Goal: Task Accomplishment & Management: Use online tool/utility

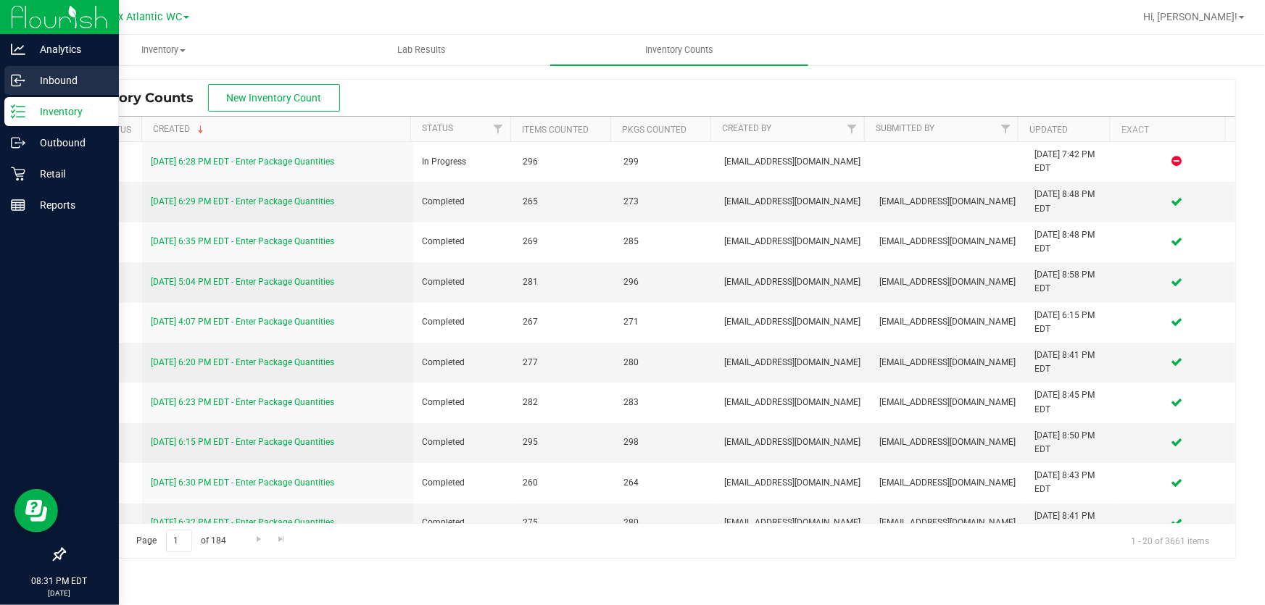
click at [26, 80] on p "Inbound" at bounding box center [68, 80] width 87 height 17
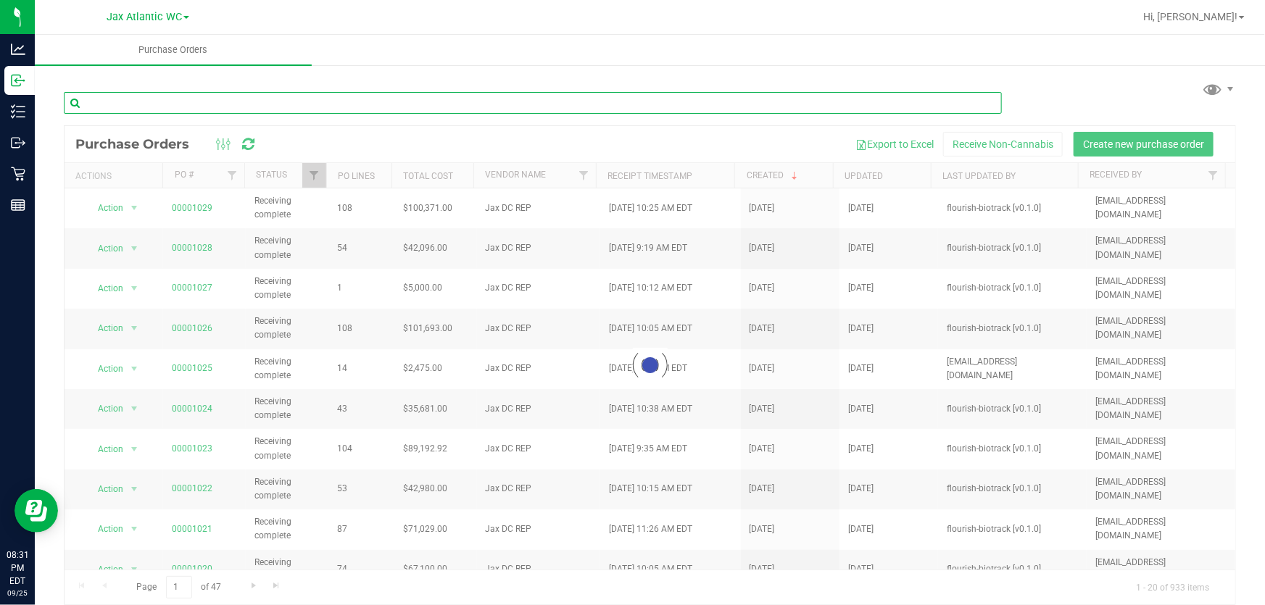
click at [172, 107] on input "text" at bounding box center [533, 103] width 938 height 22
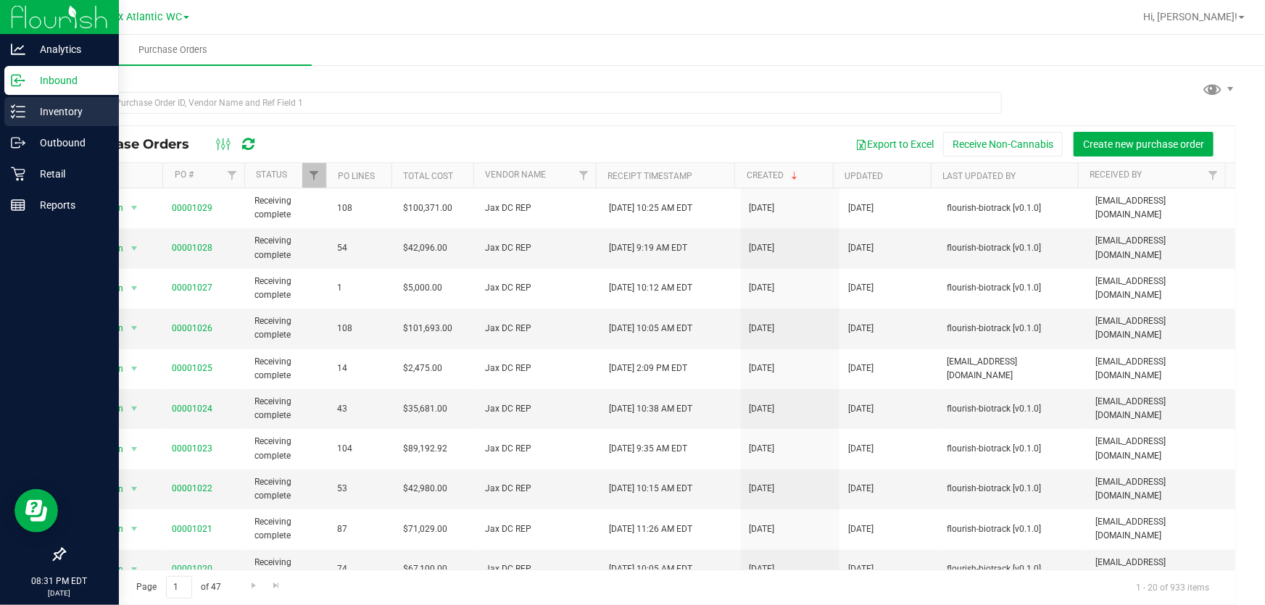
click at [22, 114] on icon at bounding box center [18, 111] width 15 height 15
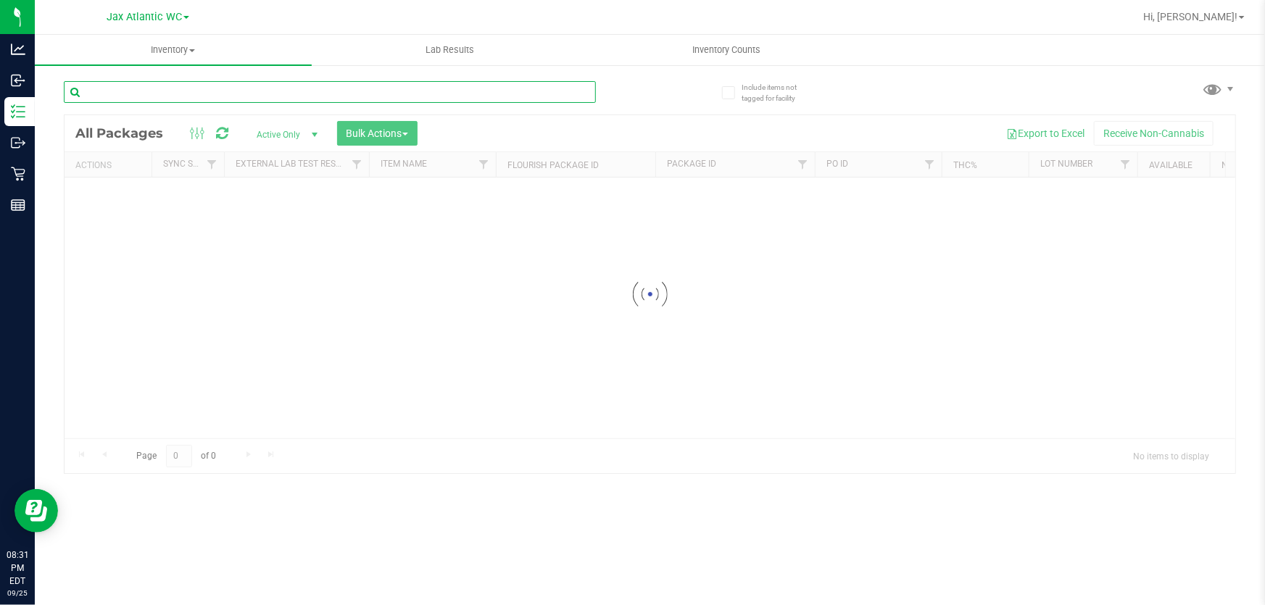
click at [136, 94] on input "text" at bounding box center [330, 92] width 532 height 22
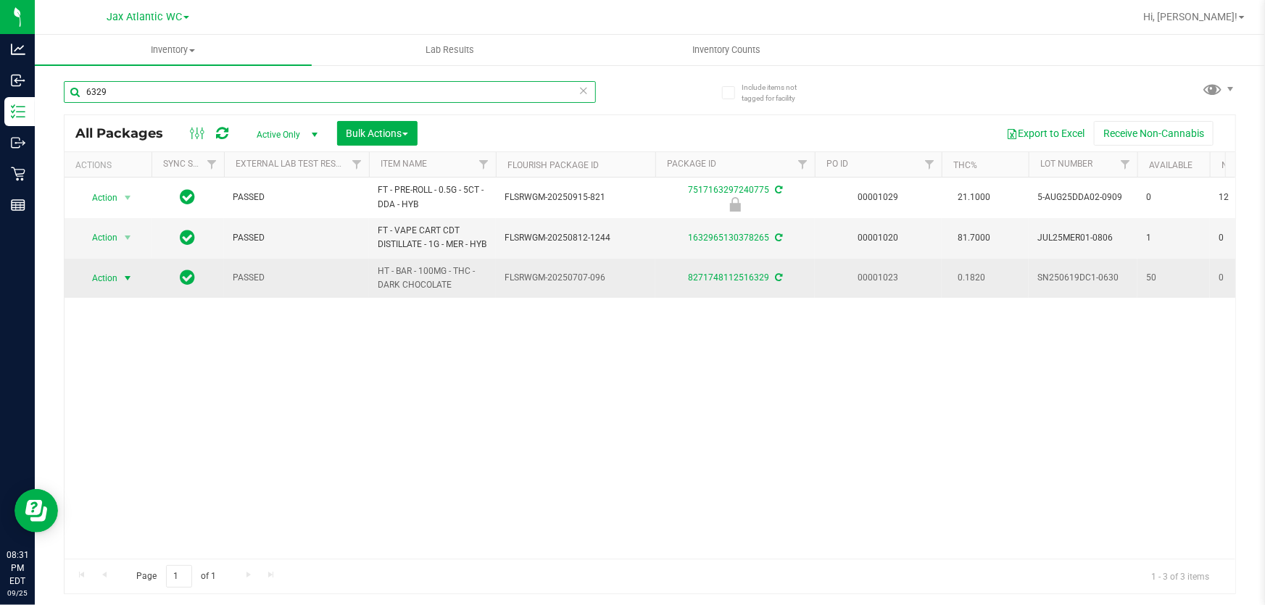
type input "6329"
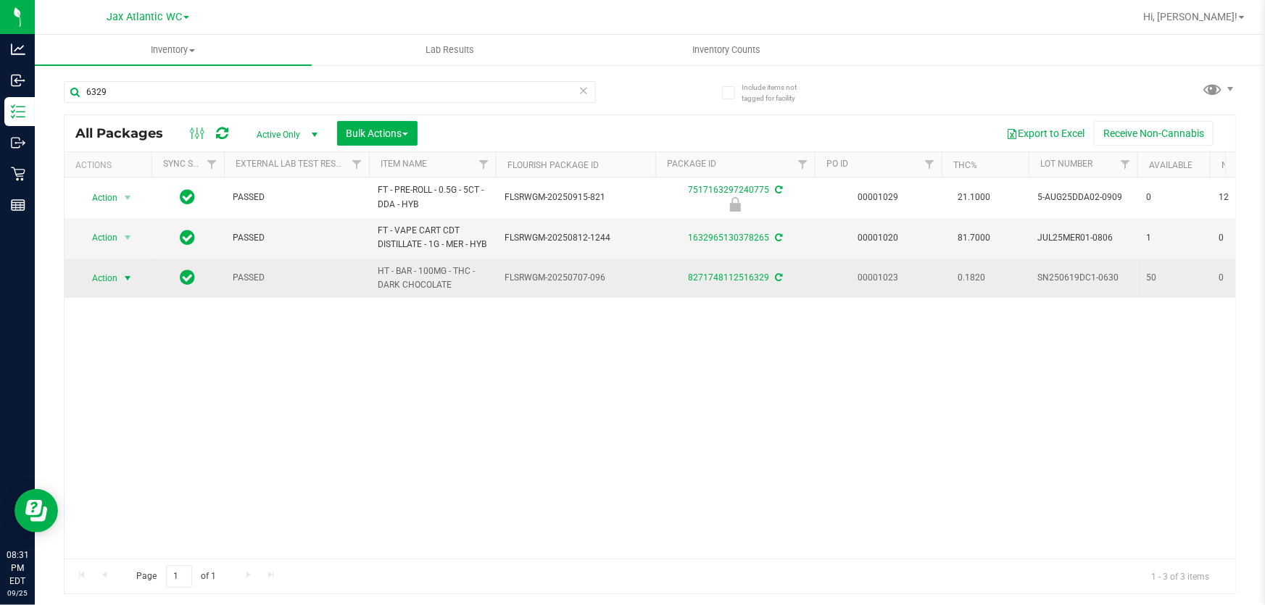
click at [109, 289] on span "Action" at bounding box center [98, 278] width 39 height 20
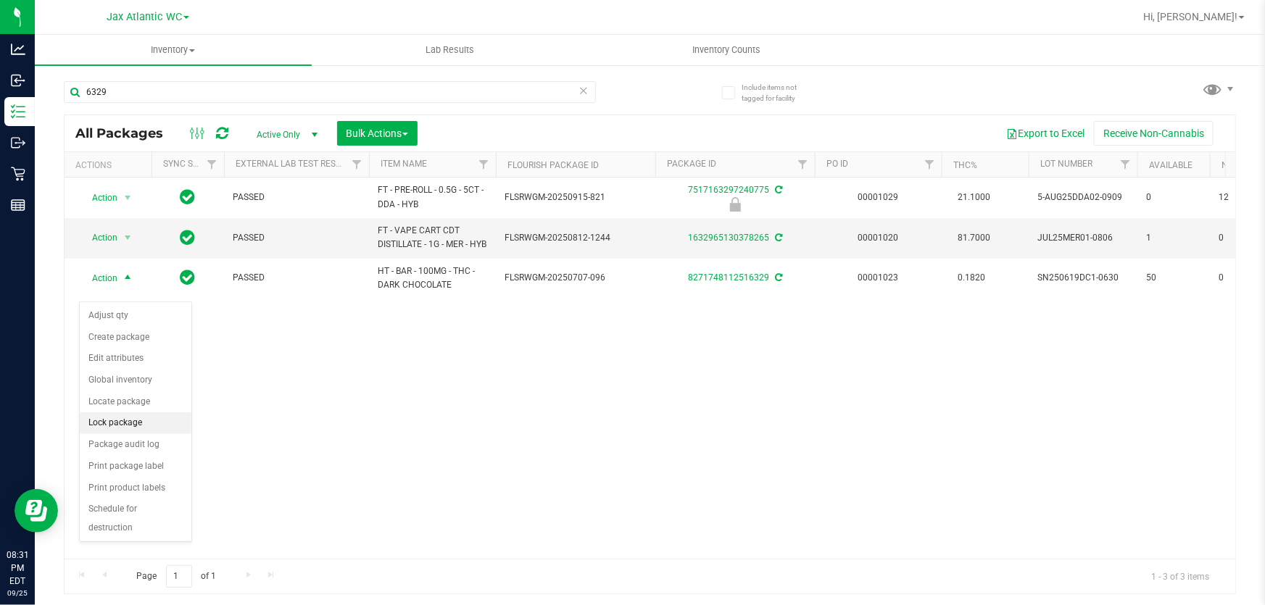
click at [152, 428] on li "Lock package" at bounding box center [136, 424] width 112 height 22
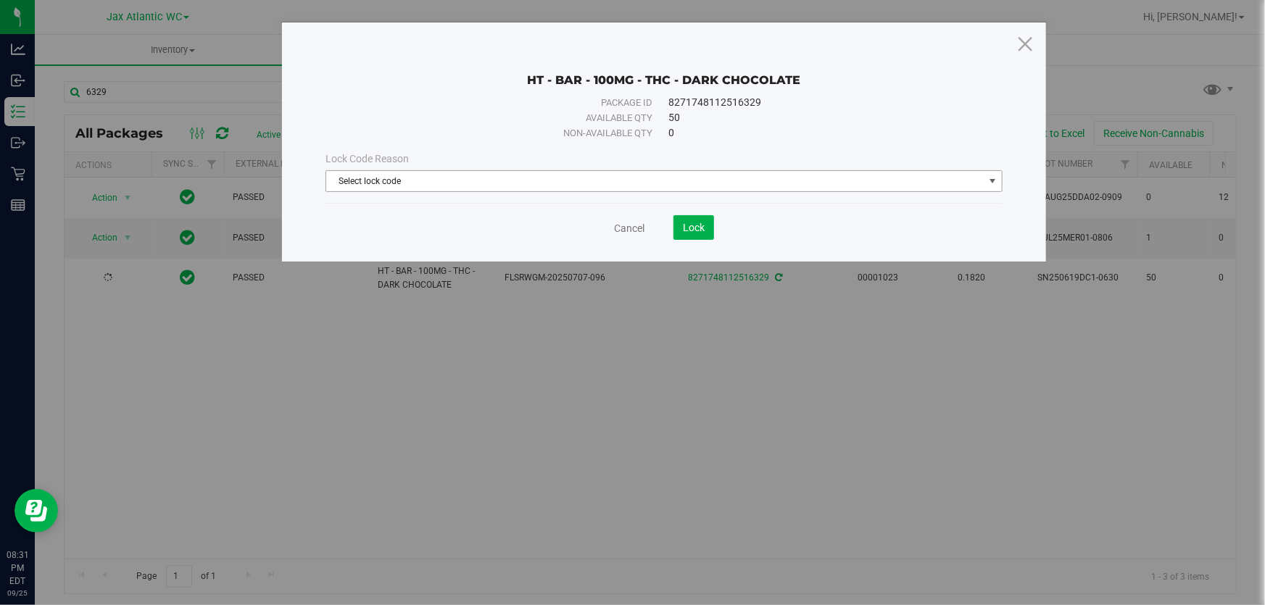
click at [538, 183] on span "Select lock code" at bounding box center [655, 181] width 658 height 20
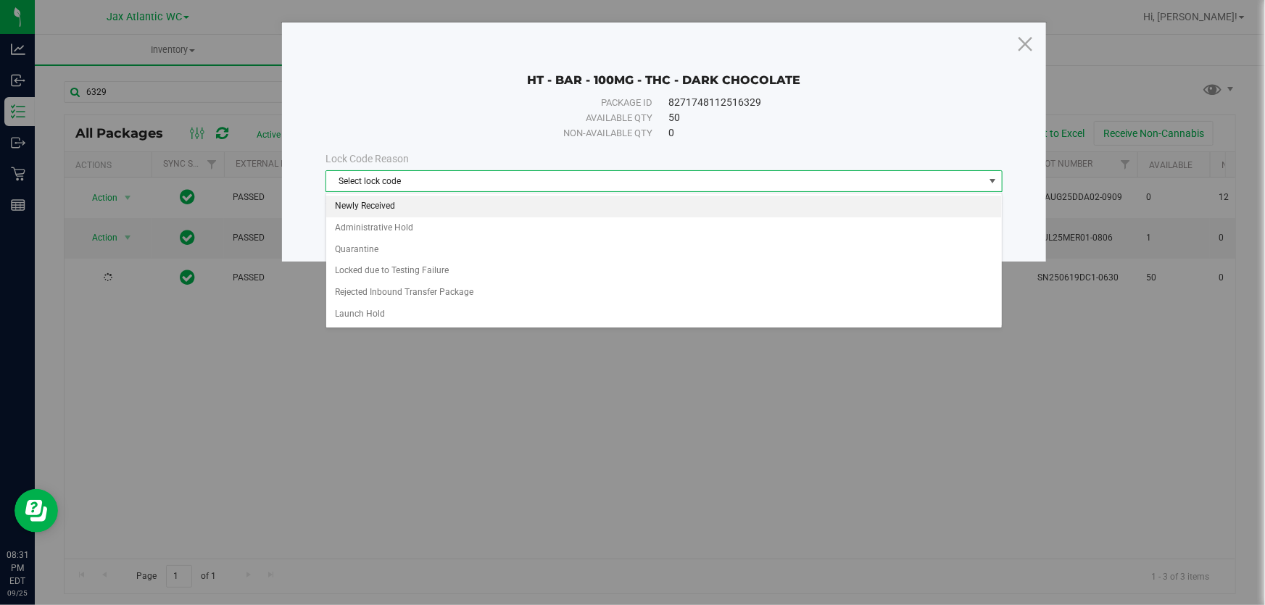
click at [380, 205] on li "Newly Received" at bounding box center [664, 207] width 676 height 22
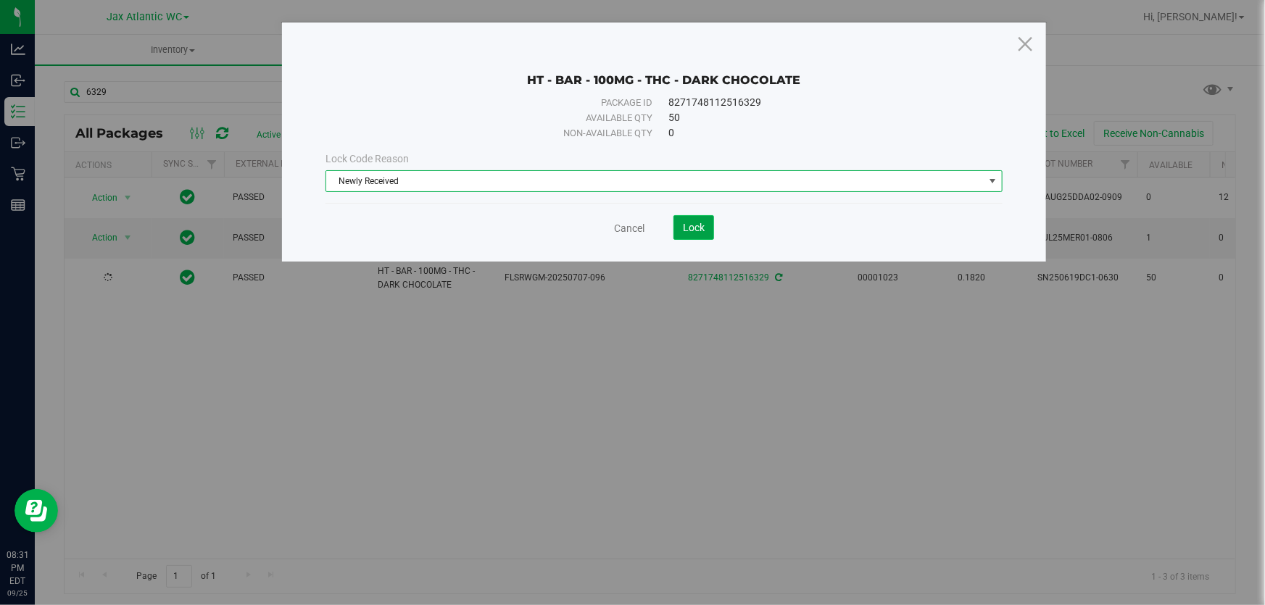
click at [680, 218] on button "Lock" at bounding box center [694, 227] width 41 height 25
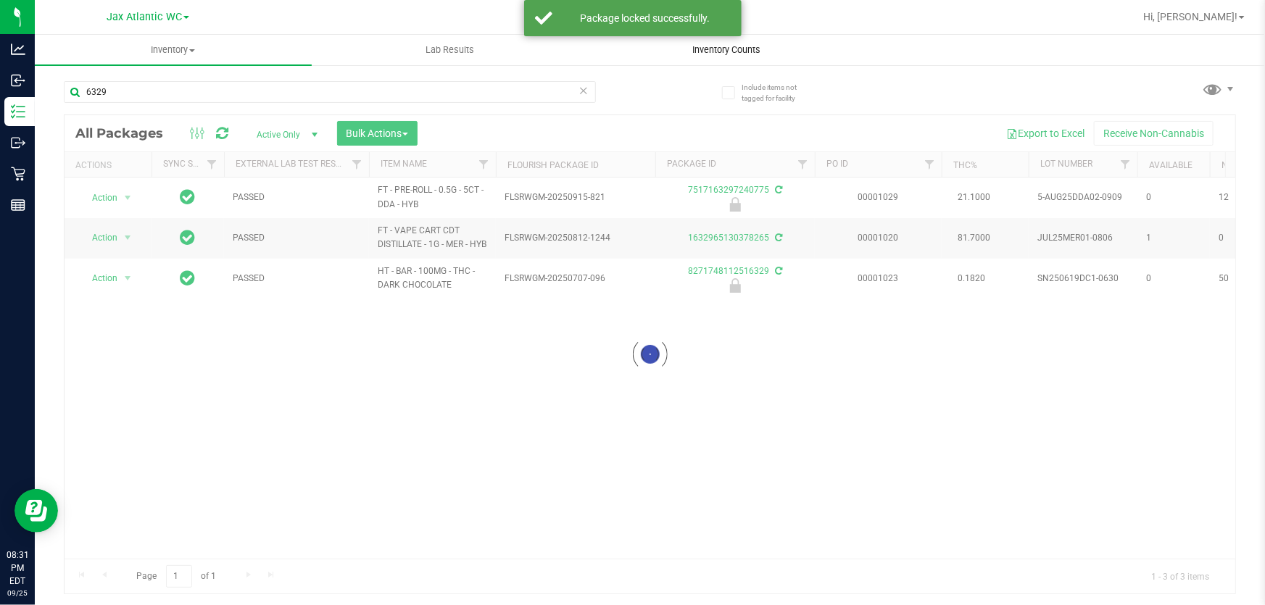
drag, startPoint x: 722, startPoint y: 46, endPoint x: 713, endPoint y: 48, distance: 9.0
click at [721, 46] on span "Inventory Counts" at bounding box center [727, 50] width 107 height 13
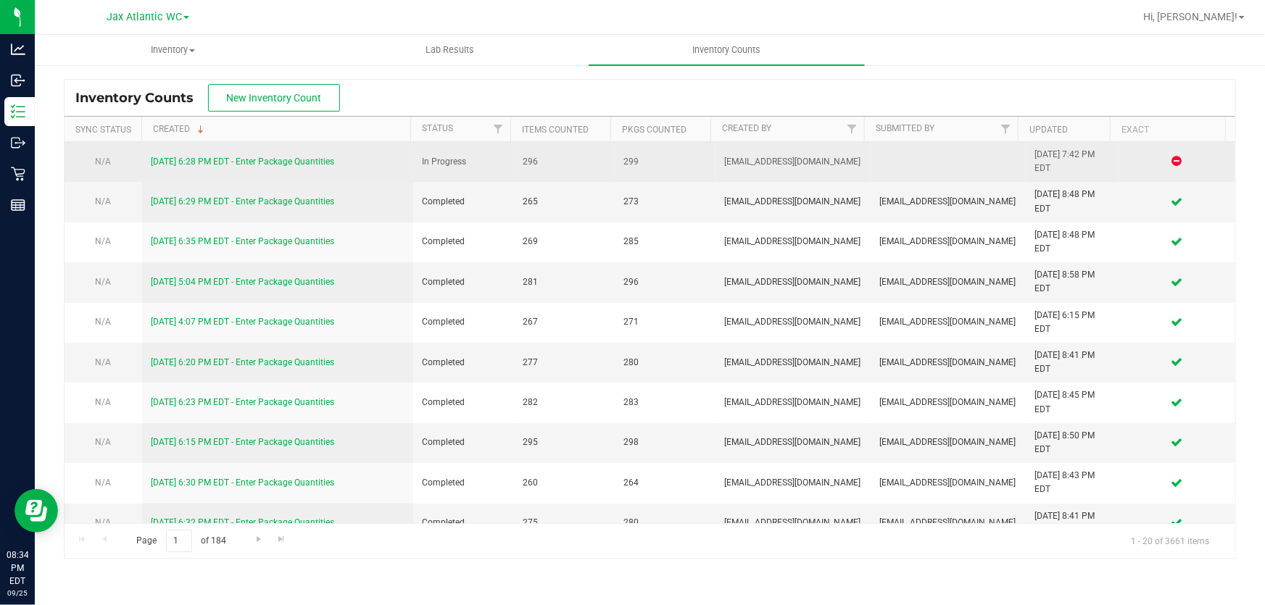
click at [266, 159] on link "[DATE] 6:28 PM EDT - Enter Package Quantities" at bounding box center [242, 162] width 183 height 10
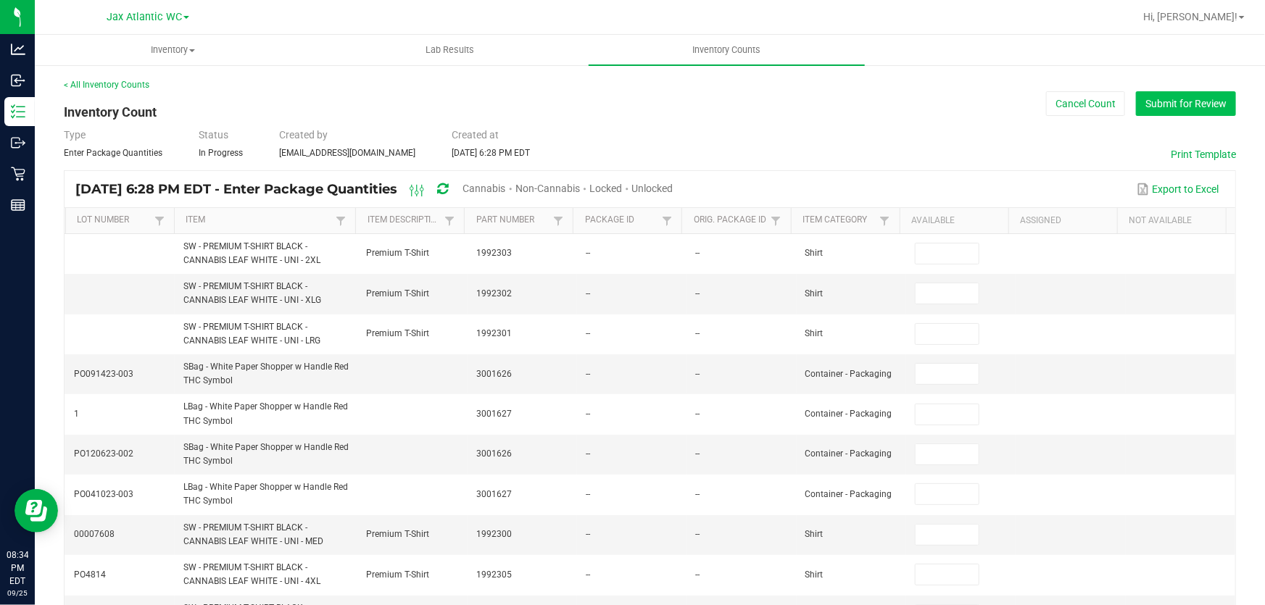
click at [1156, 102] on button "Submit for Review" at bounding box center [1186, 103] width 100 height 25
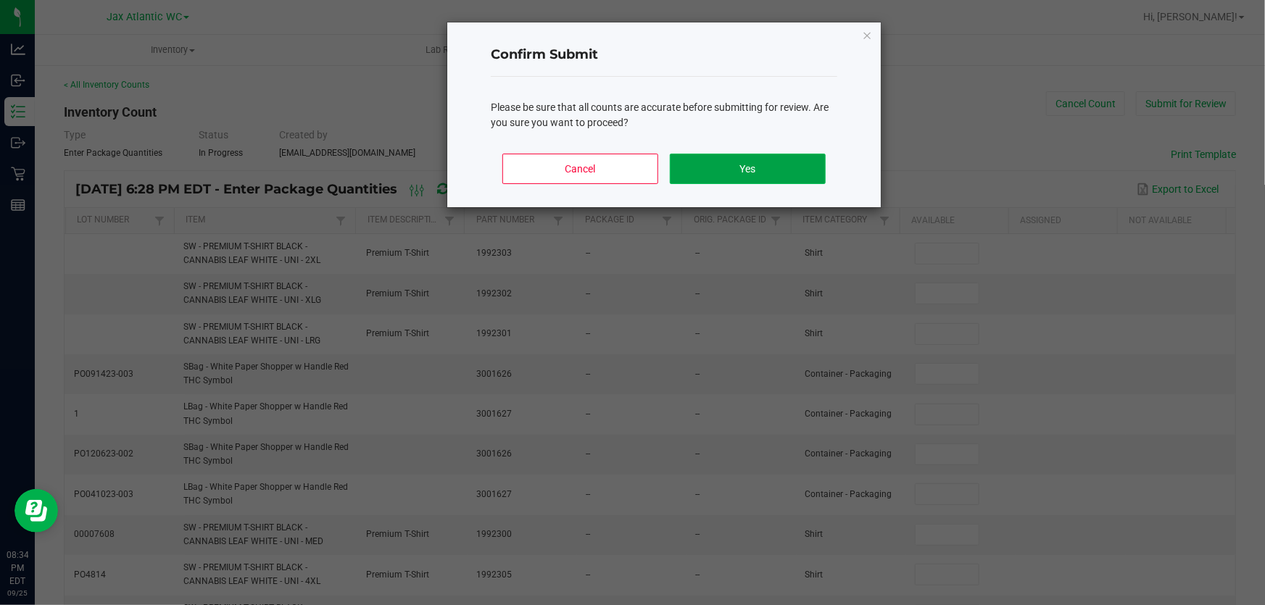
click at [737, 167] on button "Yes" at bounding box center [748, 169] width 156 height 30
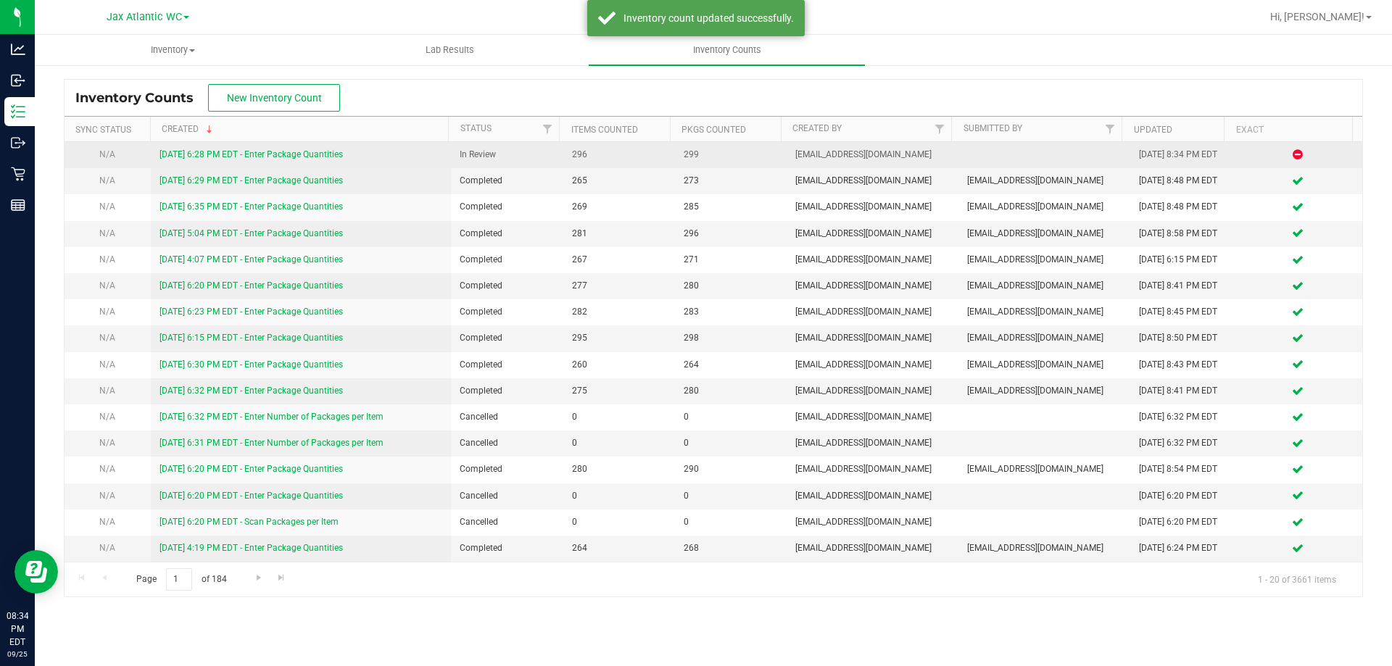
click at [239, 152] on link "[DATE] 6:28 PM EDT - Enter Package Quantities" at bounding box center [251, 154] width 183 height 10
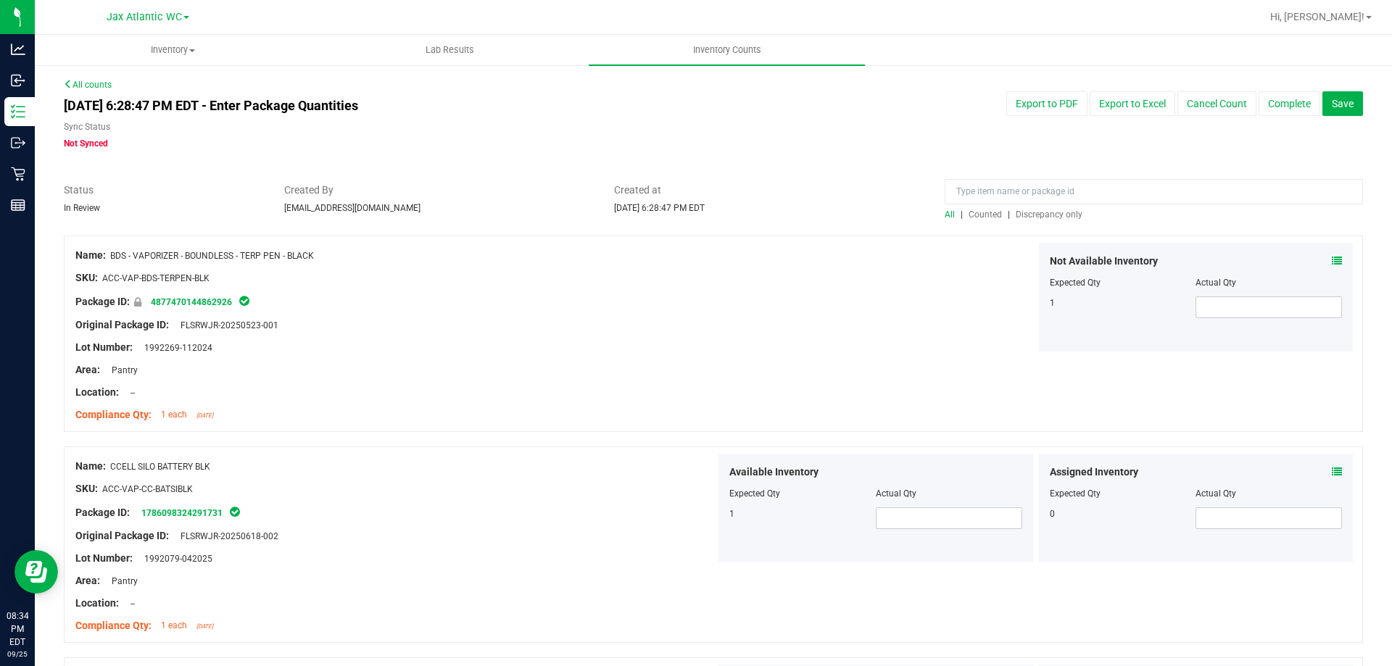
click at [1037, 210] on span "Discrepancy only" at bounding box center [1049, 215] width 67 height 10
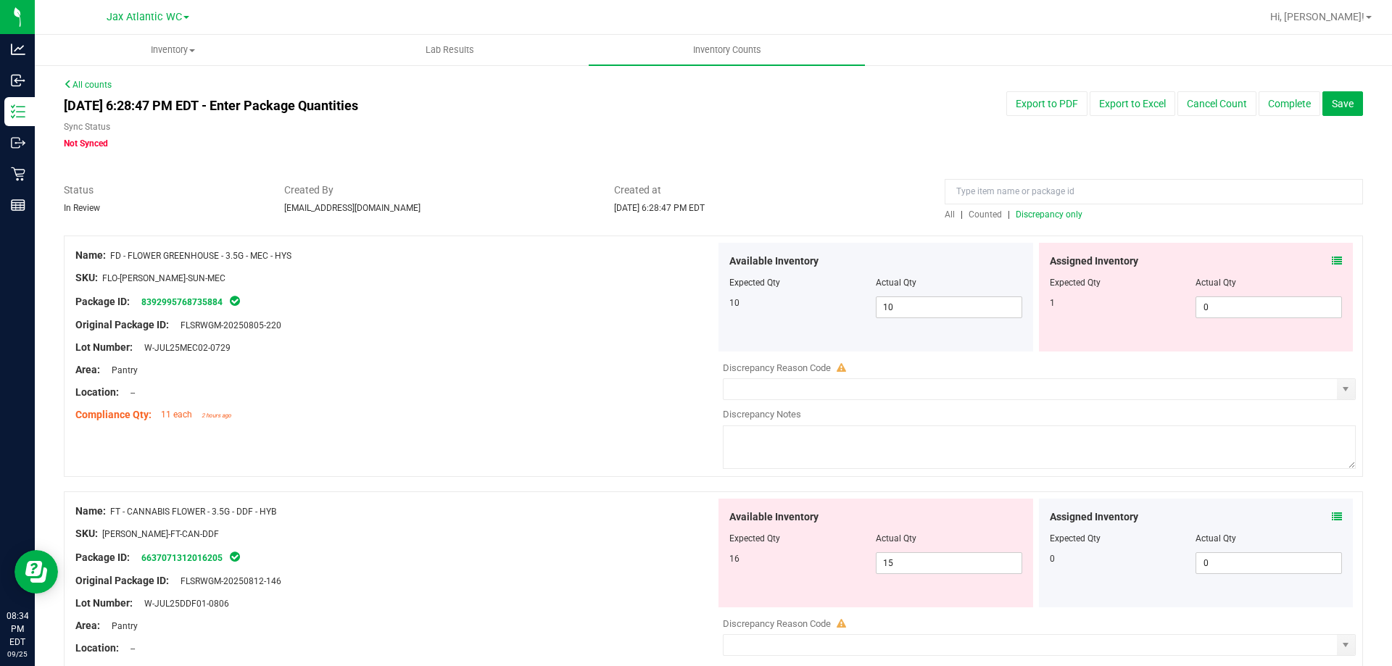
click at [1265, 261] on icon at bounding box center [1337, 261] width 10 height 10
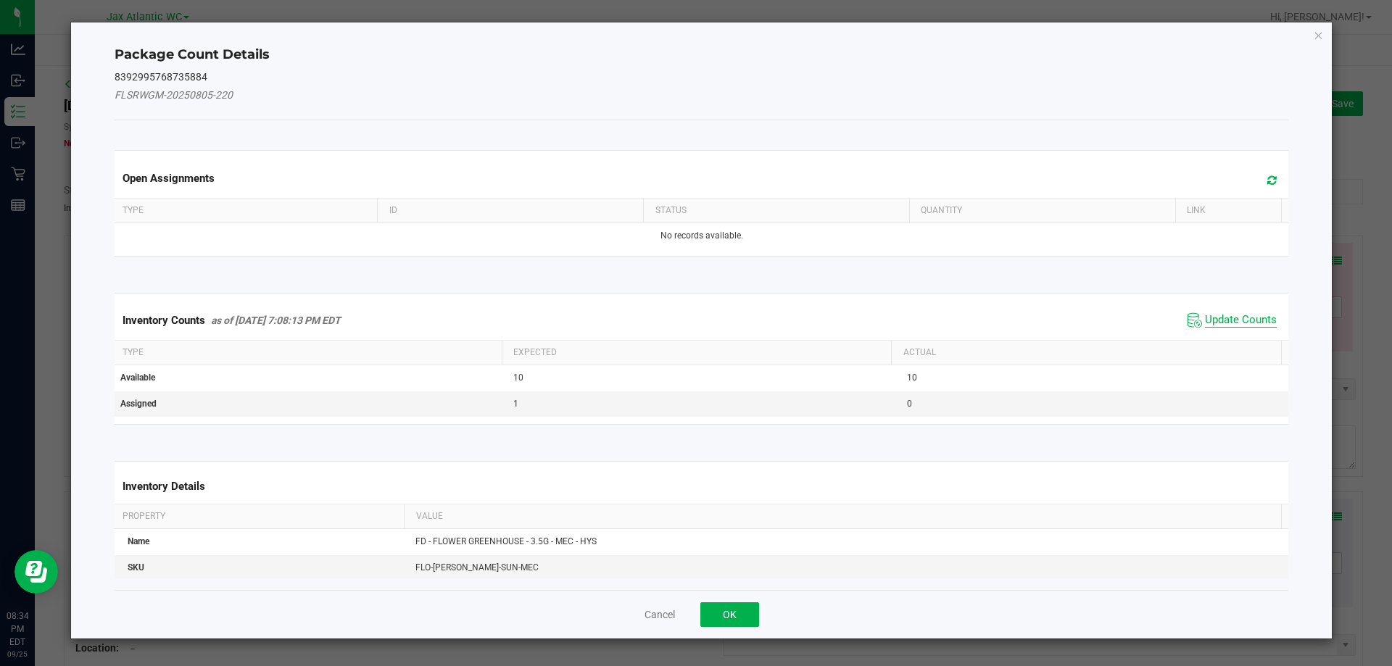
click at [1211, 323] on span "Update Counts" at bounding box center [1241, 320] width 72 height 15
drag, startPoint x: 1211, startPoint y: 323, endPoint x: 1214, endPoint y: 311, distance: 12.0
click at [1211, 322] on span "Update Counts" at bounding box center [1241, 319] width 72 height 13
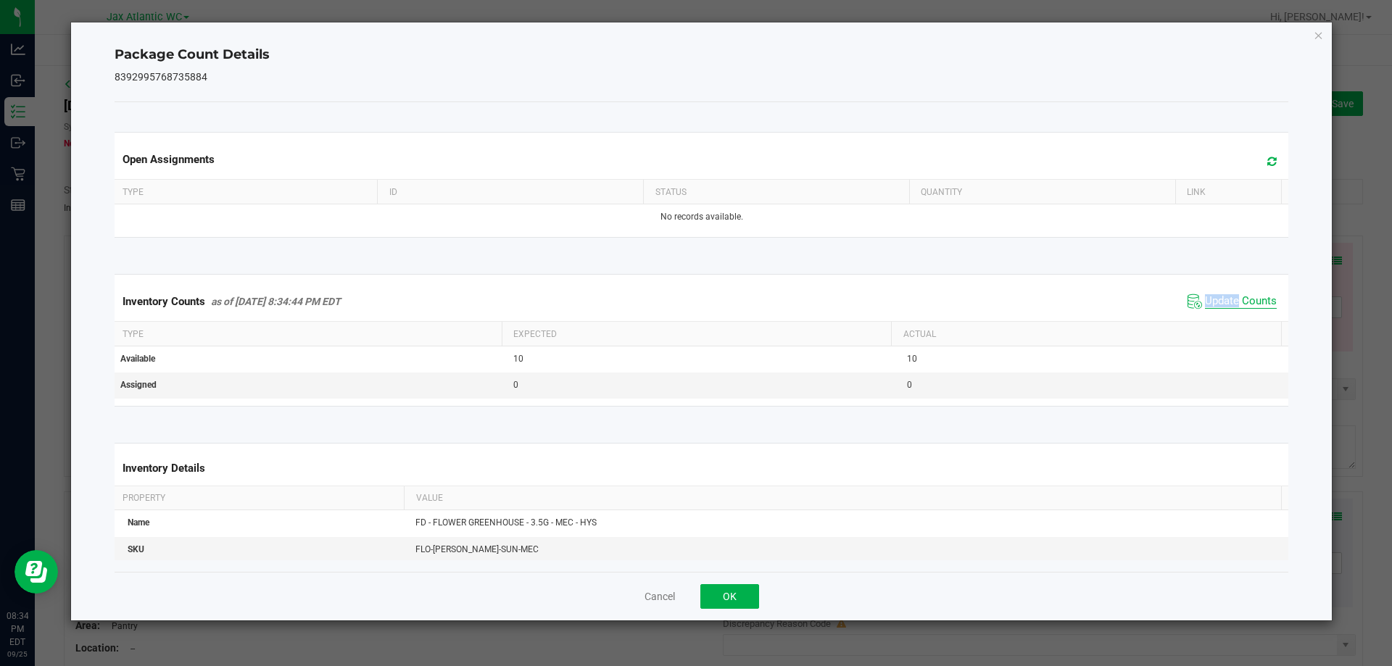
click at [1217, 305] on span "Update Counts" at bounding box center [1241, 301] width 72 height 15
click at [1217, 302] on span "Update Counts" at bounding box center [1241, 300] width 72 height 13
click at [738, 595] on button "OK" at bounding box center [729, 596] width 59 height 25
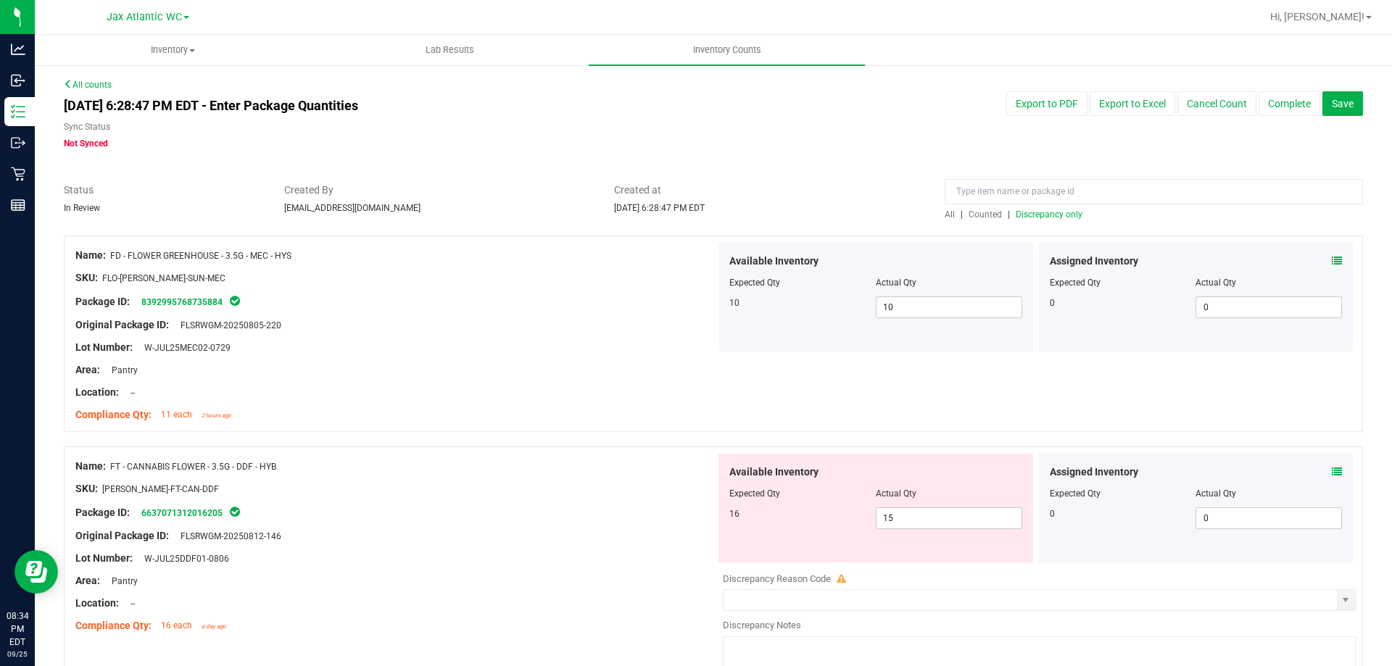
scroll to position [145, 0]
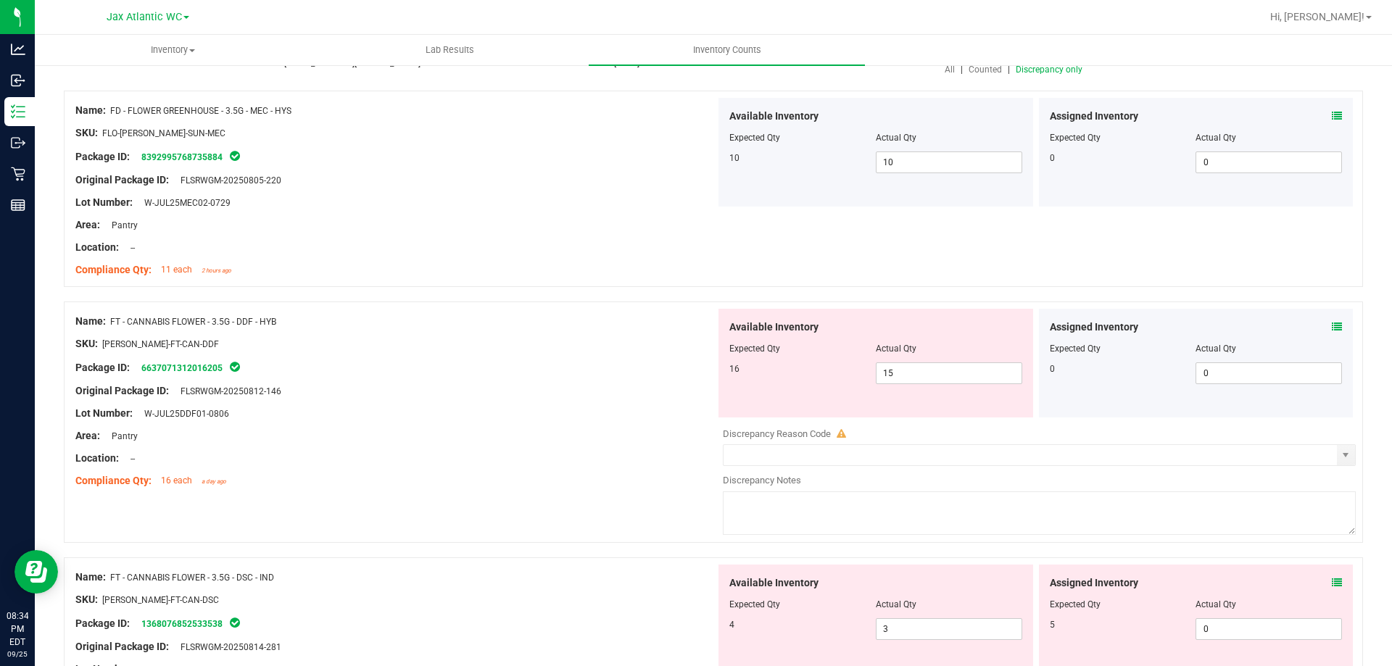
click at [1265, 324] on icon at bounding box center [1337, 327] width 10 height 10
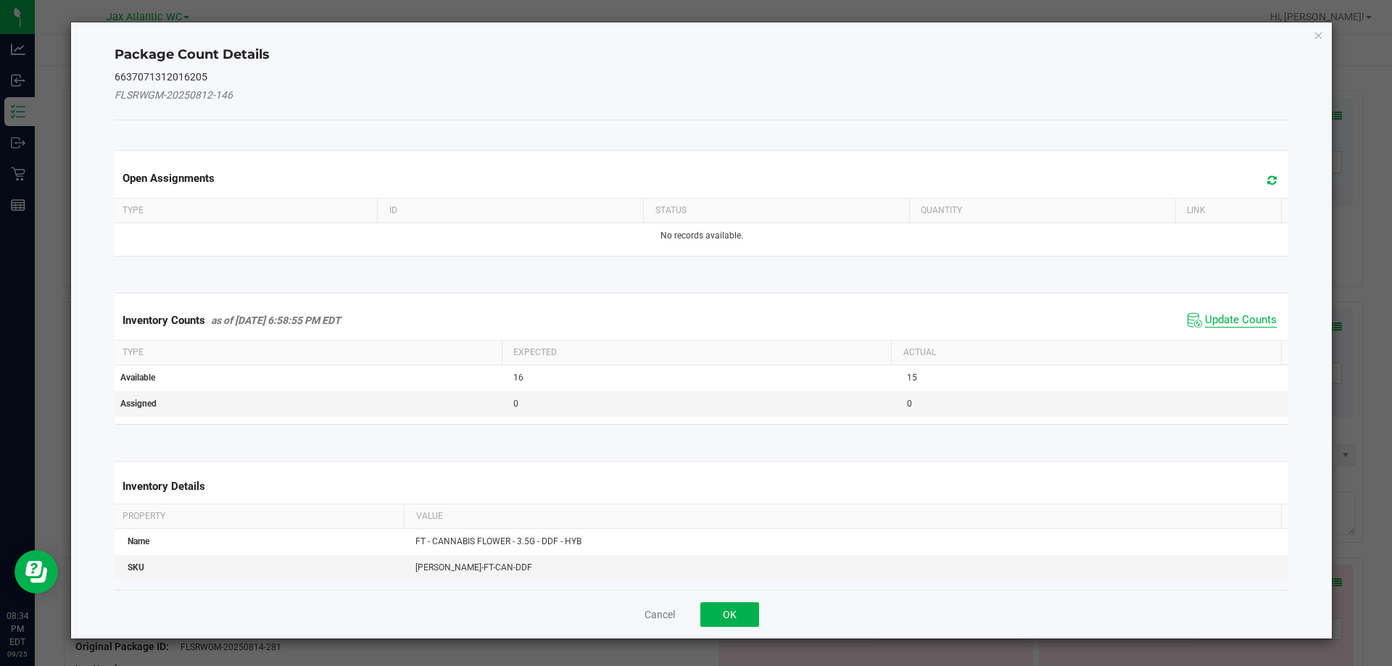
click at [1234, 319] on span "Update Counts" at bounding box center [1241, 320] width 72 height 15
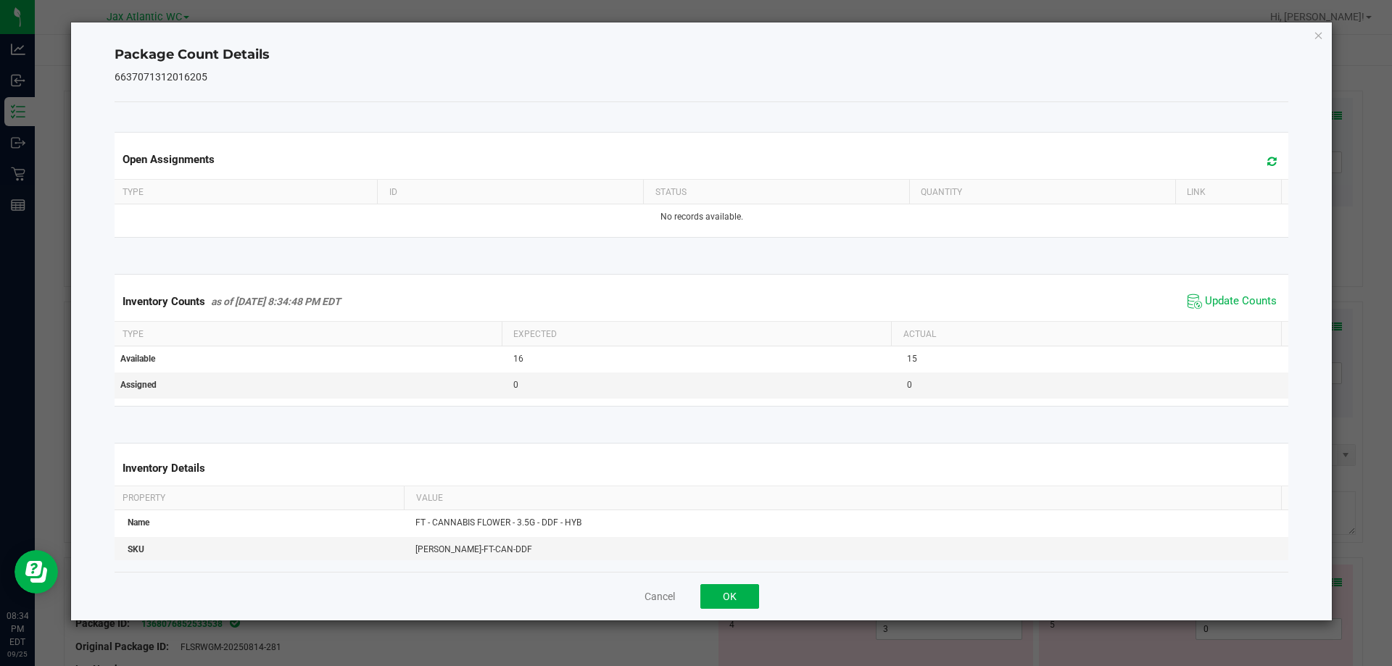
drag, startPoint x: 1228, startPoint y: 320, endPoint x: 1196, endPoint y: 305, distance: 35.0
click at [1227, 319] on div "Inventory Counts as of [DATE] 8:34:48 PM EDT Update Counts" at bounding box center [702, 301] width 1180 height 39
click at [1206, 301] on span "Update Counts" at bounding box center [1241, 301] width 72 height 15
drag, startPoint x: 1206, startPoint y: 301, endPoint x: 1201, endPoint y: 310, distance: 9.7
click at [1207, 301] on span "Update Counts" at bounding box center [1241, 300] width 72 height 13
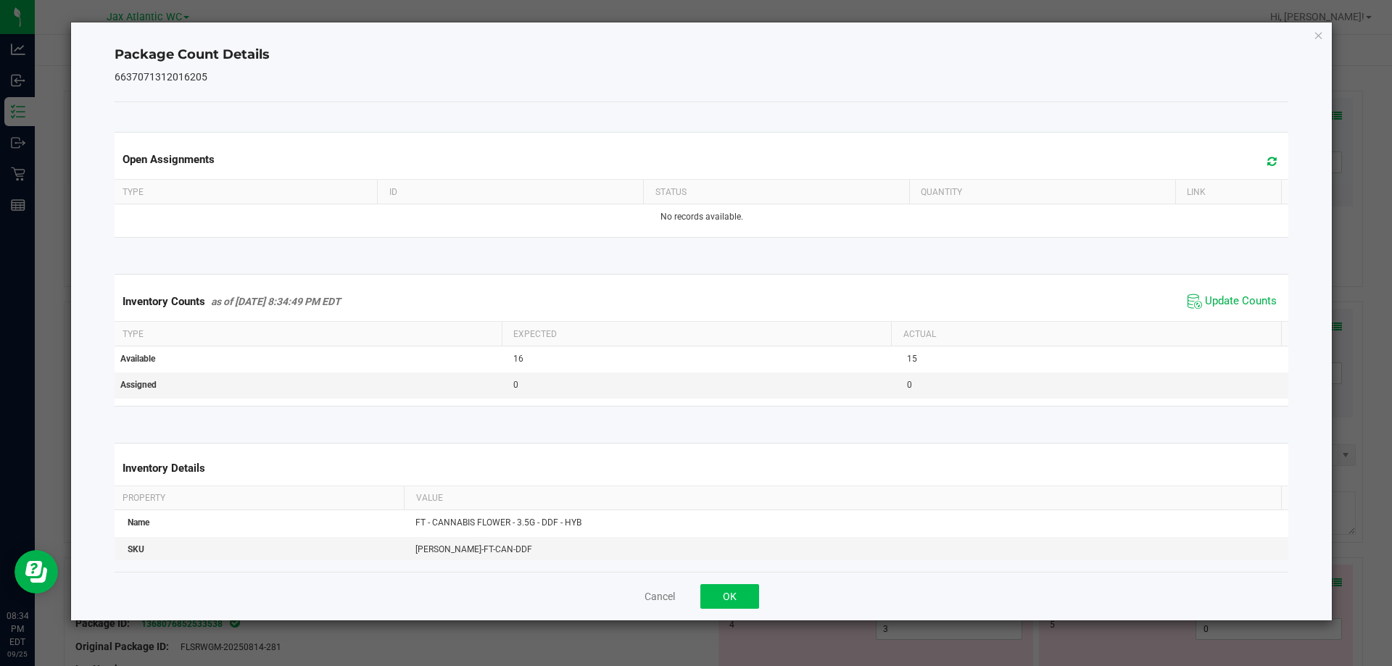
drag, startPoint x: 697, startPoint y: 594, endPoint x: 712, endPoint y: 592, distance: 15.3
click at [700, 594] on div "Cancel OK" at bounding box center [702, 596] width 1175 height 49
drag, startPoint x: 713, startPoint y: 592, endPoint x: 742, endPoint y: 576, distance: 33.1
click at [716, 592] on button "OK" at bounding box center [729, 596] width 59 height 25
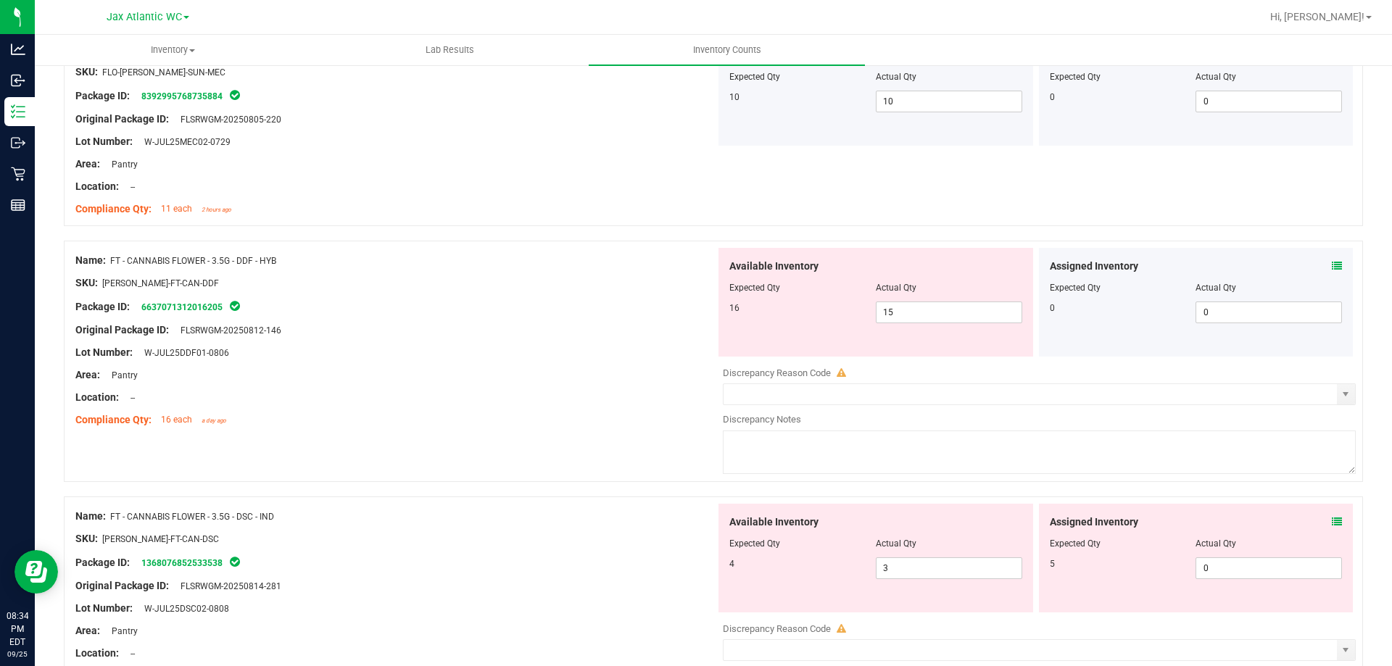
scroll to position [363, 0]
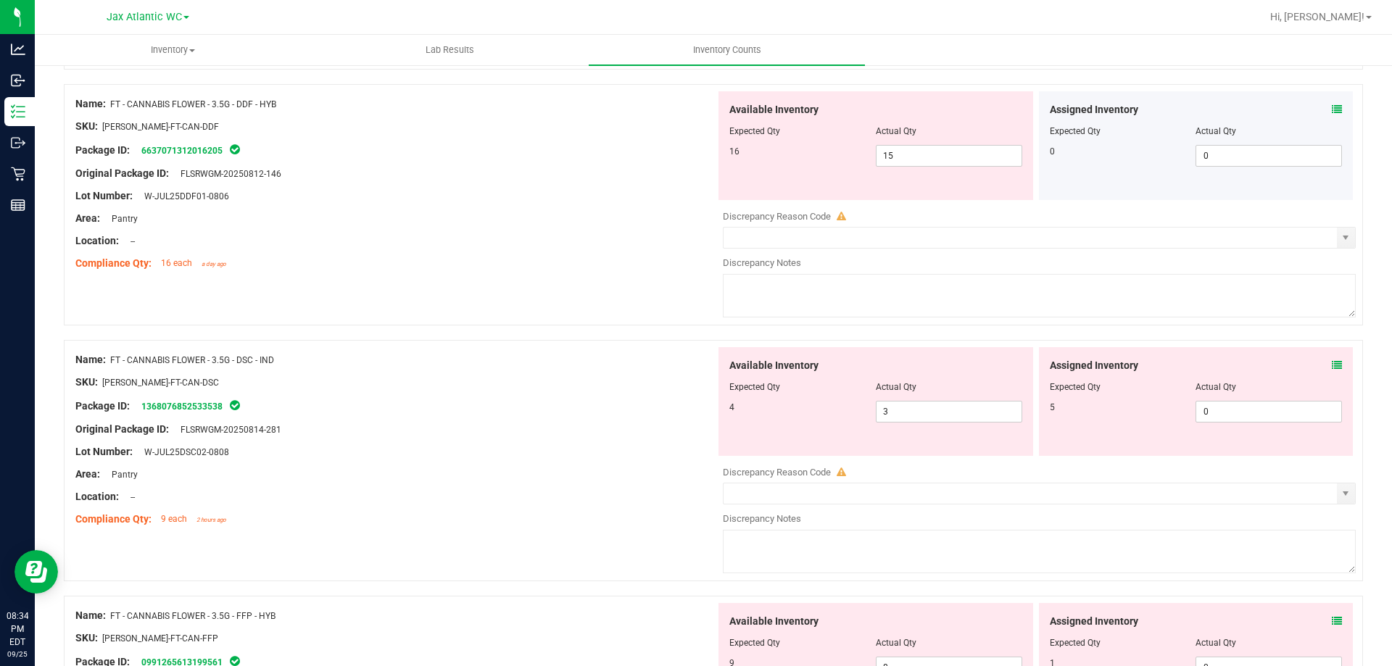
click at [1265, 365] on icon at bounding box center [1337, 365] width 10 height 10
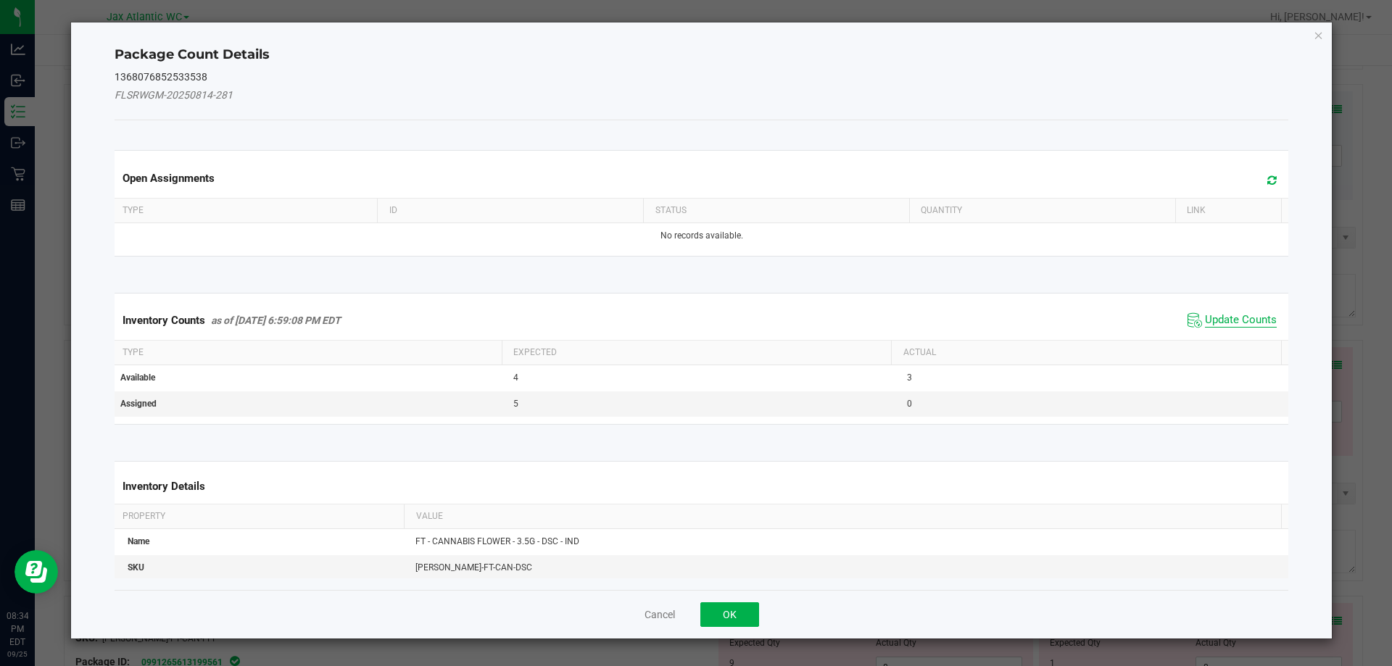
click at [1222, 316] on span "Update Counts" at bounding box center [1241, 320] width 72 height 15
drag, startPoint x: 1219, startPoint y: 315, endPoint x: 1220, endPoint y: 304, distance: 11.0
click at [1219, 313] on div "Inventory Counts as of [DATE] 6:59:08 PM EDT Update Counts" at bounding box center [702, 320] width 1180 height 38
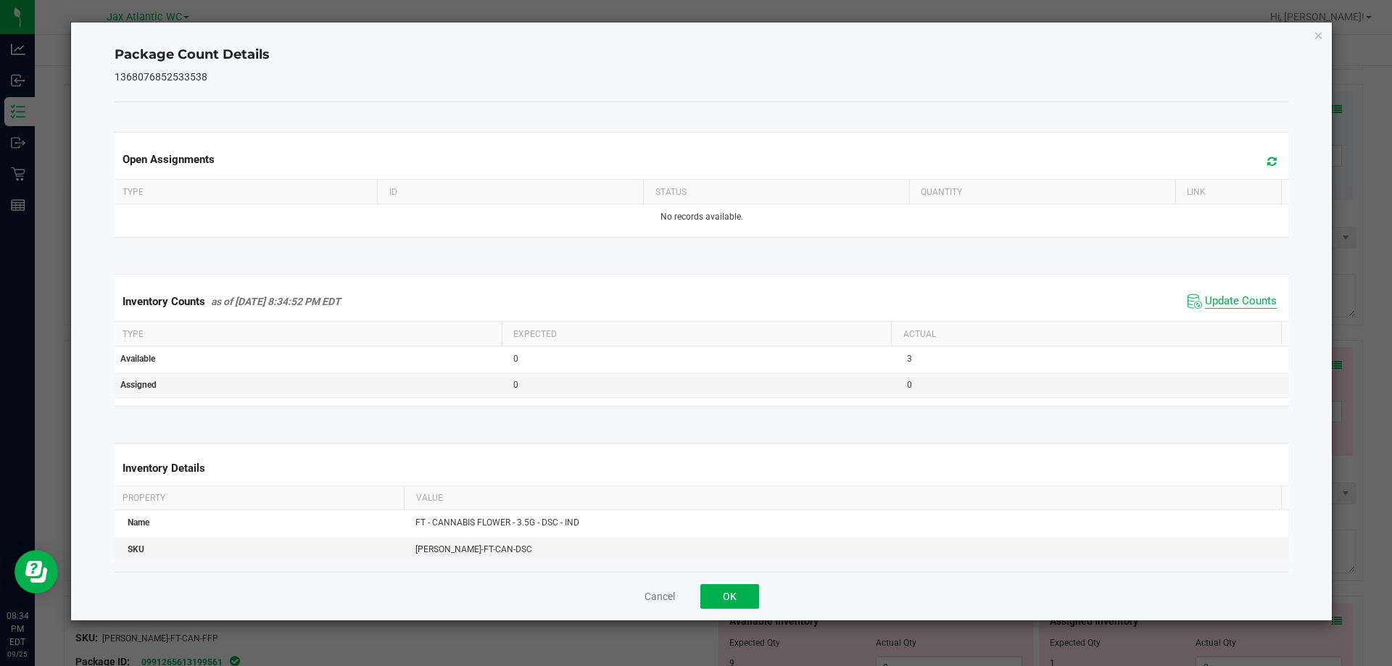
click at [1220, 295] on span "Update Counts" at bounding box center [1241, 301] width 72 height 15
click at [1220, 295] on span "Update Counts" at bounding box center [1241, 300] width 72 height 13
drag, startPoint x: 730, startPoint y: 599, endPoint x: 800, endPoint y: 533, distance: 95.9
click at [730, 598] on button "OK" at bounding box center [729, 596] width 59 height 25
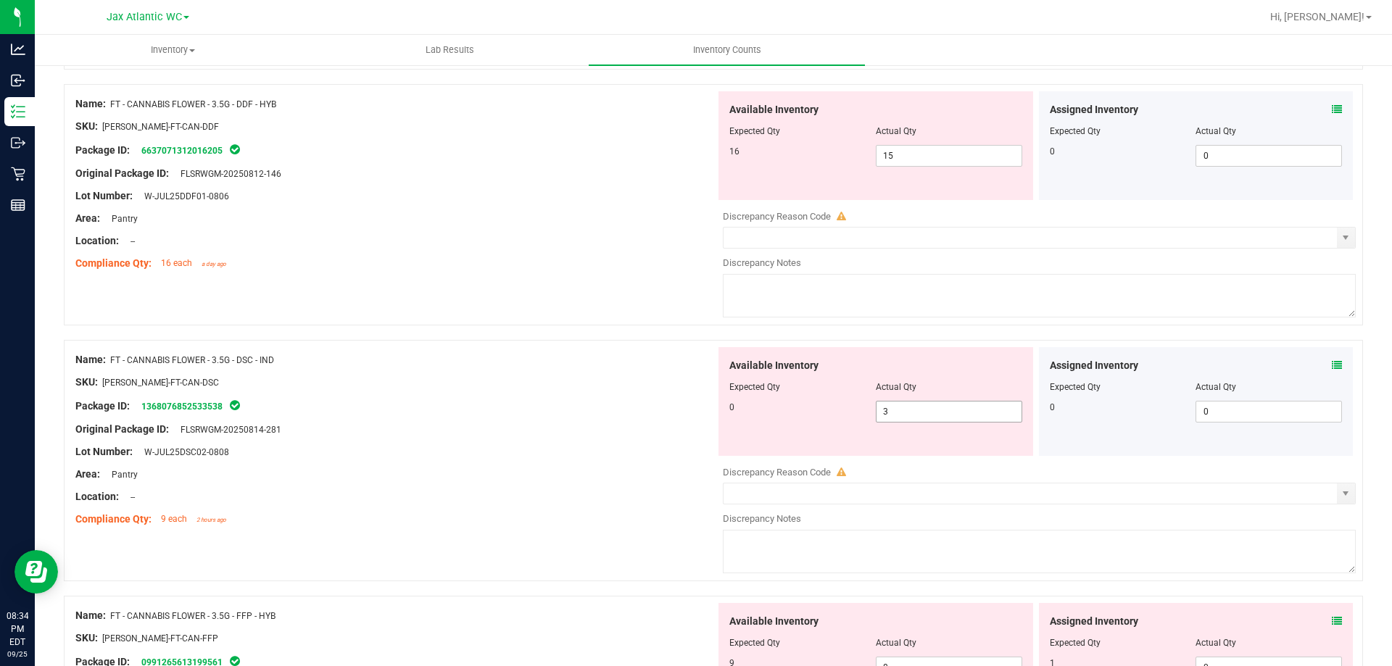
click at [909, 413] on span "3 3" at bounding box center [949, 412] width 146 height 22
click at [909, 413] on input "3" at bounding box center [949, 412] width 145 height 20
type input "0"
click at [605, 463] on div at bounding box center [395, 463] width 640 height 7
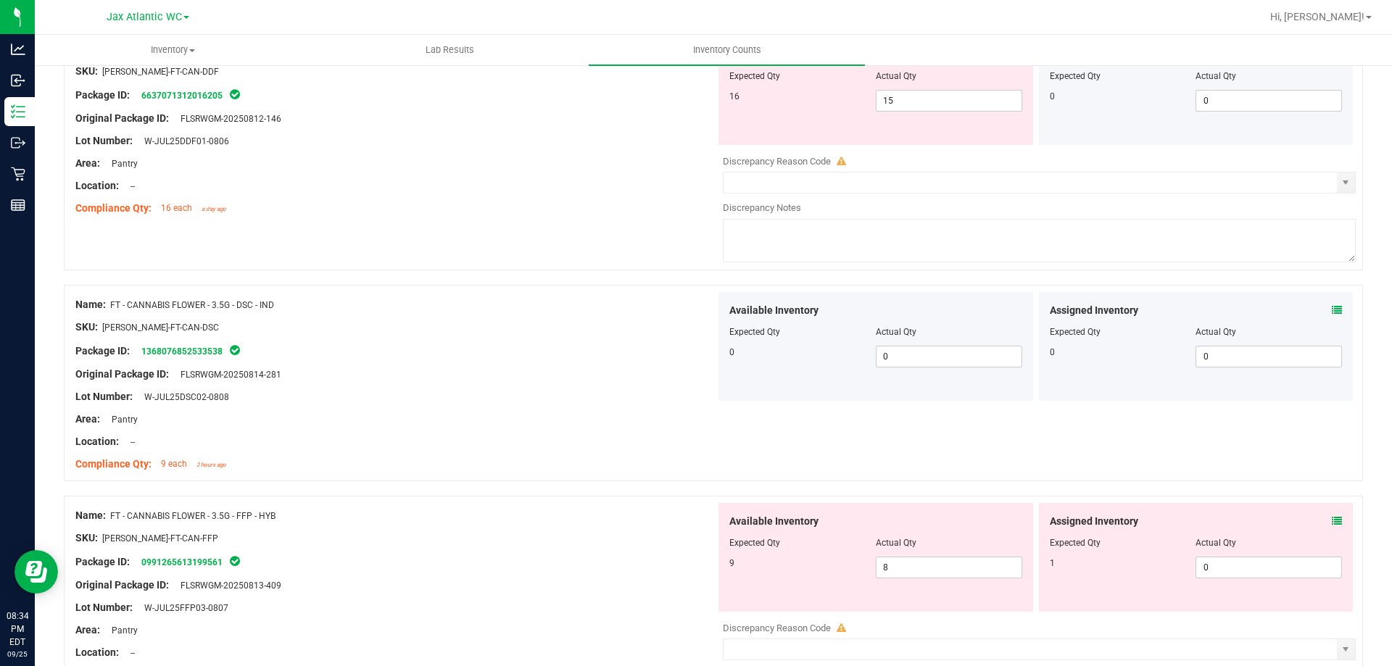
scroll to position [580, 0]
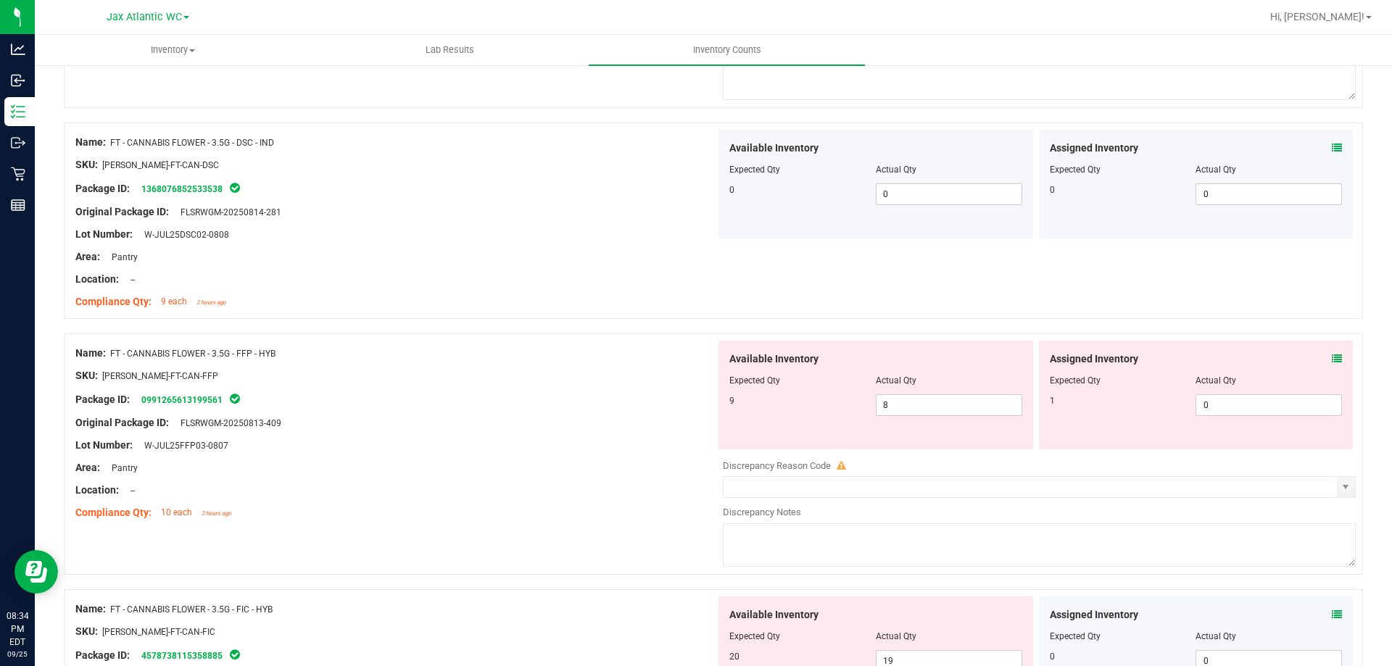
click at [1265, 357] on icon at bounding box center [1337, 359] width 10 height 10
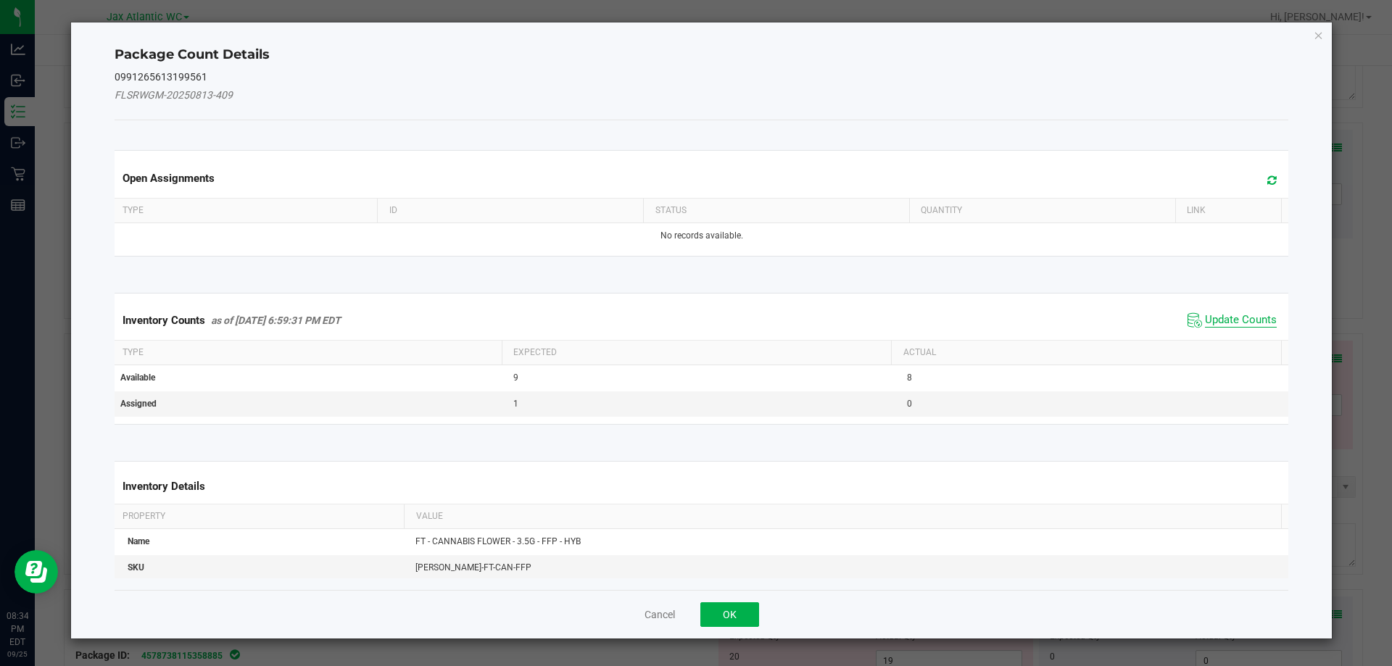
click at [1241, 320] on span "Update Counts" at bounding box center [1241, 320] width 72 height 15
click at [1241, 315] on div "Inventory Counts as of [DATE] 6:59:31 PM EDT Update Counts" at bounding box center [702, 320] width 1180 height 38
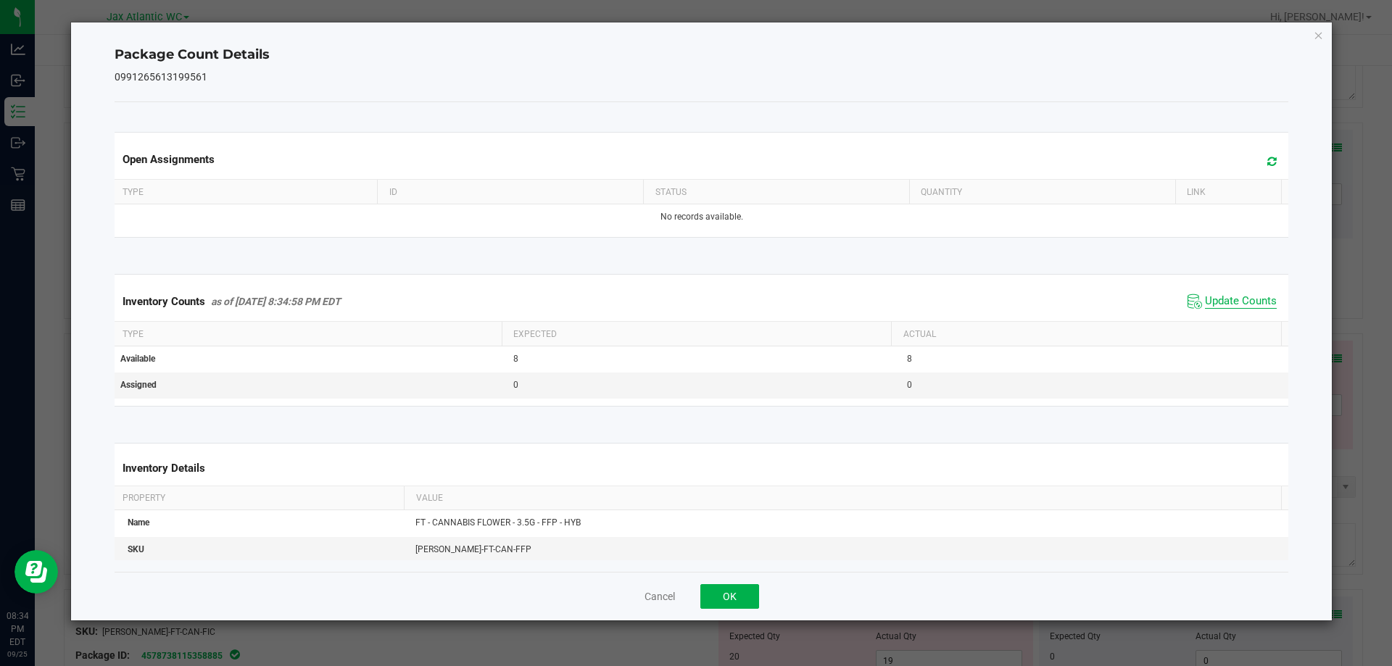
click at [1230, 303] on span "Update Counts" at bounding box center [1241, 301] width 72 height 15
click at [730, 597] on button "OK" at bounding box center [729, 596] width 59 height 25
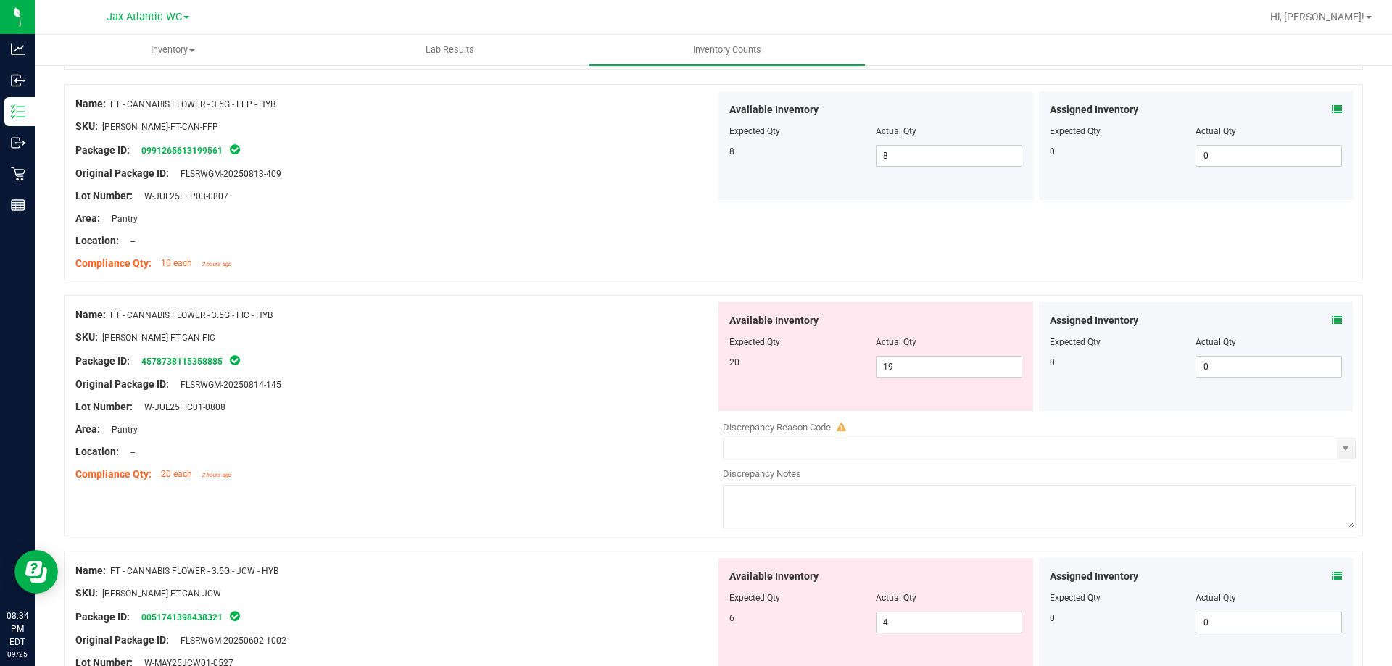
scroll to position [870, 0]
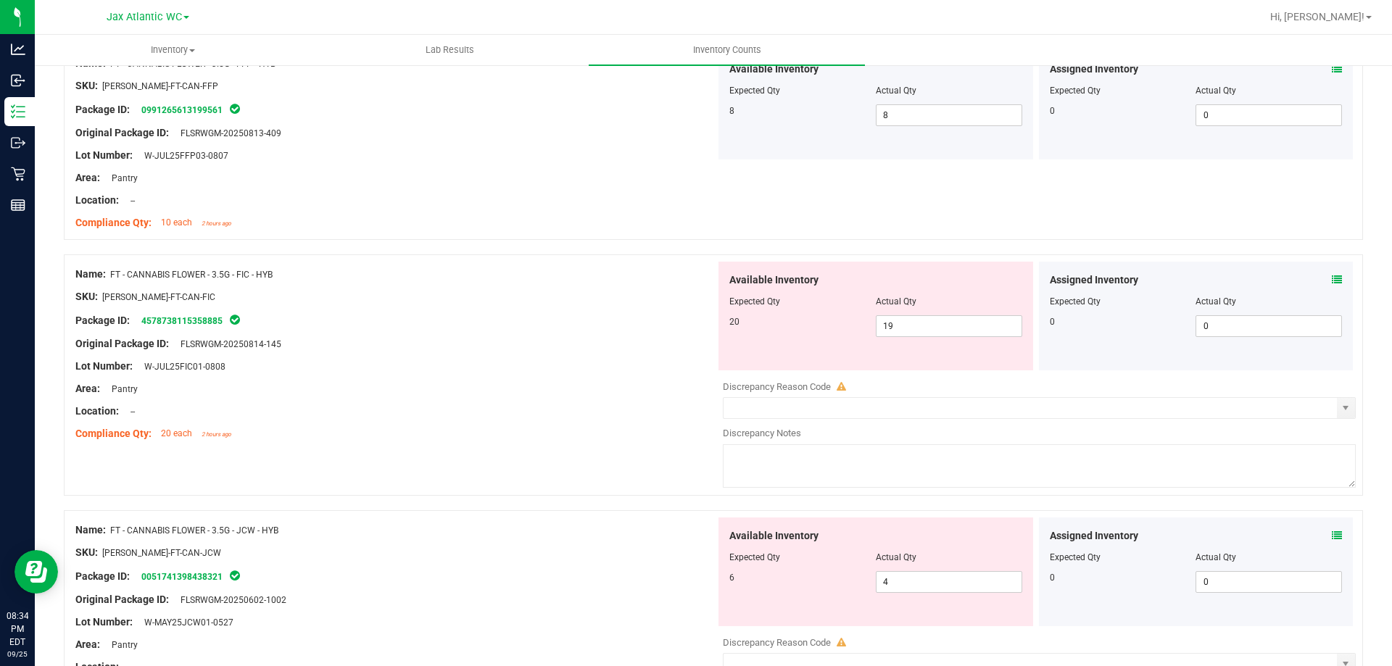
click at [1265, 275] on icon at bounding box center [1337, 280] width 10 height 10
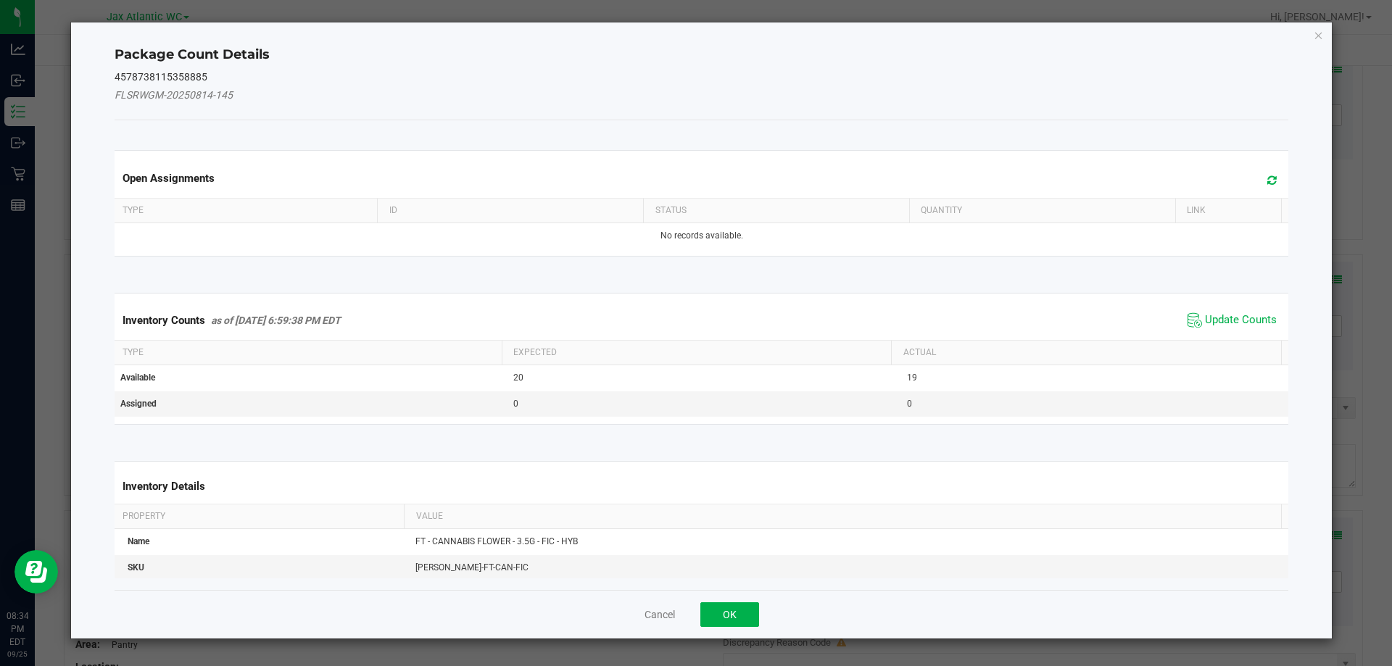
click at [1228, 310] on span "Update Counts" at bounding box center [1232, 321] width 96 height 22
click at [1221, 312] on span "Update Counts" at bounding box center [1234, 320] width 93 height 20
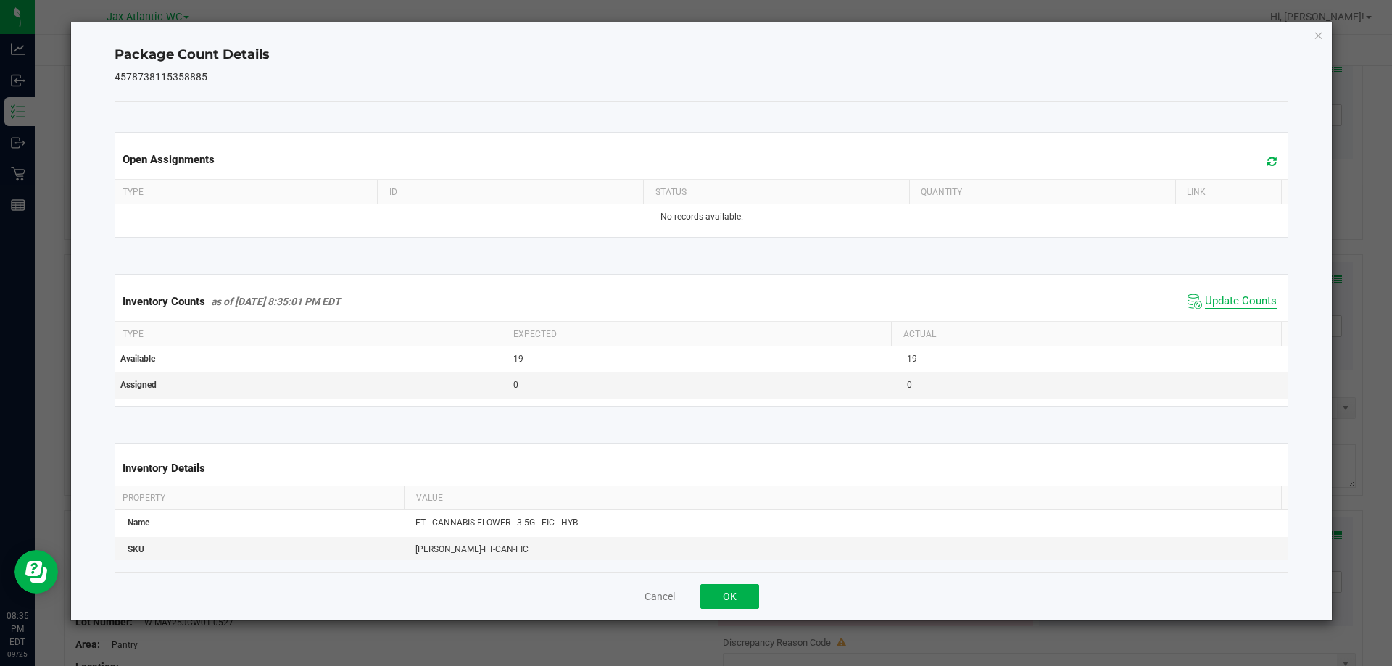
click at [1219, 304] on span "Update Counts" at bounding box center [1241, 301] width 72 height 15
click at [735, 595] on button "OK" at bounding box center [729, 596] width 59 height 25
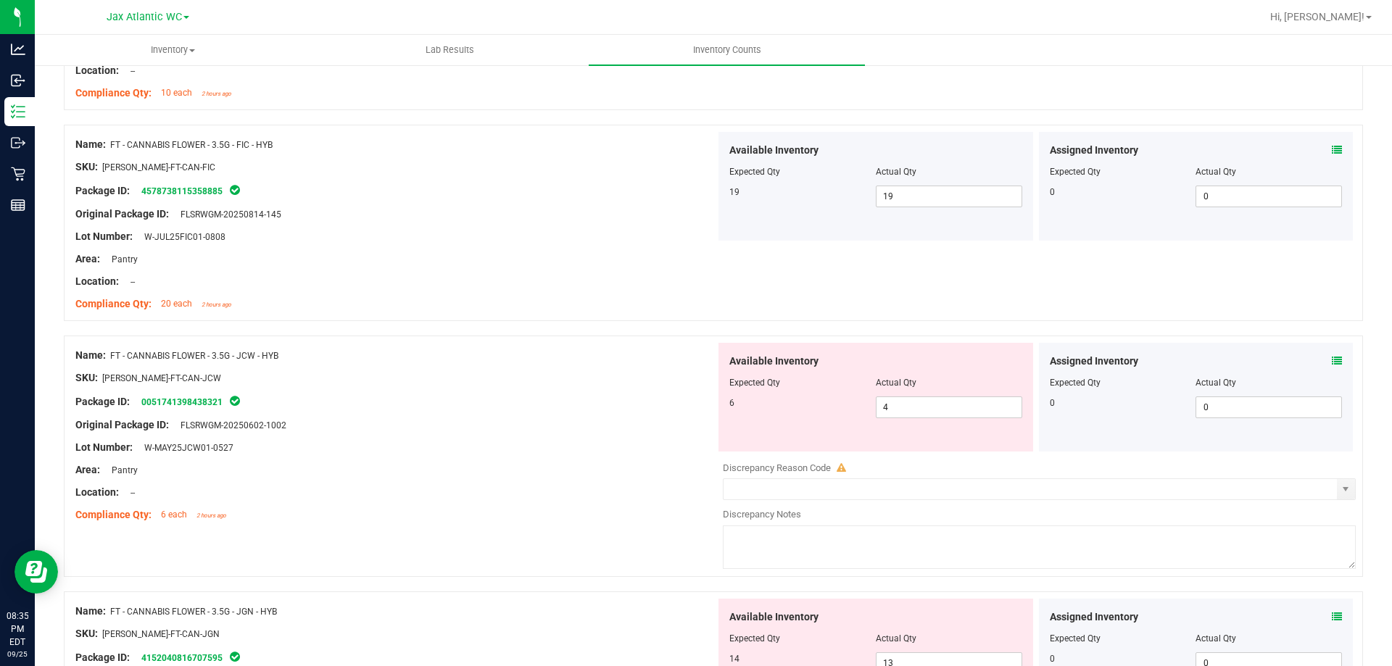
scroll to position [1015, 0]
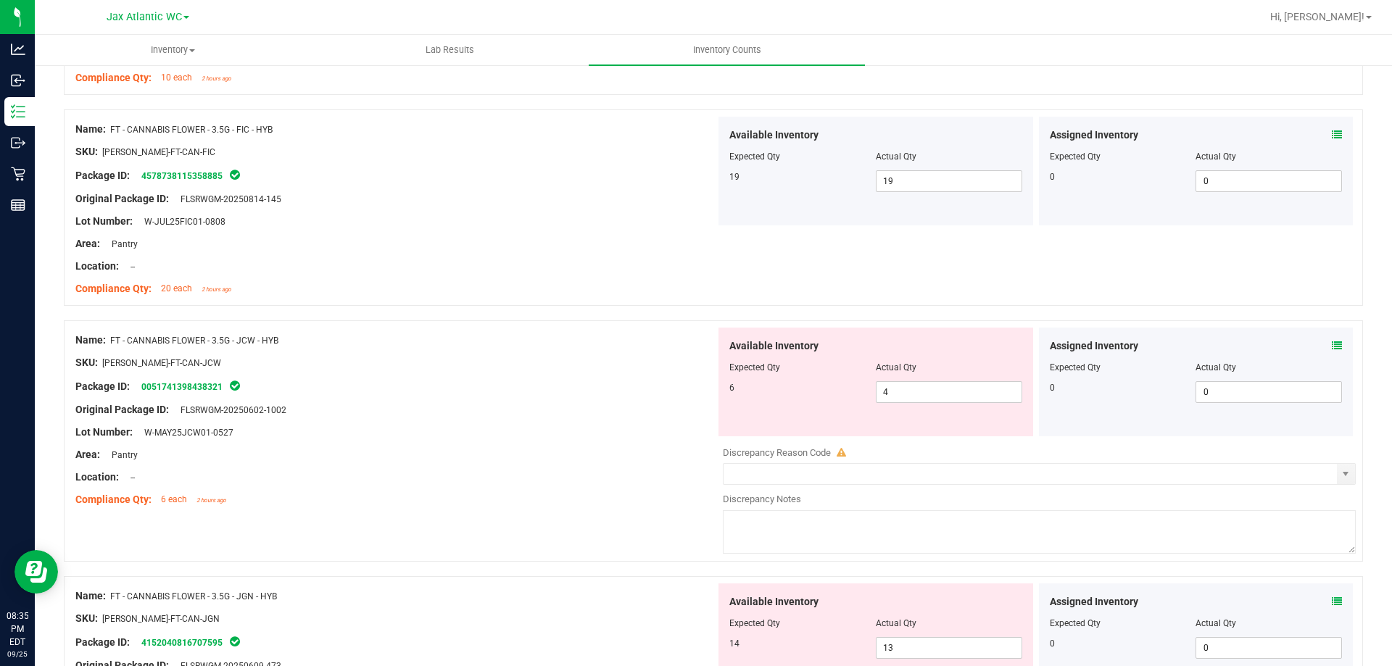
click at [1265, 349] on icon at bounding box center [1337, 346] width 10 height 10
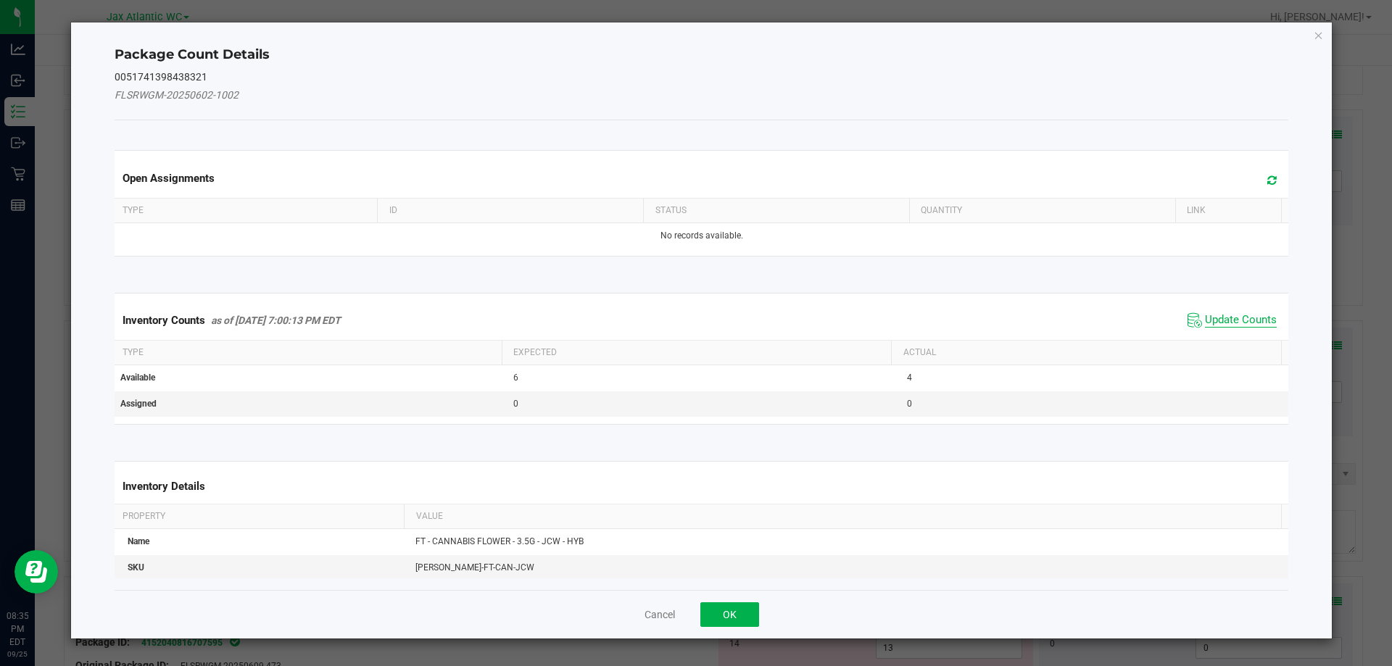
click at [1252, 317] on span "Update Counts" at bounding box center [1241, 320] width 72 height 15
drag, startPoint x: 1245, startPoint y: 316, endPoint x: 1236, endPoint y: 309, distance: 11.9
click at [1241, 313] on span "Update Counts" at bounding box center [1232, 321] width 96 height 22
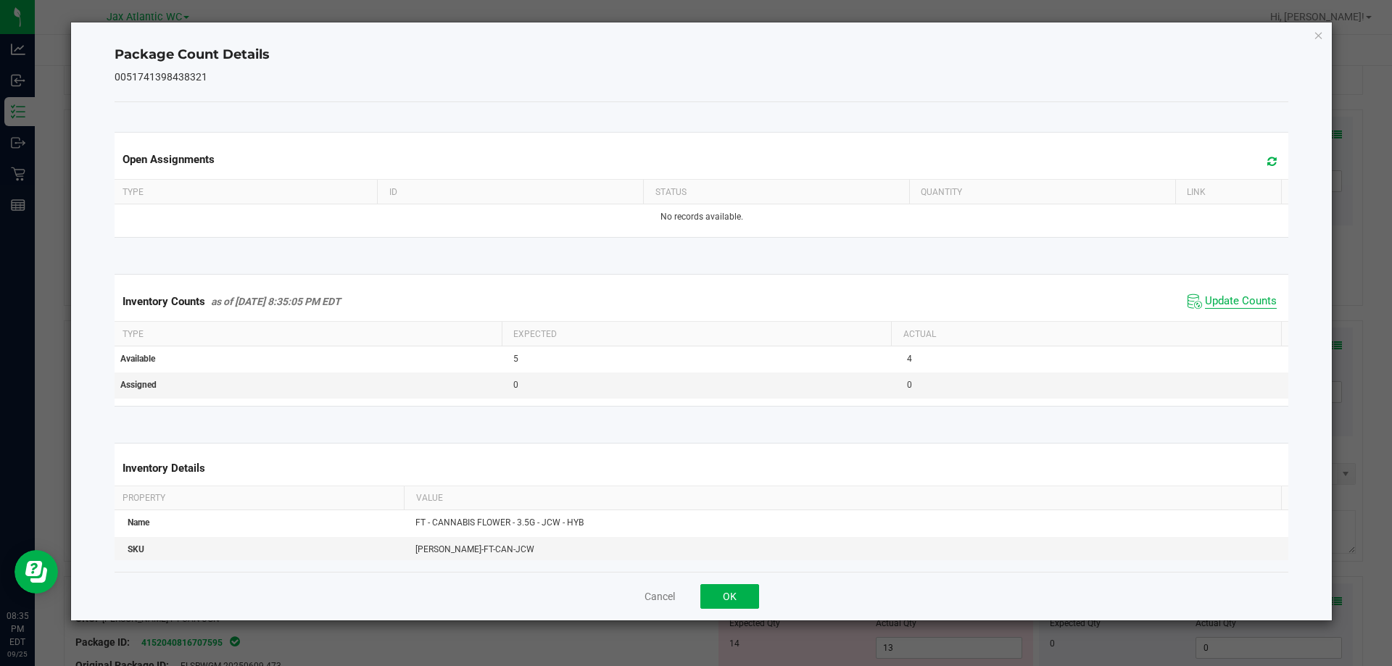
click at [1227, 306] on span "Update Counts" at bounding box center [1241, 301] width 72 height 15
drag, startPoint x: 1227, startPoint y: 306, endPoint x: 1218, endPoint y: 313, distance: 11.3
click at [1226, 306] on span "Update Counts" at bounding box center [1241, 301] width 72 height 15
click at [747, 595] on button "OK" at bounding box center [729, 596] width 59 height 25
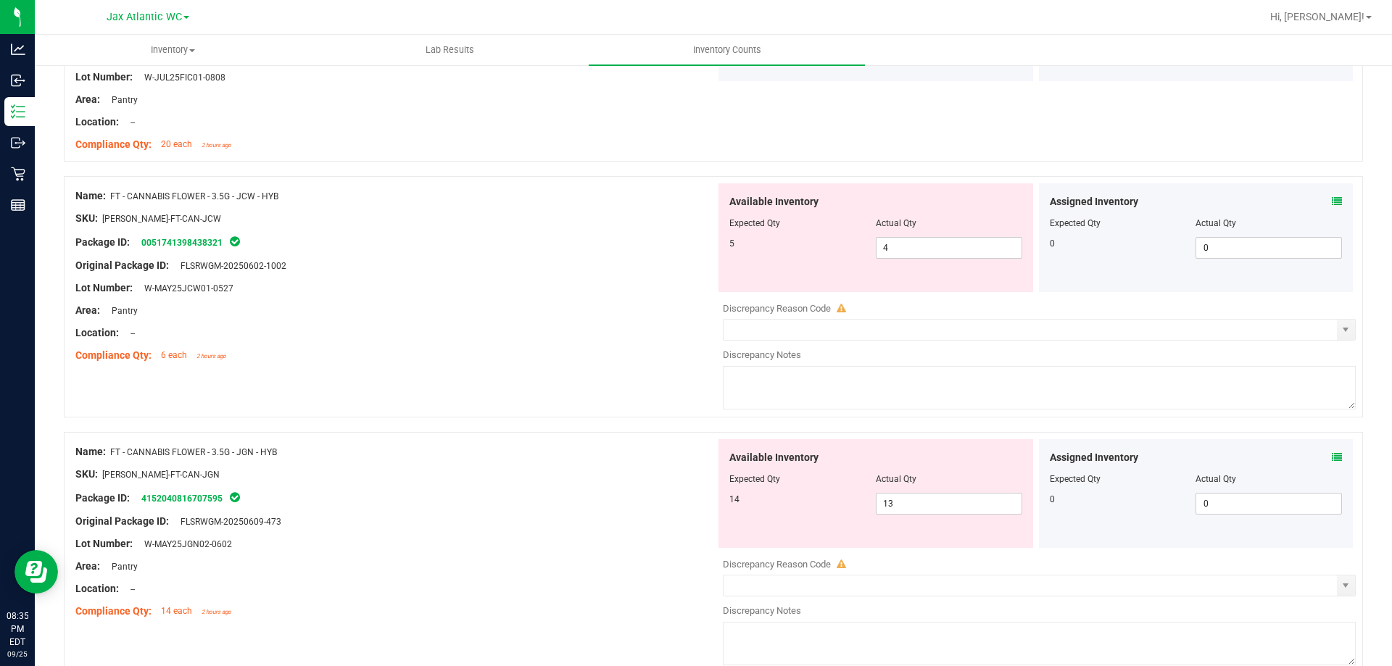
scroll to position [1160, 0]
click at [1265, 455] on icon at bounding box center [1337, 457] width 10 height 10
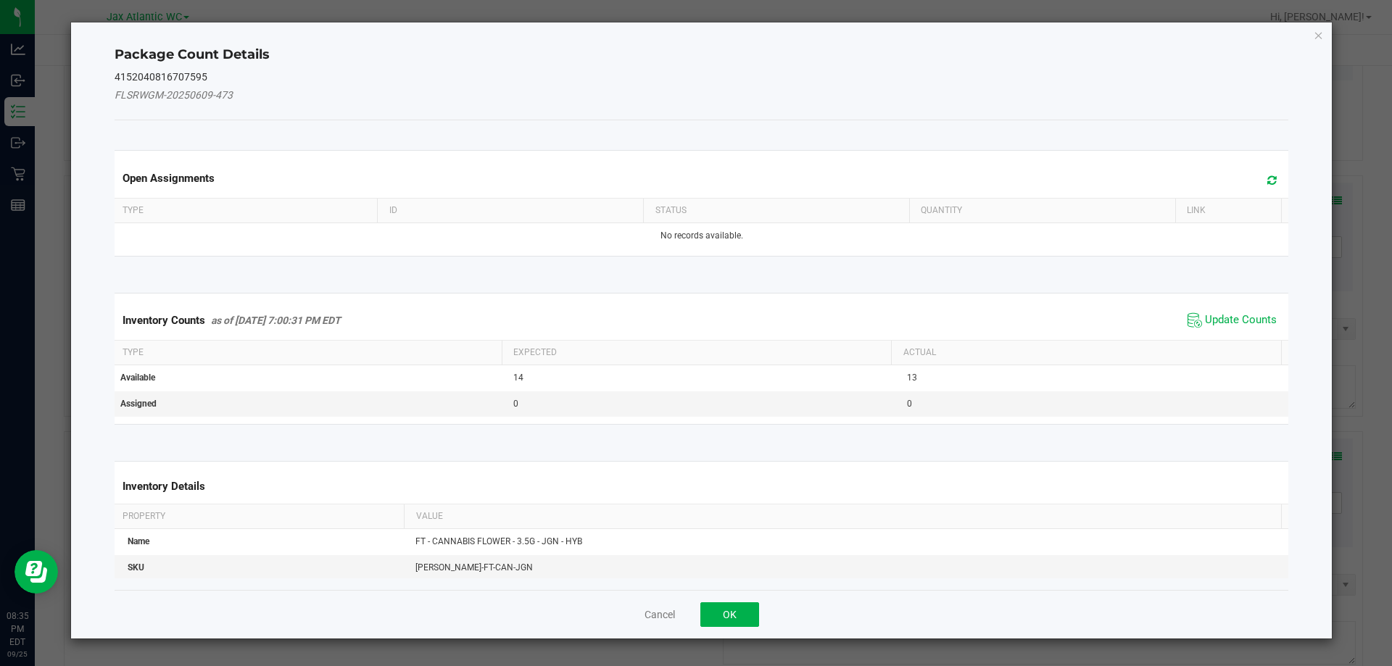
click at [1207, 302] on div "Inventory Counts as of [DATE] 7:00:31 PM EDT Update Counts" at bounding box center [702, 320] width 1180 height 39
click at [1212, 321] on span "Update Counts" at bounding box center [1241, 320] width 72 height 15
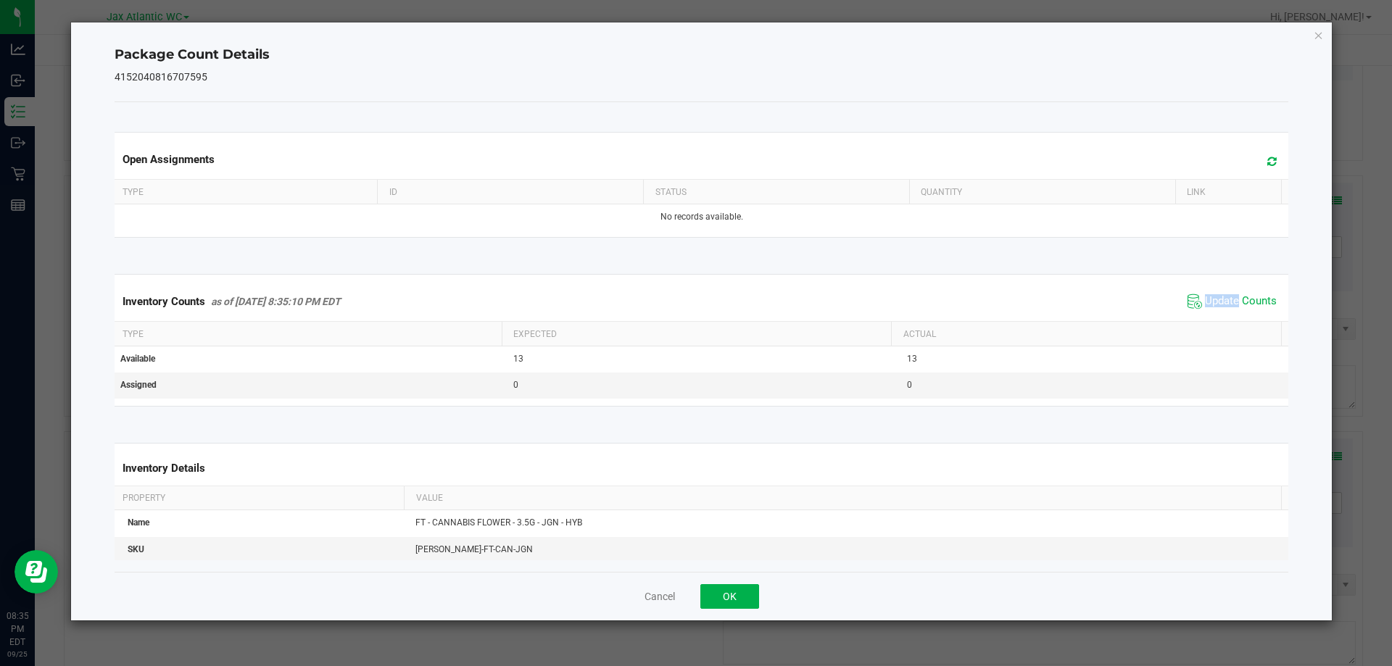
drag, startPoint x: 1212, startPoint y: 321, endPoint x: 1217, endPoint y: 311, distance: 11.7
click at [1213, 318] on div "Inventory Counts as of [DATE] 8:35:10 PM EDT Update Counts" at bounding box center [702, 301] width 1180 height 39
click at [1218, 305] on span "Update Counts" at bounding box center [1241, 301] width 72 height 15
click at [1218, 305] on span "Update Counts" at bounding box center [1241, 300] width 72 height 13
drag, startPoint x: 1218, startPoint y: 305, endPoint x: 995, endPoint y: 459, distance: 271.5
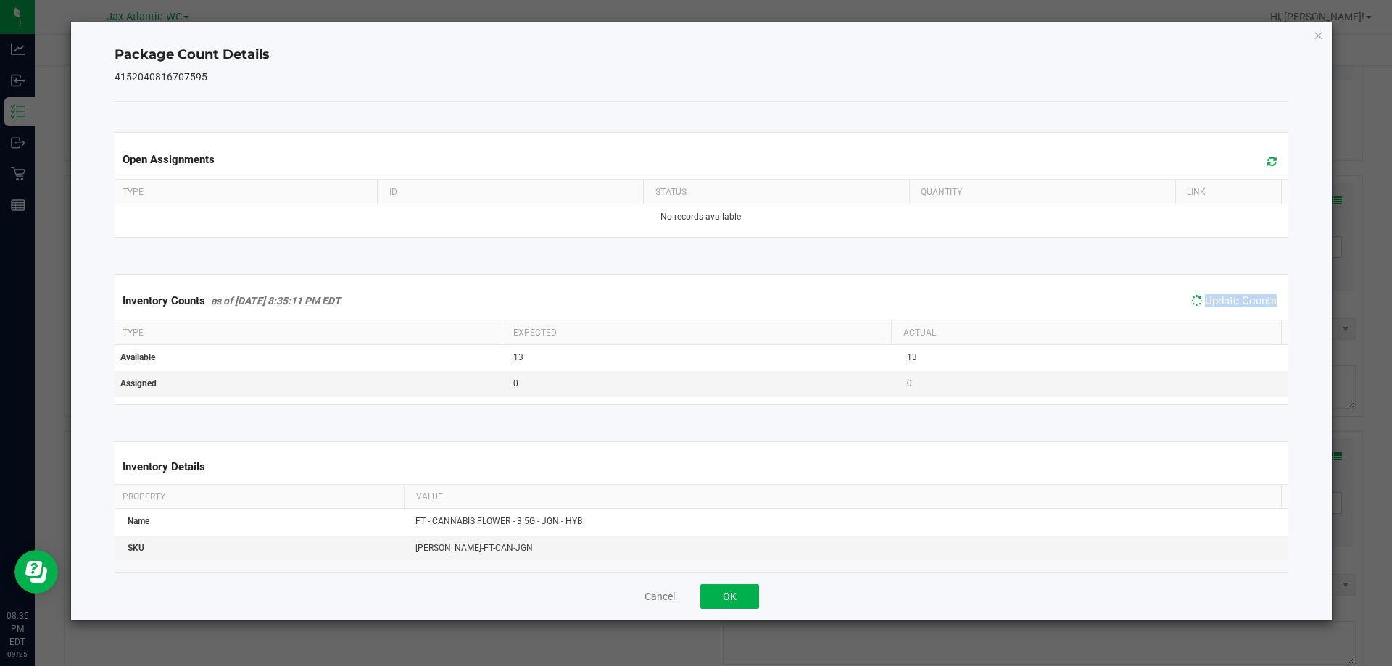
click at [1217, 305] on span "Update Counts" at bounding box center [1241, 300] width 72 height 13
drag, startPoint x: 748, startPoint y: 593, endPoint x: 806, endPoint y: 548, distance: 73.4
click at [747, 593] on button "OK" at bounding box center [729, 596] width 59 height 25
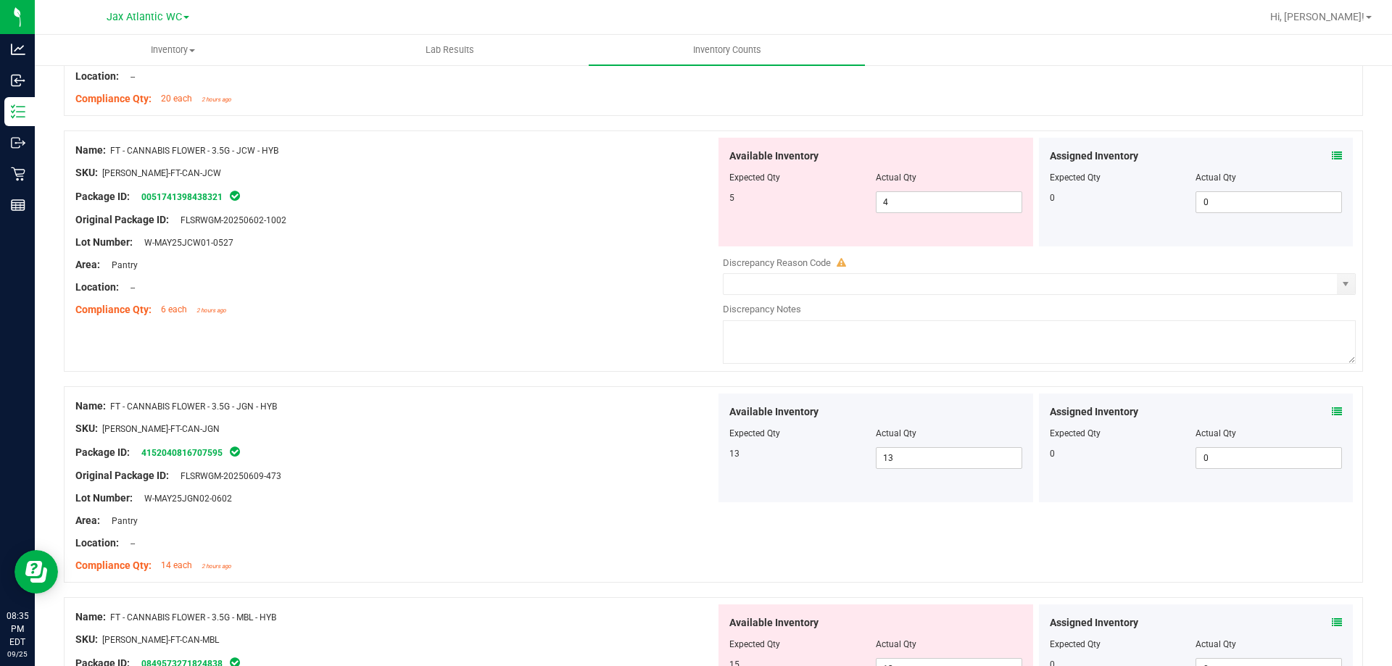
scroll to position [1378, 0]
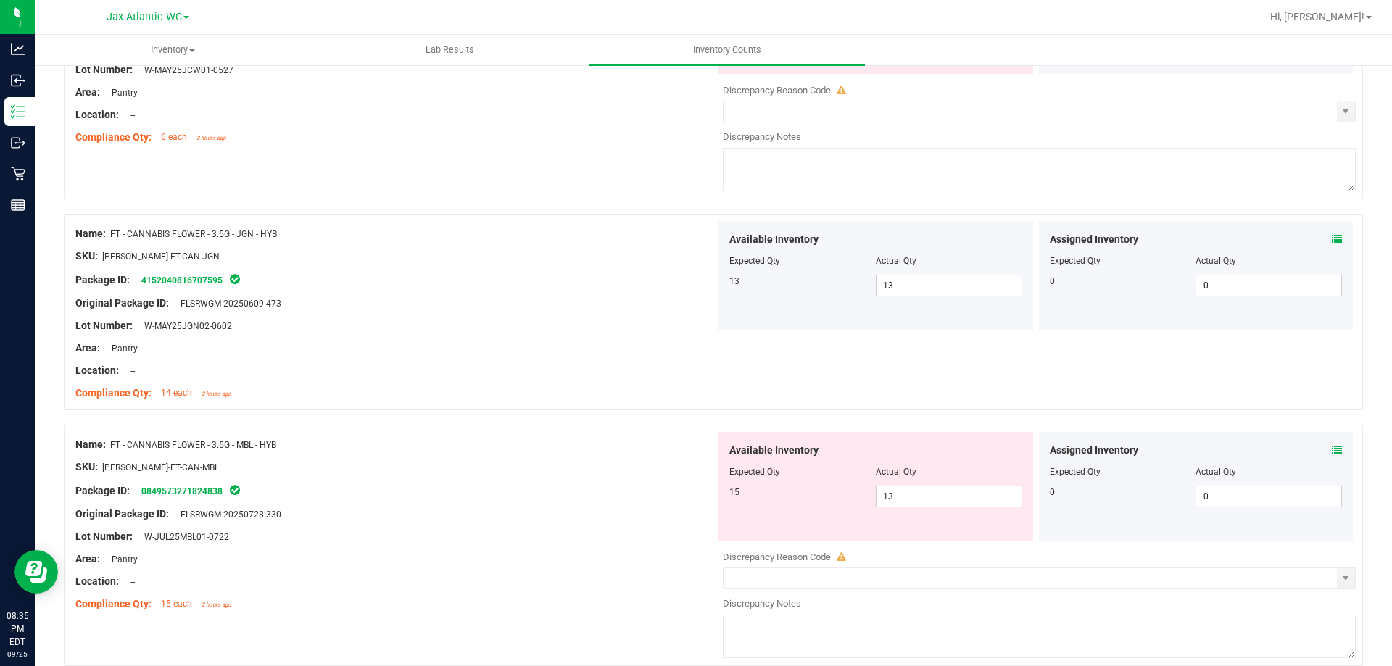
click at [1265, 447] on icon at bounding box center [1337, 450] width 10 height 10
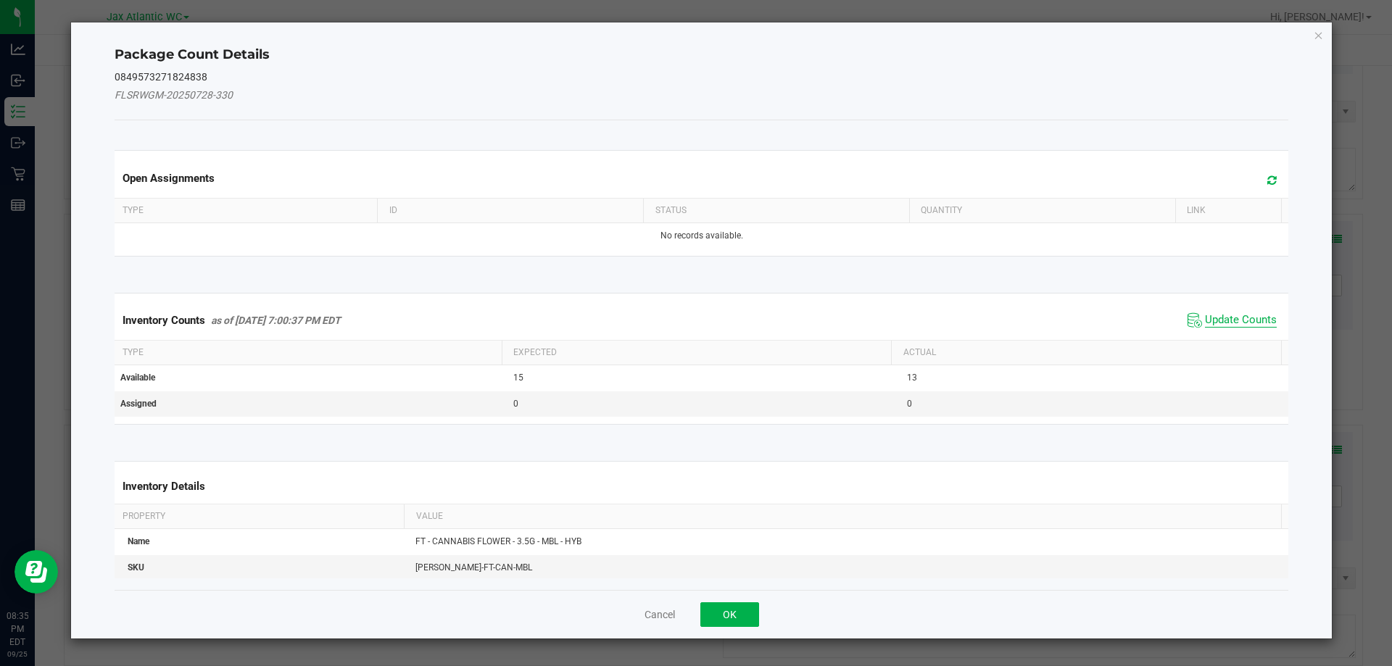
click at [1225, 323] on span "Update Counts" at bounding box center [1241, 320] width 72 height 15
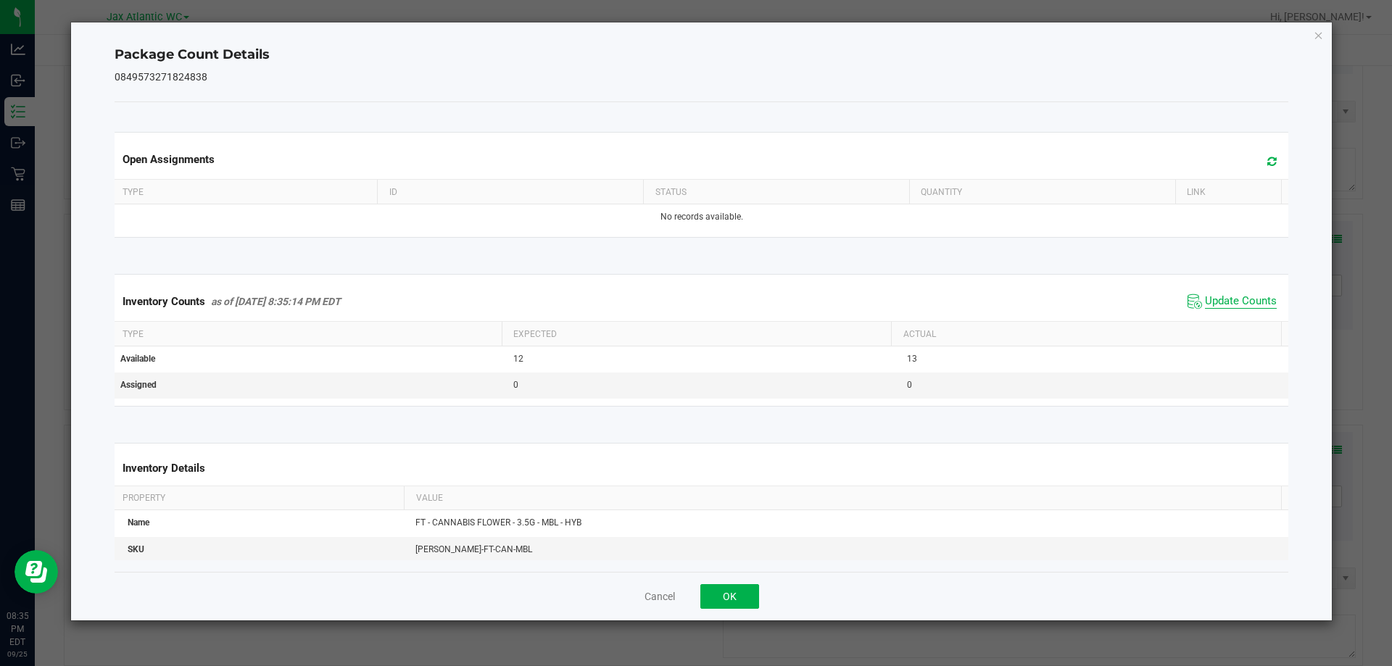
drag, startPoint x: 1222, startPoint y: 318, endPoint x: 1215, endPoint y: 302, distance: 17.8
click at [1222, 313] on div "Inventory Counts as of [DATE] 8:35:14 PM EDT Update Counts" at bounding box center [702, 301] width 1180 height 39
click at [1215, 299] on span "Update Counts" at bounding box center [1241, 301] width 72 height 15
click at [1215, 299] on span "Update Counts" at bounding box center [1241, 300] width 72 height 13
click at [1215, 299] on span "Update Counts" at bounding box center [1241, 301] width 72 height 15
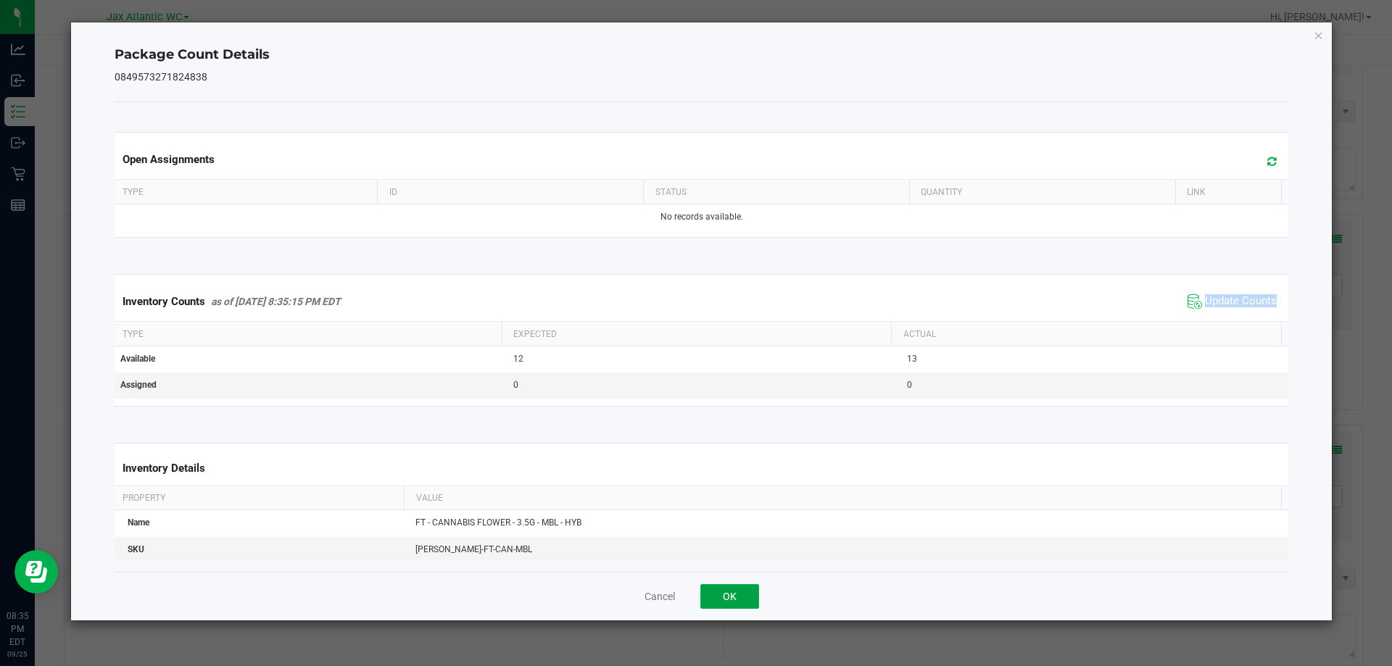
click at [721, 595] on button "OK" at bounding box center [729, 596] width 59 height 25
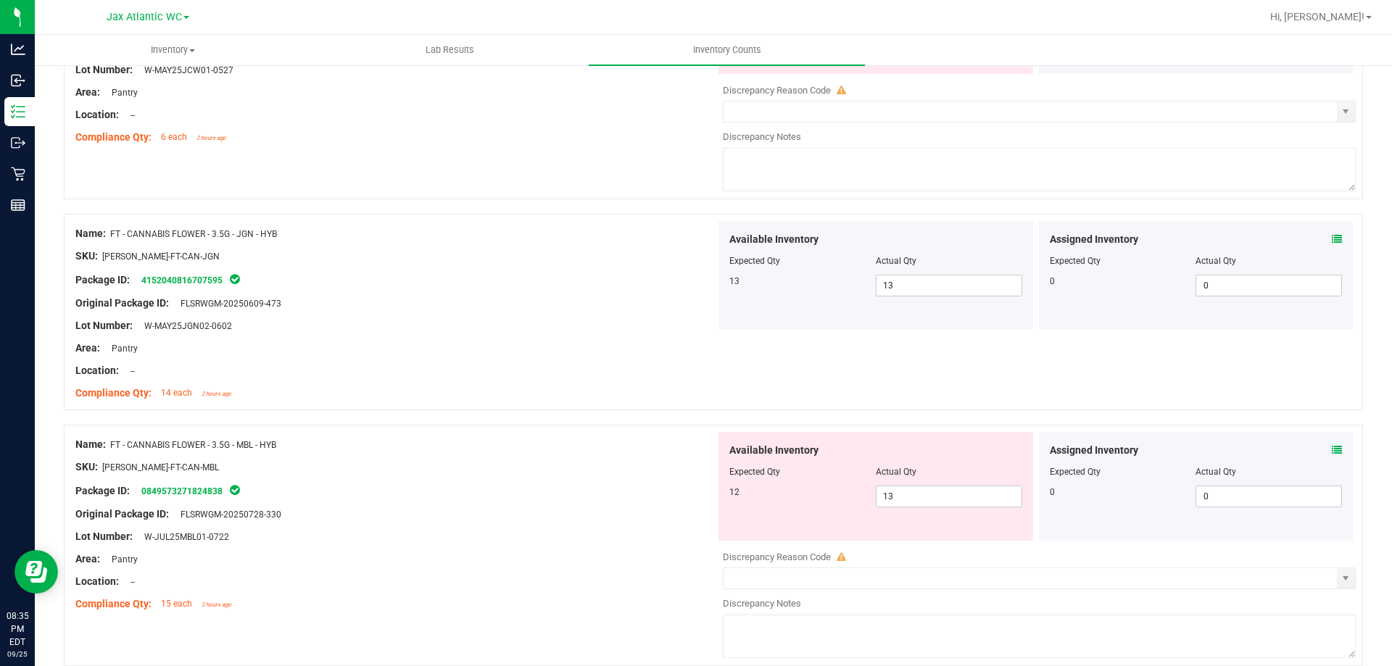
scroll to position [1740, 0]
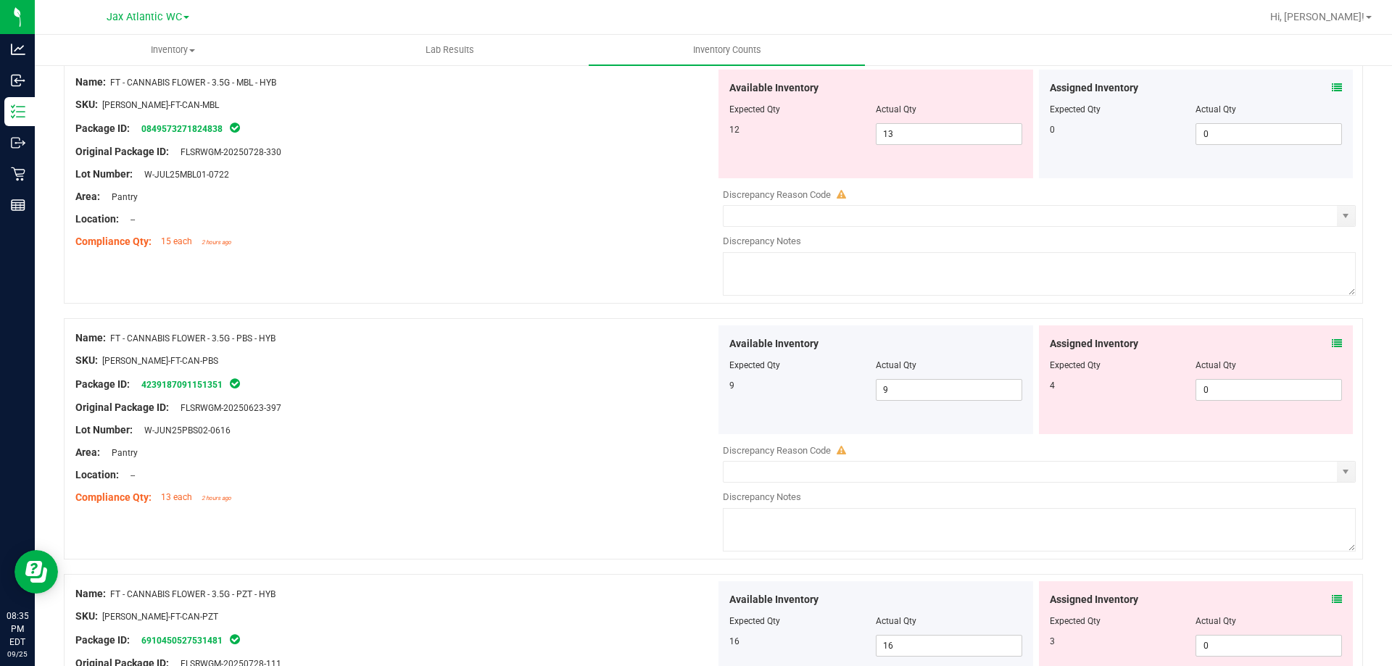
click at [1265, 348] on icon at bounding box center [1337, 344] width 10 height 10
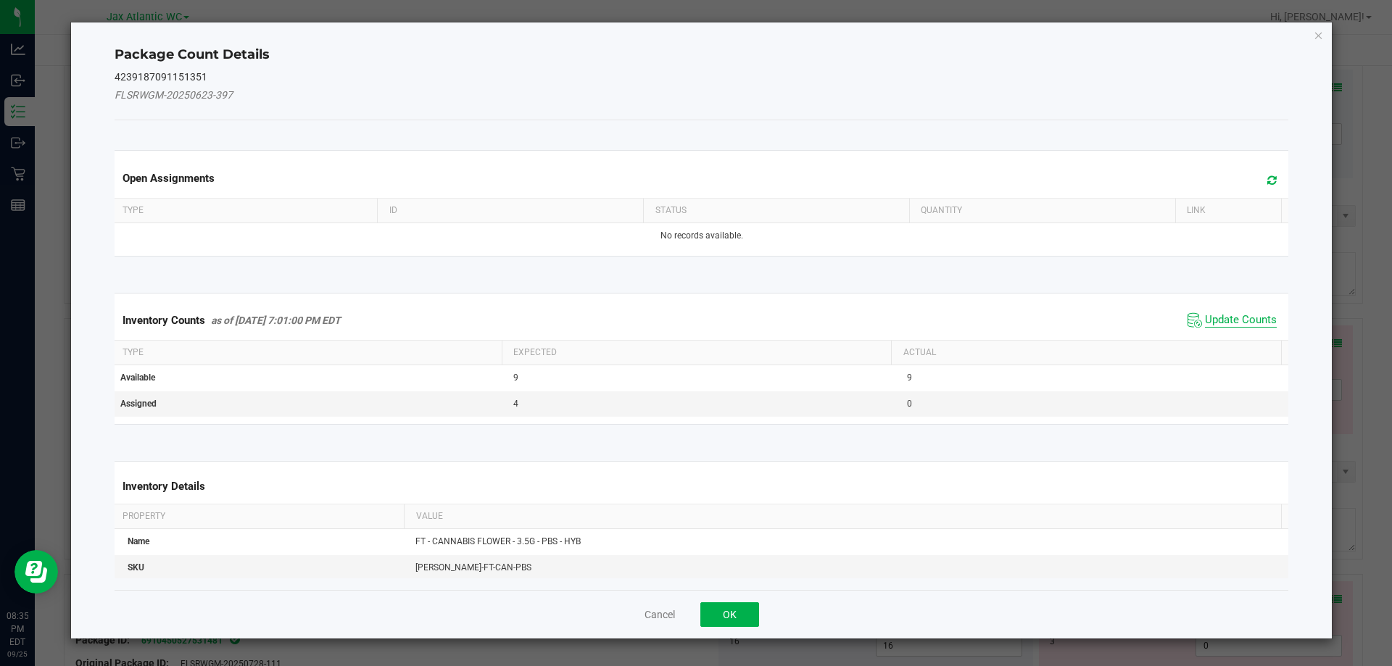
click at [1242, 321] on span "Update Counts" at bounding box center [1241, 320] width 72 height 15
drag, startPoint x: 1241, startPoint y: 321, endPoint x: 1219, endPoint y: 303, distance: 28.9
click at [1233, 315] on div "Inventory Counts as of [DATE] 7:01:00 PM EDT Update Counts" at bounding box center [702, 320] width 1180 height 38
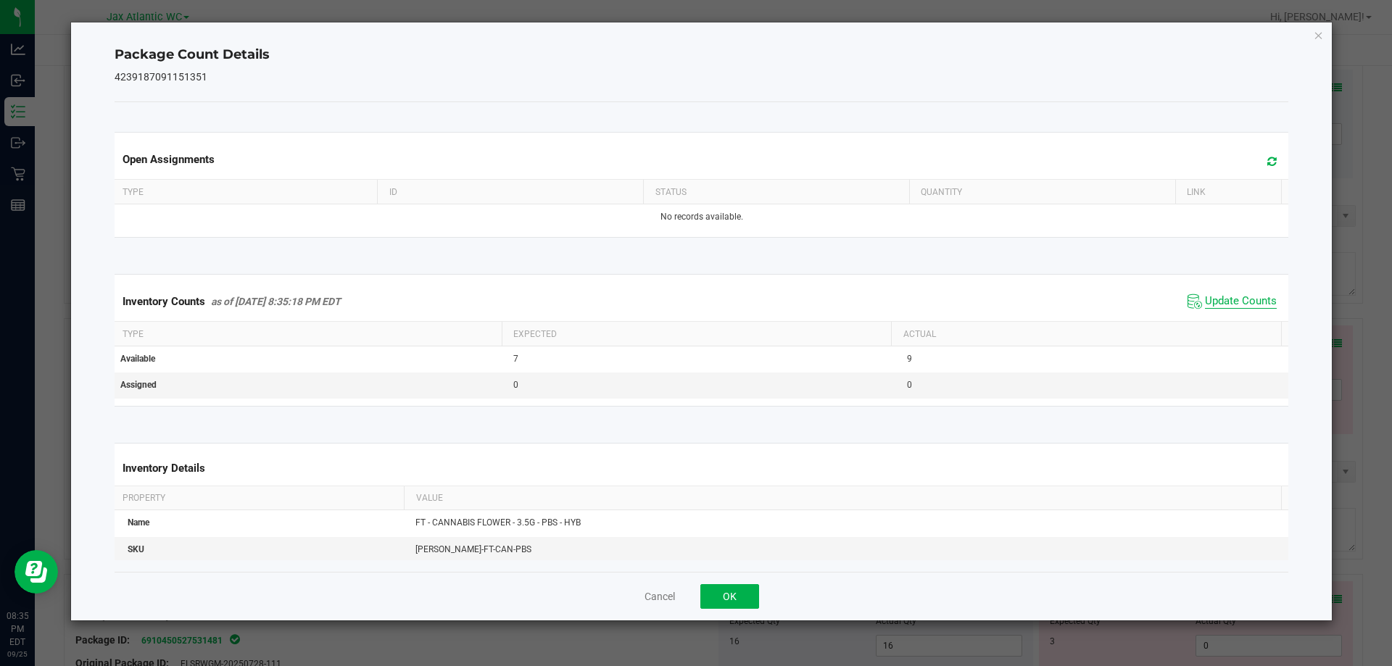
click at [1218, 301] on span "Update Counts" at bounding box center [1241, 301] width 72 height 15
click at [1218, 300] on span "Update Counts" at bounding box center [1241, 300] width 72 height 13
drag, startPoint x: 1218, startPoint y: 300, endPoint x: 975, endPoint y: 432, distance: 276.4
click at [1217, 301] on span "Update Counts" at bounding box center [1241, 300] width 72 height 13
click at [748, 605] on button "OK" at bounding box center [729, 596] width 59 height 25
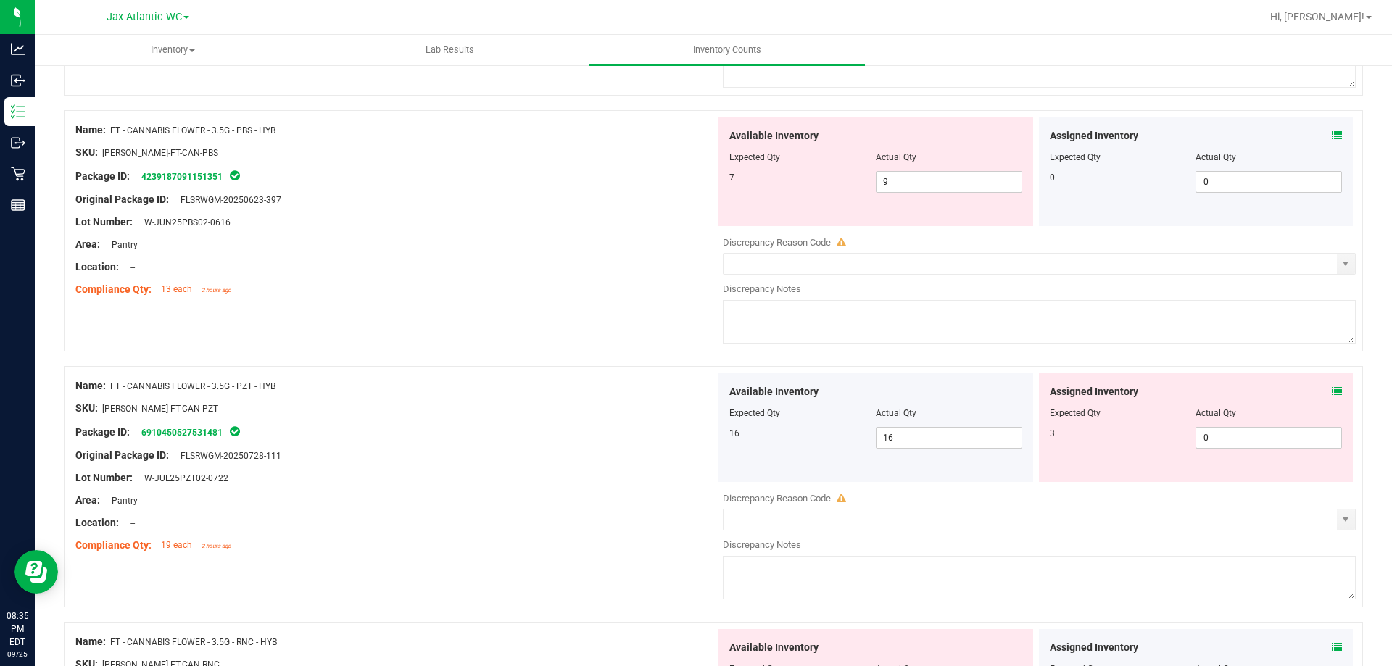
scroll to position [1958, 0]
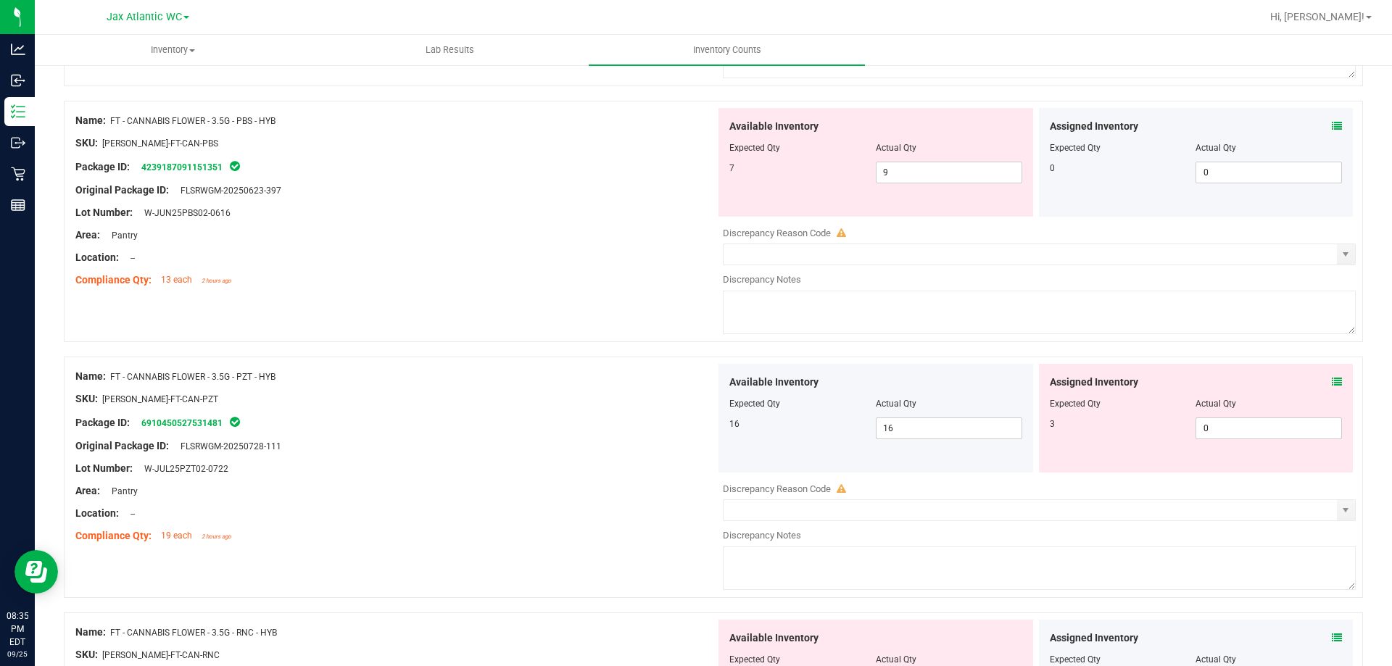
click at [1265, 379] on icon at bounding box center [1337, 382] width 10 height 10
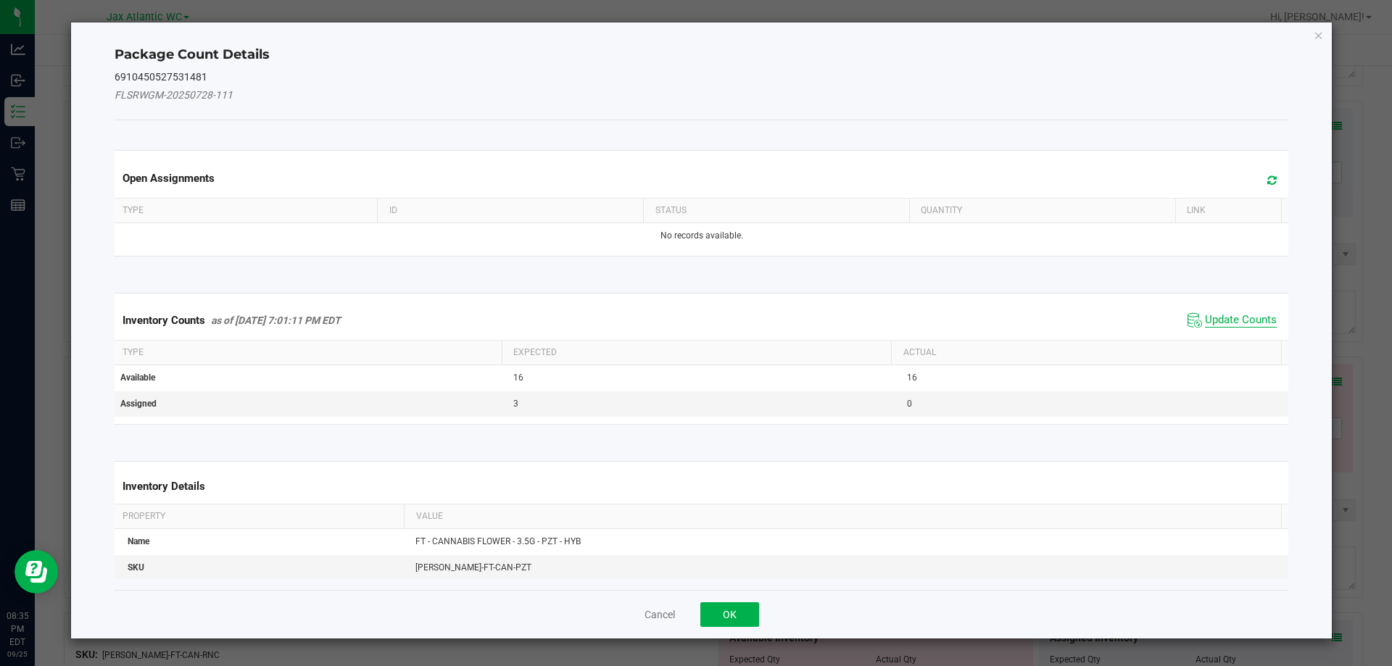
click at [1223, 303] on div "Inventory Counts as of [DATE] 7:01:11 PM EDT Update Counts" at bounding box center [702, 320] width 1180 height 39
click at [1222, 302] on div "Inventory Counts as of [DATE] 7:01:11 PM EDT Update Counts" at bounding box center [702, 320] width 1180 height 39
click at [1212, 310] on span "Update Counts" at bounding box center [1232, 321] width 96 height 22
click at [1210, 312] on span "Update Counts" at bounding box center [1234, 320] width 93 height 20
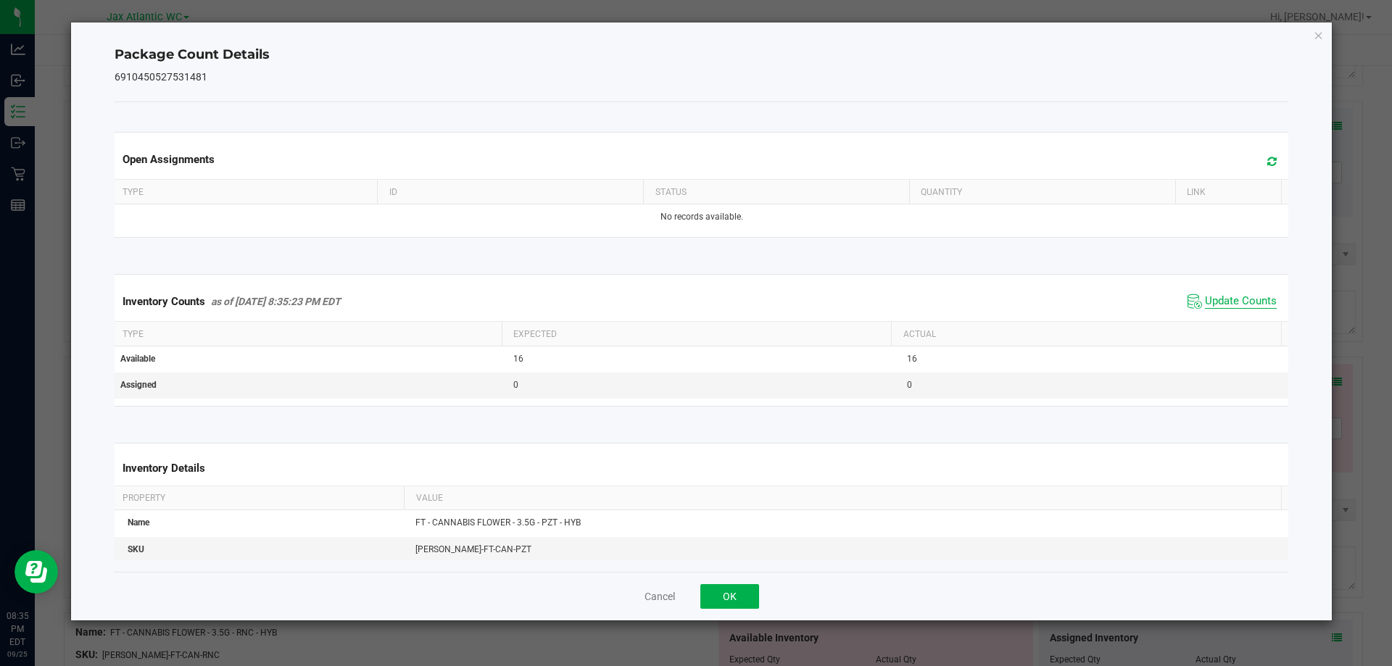
click at [1212, 304] on span "Update Counts" at bounding box center [1241, 301] width 72 height 15
click at [1212, 303] on span "Update Counts" at bounding box center [1241, 300] width 72 height 13
drag, startPoint x: 1212, startPoint y: 303, endPoint x: 1046, endPoint y: 399, distance: 192.3
click at [1212, 303] on span "Update Counts" at bounding box center [1241, 300] width 72 height 13
click at [713, 605] on div "Cancel OK" at bounding box center [702, 596] width 1175 height 49
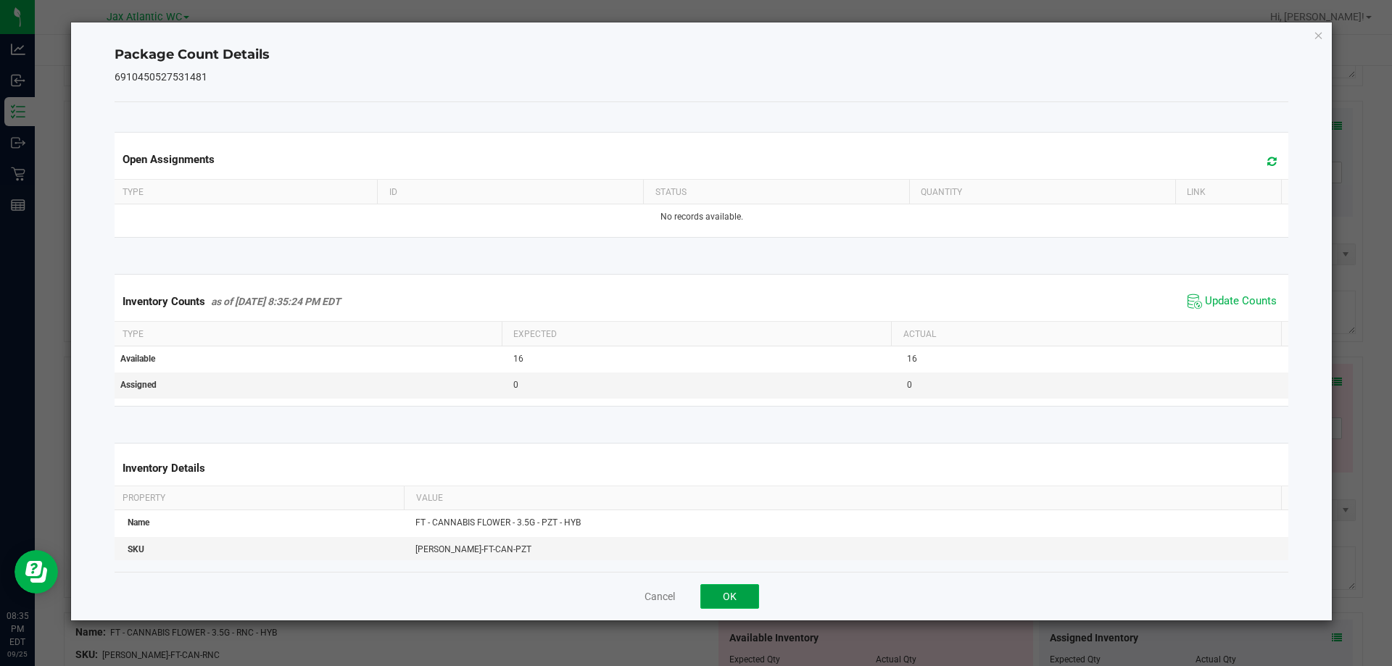
drag, startPoint x: 719, startPoint y: 602, endPoint x: 732, endPoint y: 585, distance: 21.2
click at [719, 600] on button "OK" at bounding box center [729, 596] width 59 height 25
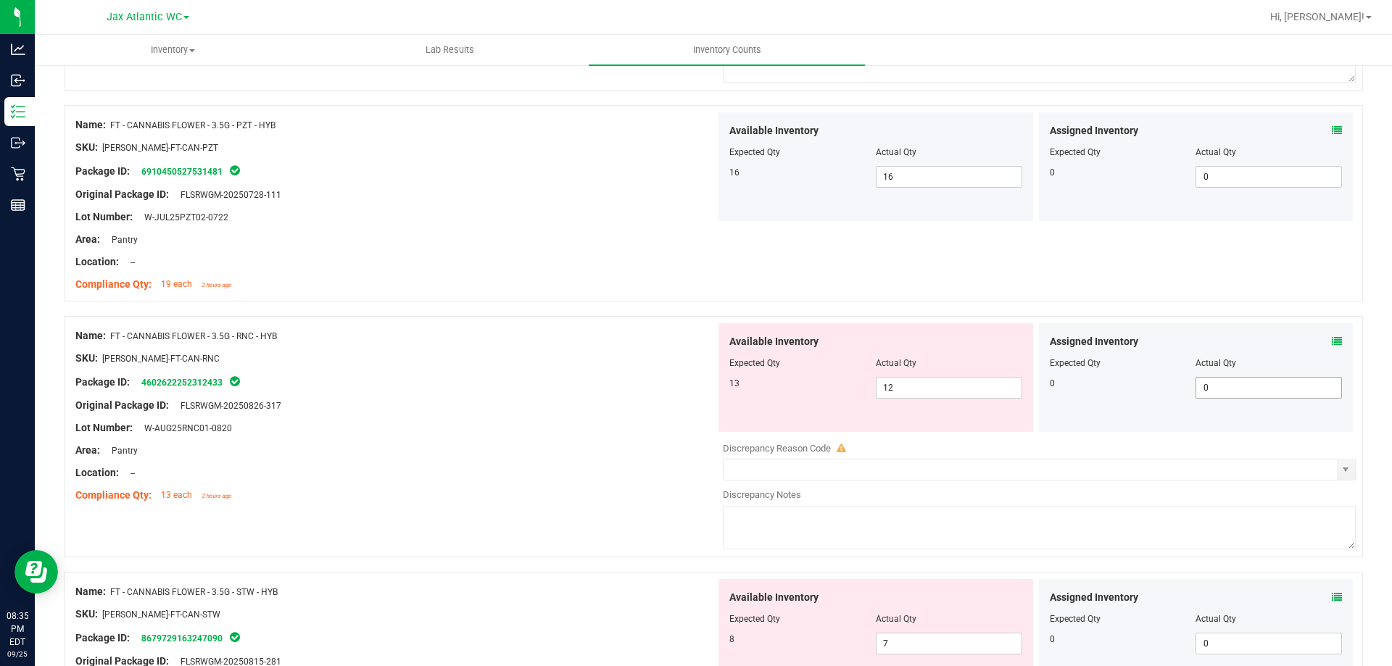
scroll to position [2248, 0]
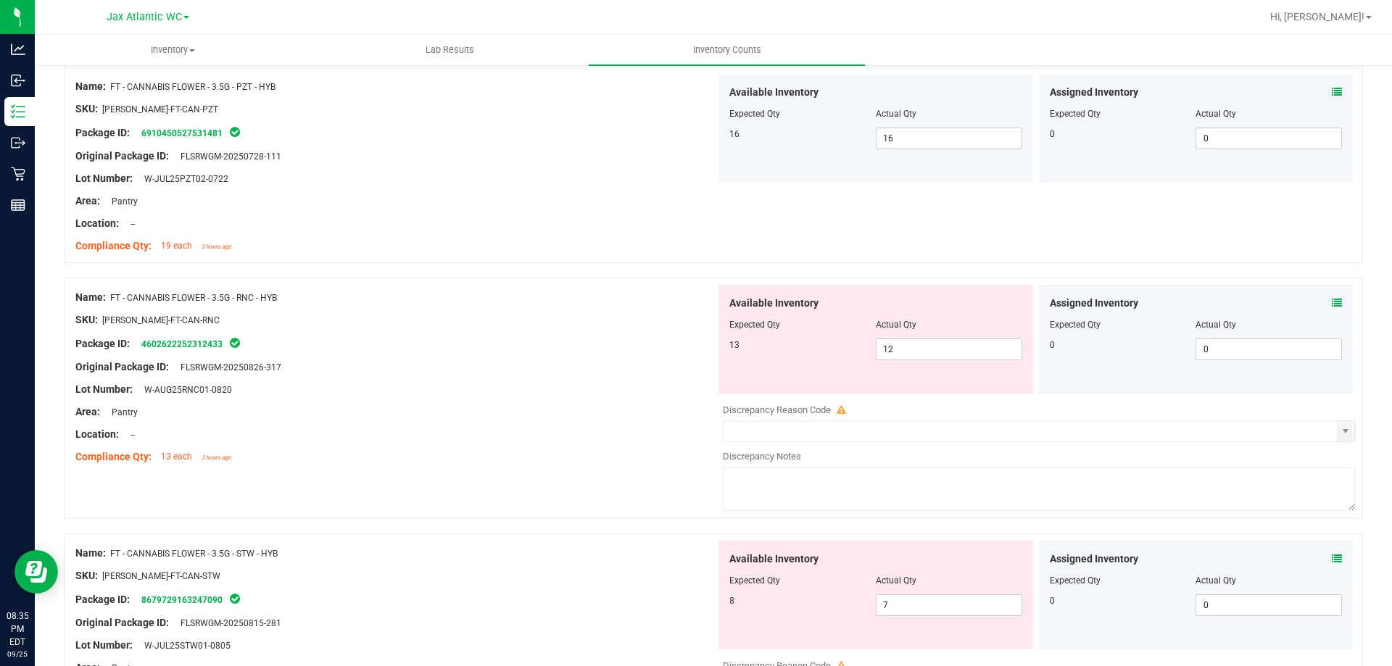
click at [1265, 302] on icon at bounding box center [1337, 303] width 10 height 10
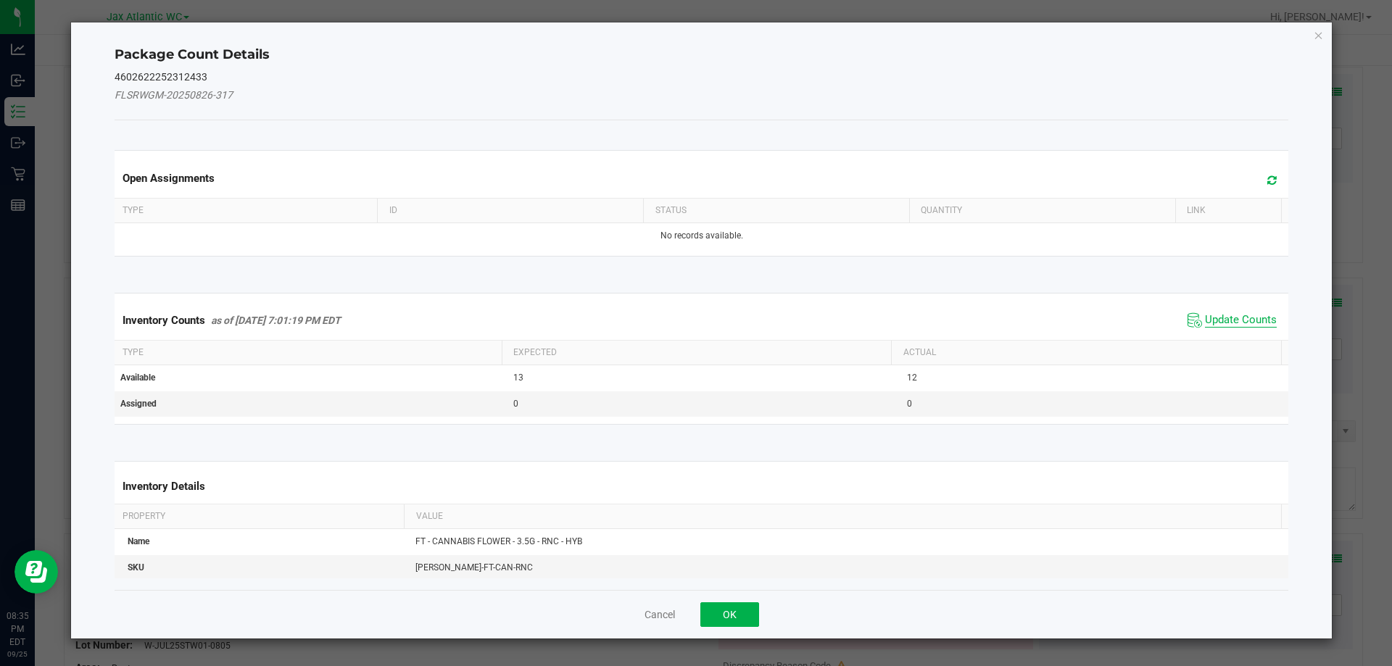
click at [1248, 323] on span "Update Counts" at bounding box center [1241, 320] width 72 height 15
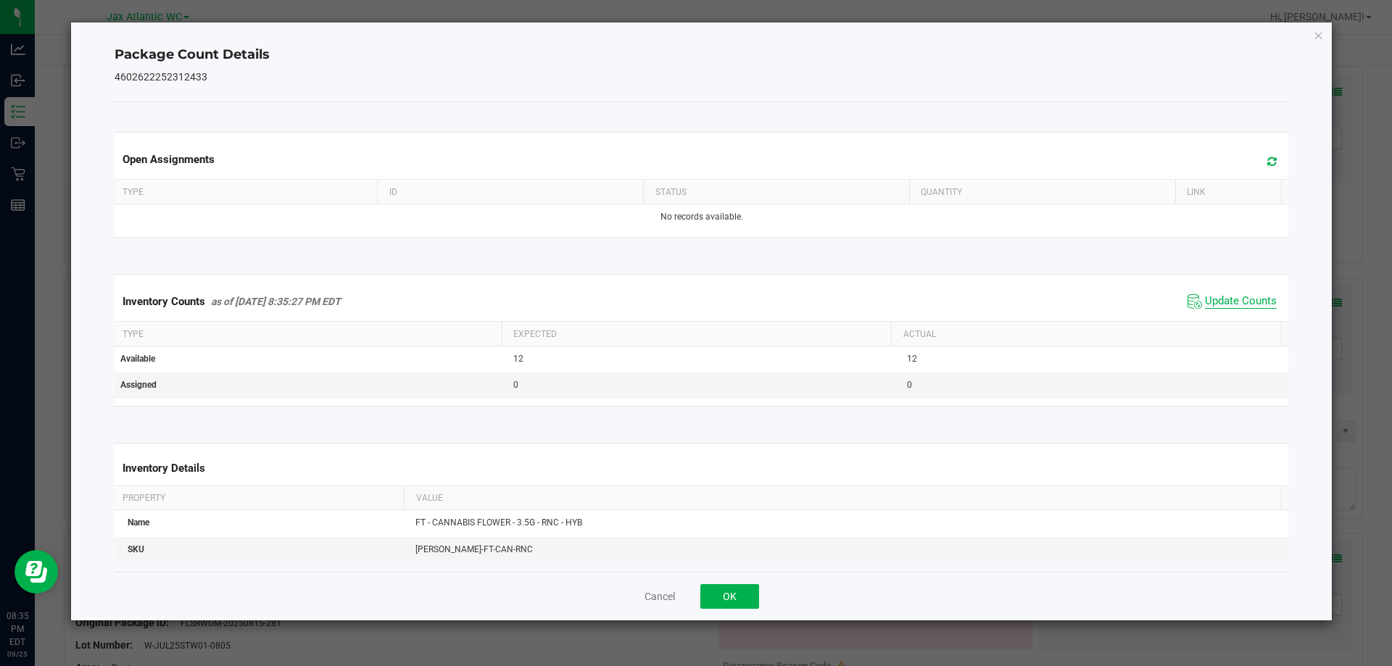
click at [1232, 300] on span "Update Counts" at bounding box center [1241, 301] width 72 height 15
click at [1231, 299] on span "Update Counts" at bounding box center [1241, 300] width 72 height 13
click at [713, 590] on button "OK" at bounding box center [729, 596] width 59 height 25
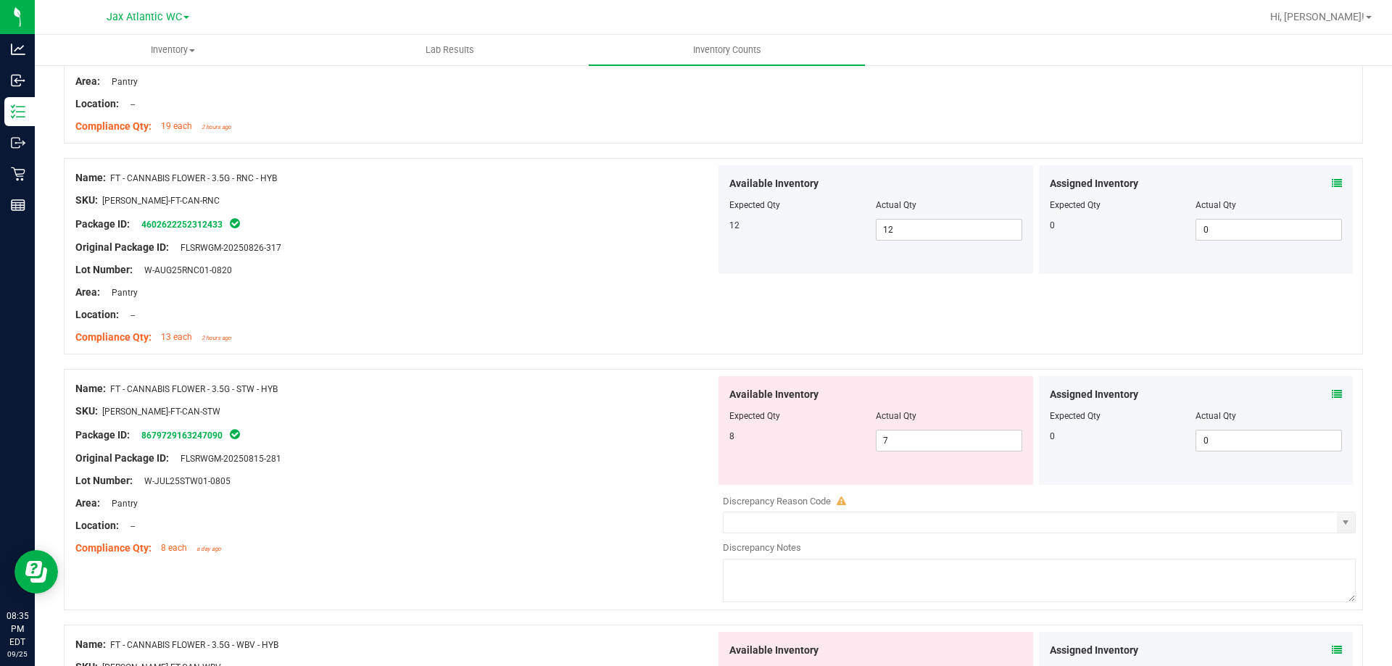
scroll to position [2393, 0]
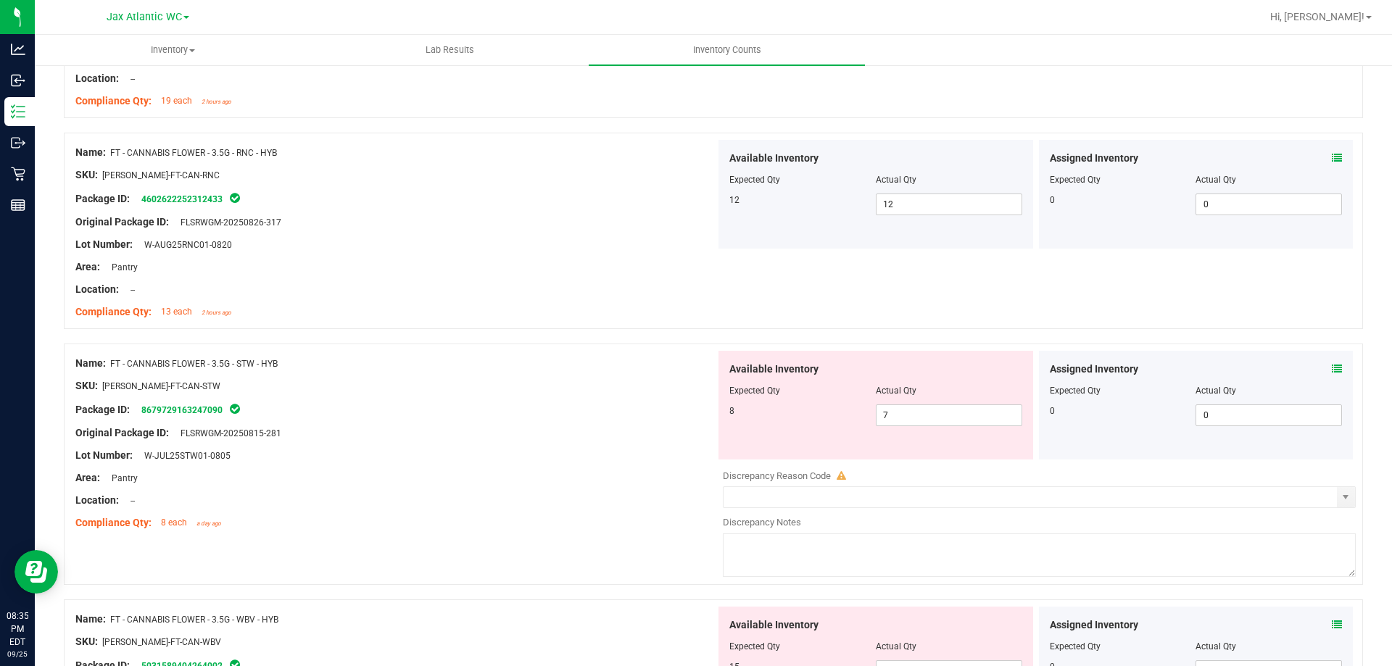
click at [1265, 371] on icon at bounding box center [1337, 369] width 10 height 10
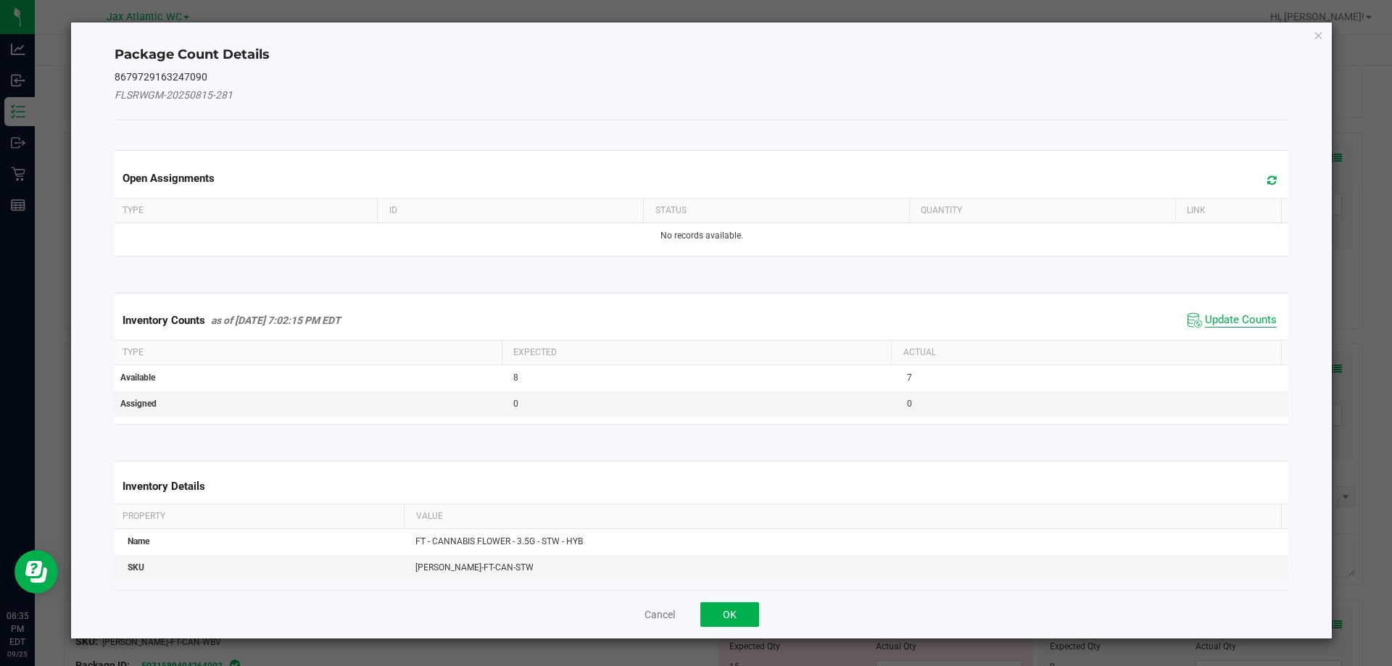
click at [1228, 325] on span "Update Counts" at bounding box center [1241, 320] width 72 height 15
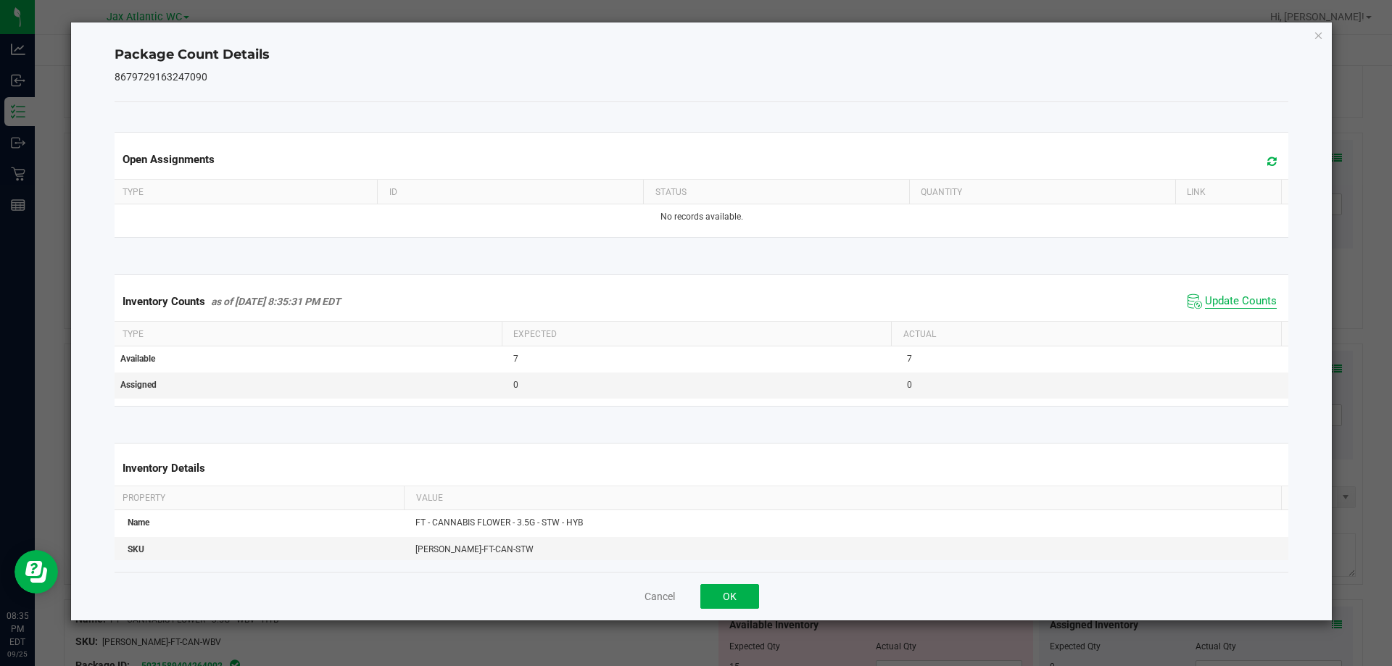
click at [1220, 320] on div "Inventory Counts as of [DATE] 8:35:31 PM EDT Update Counts" at bounding box center [702, 301] width 1180 height 39
click at [1215, 299] on span "Update Counts" at bounding box center [1241, 301] width 72 height 15
click at [1216, 298] on span "Update Counts" at bounding box center [1241, 300] width 72 height 13
click at [724, 594] on button "OK" at bounding box center [729, 596] width 59 height 25
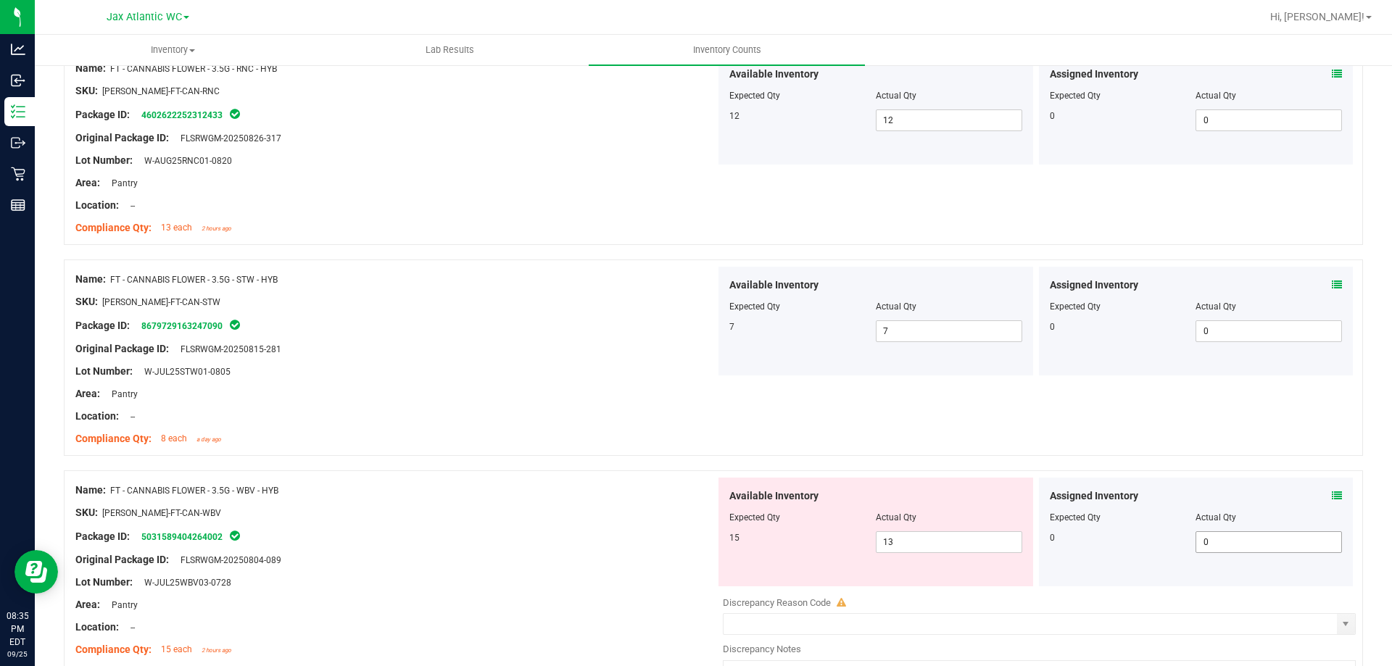
scroll to position [2683, 0]
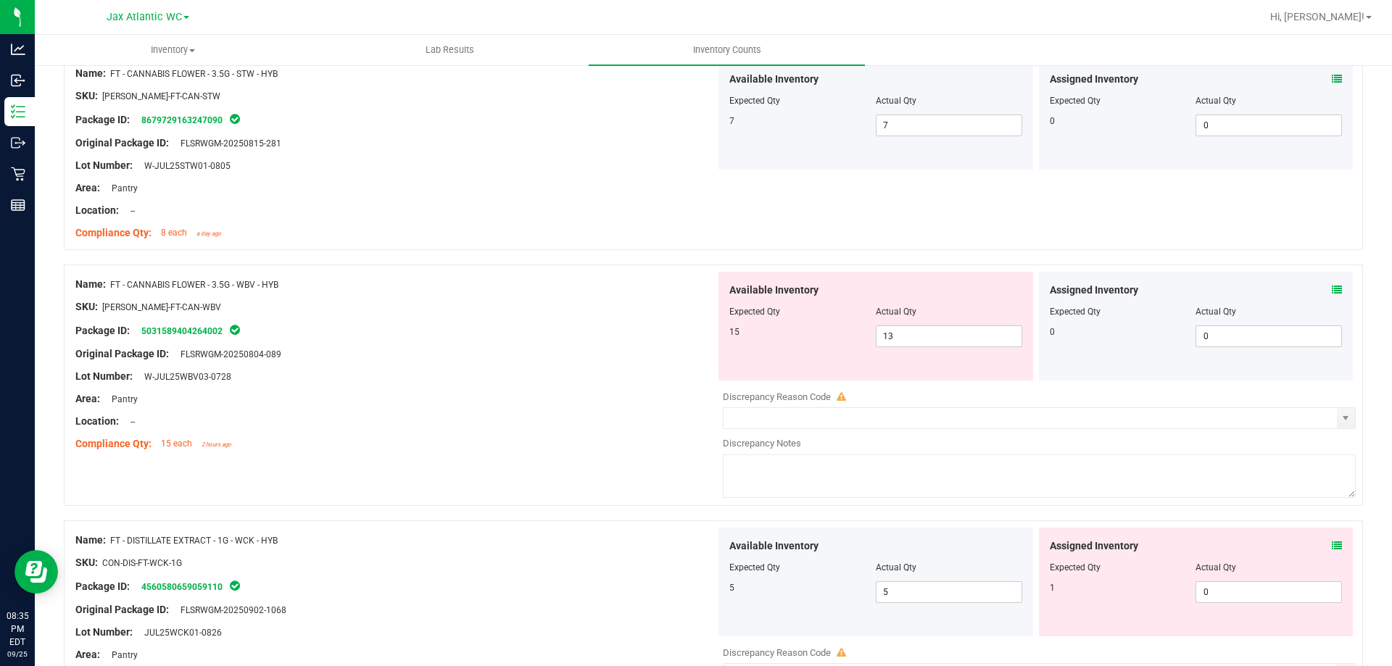
click at [1265, 290] on icon at bounding box center [1337, 290] width 10 height 10
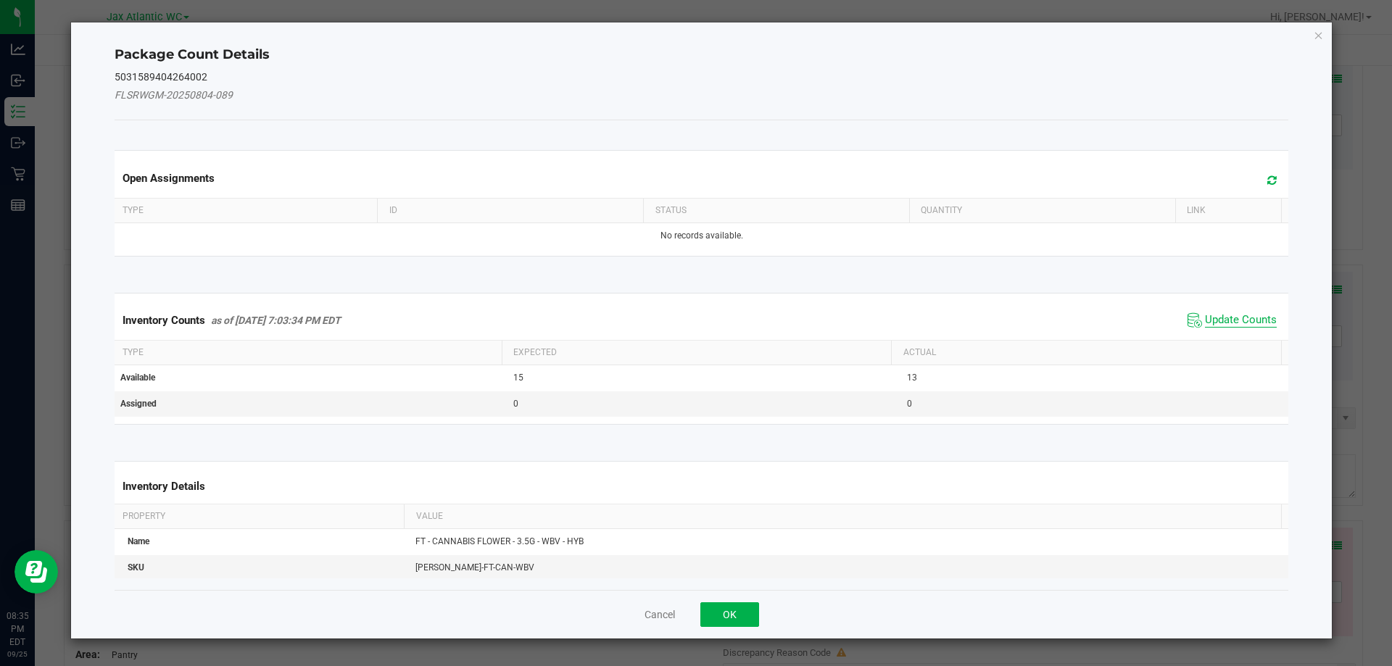
click at [1236, 313] on span "Update Counts" at bounding box center [1232, 321] width 96 height 22
click at [1233, 313] on div "Inventory Counts as of [DATE] 7:03:34 PM EDT Update Counts" at bounding box center [702, 320] width 1180 height 38
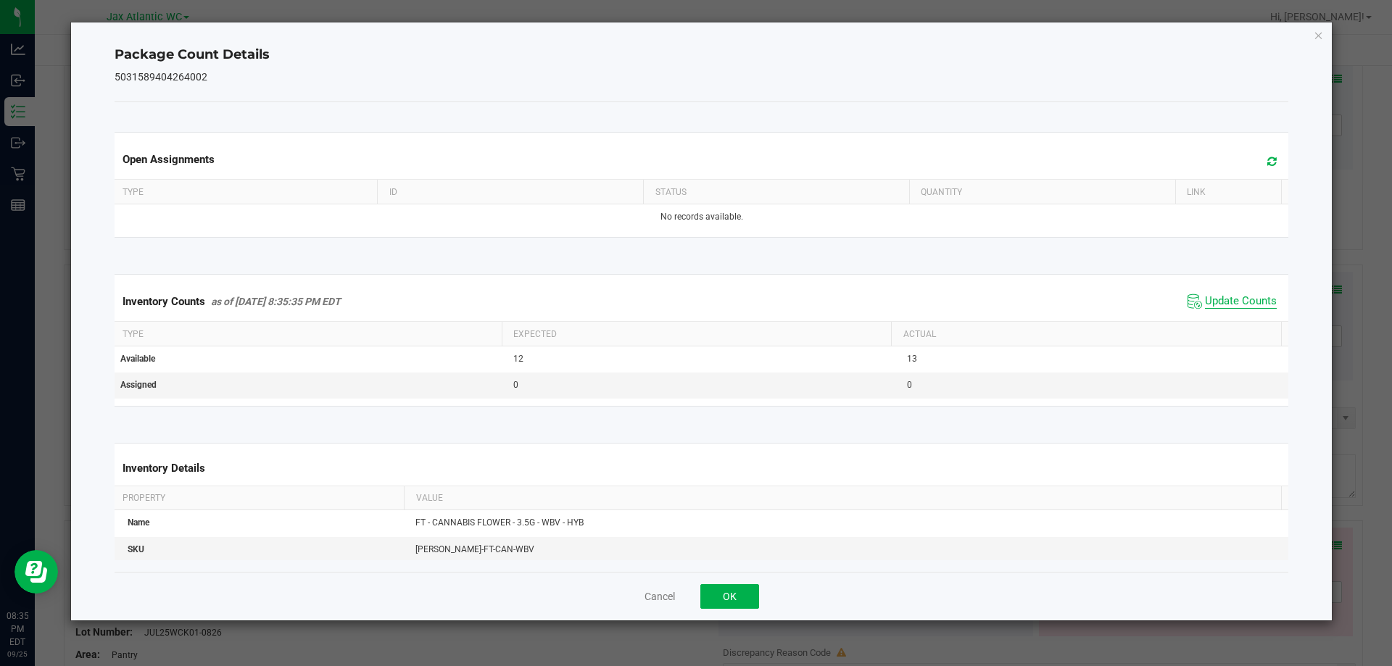
click at [1226, 302] on span "Update Counts" at bounding box center [1241, 301] width 72 height 15
click at [1226, 301] on span "Update Counts" at bounding box center [1241, 300] width 72 height 13
click at [735, 590] on button "OK" at bounding box center [729, 596] width 59 height 25
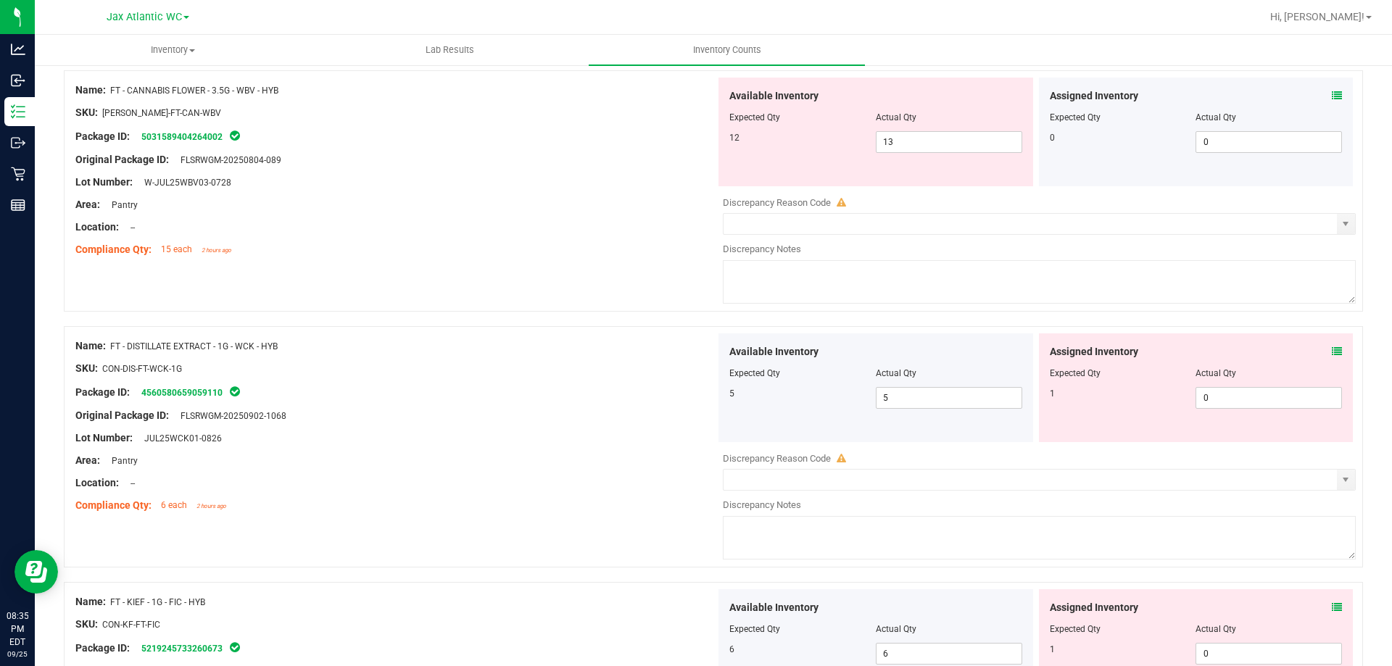
scroll to position [2900, 0]
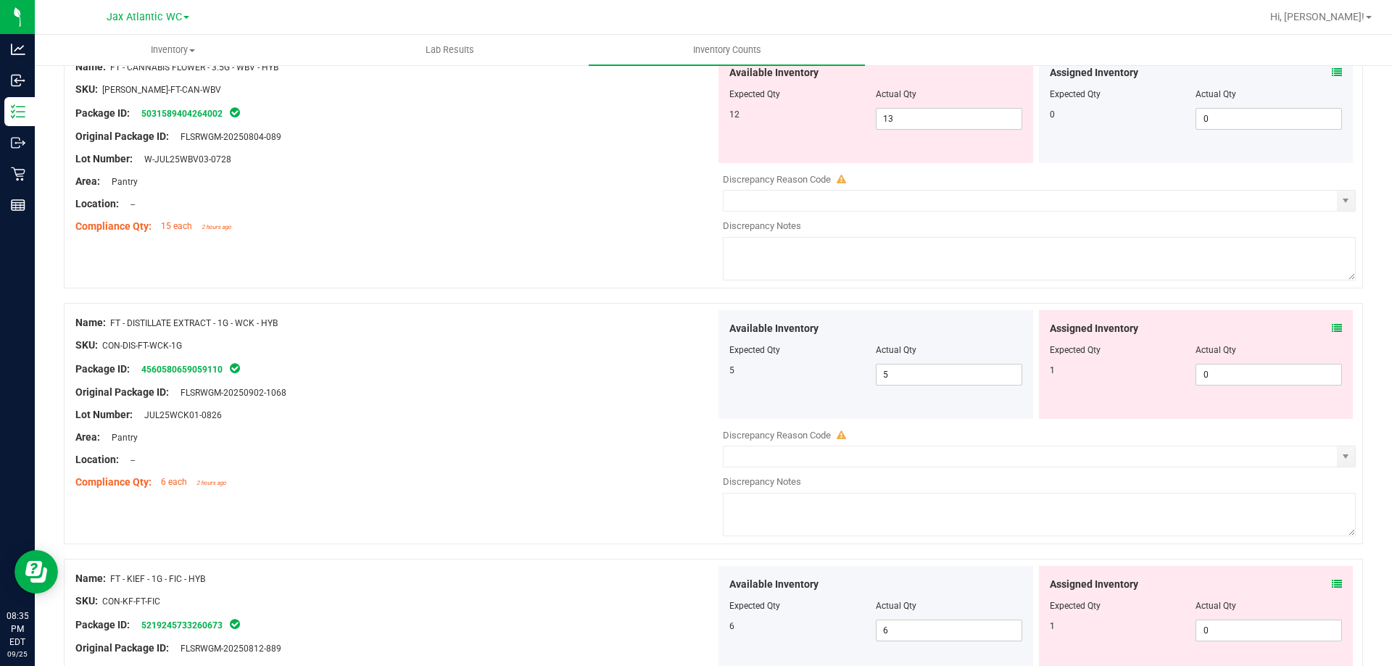
click at [1265, 324] on icon at bounding box center [1337, 328] width 10 height 10
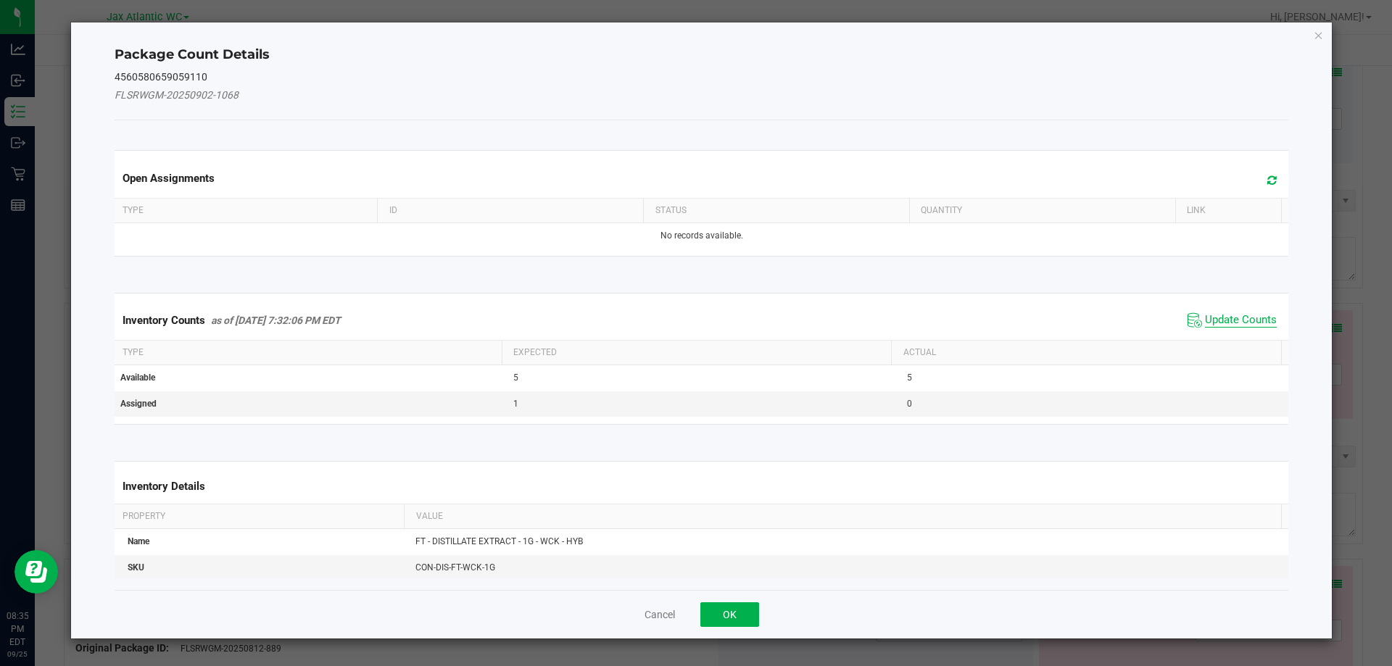
click at [1231, 323] on span "Update Counts" at bounding box center [1241, 320] width 72 height 15
click at [1223, 316] on div "Inventory Counts as of [DATE] 7:32:06 PM EDT Update Counts" at bounding box center [702, 320] width 1180 height 38
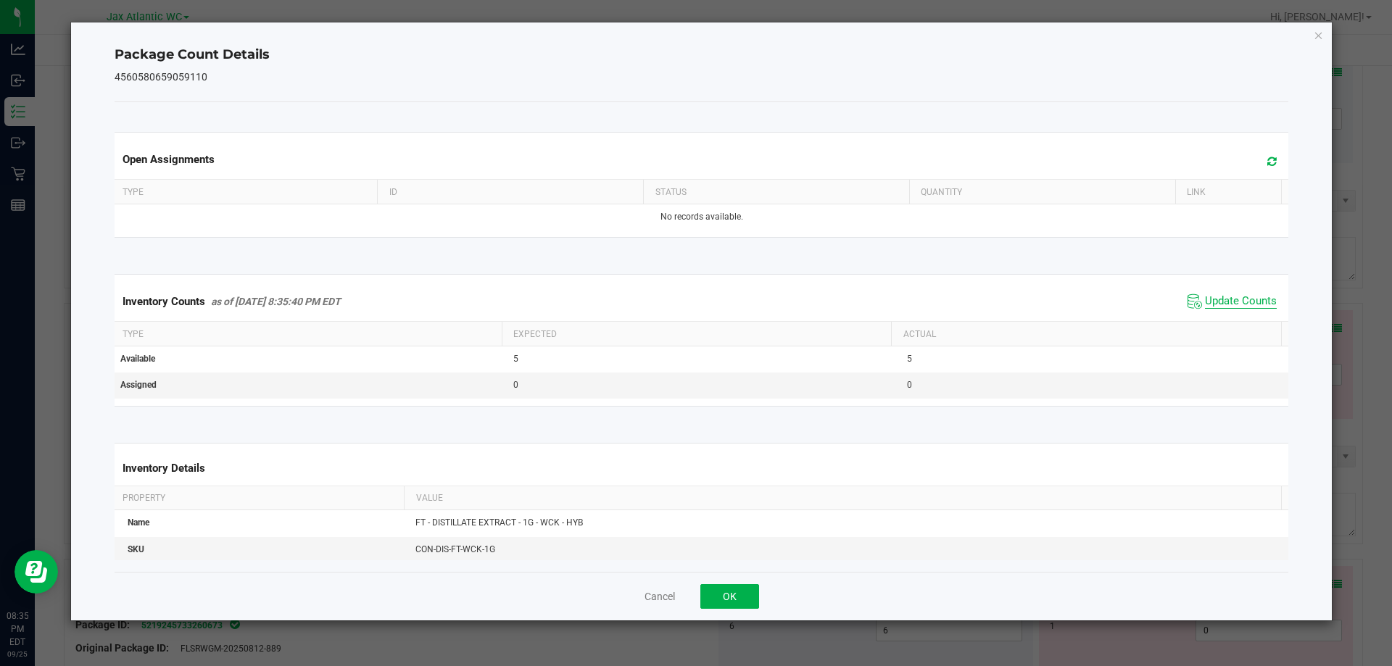
click at [1219, 303] on span "Update Counts" at bounding box center [1241, 301] width 72 height 15
click at [1219, 301] on span "Update Counts" at bounding box center [1241, 300] width 72 height 13
drag, startPoint x: 725, startPoint y: 596, endPoint x: 745, endPoint y: 582, distance: 24.4
click at [725, 595] on button "OK" at bounding box center [729, 596] width 59 height 25
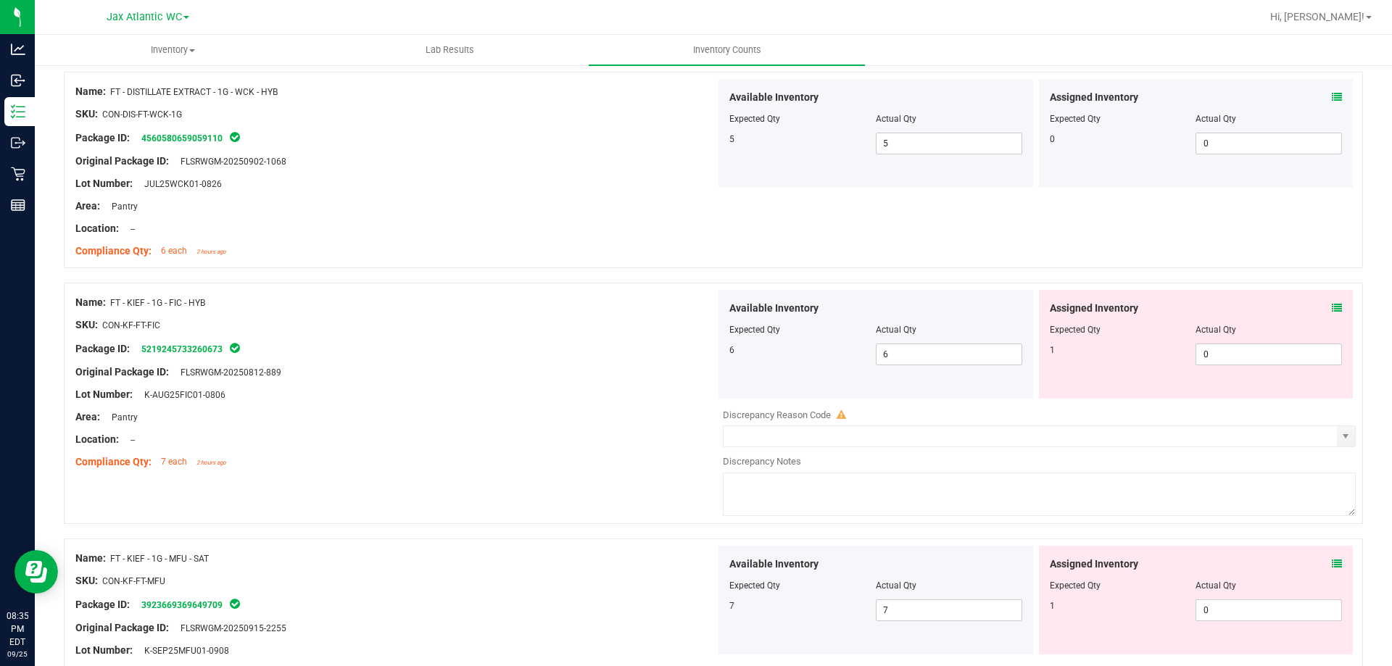
scroll to position [3190, 0]
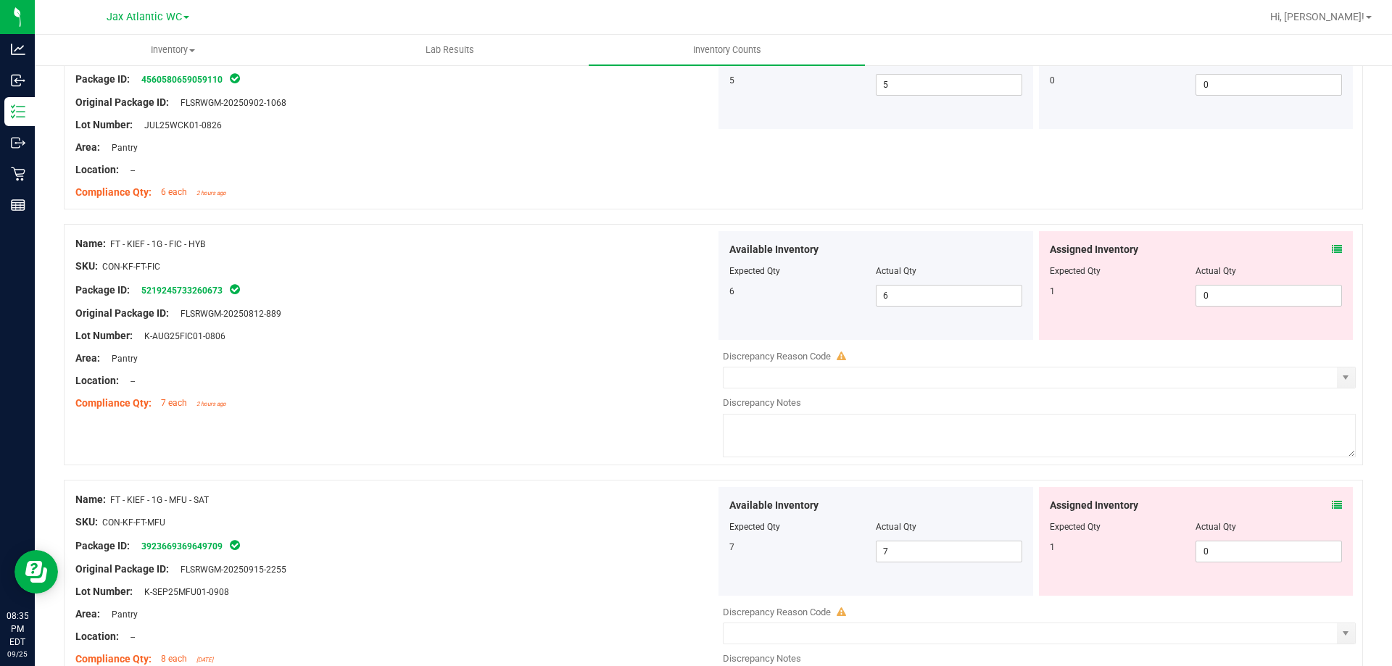
click at [1265, 250] on icon at bounding box center [1337, 249] width 10 height 10
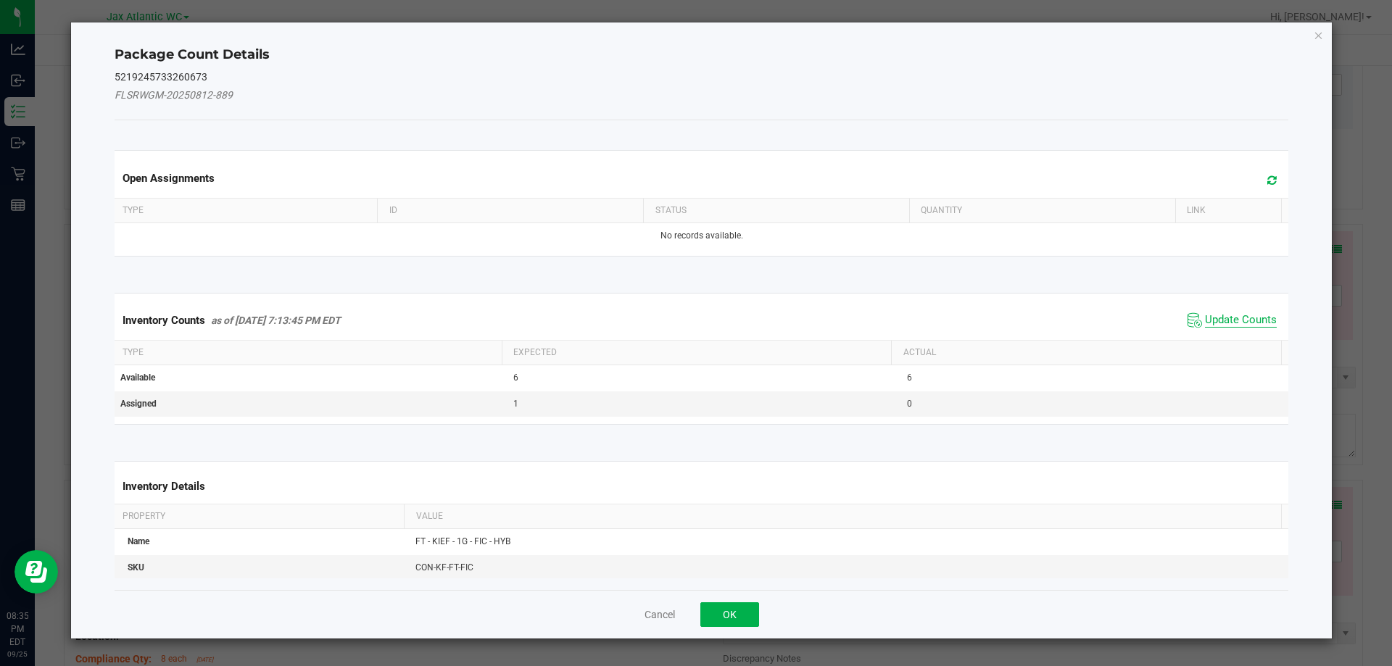
click at [1216, 321] on span "Update Counts" at bounding box center [1241, 320] width 72 height 15
click at [1219, 317] on div "Inventory Counts as of [DATE] 7:13:45 PM EDT Update Counts" at bounding box center [702, 320] width 1180 height 39
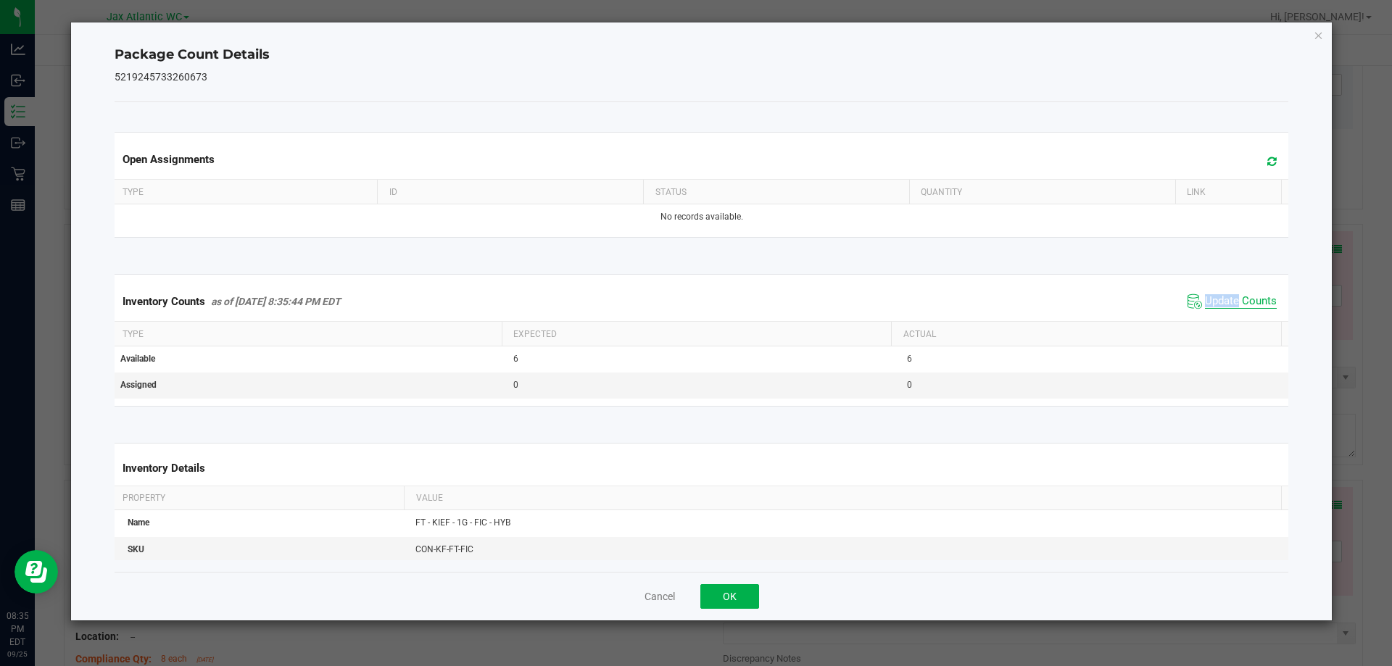
click at [1225, 301] on span "Update Counts" at bounding box center [1241, 301] width 72 height 15
click at [1225, 301] on span "Update Counts" at bounding box center [1241, 300] width 72 height 13
drag, startPoint x: 1225, startPoint y: 301, endPoint x: 1046, endPoint y: 419, distance: 214.6
click at [1222, 302] on span "Update Counts" at bounding box center [1241, 300] width 72 height 13
drag, startPoint x: 745, startPoint y: 595, endPoint x: 874, endPoint y: 479, distance: 173.5
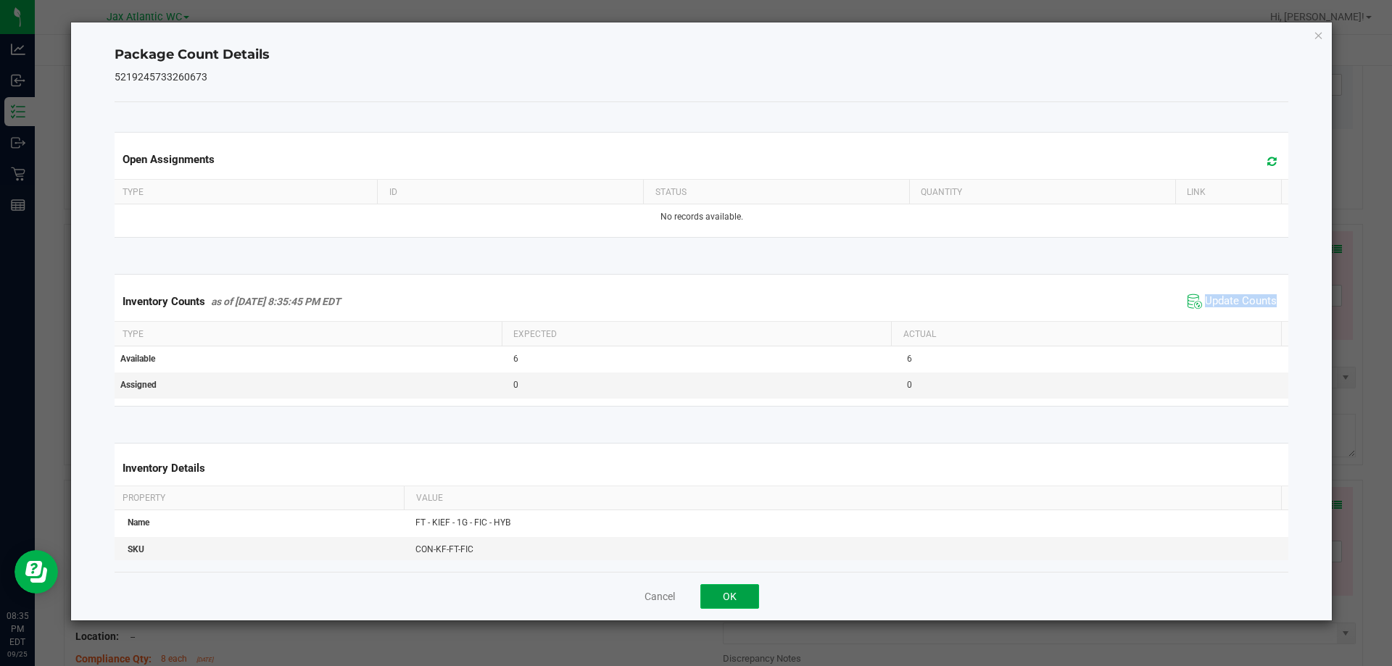
click at [745, 594] on button "OK" at bounding box center [729, 596] width 59 height 25
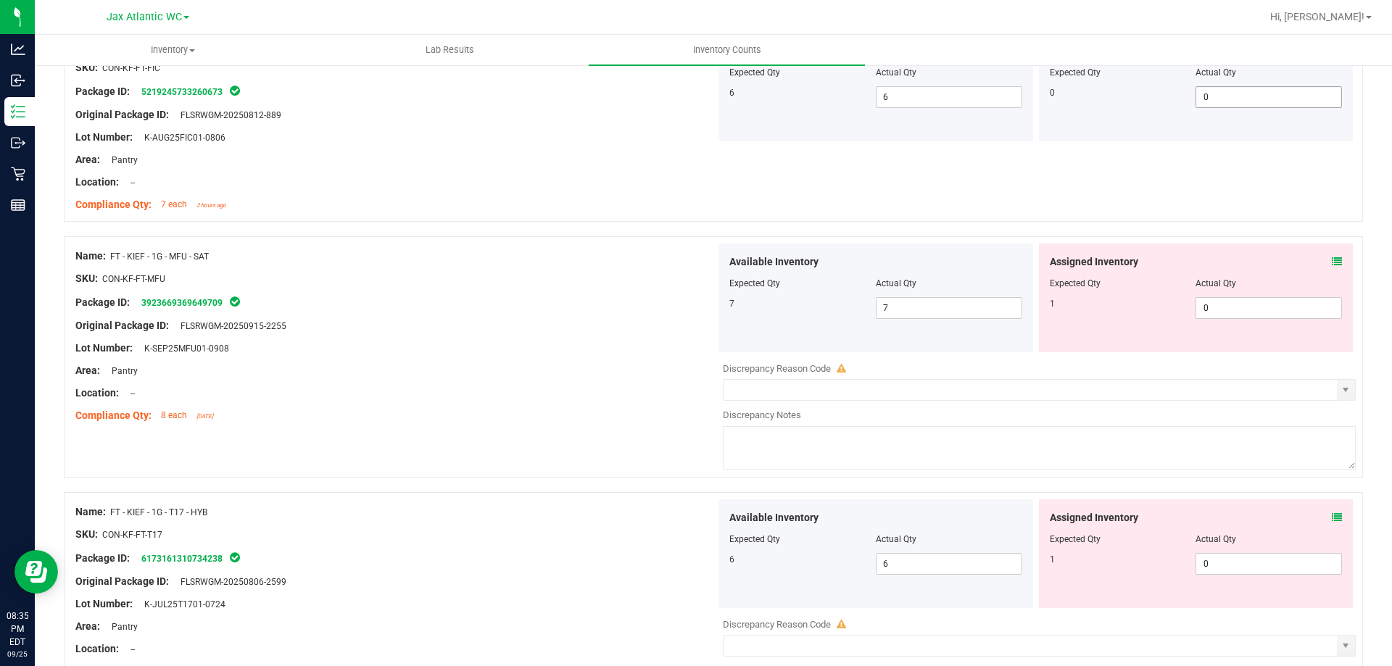
scroll to position [3408, 0]
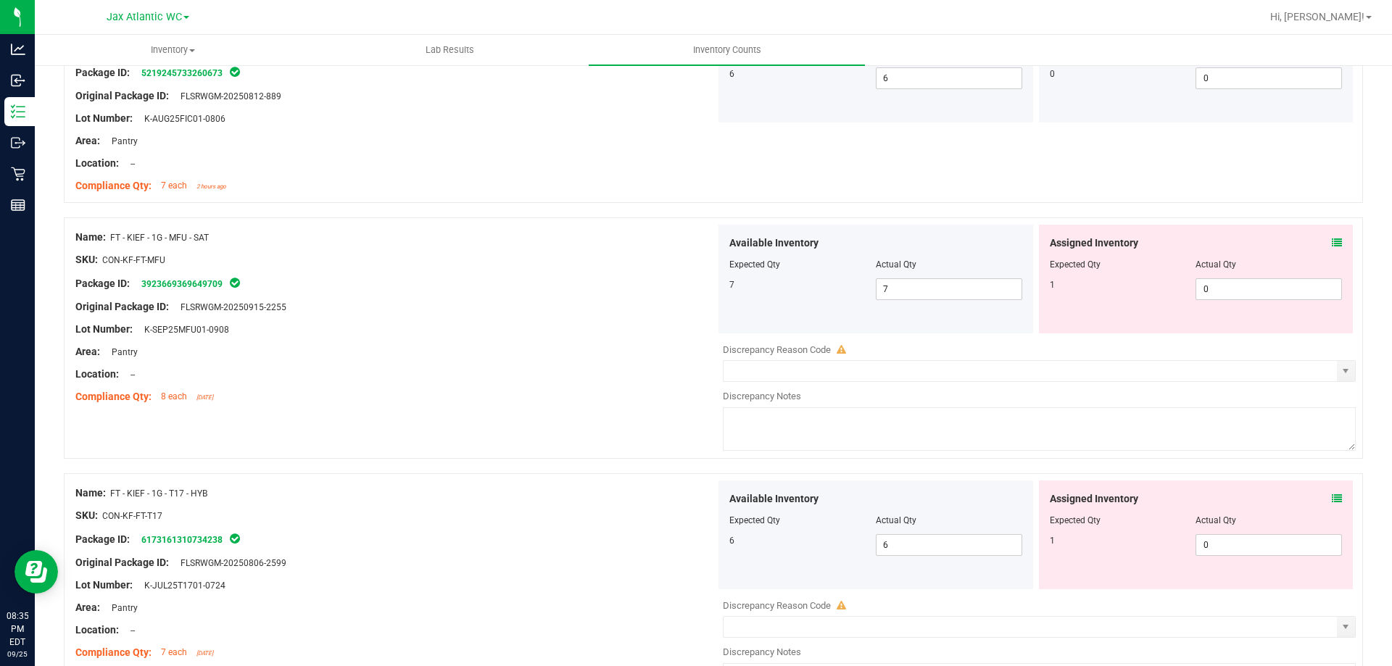
click at [1265, 243] on icon at bounding box center [1337, 243] width 10 height 10
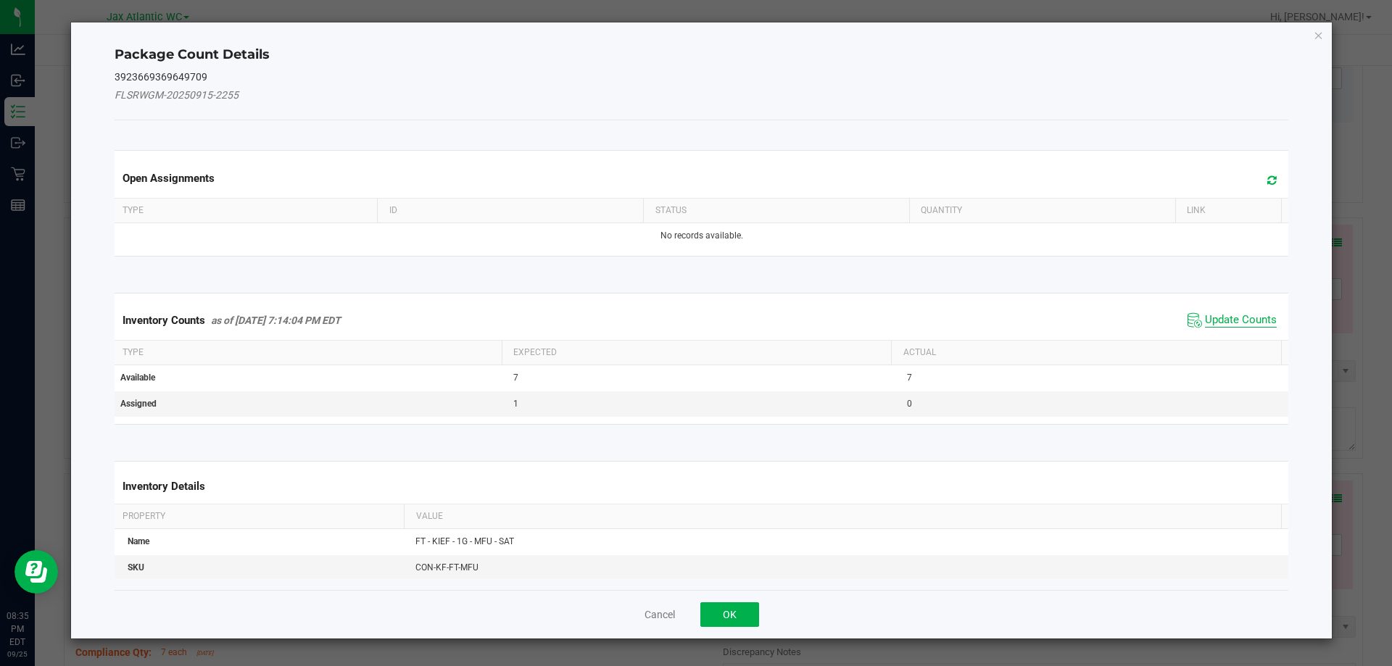
click at [1225, 323] on span "Update Counts" at bounding box center [1241, 320] width 72 height 15
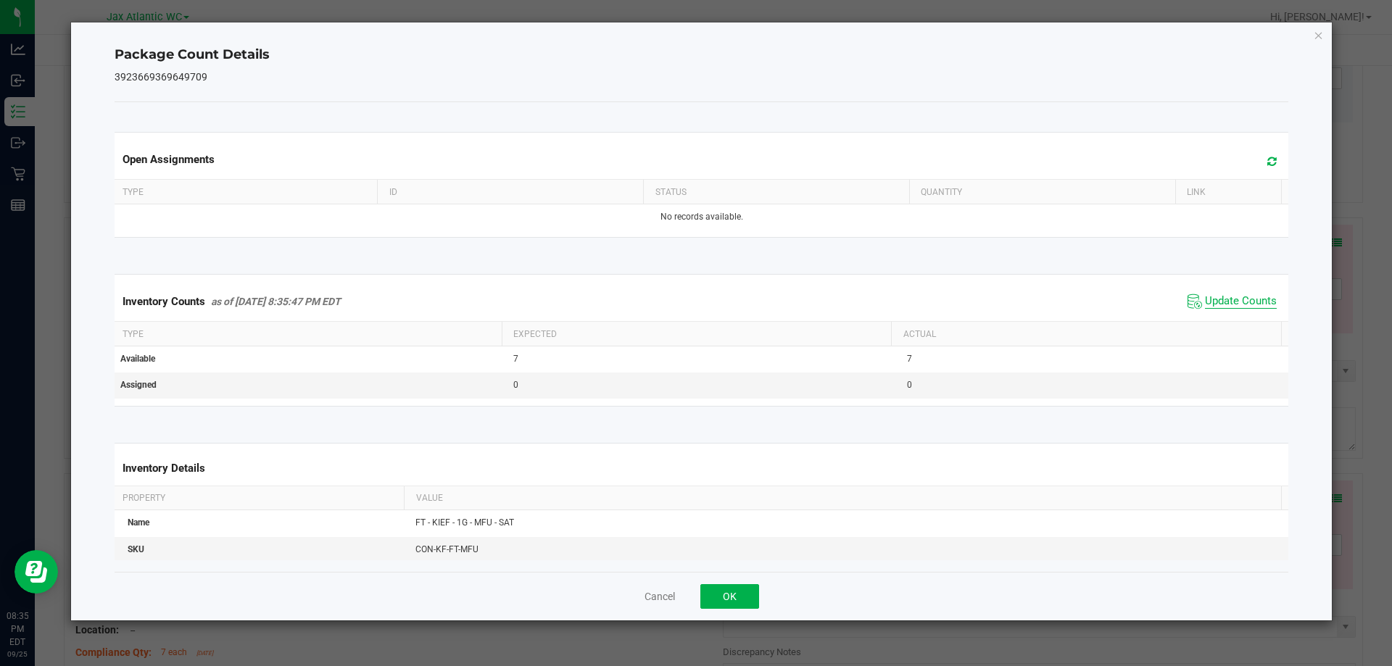
drag, startPoint x: 1224, startPoint y: 314, endPoint x: 1225, endPoint y: 303, distance: 11.0
click at [1224, 313] on div "Inventory Counts as of [DATE] 8:35:47 PM EDT Update Counts" at bounding box center [702, 301] width 1180 height 39
click at [1224, 300] on span "Update Counts" at bounding box center [1241, 301] width 72 height 15
click at [1224, 300] on span "Update Counts" at bounding box center [1241, 300] width 72 height 13
click at [1224, 299] on span "Update Counts" at bounding box center [1241, 300] width 72 height 13
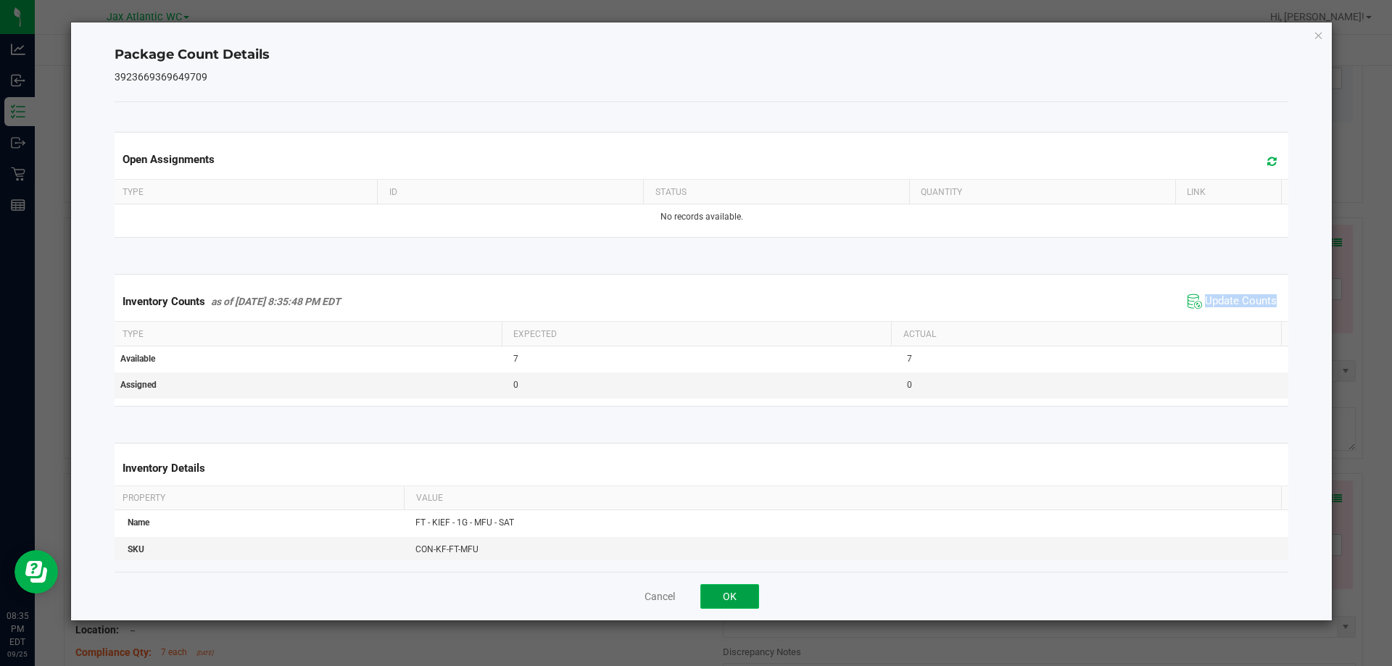
click at [748, 594] on button "OK" at bounding box center [729, 596] width 59 height 25
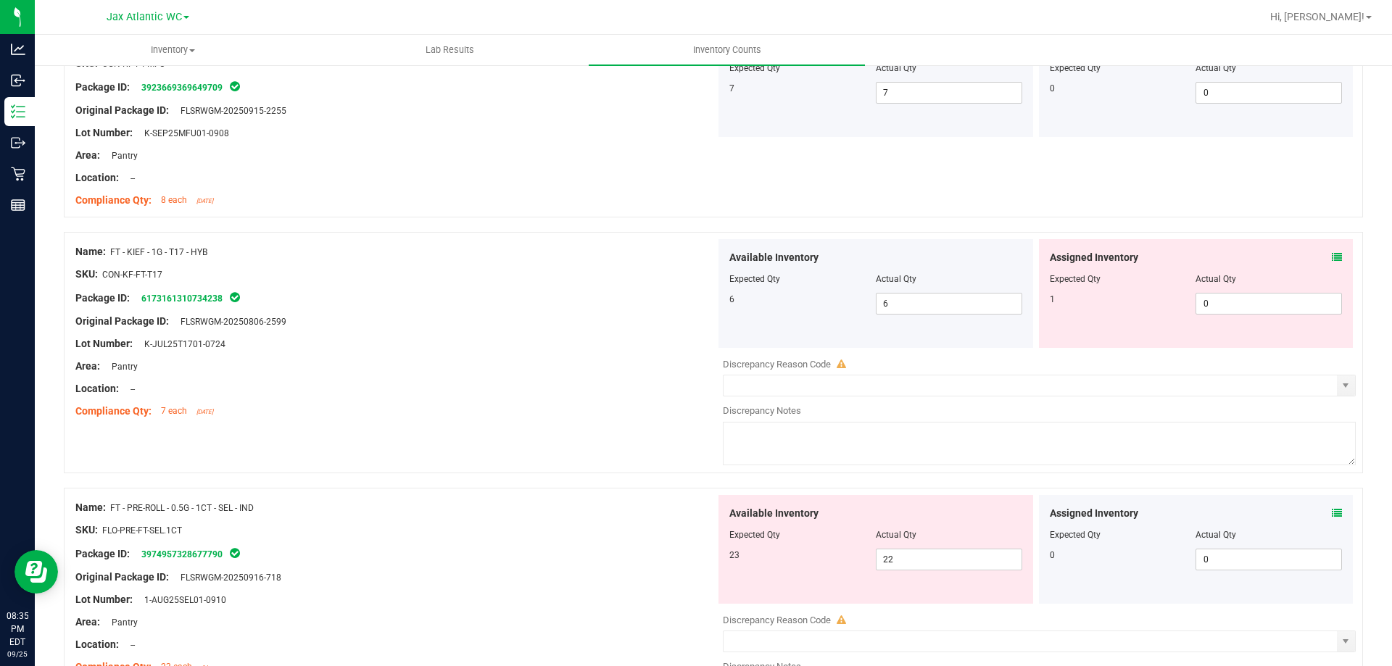
scroll to position [3625, 0]
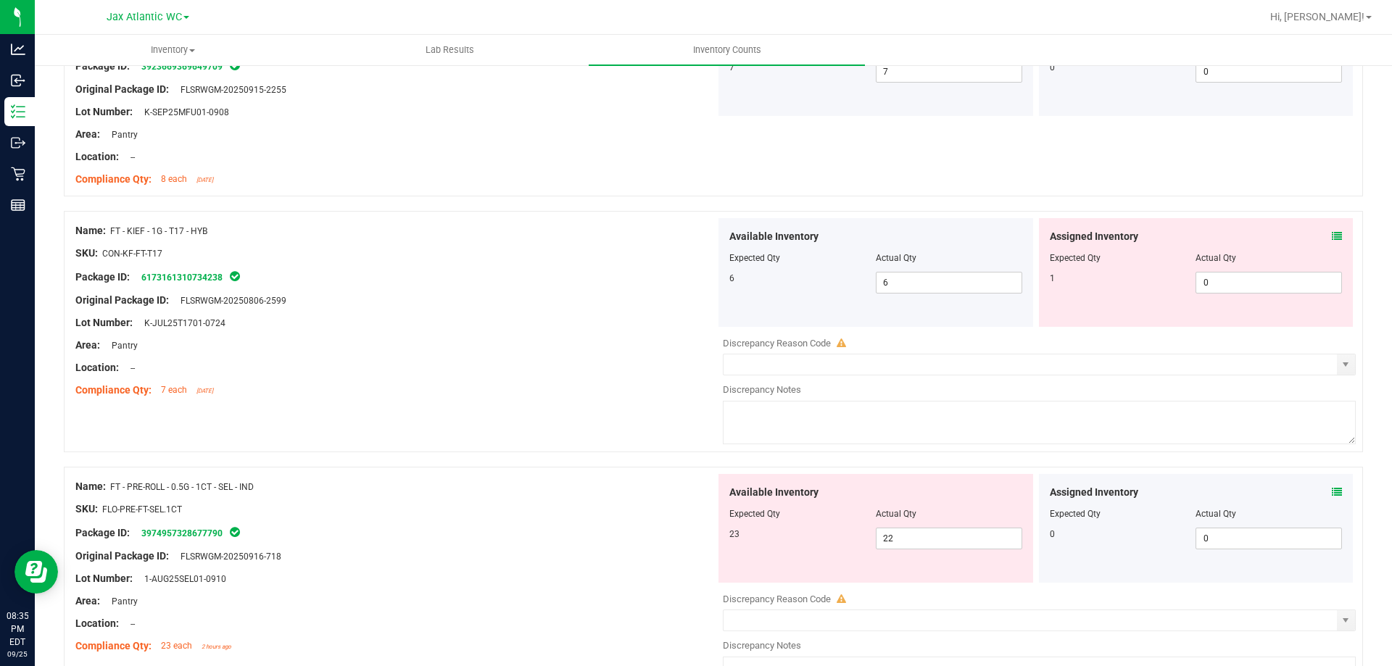
click at [1265, 233] on icon at bounding box center [1337, 236] width 10 height 10
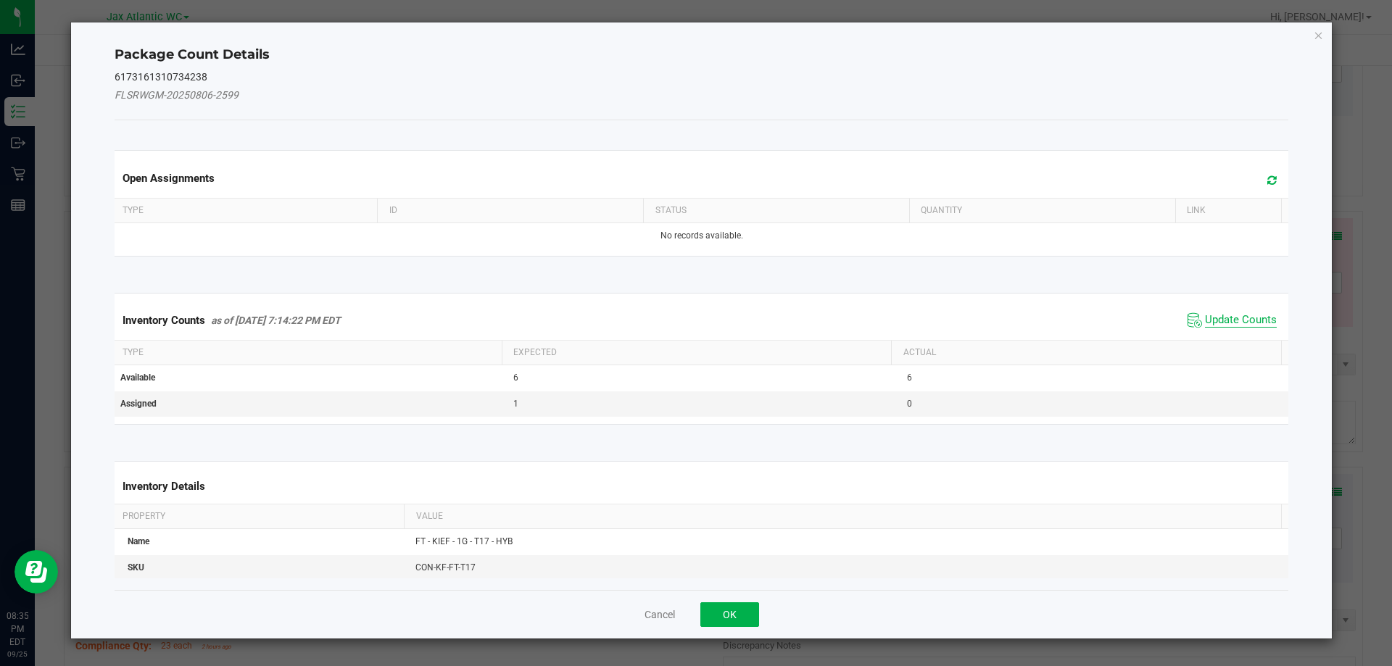
click at [1232, 321] on span "Update Counts" at bounding box center [1241, 320] width 72 height 15
drag, startPoint x: 1230, startPoint y: 320, endPoint x: 1225, endPoint y: 310, distance: 11.0
click at [1229, 318] on div "Inventory Counts as of [DATE] 7:14:22 PM EDT Update Counts" at bounding box center [702, 320] width 1180 height 38
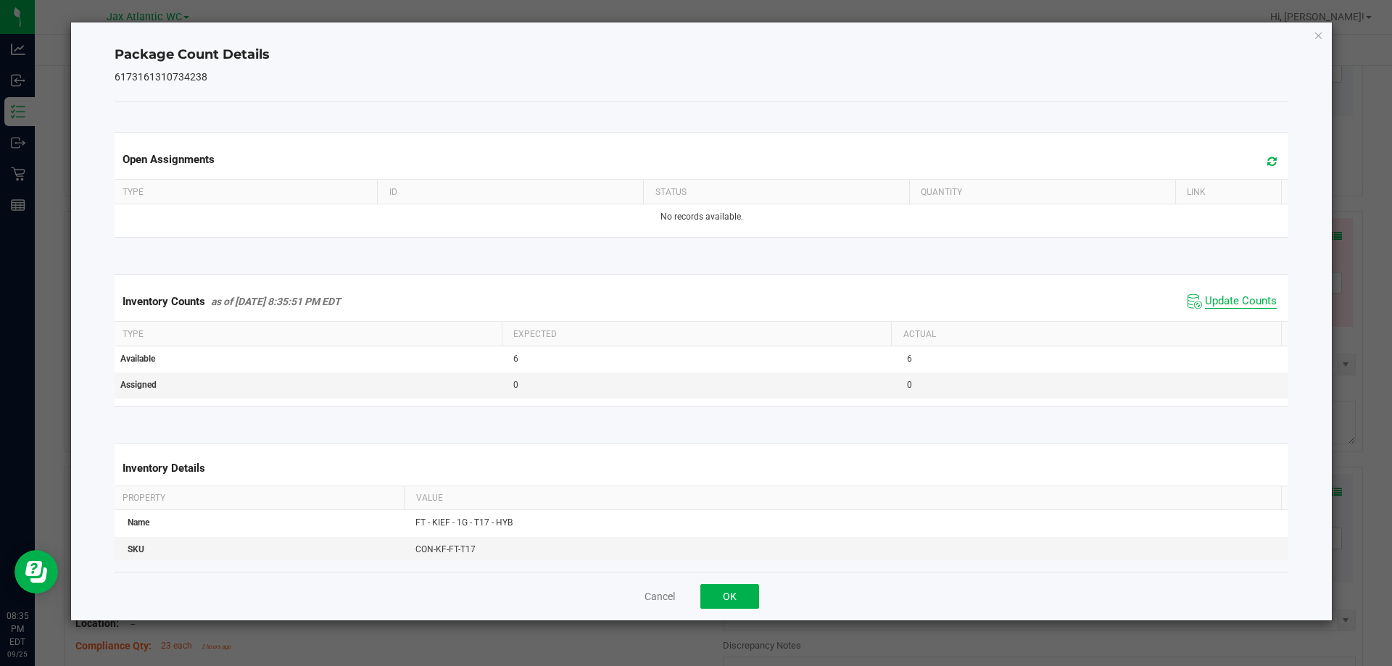
click at [1225, 304] on span "Update Counts" at bounding box center [1241, 301] width 72 height 15
click at [1225, 303] on span "Update Counts" at bounding box center [1241, 301] width 72 height 15
drag, startPoint x: 1225, startPoint y: 302, endPoint x: 1179, endPoint y: 331, distance: 54.1
click at [1223, 302] on span "Update Counts" at bounding box center [1241, 300] width 72 height 13
click at [743, 582] on div "Cancel OK" at bounding box center [702, 596] width 1175 height 49
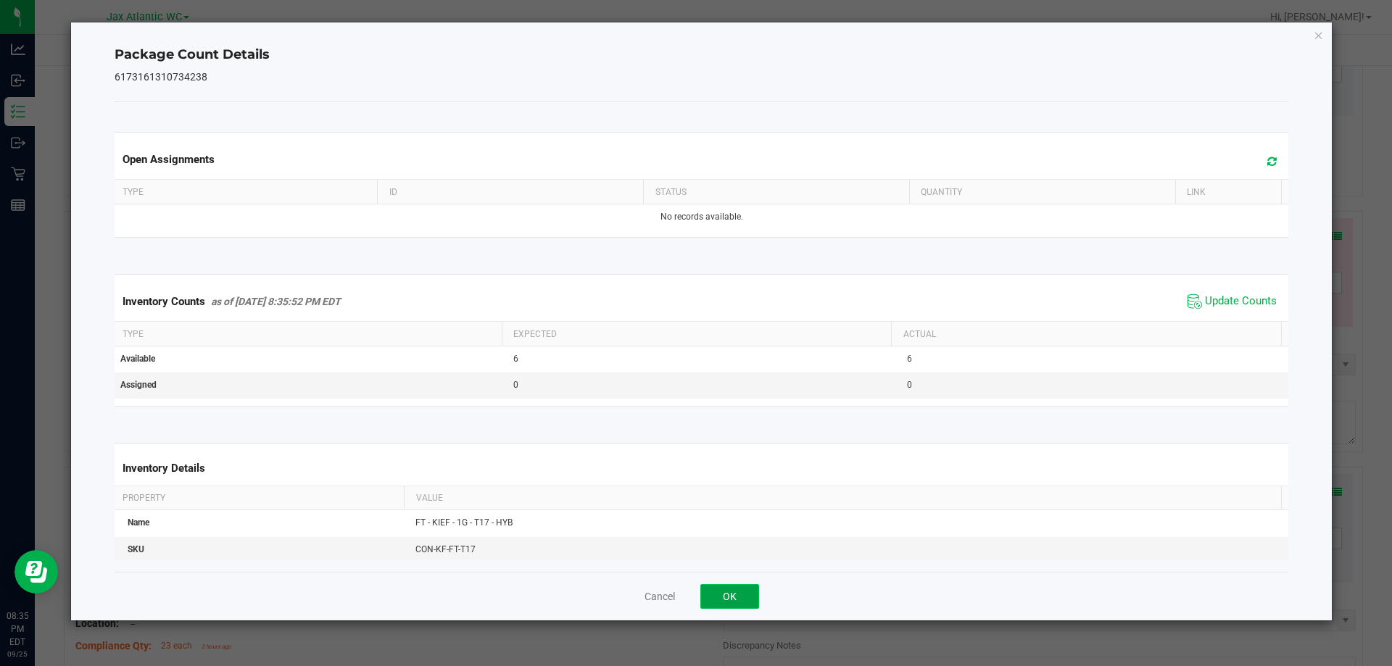
click at [739, 595] on button "OK" at bounding box center [729, 596] width 59 height 25
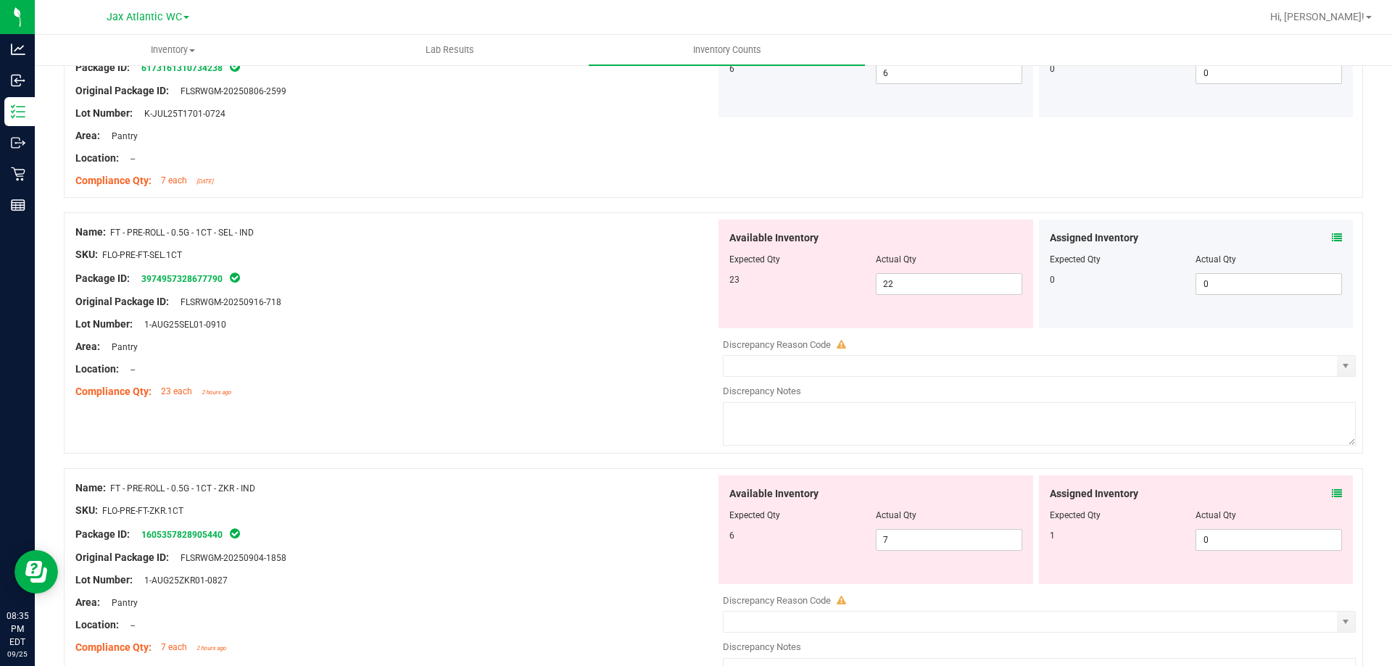
scroll to position [3843, 0]
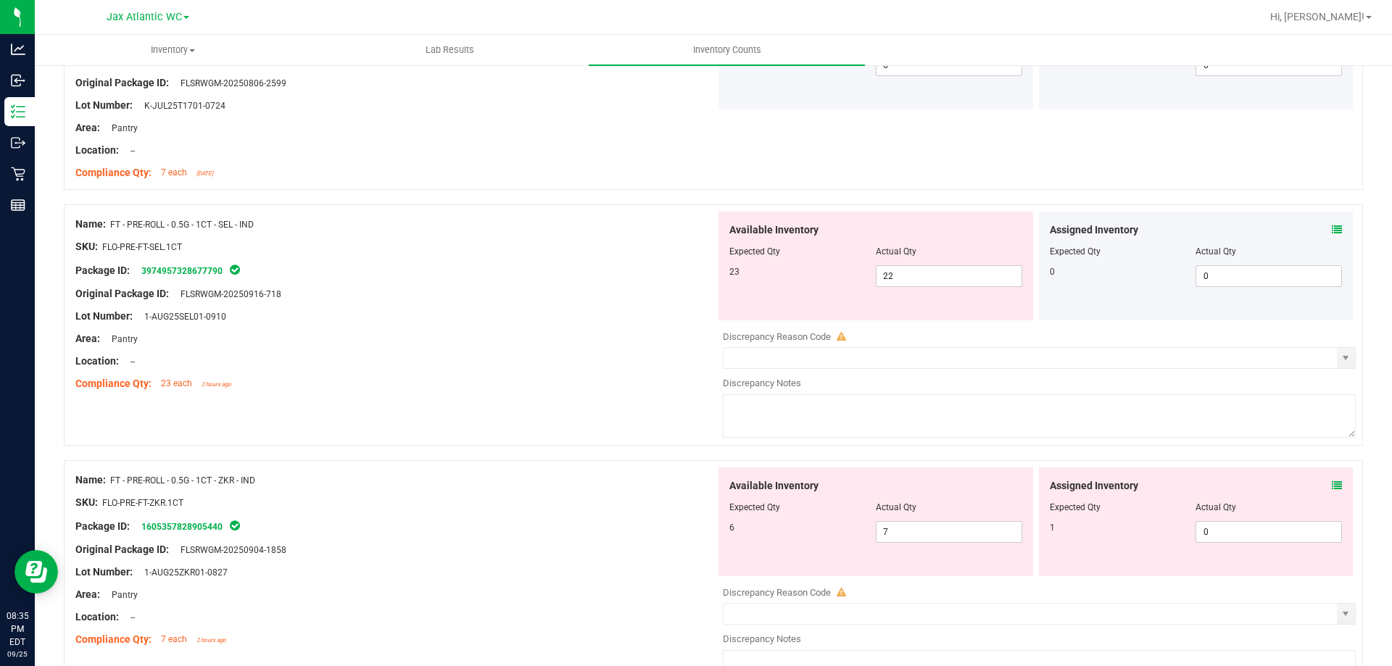
click at [1265, 228] on icon at bounding box center [1337, 230] width 10 height 10
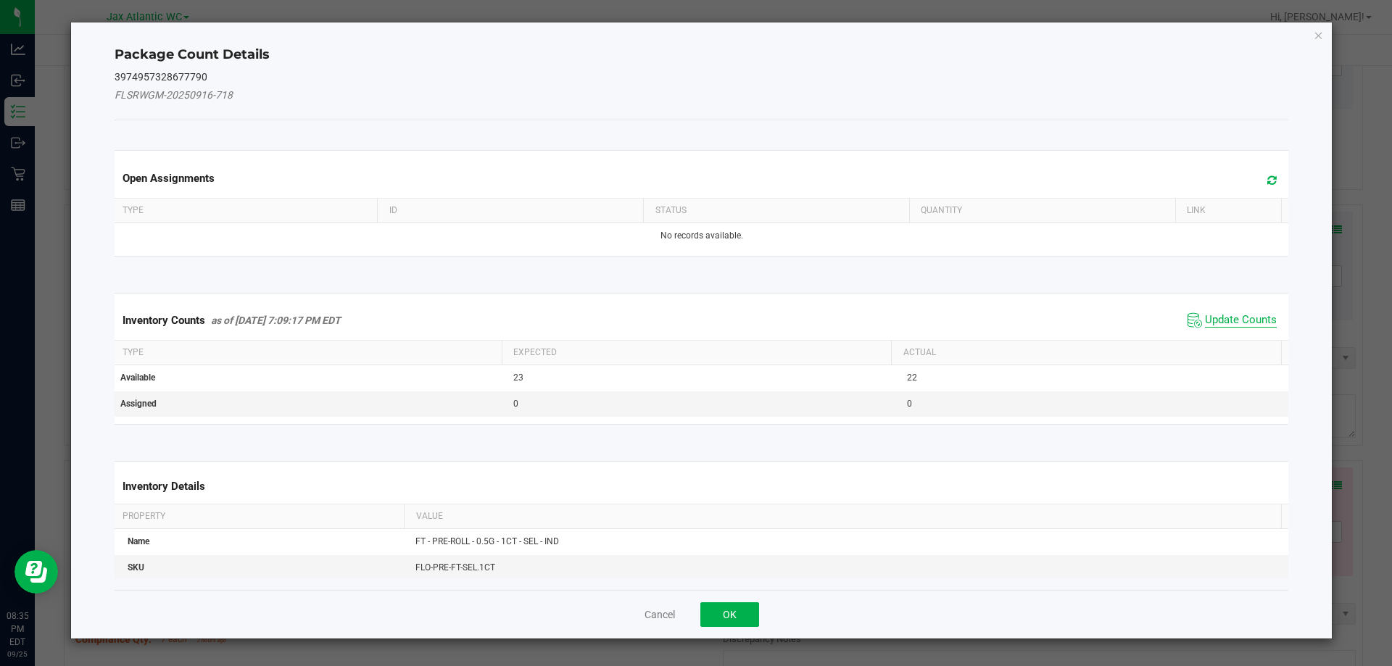
click at [1217, 322] on span "Update Counts" at bounding box center [1241, 320] width 72 height 15
drag, startPoint x: 1215, startPoint y: 321, endPoint x: 1214, endPoint y: 308, distance: 13.1
click at [1214, 320] on div "Inventory Counts as of [DATE] 7:09:17 PM EDT Update Counts" at bounding box center [702, 320] width 1180 height 38
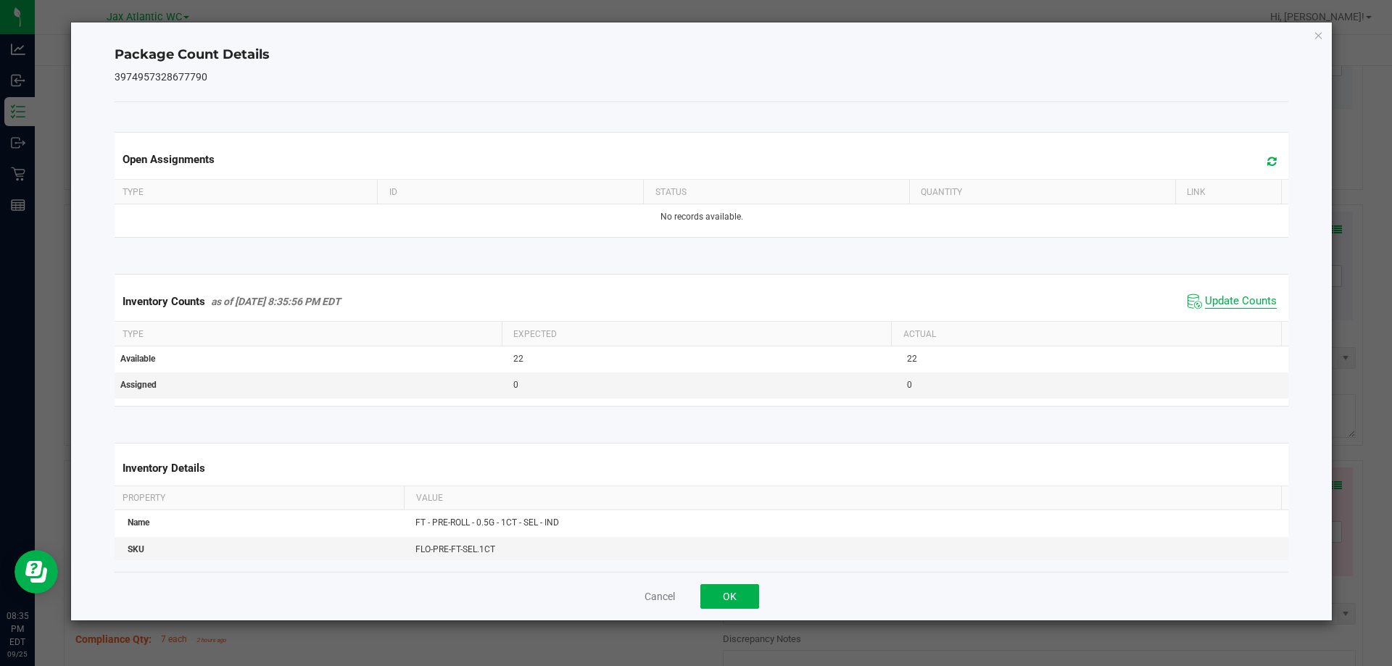
click at [1214, 304] on span "Update Counts" at bounding box center [1241, 301] width 72 height 15
click at [1214, 303] on span "Update Counts" at bounding box center [1241, 301] width 72 height 15
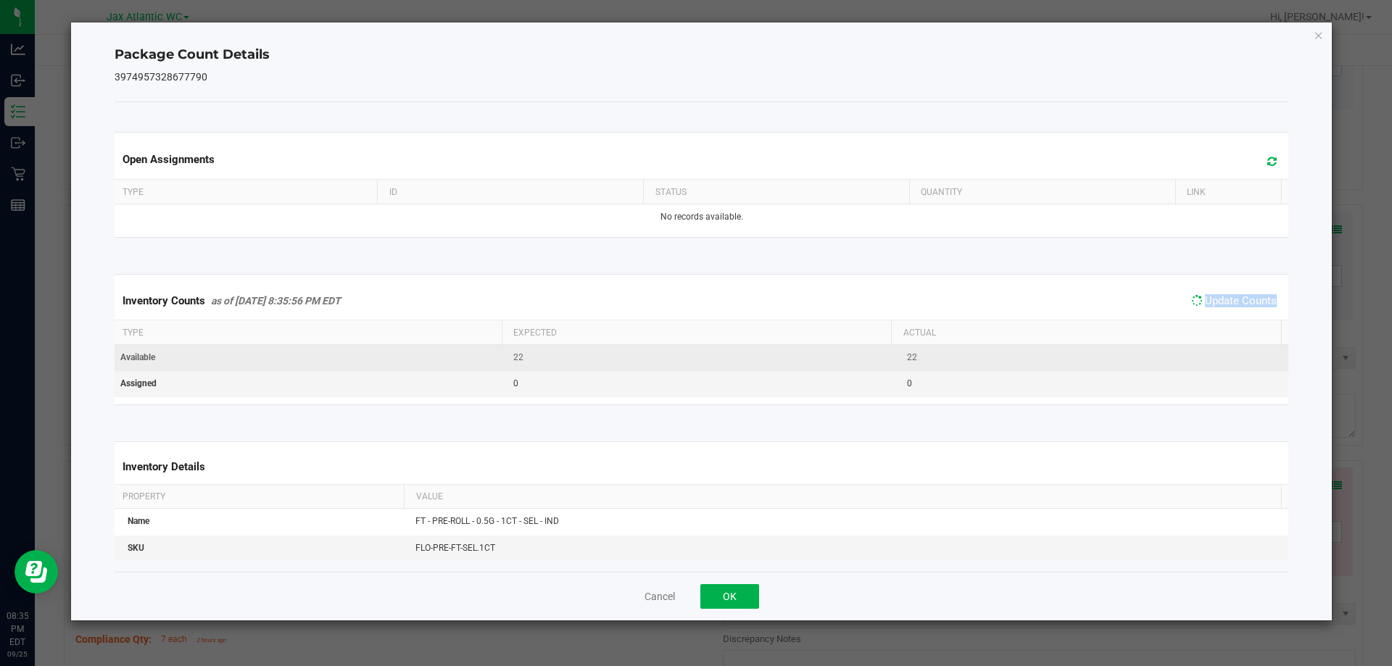
drag, startPoint x: 1214, startPoint y: 302, endPoint x: 1146, endPoint y: 347, distance: 81.0
click at [1214, 302] on span "Update Counts" at bounding box center [1241, 300] width 72 height 13
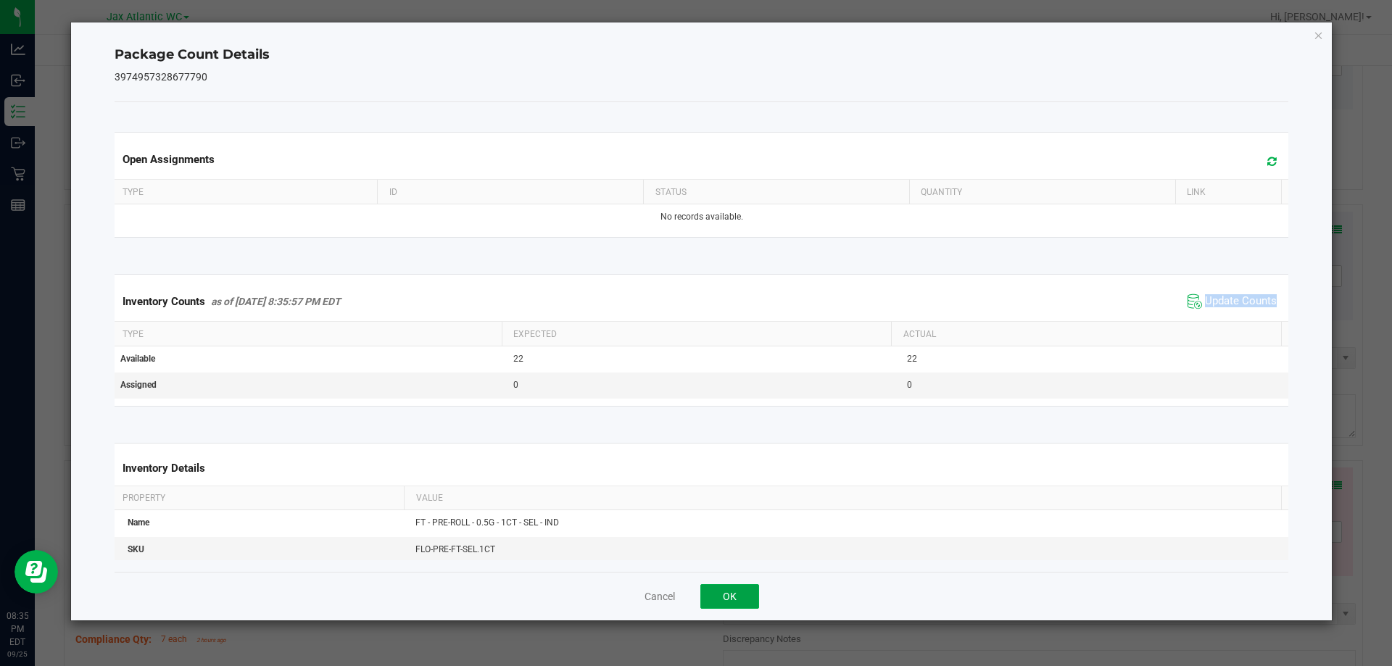
drag, startPoint x: 731, startPoint y: 590, endPoint x: 810, endPoint y: 503, distance: 117.5
click at [731, 589] on button "OK" at bounding box center [729, 596] width 59 height 25
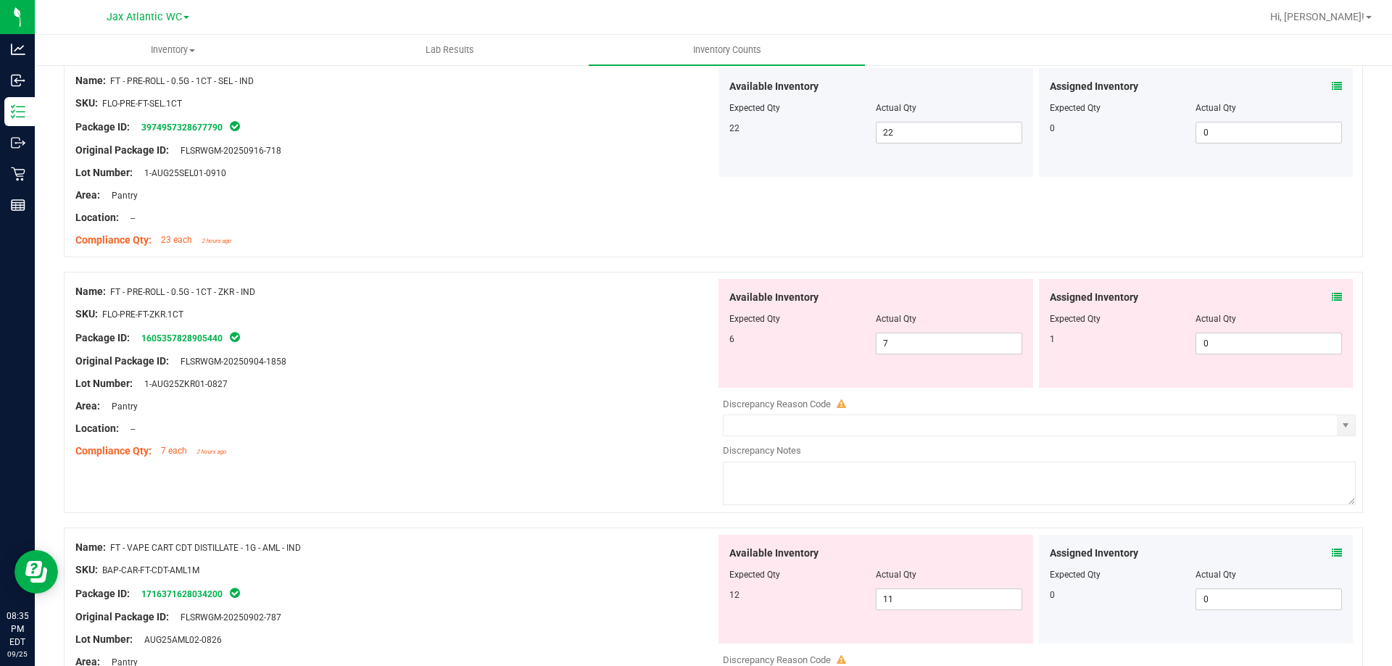
scroll to position [3988, 0]
click at [1265, 293] on div "Assigned Inventory" at bounding box center [1196, 296] width 293 height 15
click at [1265, 300] on icon at bounding box center [1337, 296] width 10 height 10
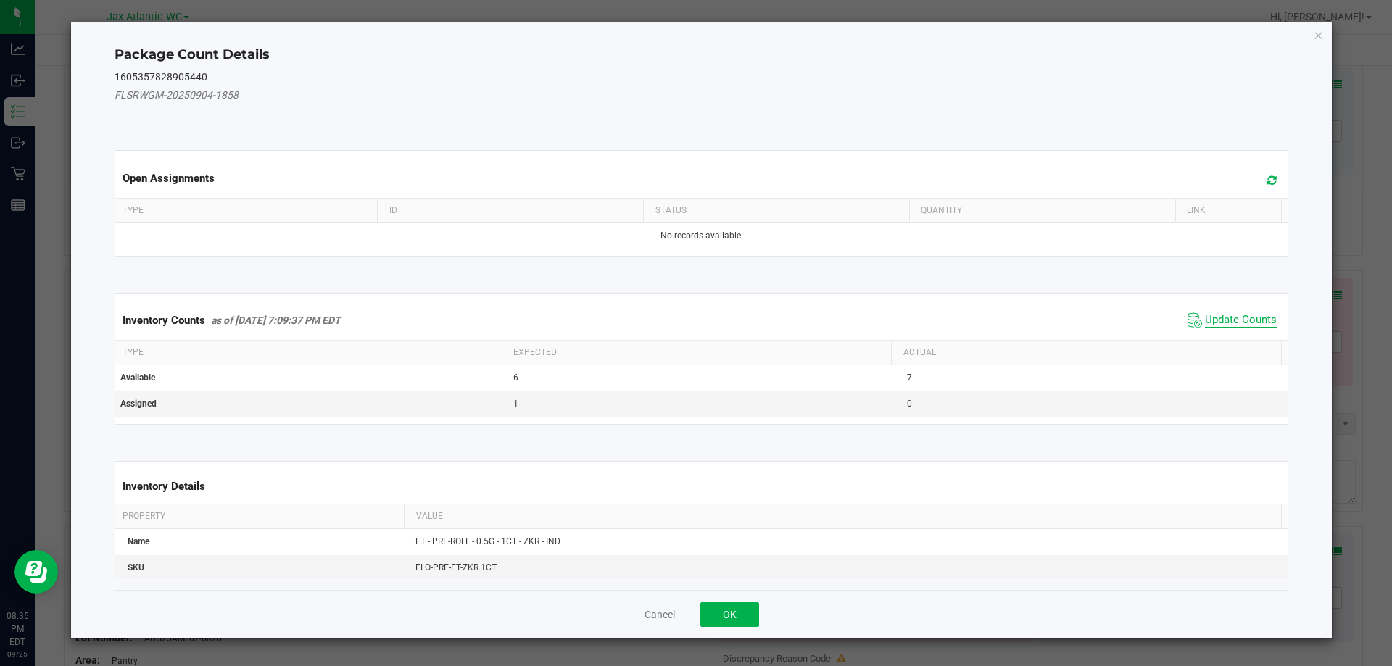
click at [1228, 324] on span "Update Counts" at bounding box center [1241, 320] width 72 height 15
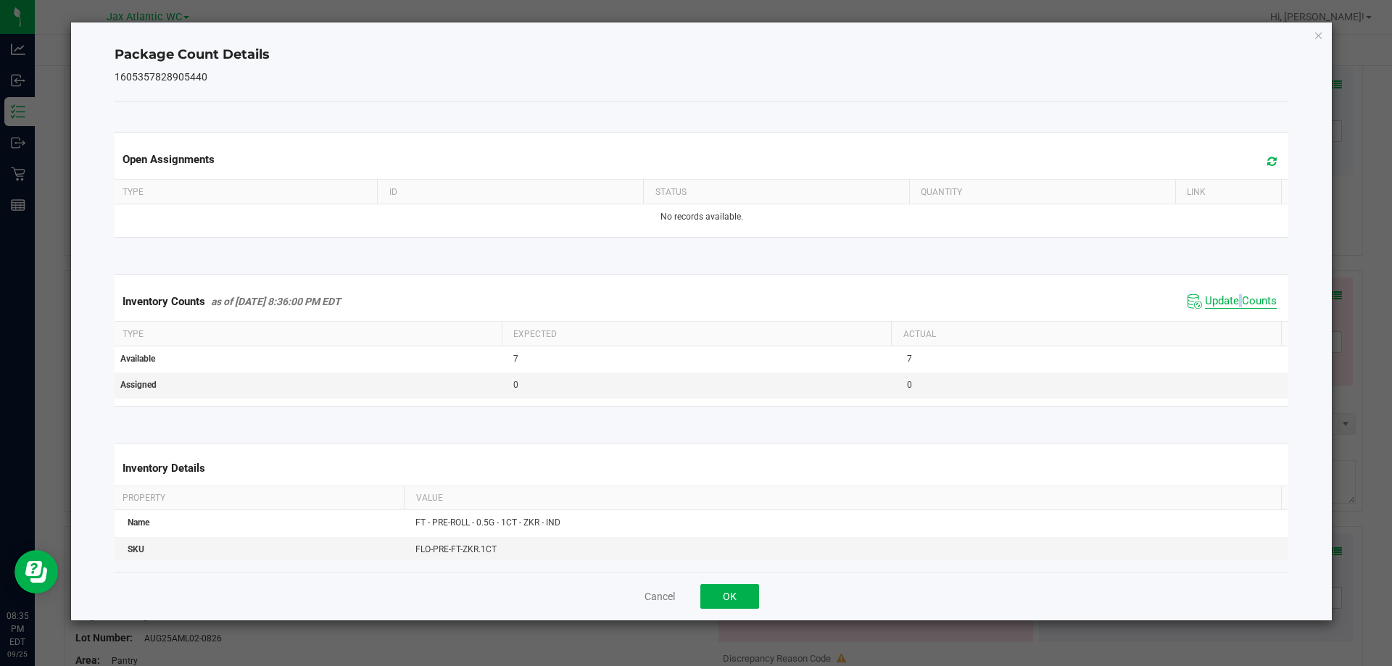
click at [1227, 323] on kendo-grid "Inventory Counts as of [DATE] 8:36:00 PM EDT Update Counts Type Expected Actual…" at bounding box center [702, 340] width 1196 height 132
click at [1219, 302] on span "Update Counts" at bounding box center [1241, 301] width 72 height 15
click at [1219, 302] on span "Update Counts" at bounding box center [1241, 300] width 72 height 13
drag, startPoint x: 1219, startPoint y: 301, endPoint x: 972, endPoint y: 458, distance: 292.7
click at [1215, 302] on span "Update Counts" at bounding box center [1241, 300] width 72 height 13
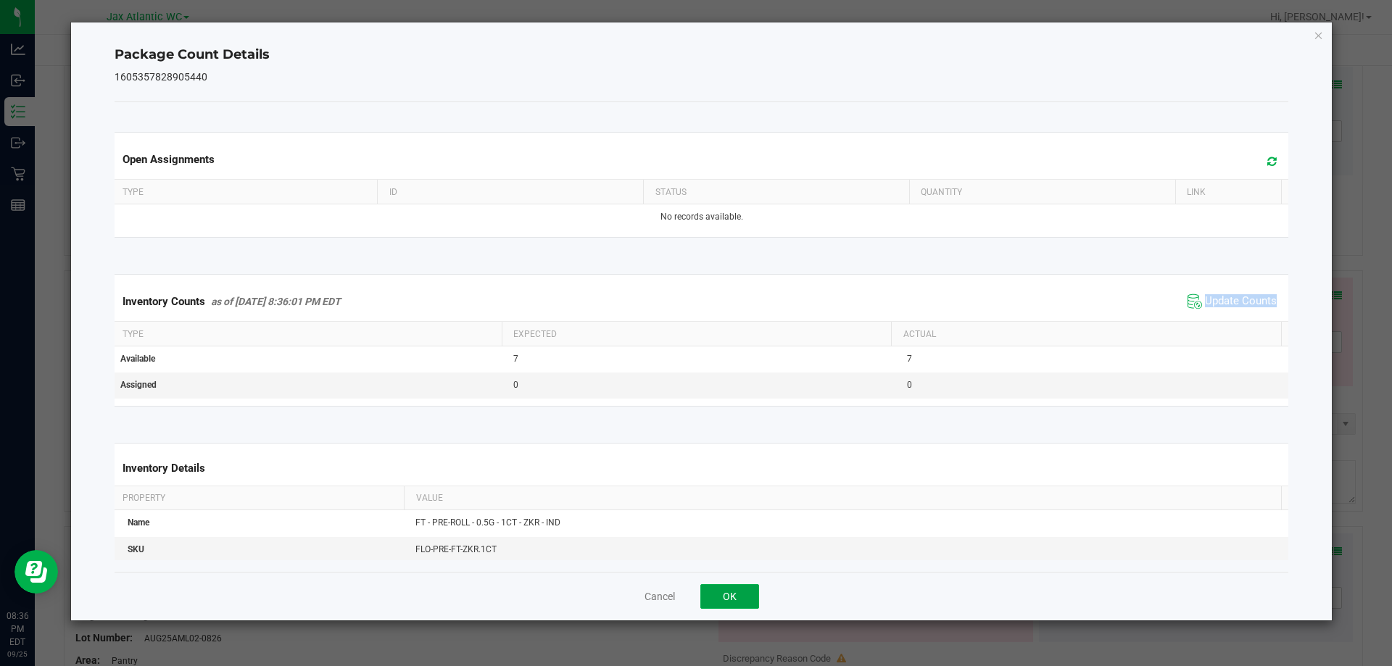
drag, startPoint x: 737, startPoint y: 594, endPoint x: 882, endPoint y: 488, distance: 179.5
click at [738, 592] on button "OK" at bounding box center [729, 596] width 59 height 25
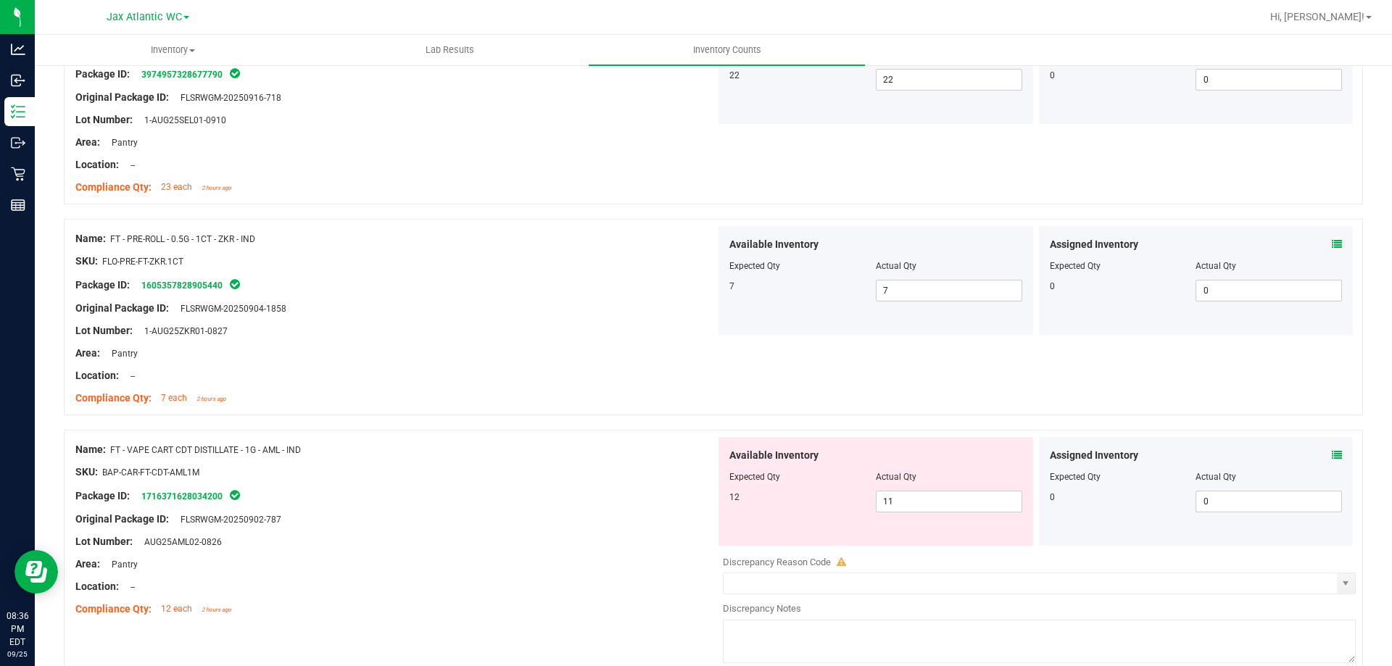
scroll to position [4108, 0]
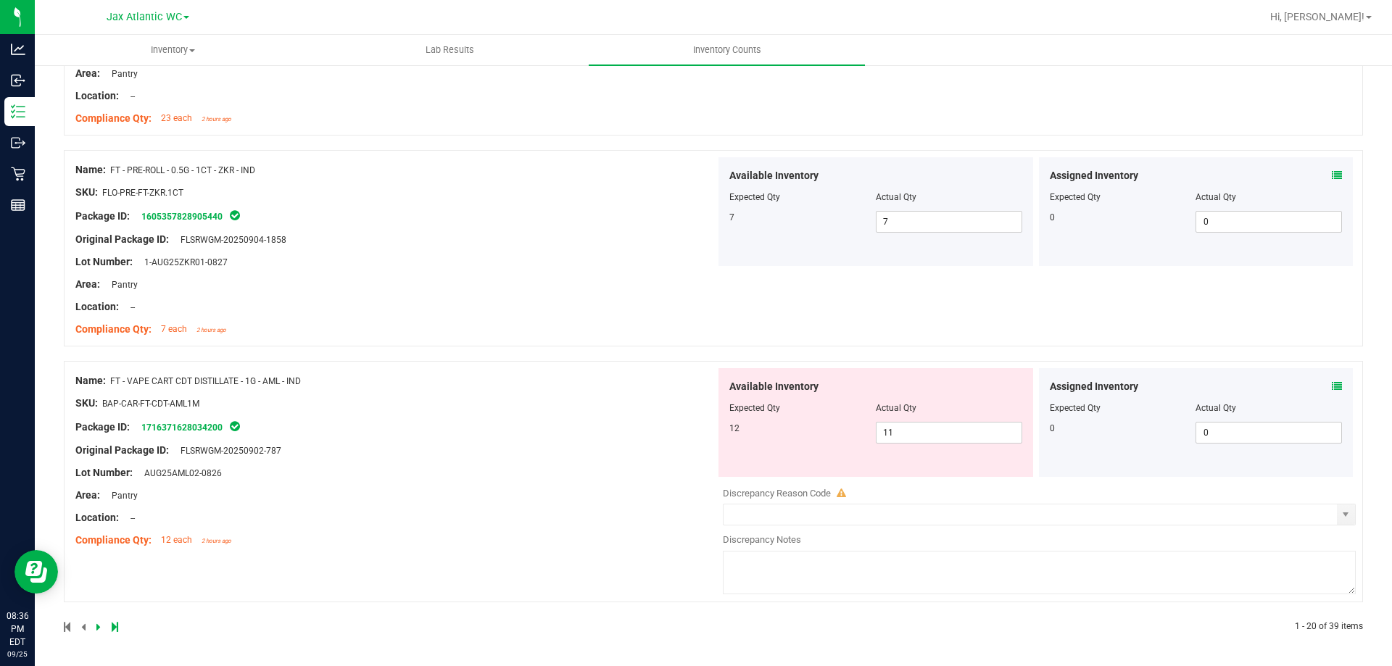
click at [1265, 385] on icon at bounding box center [1337, 386] width 10 height 10
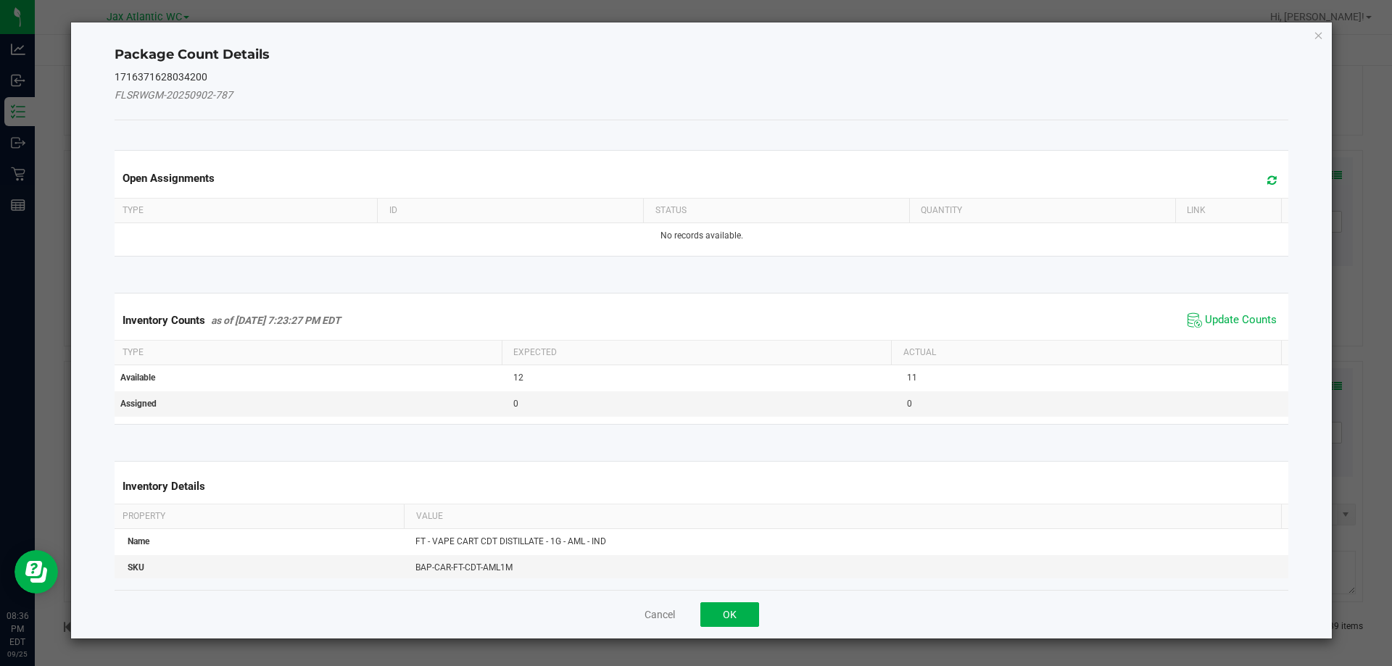
drag, startPoint x: 1205, startPoint y: 329, endPoint x: 1221, endPoint y: 313, distance: 23.1
click at [1207, 328] on span "Update Counts" at bounding box center [1232, 321] width 96 height 22
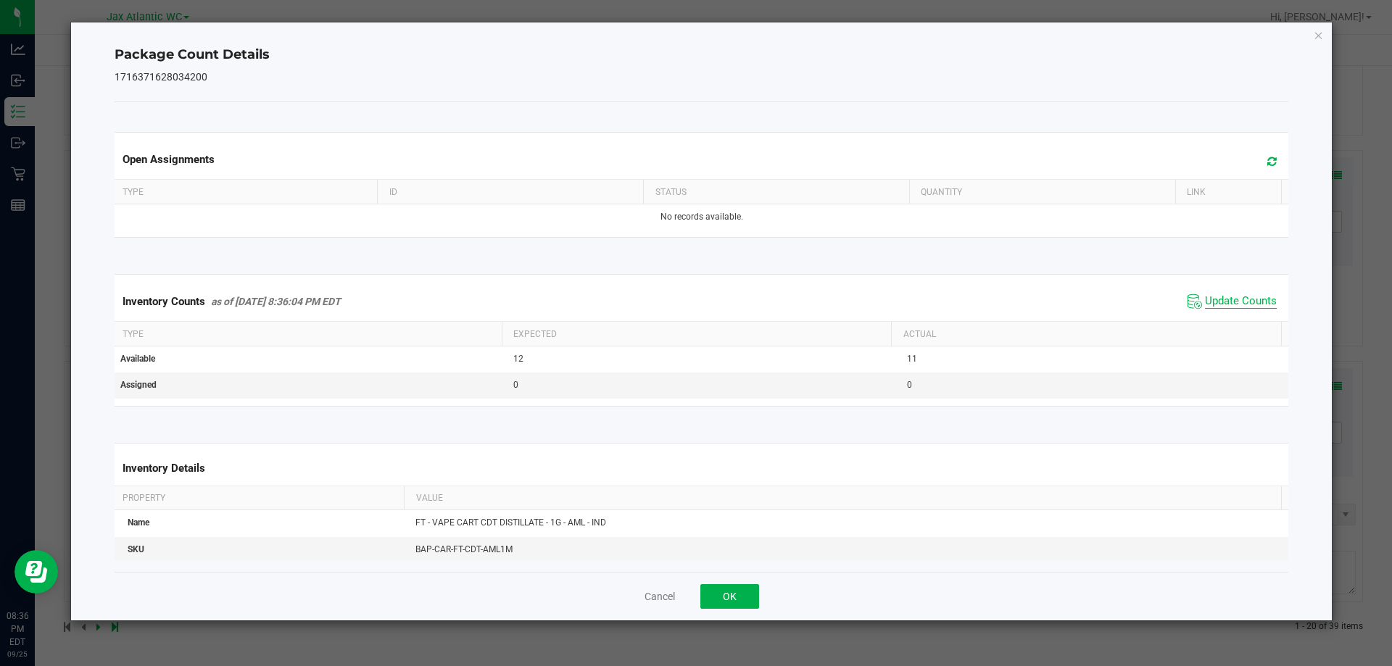
click at [1221, 313] on span "Update Counts" at bounding box center [1232, 302] width 96 height 22
click at [1221, 301] on span "Update Counts" at bounding box center [1241, 301] width 72 height 15
click at [1221, 301] on span "Update Counts" at bounding box center [1241, 300] width 72 height 13
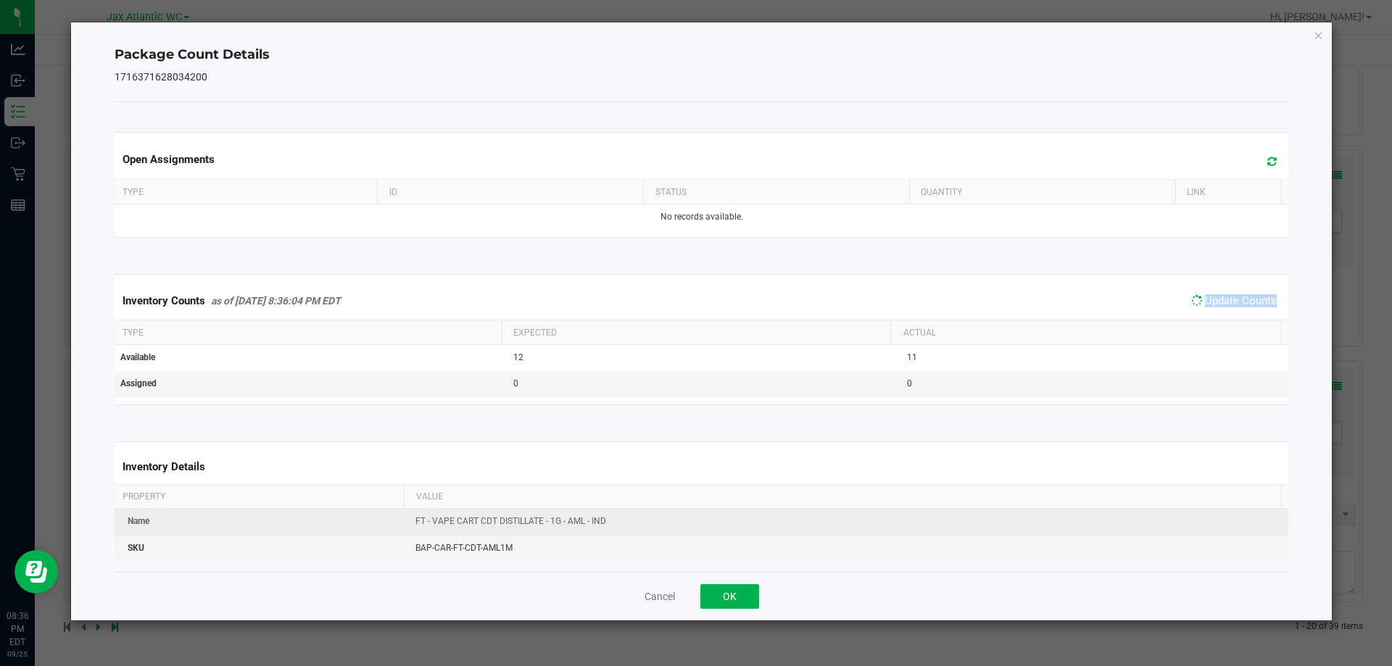
drag, startPoint x: 1220, startPoint y: 299, endPoint x: 914, endPoint y: 513, distance: 373.3
click at [1216, 302] on span "Update Counts" at bounding box center [1241, 300] width 72 height 13
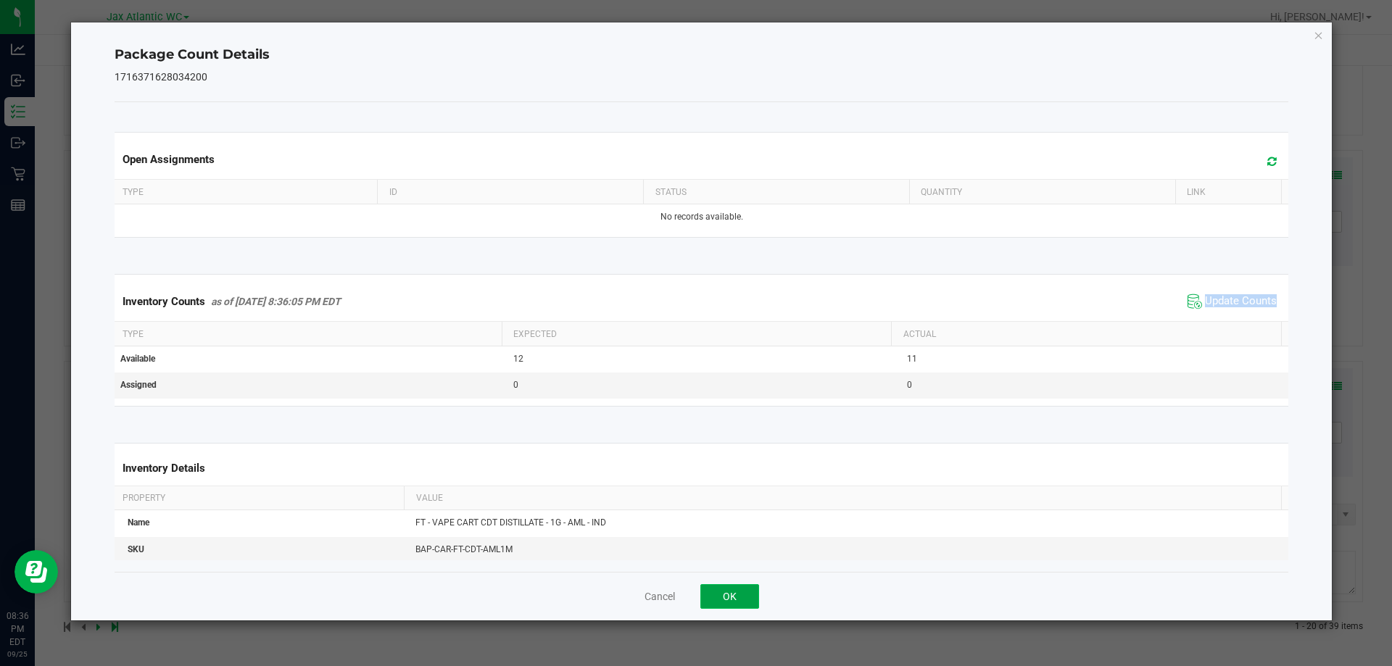
click at [747, 587] on button "OK" at bounding box center [729, 596] width 59 height 25
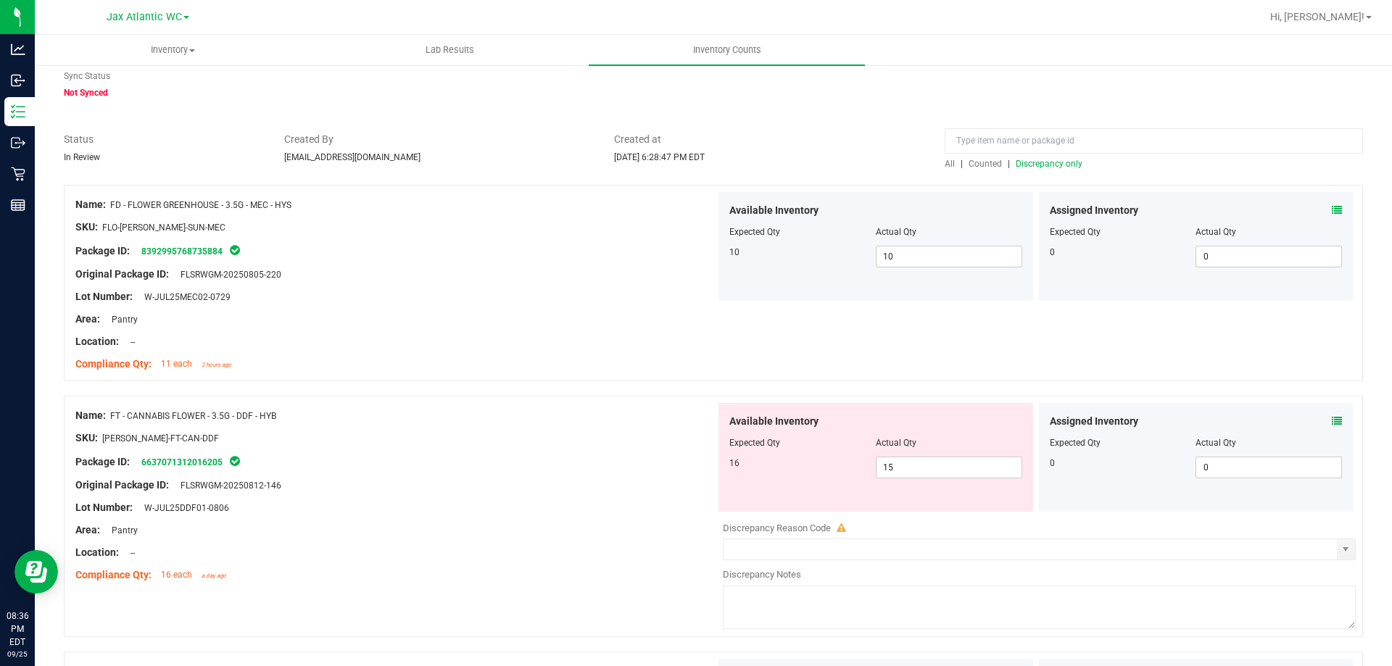
scroll to position [0, 0]
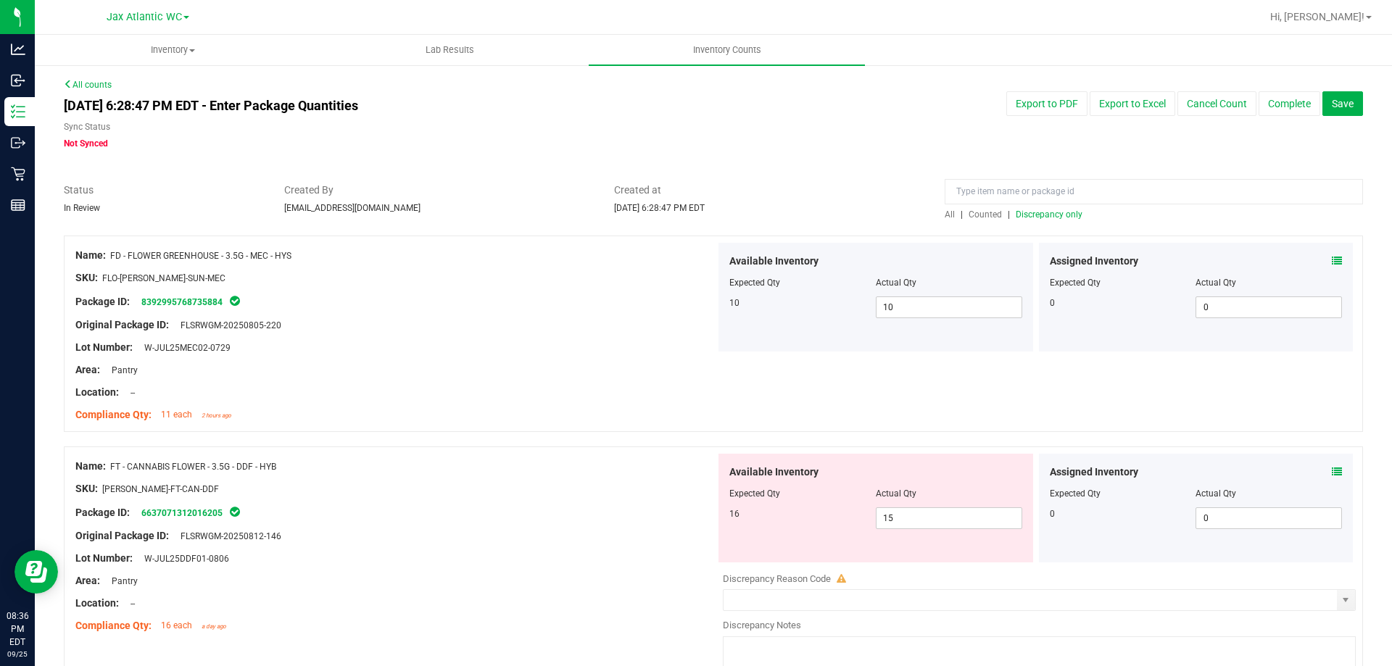
click at [1030, 210] on span "Discrepancy only" at bounding box center [1049, 215] width 67 height 10
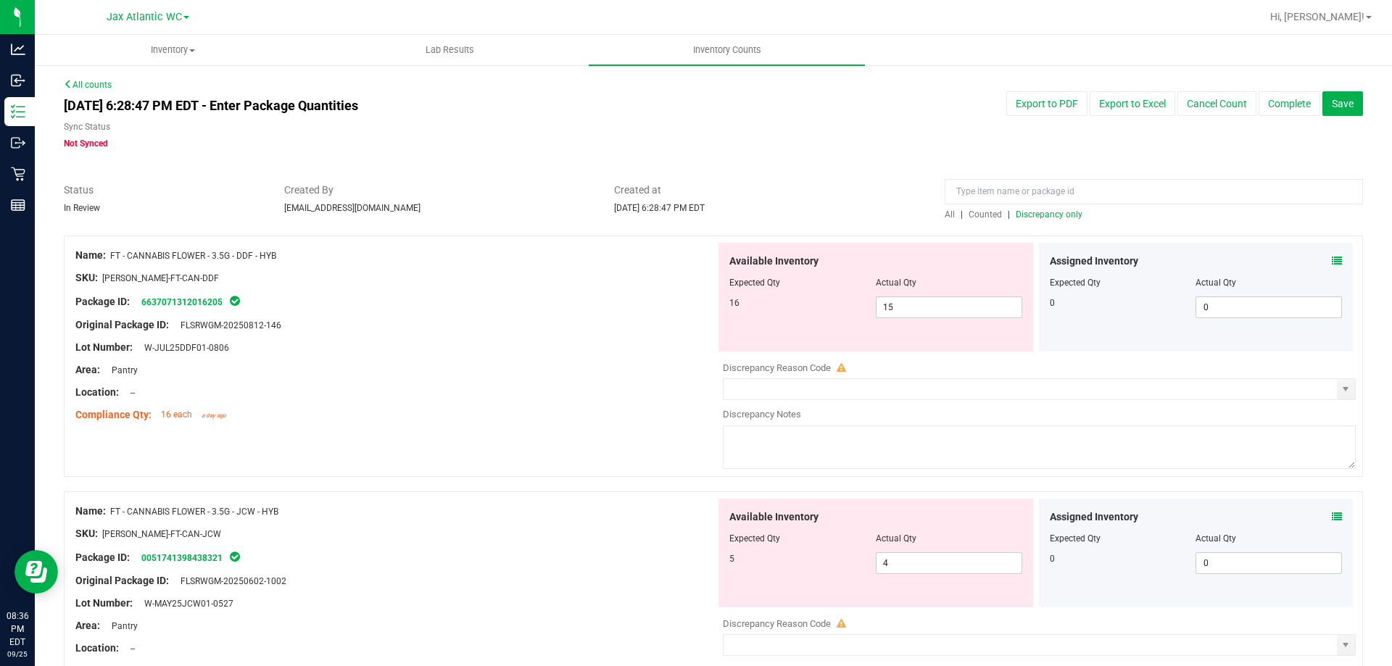
click at [471, 331] on div "Original Package ID: FLSRWGM-20250812-146" at bounding box center [395, 325] width 640 height 15
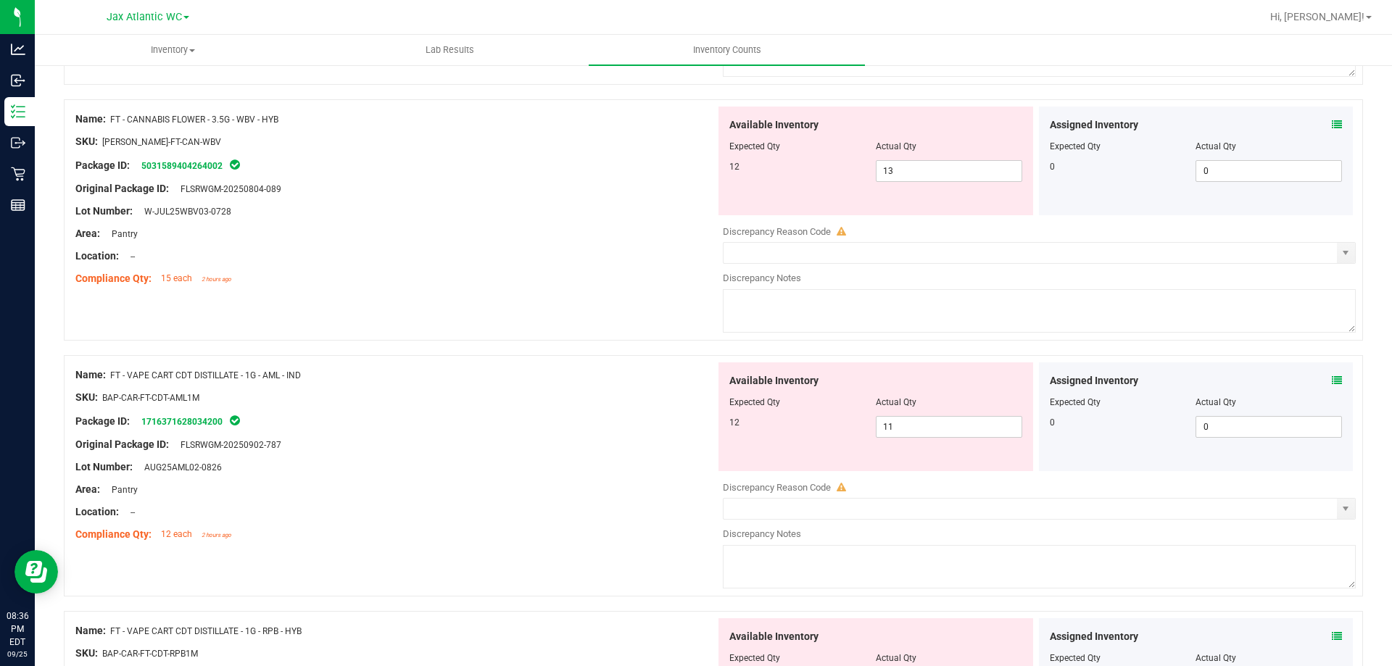
scroll to position [1233, 0]
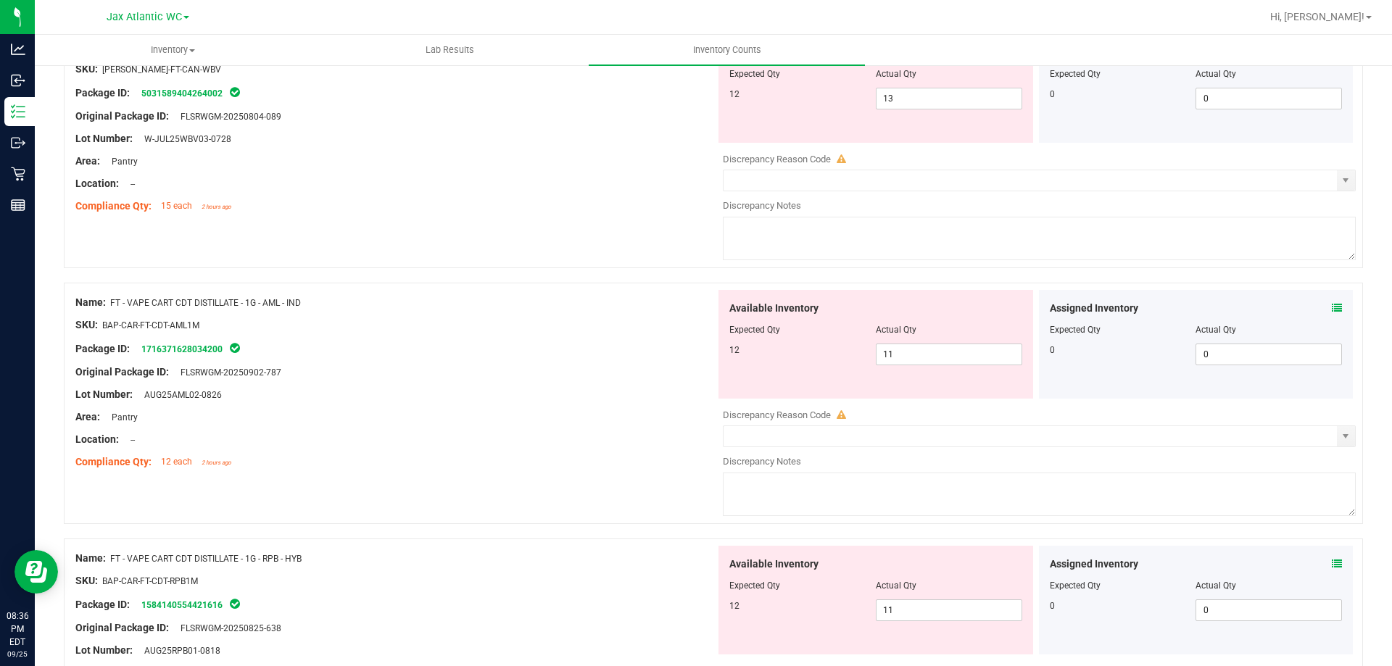
click at [1265, 307] on icon at bounding box center [1337, 308] width 10 height 10
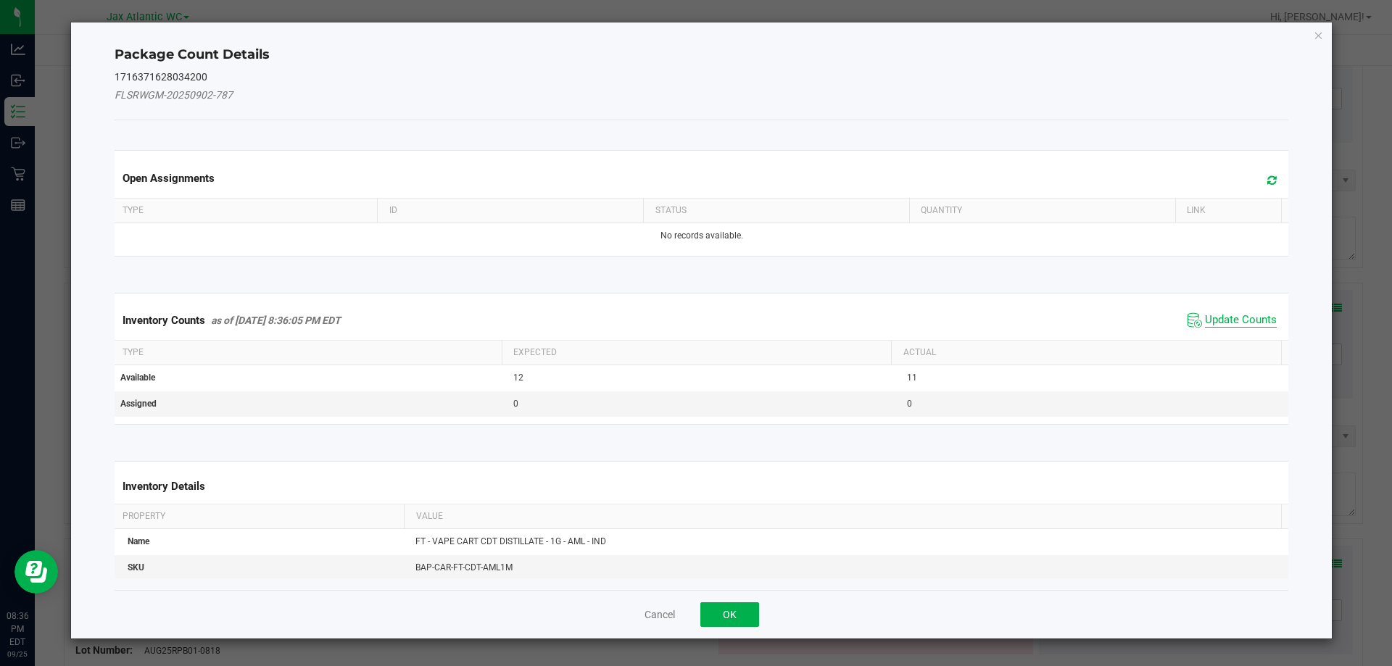
click at [1230, 315] on span "Update Counts" at bounding box center [1241, 320] width 72 height 15
drag, startPoint x: 1230, startPoint y: 315, endPoint x: 1225, endPoint y: 305, distance: 12.0
click at [1230, 314] on div "Inventory Counts as of [DATE] 8:36:05 PM EDT Update Counts" at bounding box center [702, 320] width 1180 height 38
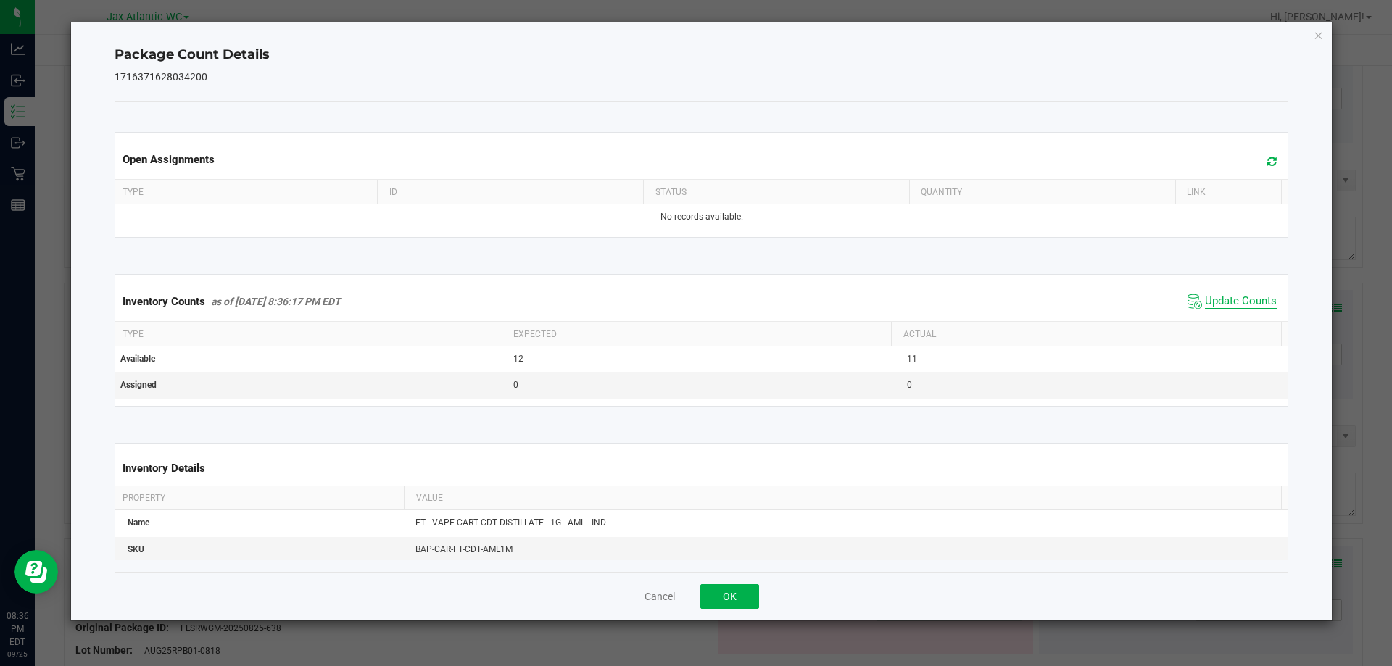
click at [1224, 299] on span "Update Counts" at bounding box center [1241, 301] width 72 height 15
click at [1224, 299] on span "Update Counts" at bounding box center [1241, 300] width 72 height 13
click at [721, 594] on button "OK" at bounding box center [729, 596] width 59 height 25
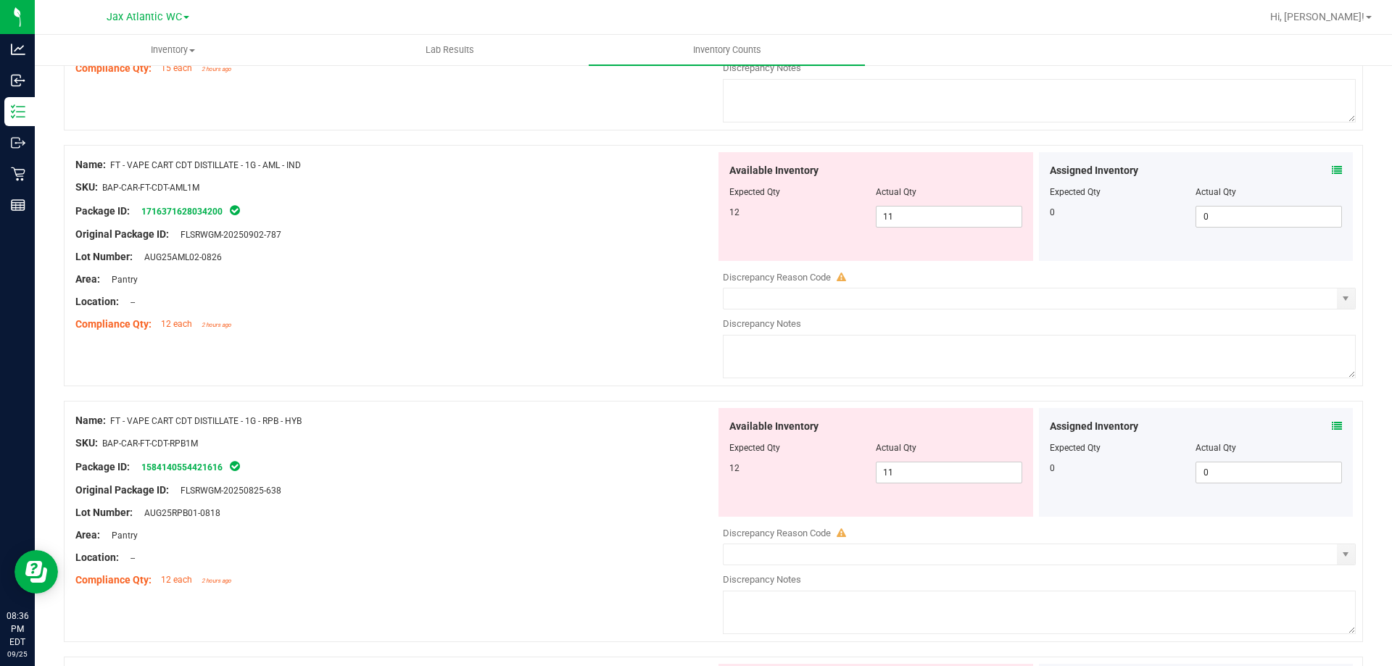
scroll to position [1378, 0]
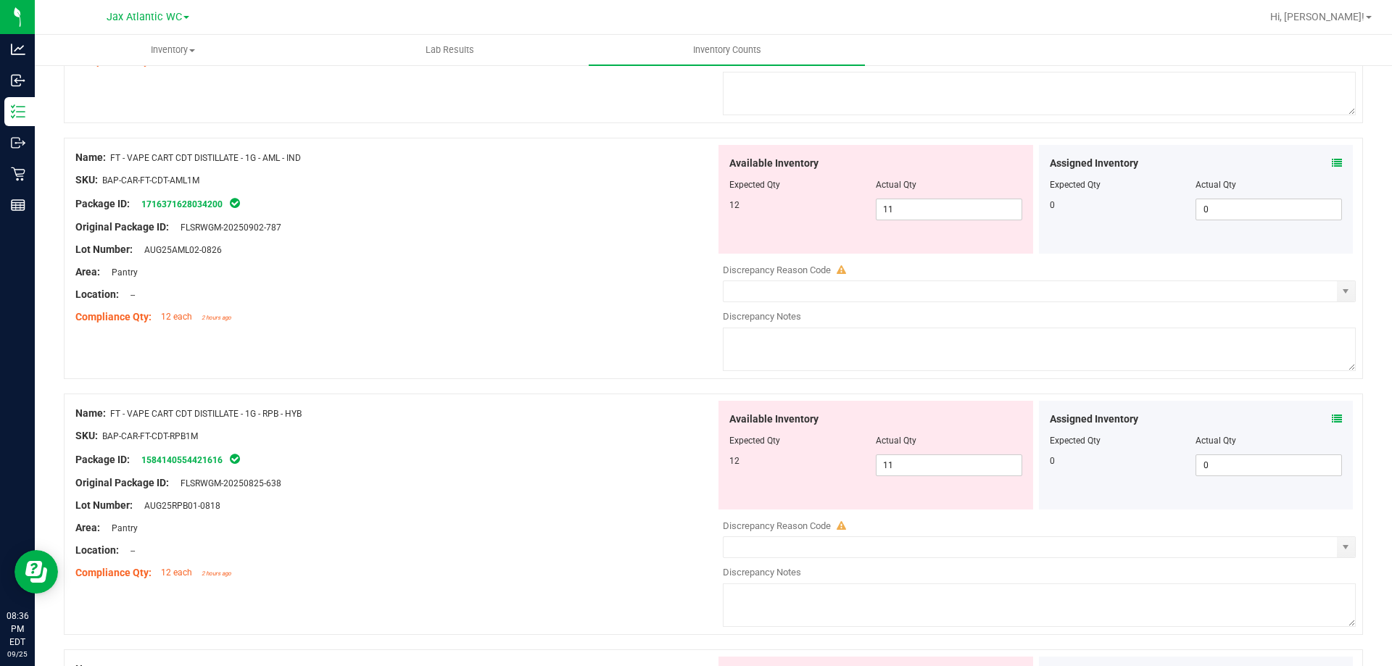
click at [1265, 421] on icon at bounding box center [1337, 419] width 10 height 10
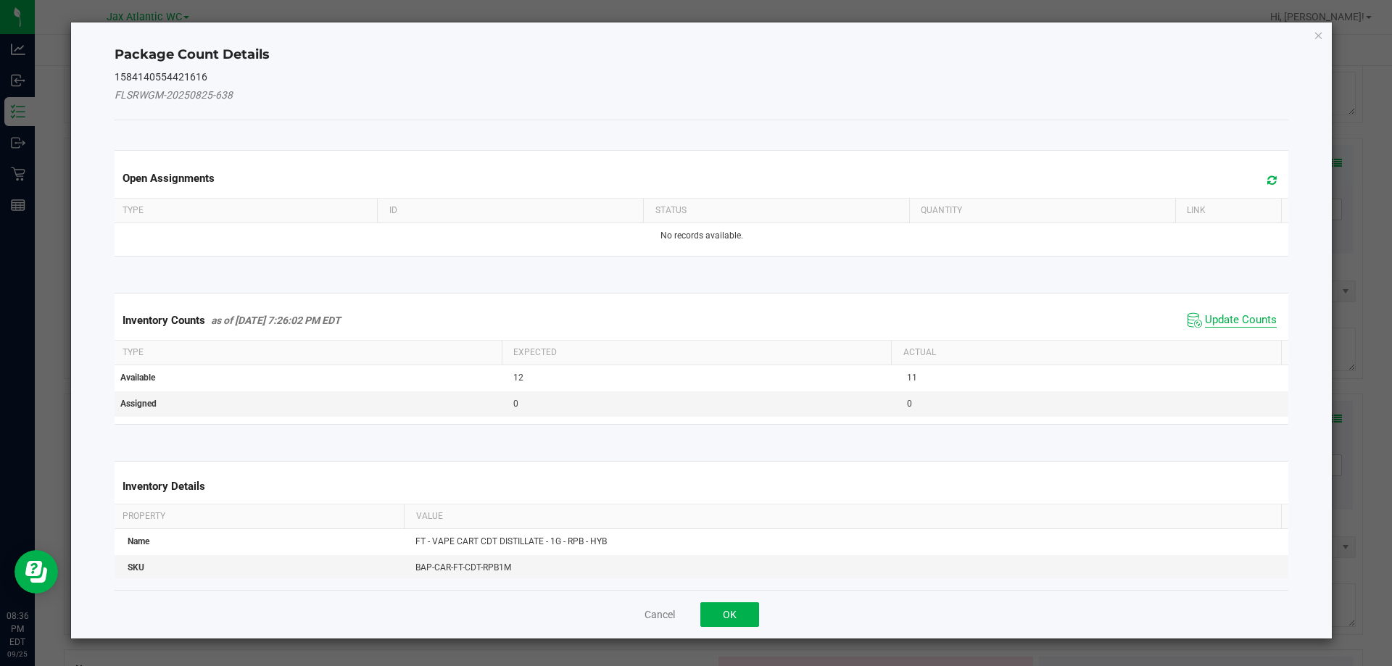
drag, startPoint x: 1225, startPoint y: 321, endPoint x: 1221, endPoint y: 314, distance: 8.1
click at [1225, 320] on span "Update Counts" at bounding box center [1241, 320] width 72 height 15
drag, startPoint x: 1219, startPoint y: 313, endPoint x: 1199, endPoint y: 289, distance: 30.4
click at [1217, 313] on span "Update Counts" at bounding box center [1241, 319] width 72 height 13
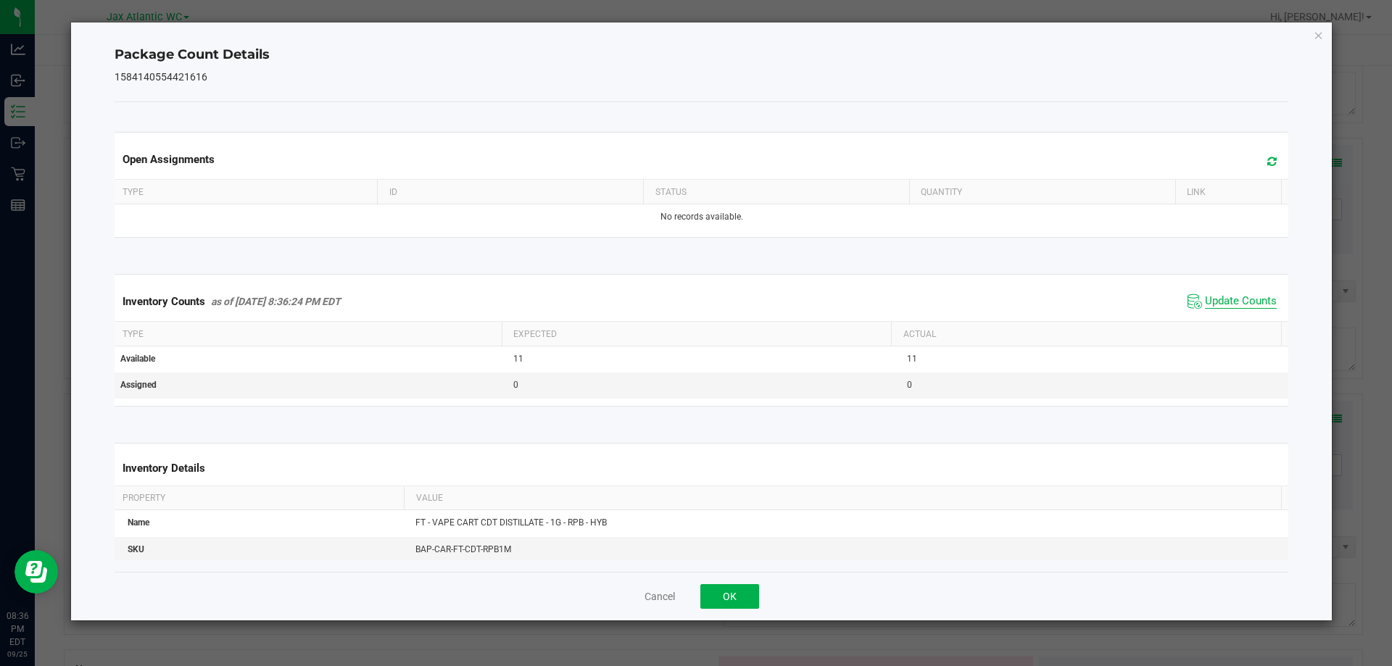
drag, startPoint x: 1198, startPoint y: 289, endPoint x: 1208, endPoint y: 307, distance: 20.8
click at [1199, 290] on div "Inventory Counts as of [DATE] 8:36:24 PM EDT Update Counts" at bounding box center [702, 301] width 1180 height 39
click at [1208, 307] on span "Update Counts" at bounding box center [1241, 301] width 72 height 15
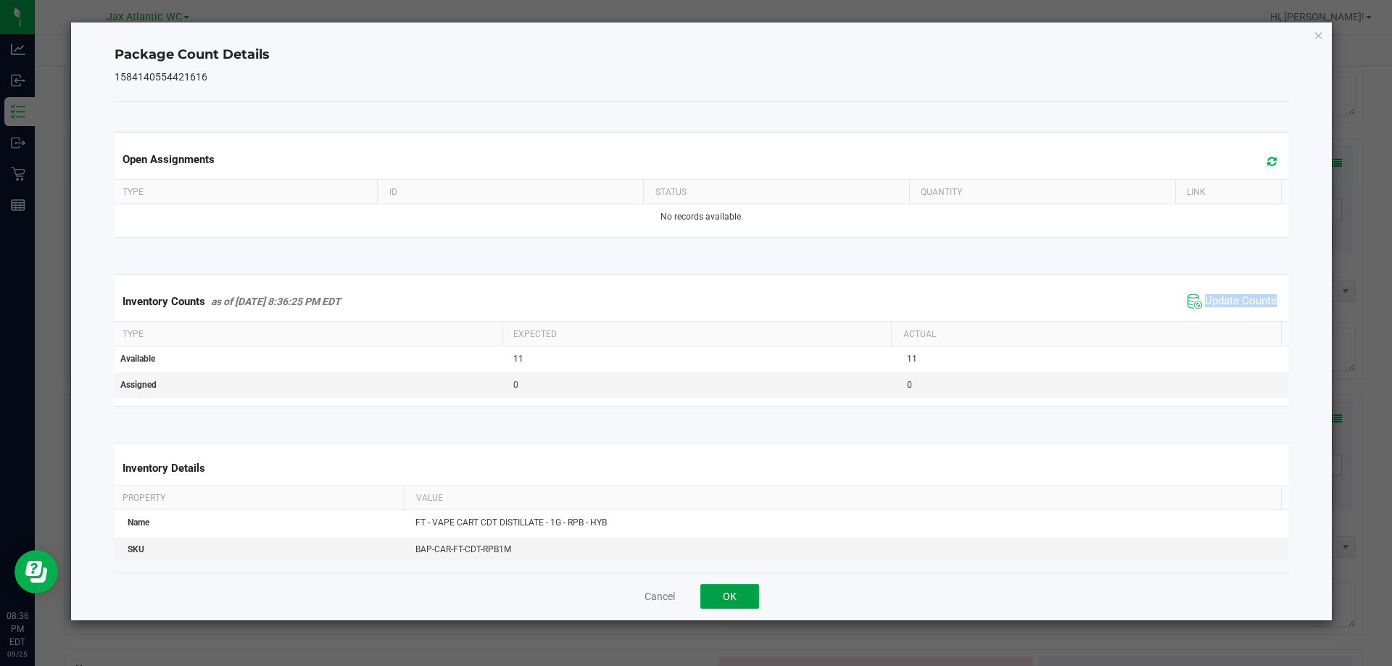
click at [729, 600] on button "OK" at bounding box center [729, 596] width 59 height 25
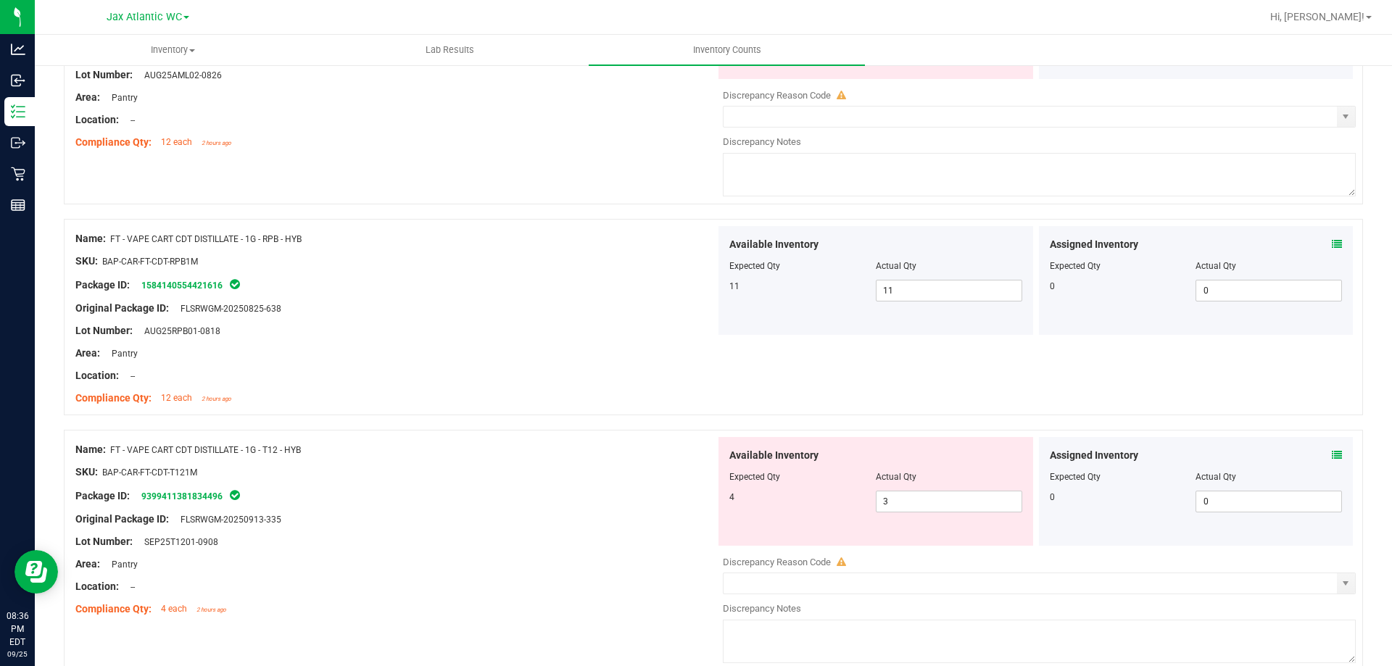
scroll to position [1595, 0]
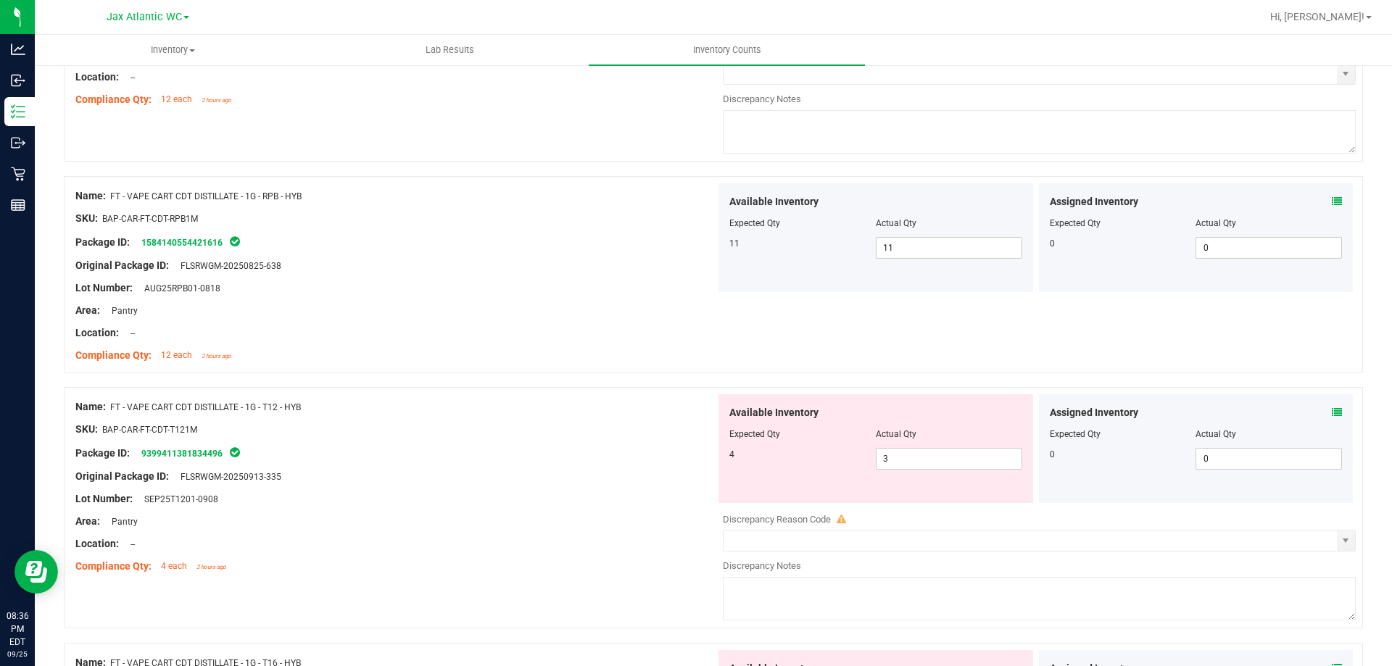
click at [1265, 412] on icon at bounding box center [1337, 412] width 10 height 10
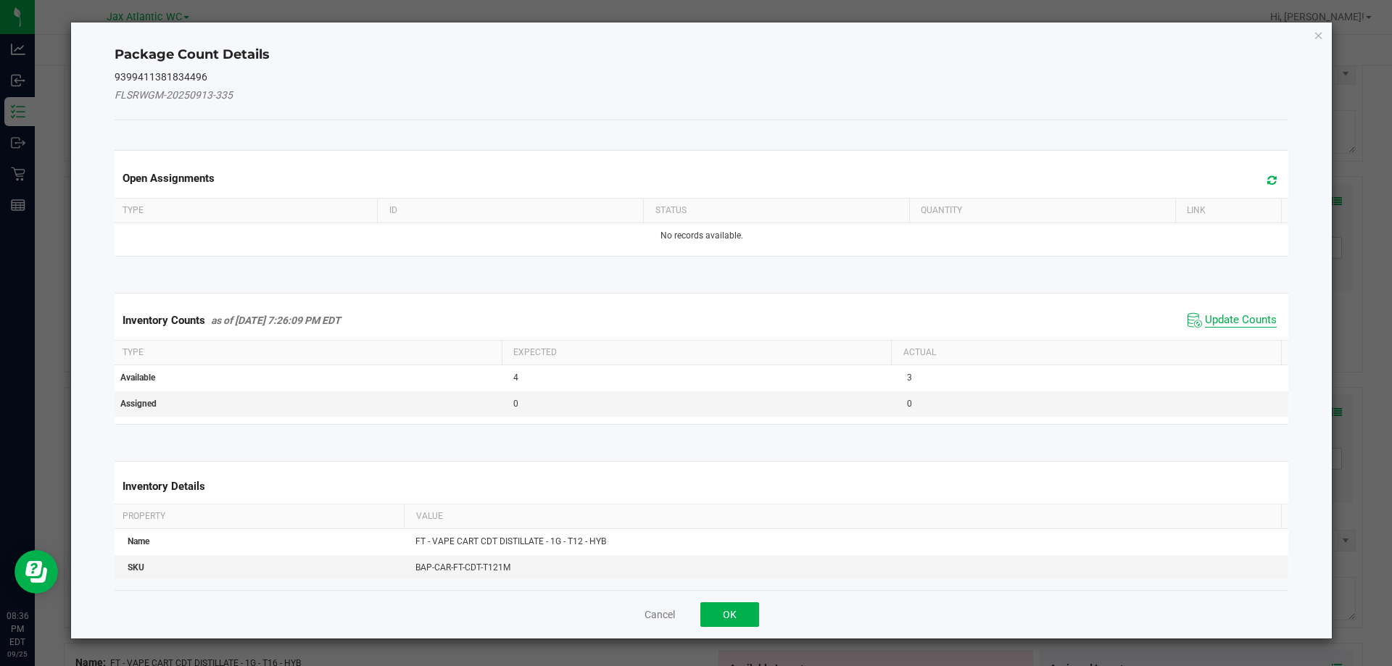
click at [1238, 318] on span "Update Counts" at bounding box center [1241, 320] width 72 height 15
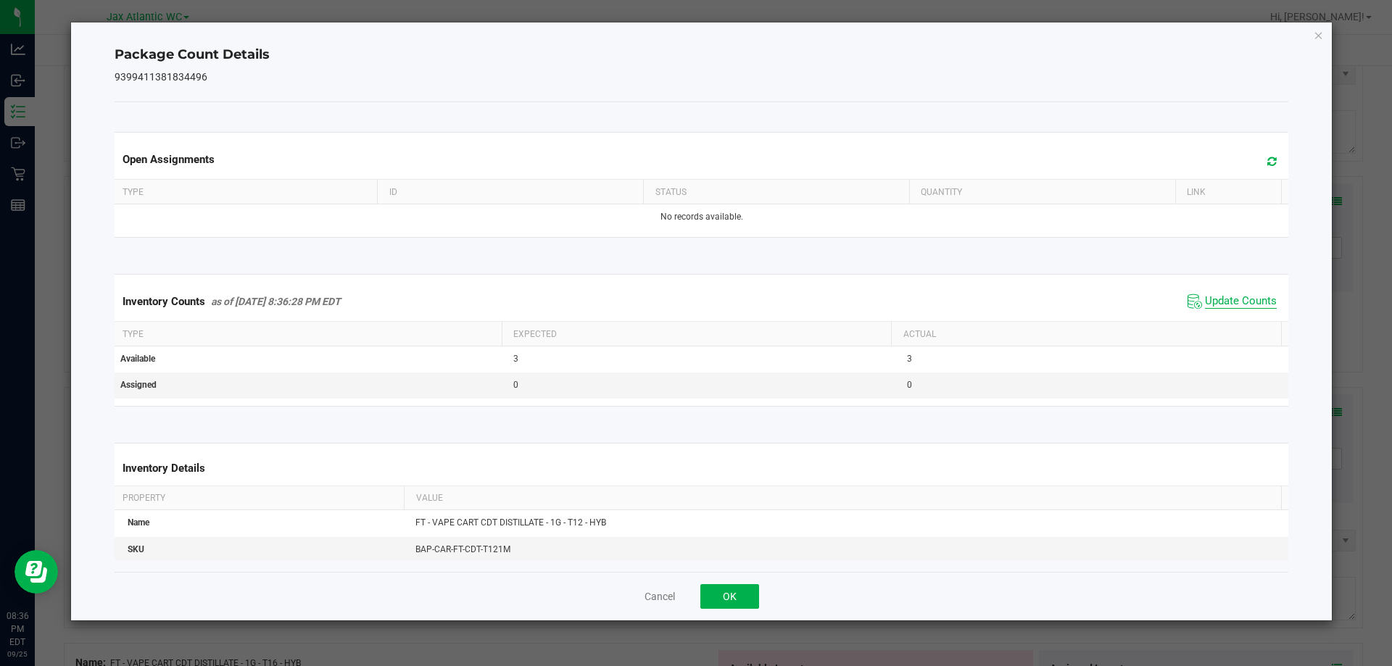
drag, startPoint x: 1230, startPoint y: 315, endPoint x: 1218, endPoint y: 301, distance: 19.0
click at [1229, 314] on div "Inventory Counts as of [DATE] 8:36:28 PM EDT Update Counts" at bounding box center [702, 301] width 1180 height 39
click at [1215, 297] on span "Update Counts" at bounding box center [1241, 301] width 72 height 15
click at [1215, 297] on span "Update Counts" at bounding box center [1241, 300] width 72 height 13
click at [716, 590] on button "OK" at bounding box center [729, 596] width 59 height 25
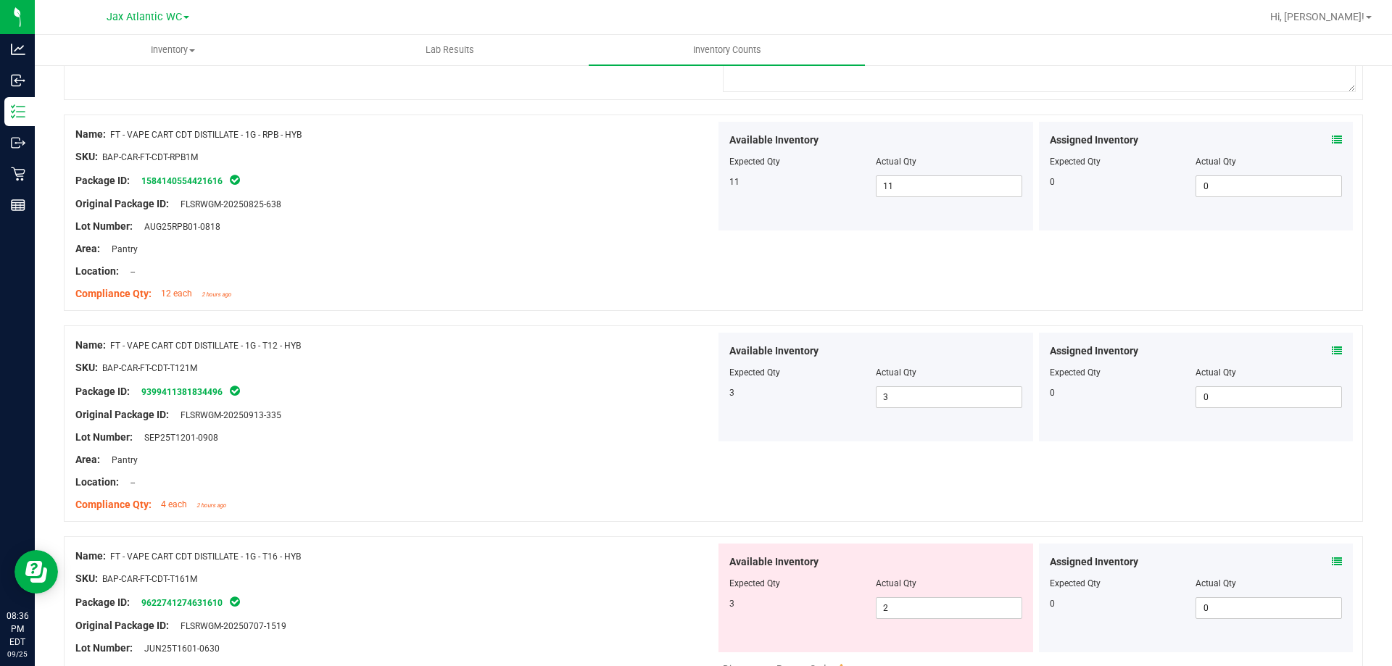
scroll to position [1813, 0]
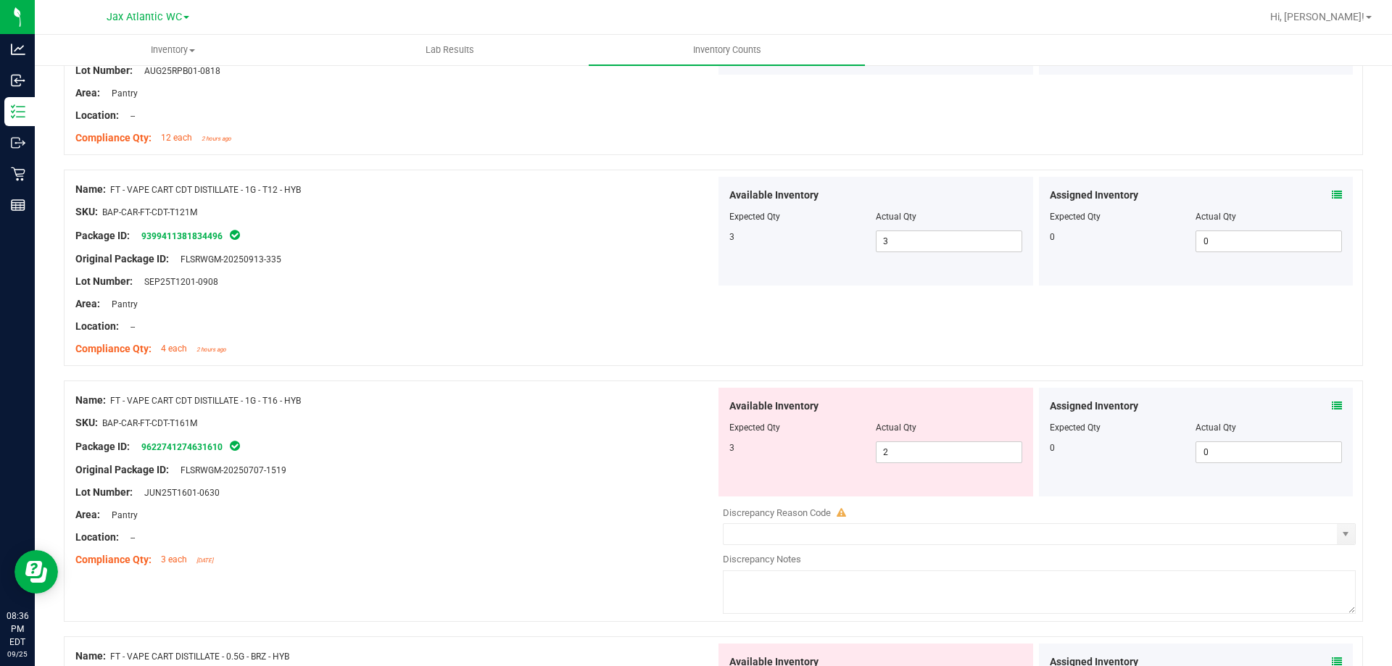
click at [1265, 405] on icon at bounding box center [1337, 406] width 10 height 10
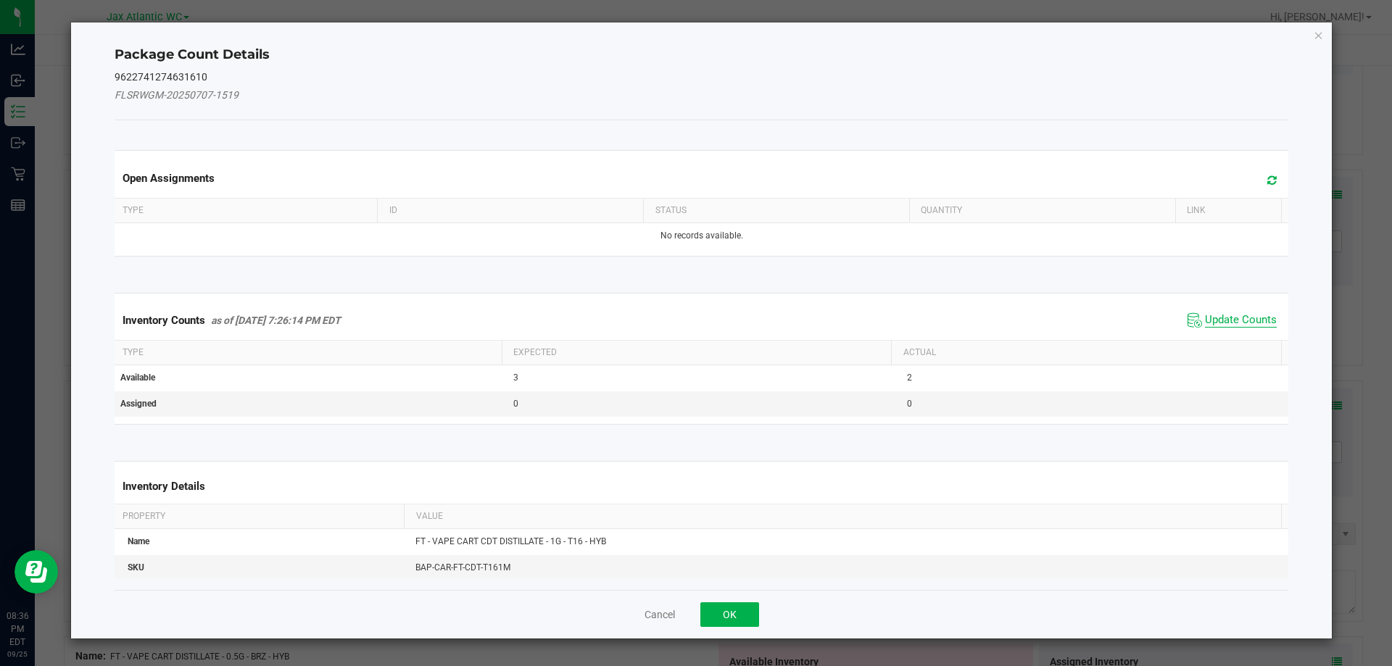
click at [1246, 315] on span "Update Counts" at bounding box center [1241, 320] width 72 height 15
drag, startPoint x: 1237, startPoint y: 315, endPoint x: 1228, endPoint y: 305, distance: 13.3
click at [1236, 315] on div "Inventory Counts as of [DATE] 7:26:14 PM EDT Update Counts" at bounding box center [702, 320] width 1180 height 38
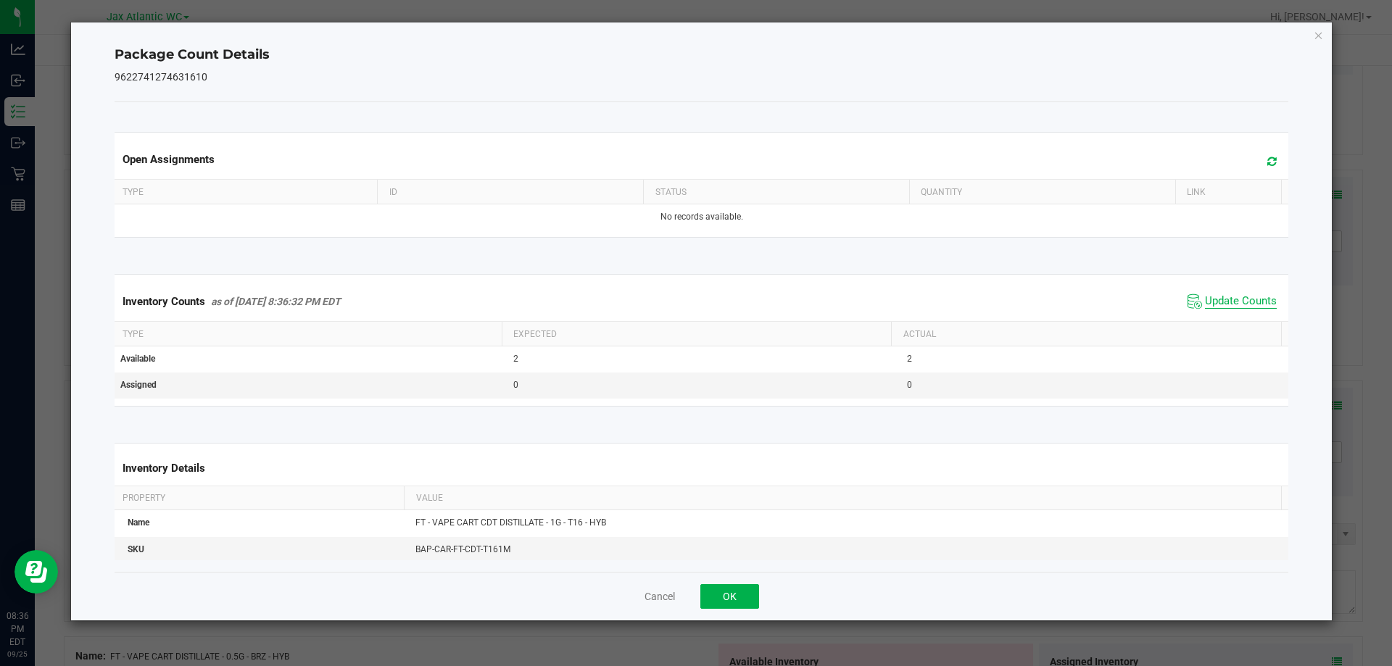
click at [1225, 300] on span "Update Counts" at bounding box center [1241, 301] width 72 height 15
click at [738, 596] on button "OK" at bounding box center [729, 596] width 59 height 25
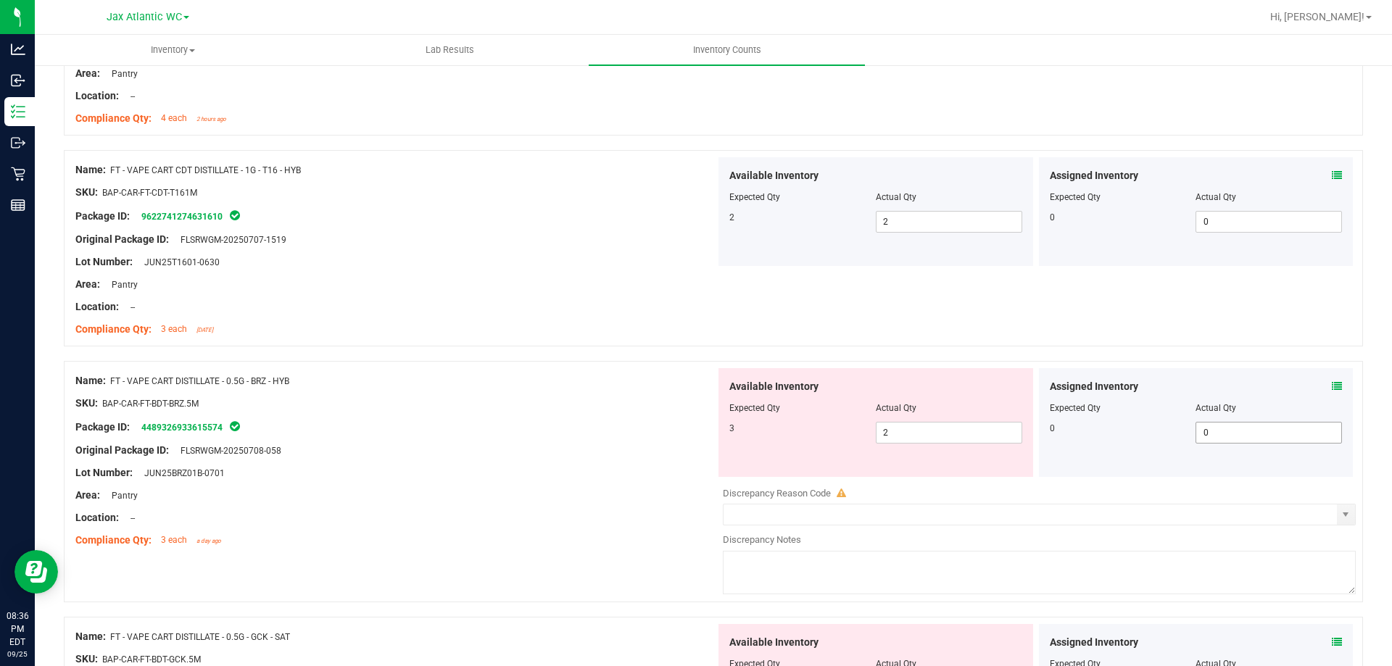
scroll to position [2103, 0]
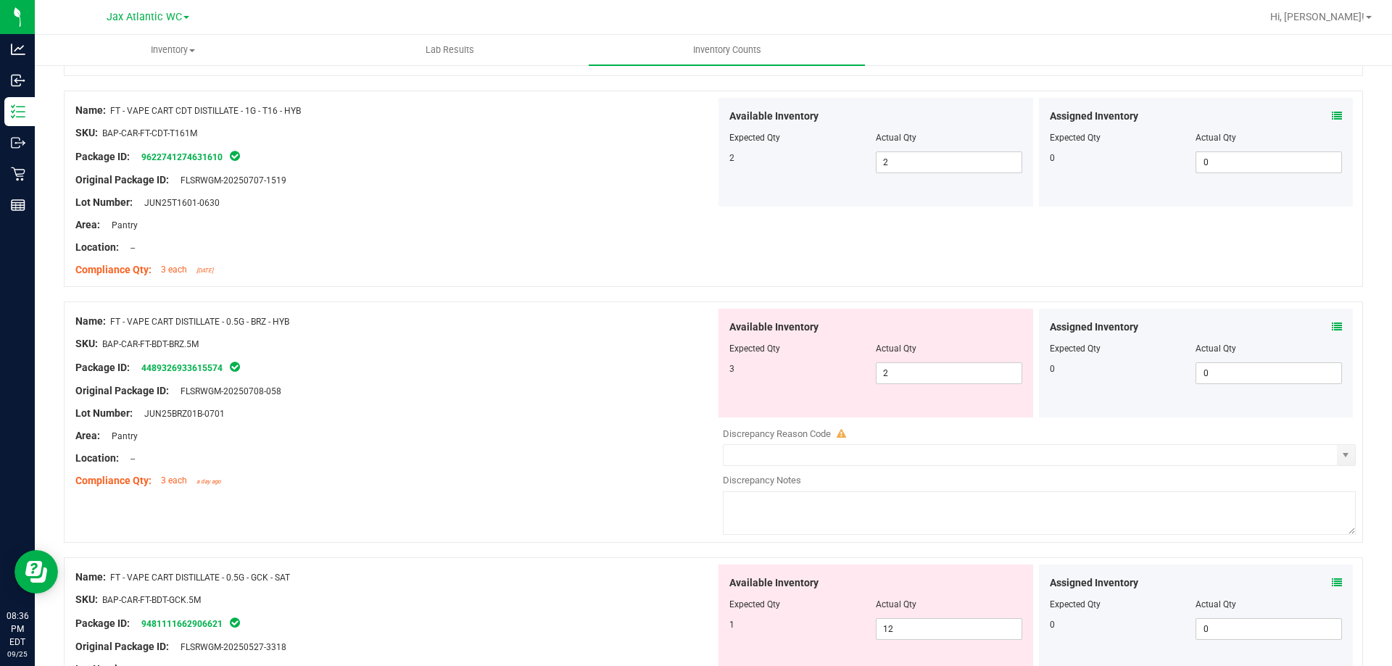
click at [1265, 325] on div "Assigned Inventory Expected Qty Actual Qty 0 0 0" at bounding box center [1196, 363] width 315 height 109
click at [1265, 328] on icon at bounding box center [1337, 327] width 10 height 10
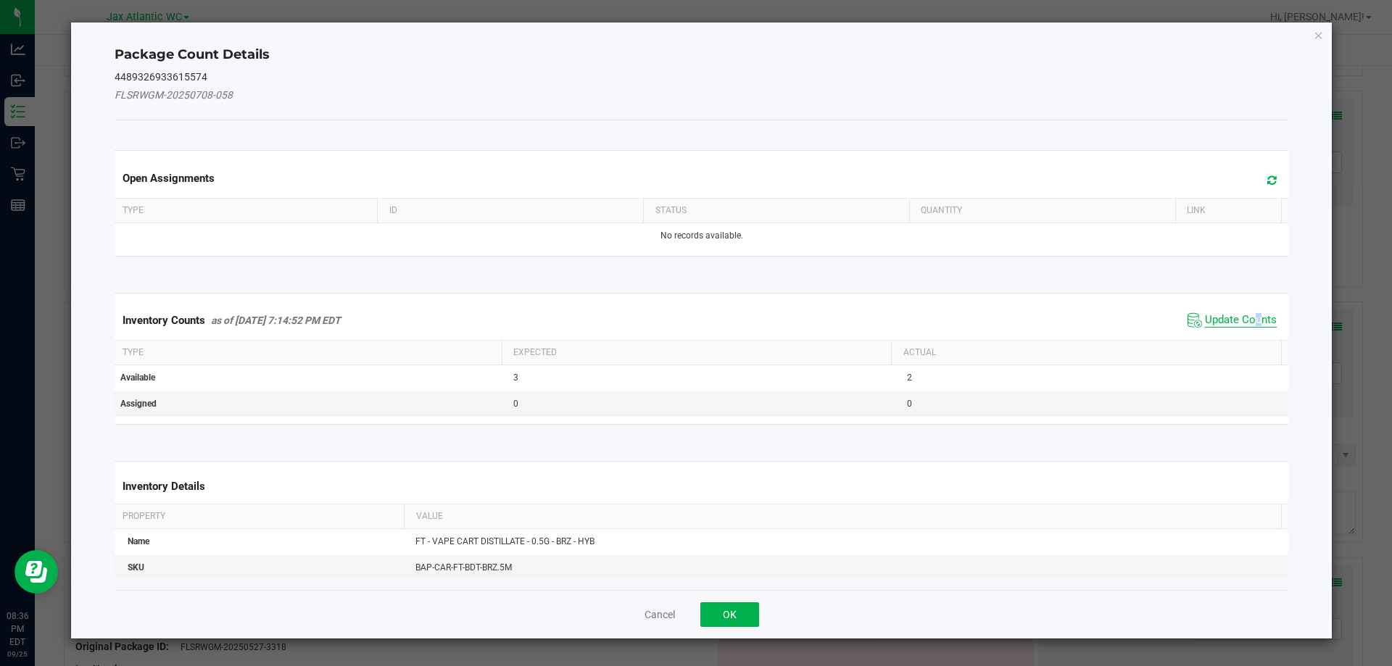
drag, startPoint x: 1249, startPoint y: 309, endPoint x: 1245, endPoint y: 315, distance: 7.8
click at [1246, 314] on div "Inventory Counts as of [DATE] 7:14:52 PM EDT Update Counts" at bounding box center [702, 320] width 1180 height 39
click at [1238, 320] on span "Update Counts" at bounding box center [1241, 320] width 72 height 15
drag, startPoint x: 1230, startPoint y: 319, endPoint x: 1224, endPoint y: 312, distance: 9.8
click at [1230, 318] on div "Inventory Counts as of [DATE] 7:14:52 PM EDT Update Counts" at bounding box center [702, 320] width 1180 height 38
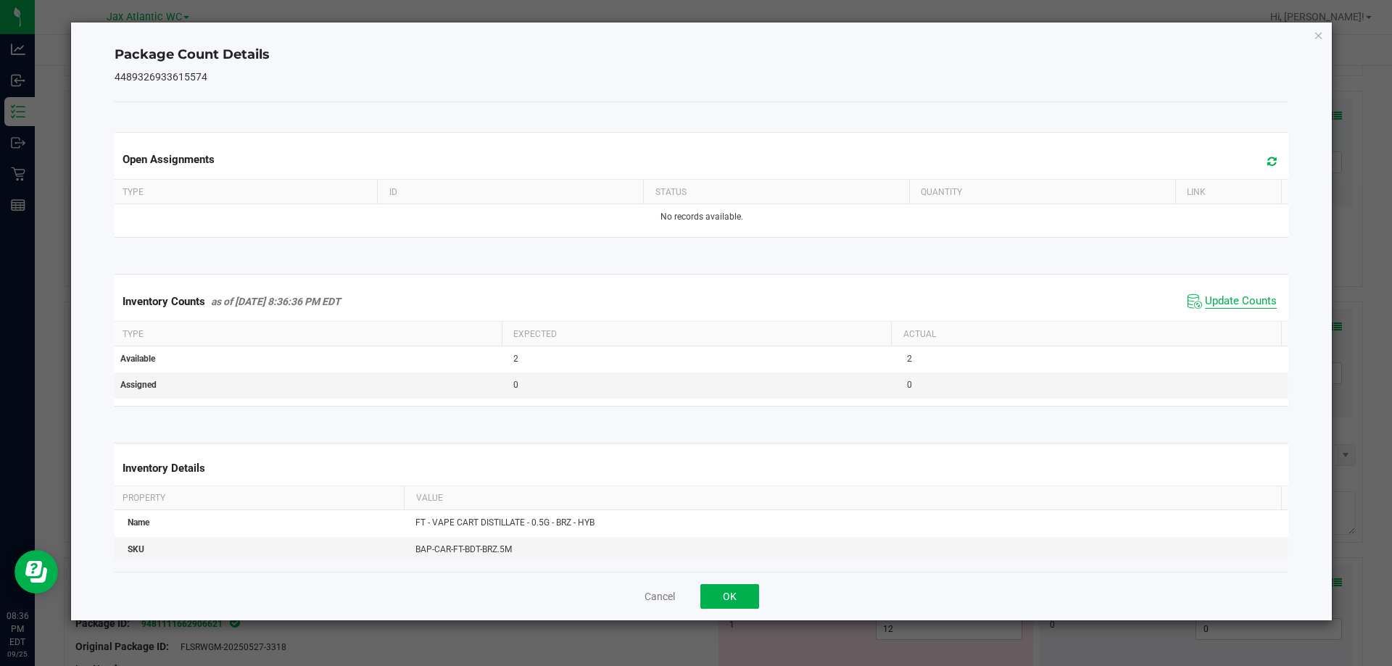
click at [1217, 302] on span "Update Counts" at bounding box center [1241, 301] width 72 height 15
click at [1217, 302] on span "Update Counts" at bounding box center [1241, 300] width 72 height 13
click at [1217, 302] on span "Update Counts" at bounding box center [1241, 301] width 72 height 15
drag, startPoint x: 750, startPoint y: 592, endPoint x: 859, endPoint y: 522, distance: 129.7
click at [750, 592] on button "OK" at bounding box center [729, 596] width 59 height 25
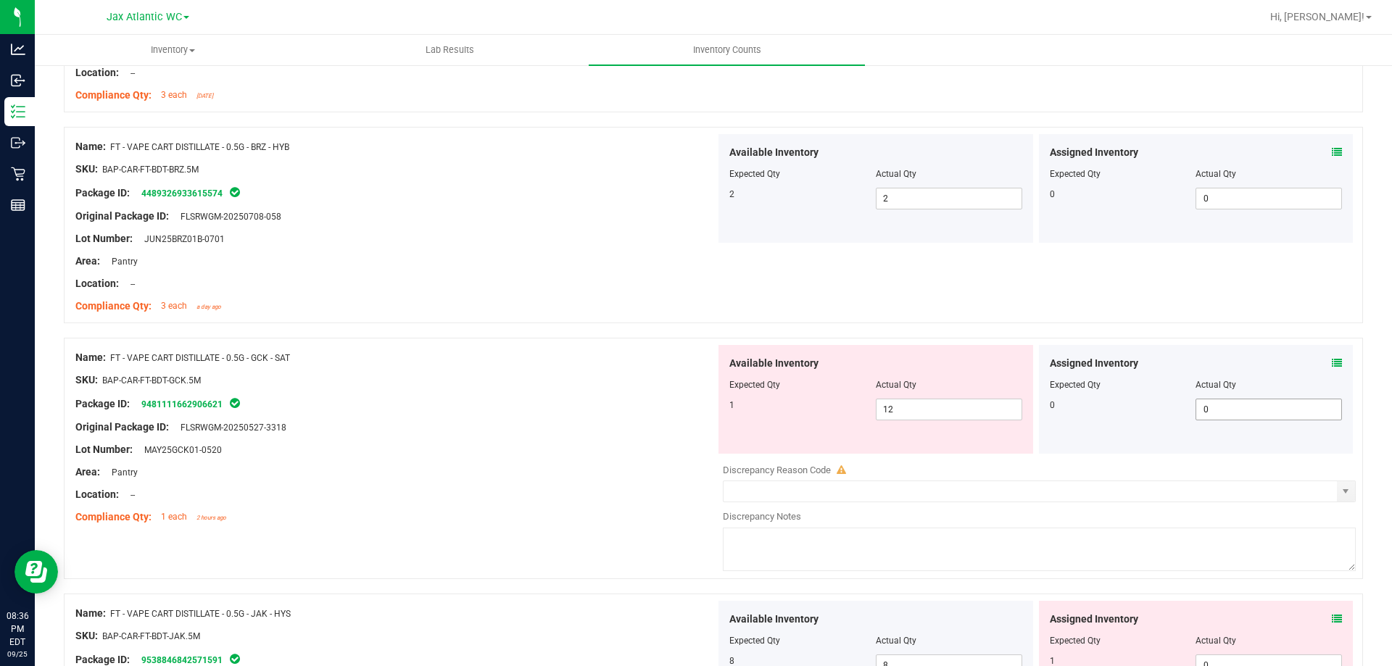
scroll to position [2320, 0]
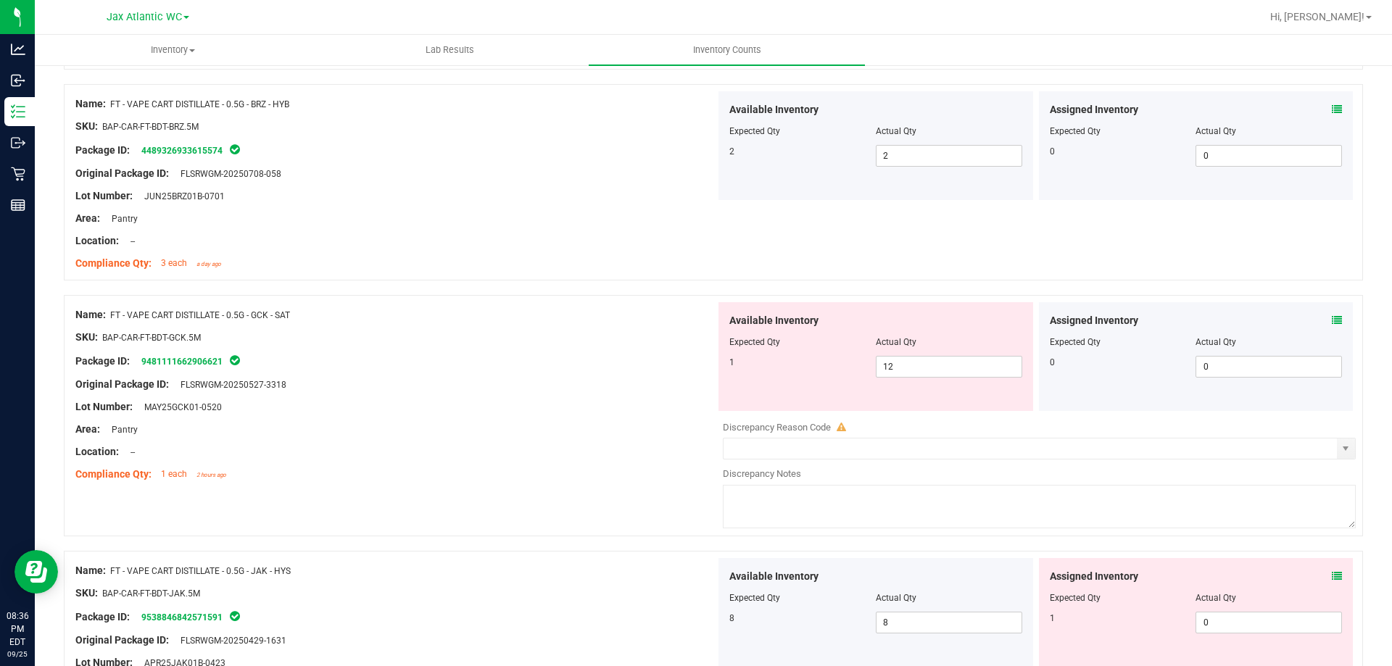
click at [1265, 315] on icon at bounding box center [1337, 320] width 10 height 10
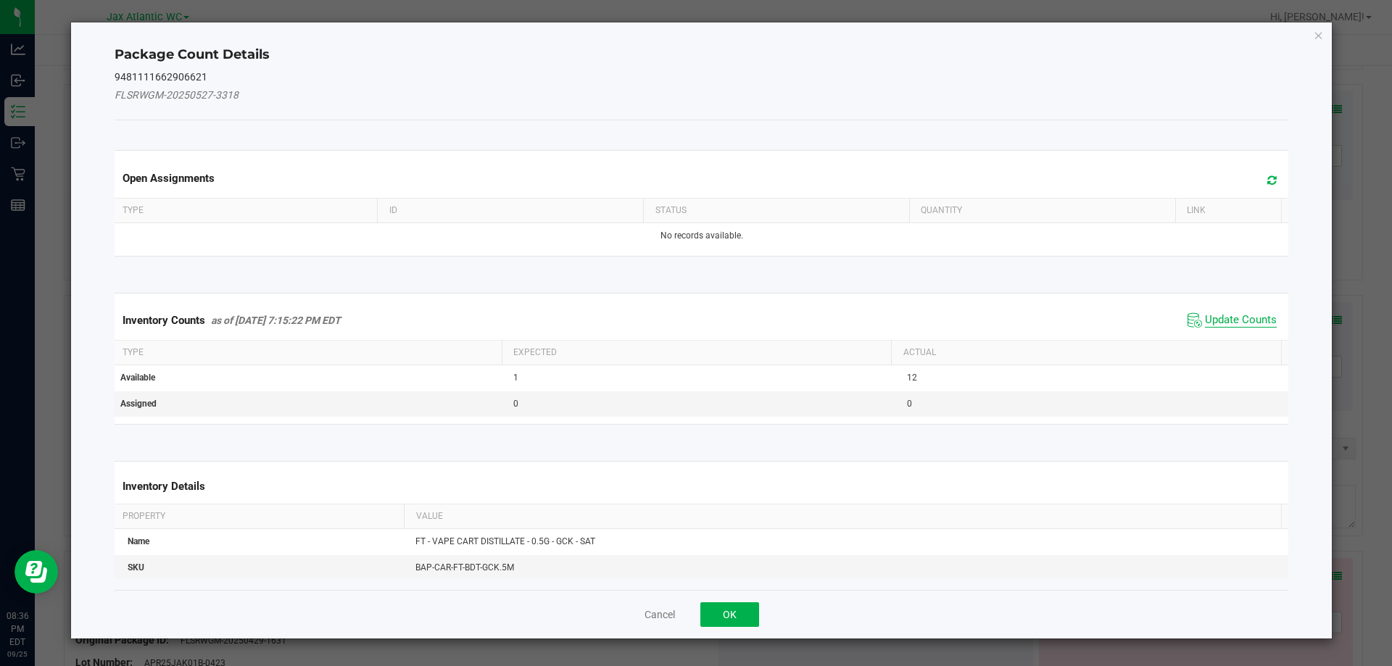
click at [1220, 319] on span "Update Counts" at bounding box center [1241, 320] width 72 height 15
click at [1213, 318] on div "Inventory Counts as of [DATE] 7:15:22 PM EDT Update Counts" at bounding box center [702, 320] width 1180 height 38
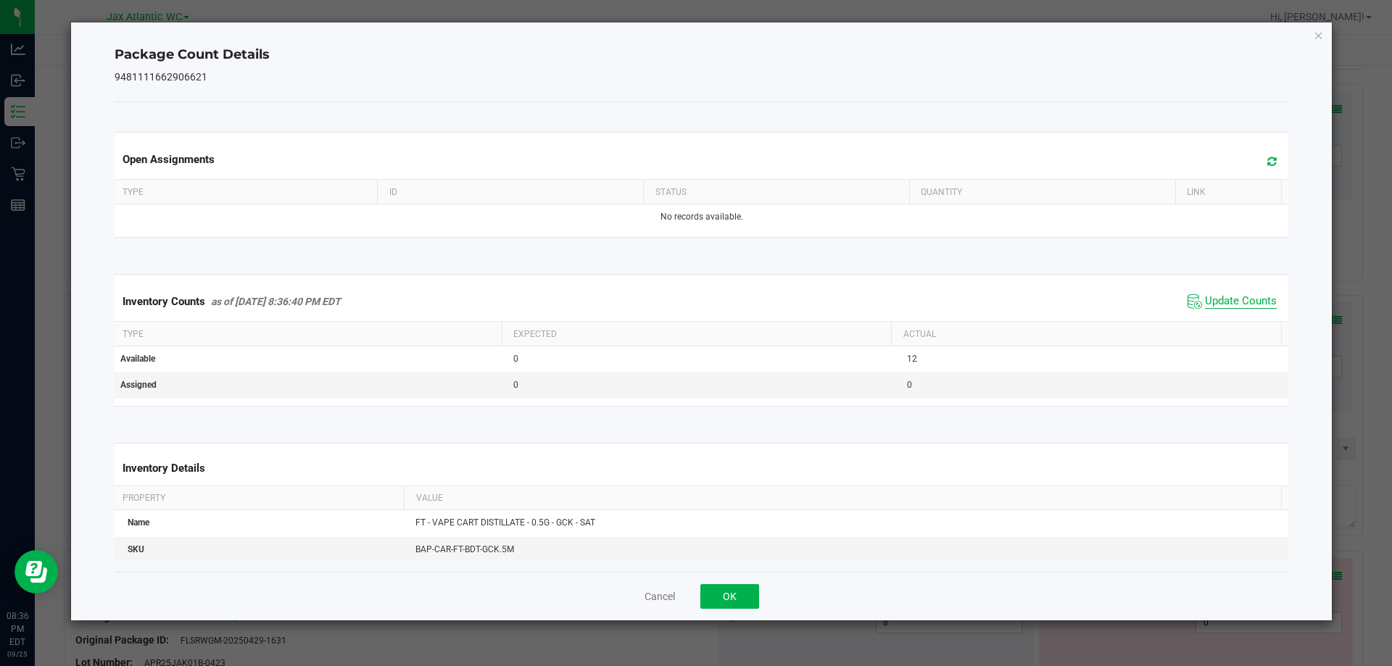
click at [1216, 302] on span "Update Counts" at bounding box center [1241, 301] width 72 height 15
drag, startPoint x: 727, startPoint y: 589, endPoint x: 779, endPoint y: 525, distance: 83.0
click at [728, 589] on button "OK" at bounding box center [729, 596] width 59 height 25
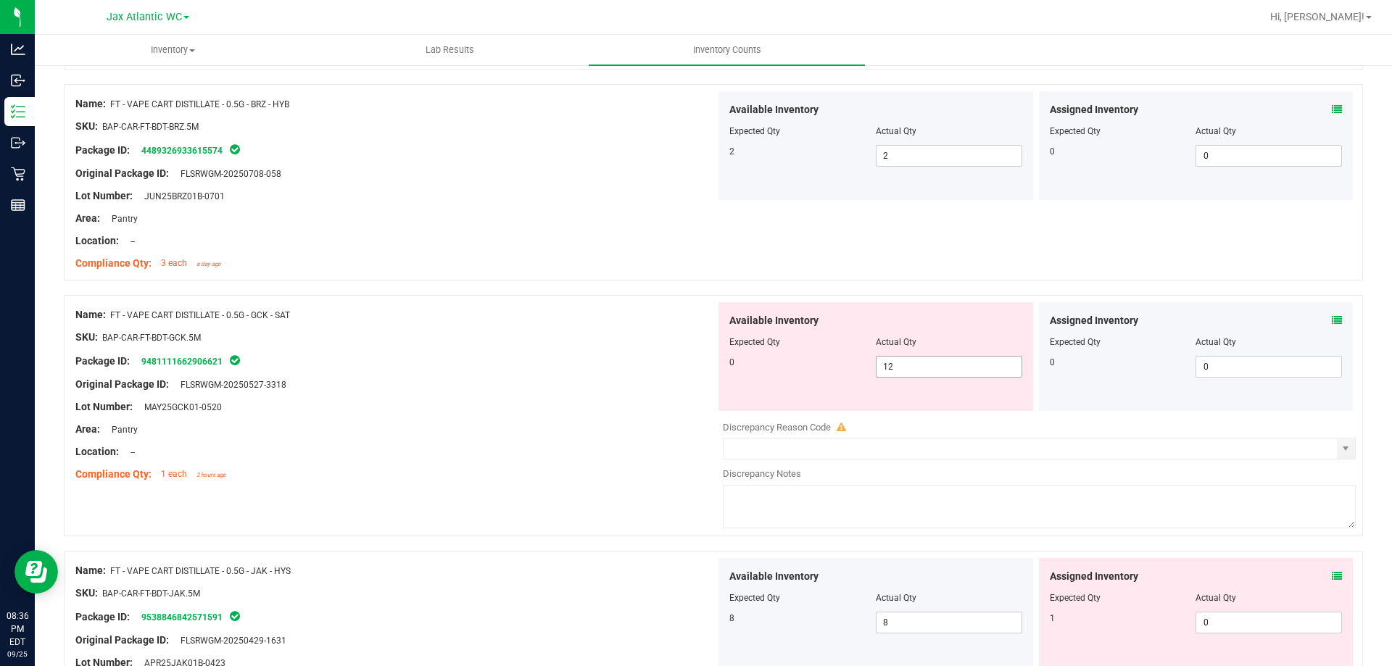
click at [902, 373] on span "12 12" at bounding box center [949, 367] width 146 height 22
click at [902, 373] on input "12" at bounding box center [949, 367] width 145 height 20
type input "0"
click at [611, 425] on div "Area: Pantry" at bounding box center [395, 429] width 640 height 15
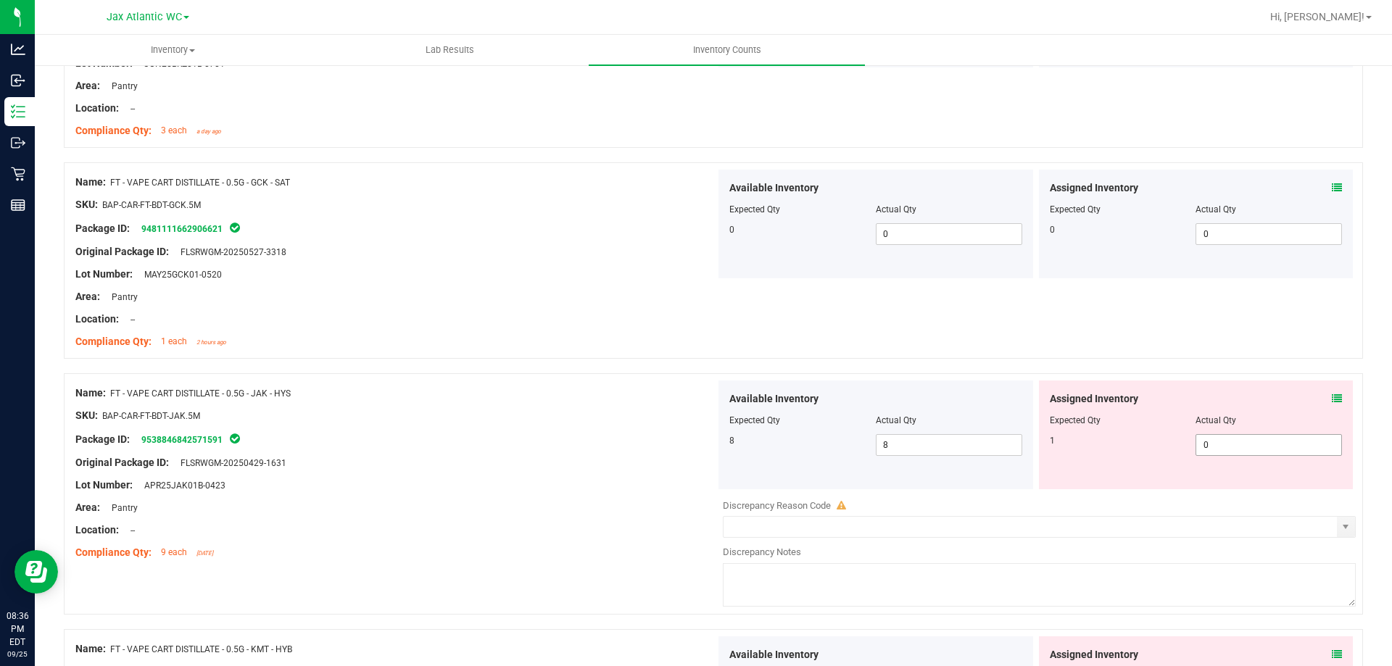
scroll to position [2465, 0]
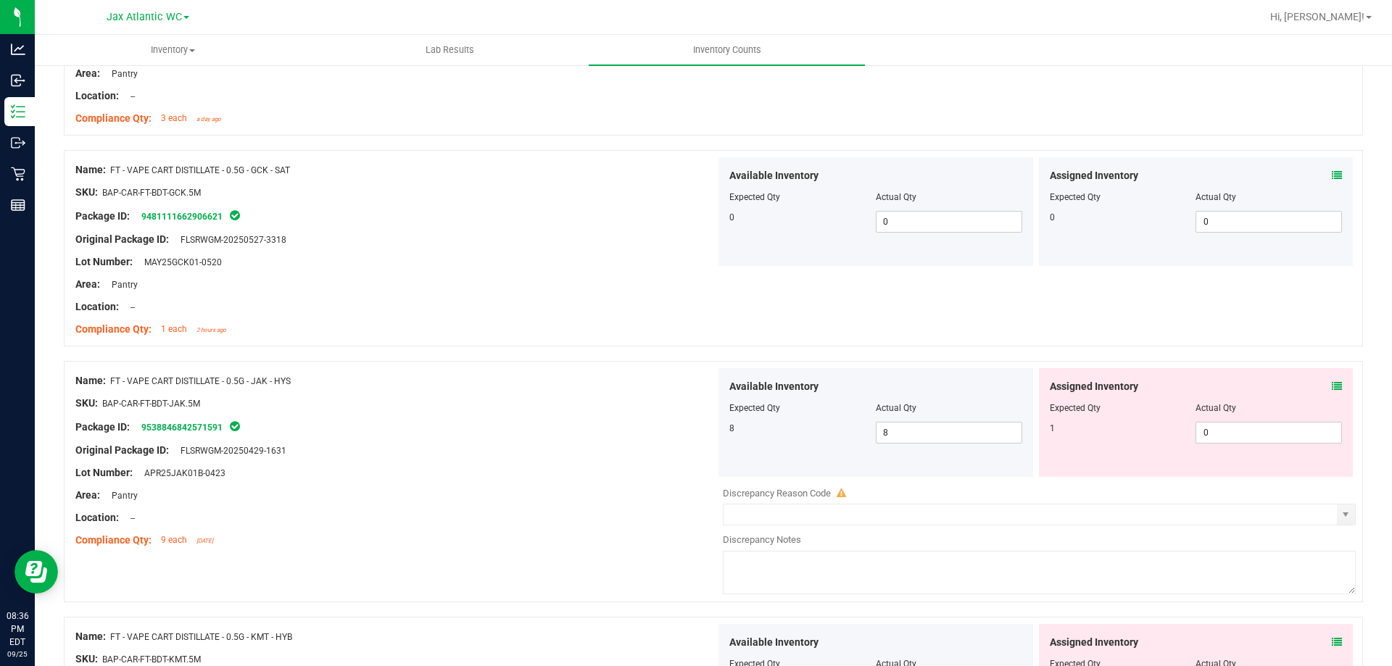
click at [1265, 383] on icon at bounding box center [1337, 386] width 10 height 10
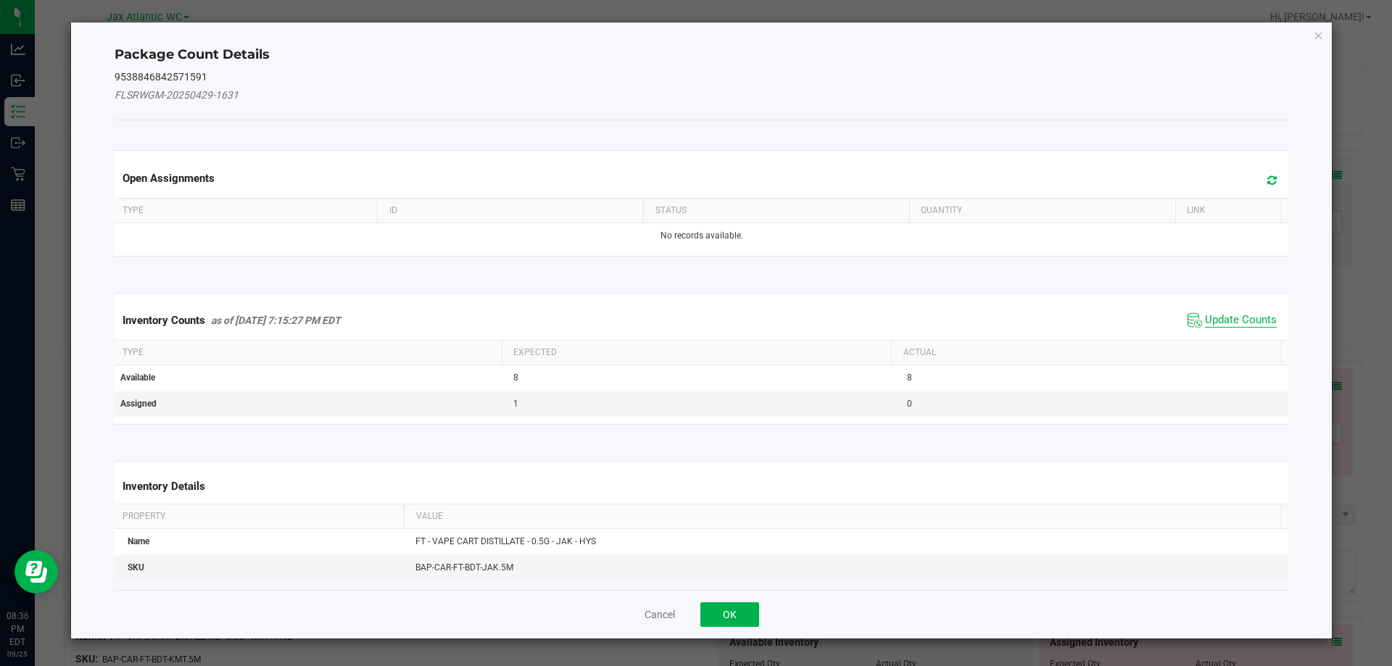
click at [1231, 323] on span "Update Counts" at bounding box center [1241, 320] width 72 height 15
drag, startPoint x: 1231, startPoint y: 322, endPoint x: 1216, endPoint y: 307, distance: 21.0
click at [1230, 319] on div "Inventory Counts as of [DATE] 7:15:27 PM EDT Update Counts" at bounding box center [702, 320] width 1180 height 38
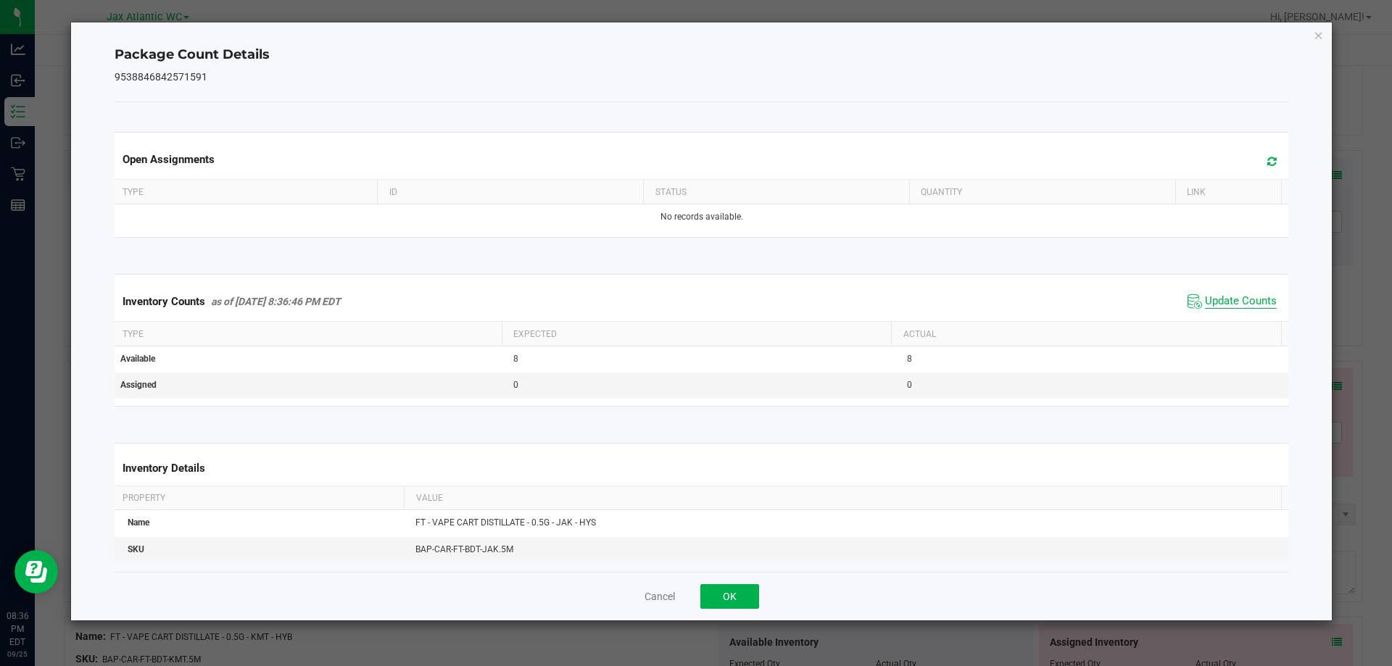
click at [1216, 302] on span "Update Counts" at bounding box center [1241, 301] width 72 height 15
click at [738, 598] on button "OK" at bounding box center [729, 596] width 59 height 25
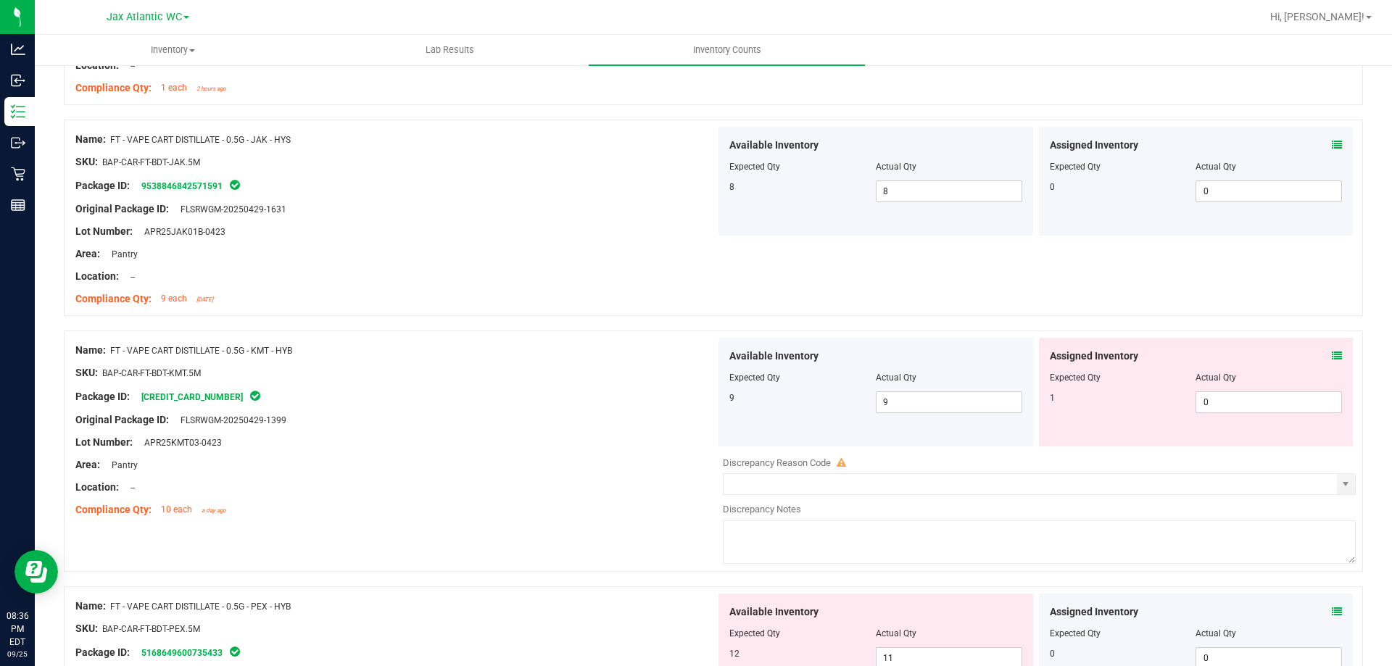
scroll to position [2755, 0]
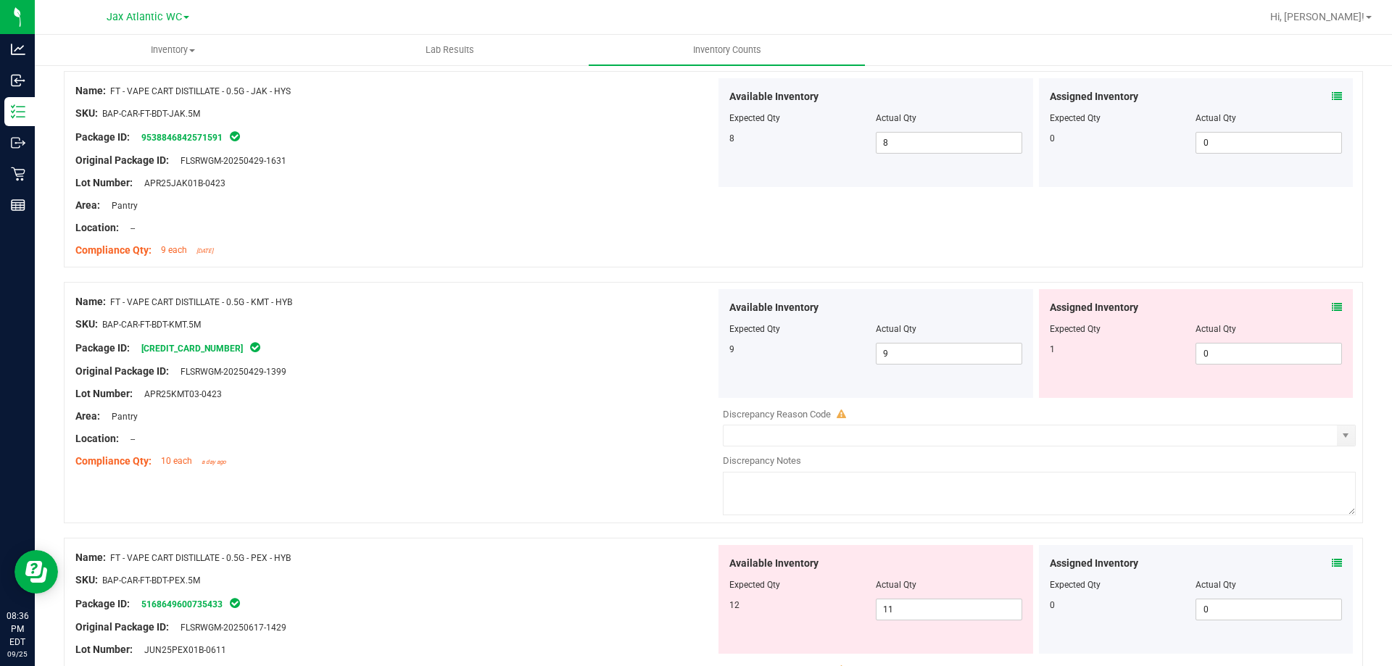
click at [1265, 307] on icon at bounding box center [1337, 307] width 10 height 10
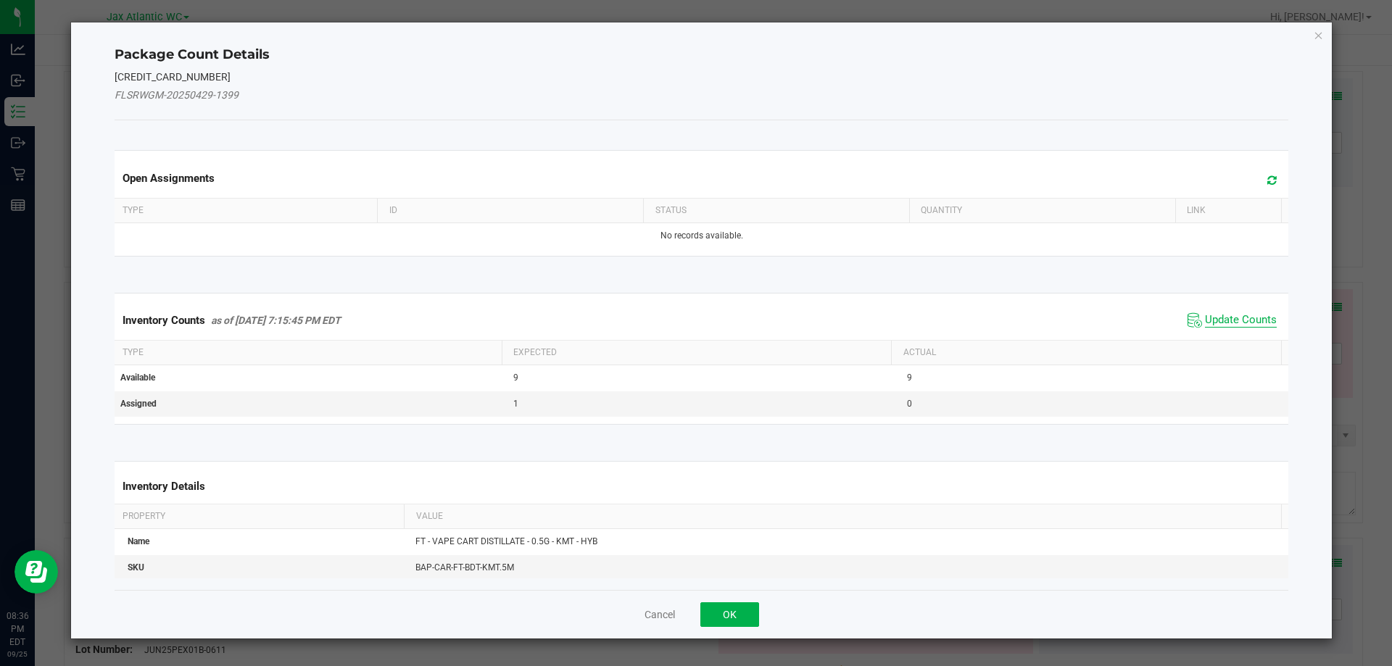
click at [1217, 325] on span "Update Counts" at bounding box center [1241, 320] width 72 height 15
click at [1215, 325] on kendo-grid "Inventory Counts as of [DATE] 7:15:45 PM EDT Update Counts Type Expected Actual…" at bounding box center [702, 358] width 1196 height 131
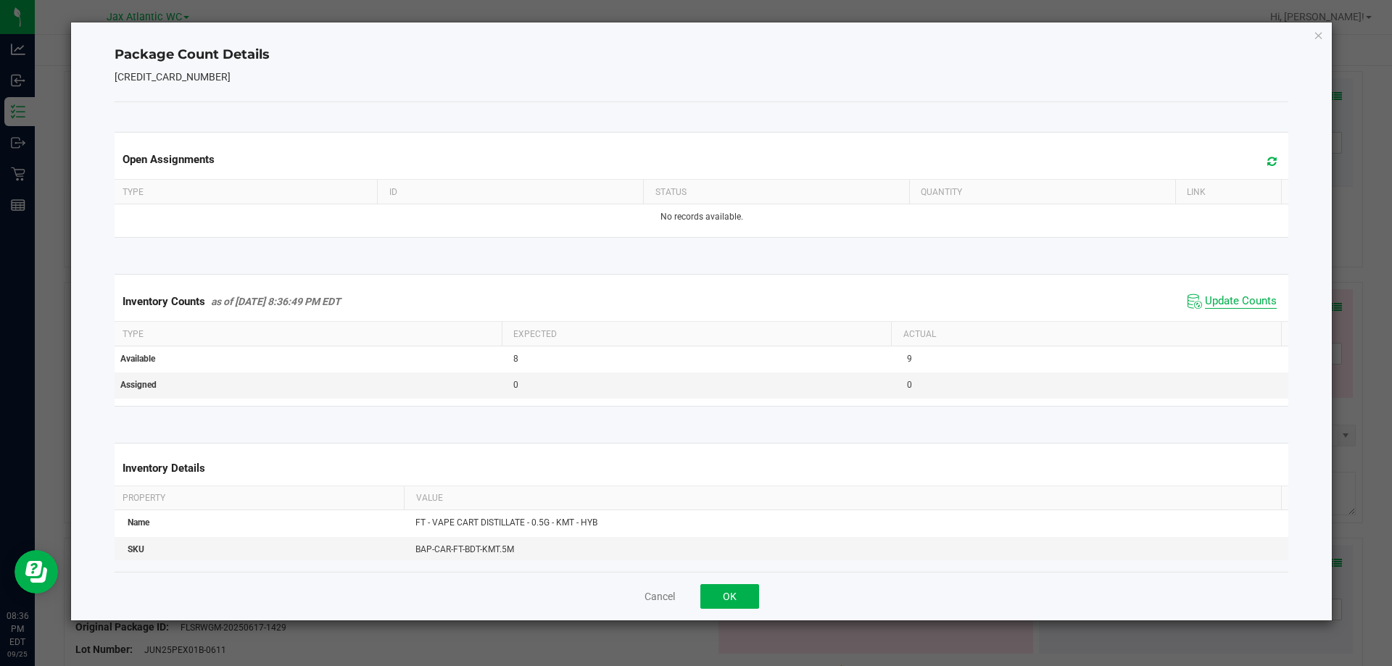
click at [1205, 297] on span "Update Counts" at bounding box center [1241, 301] width 72 height 15
click at [1205, 299] on span "Update Counts" at bounding box center [1241, 300] width 72 height 13
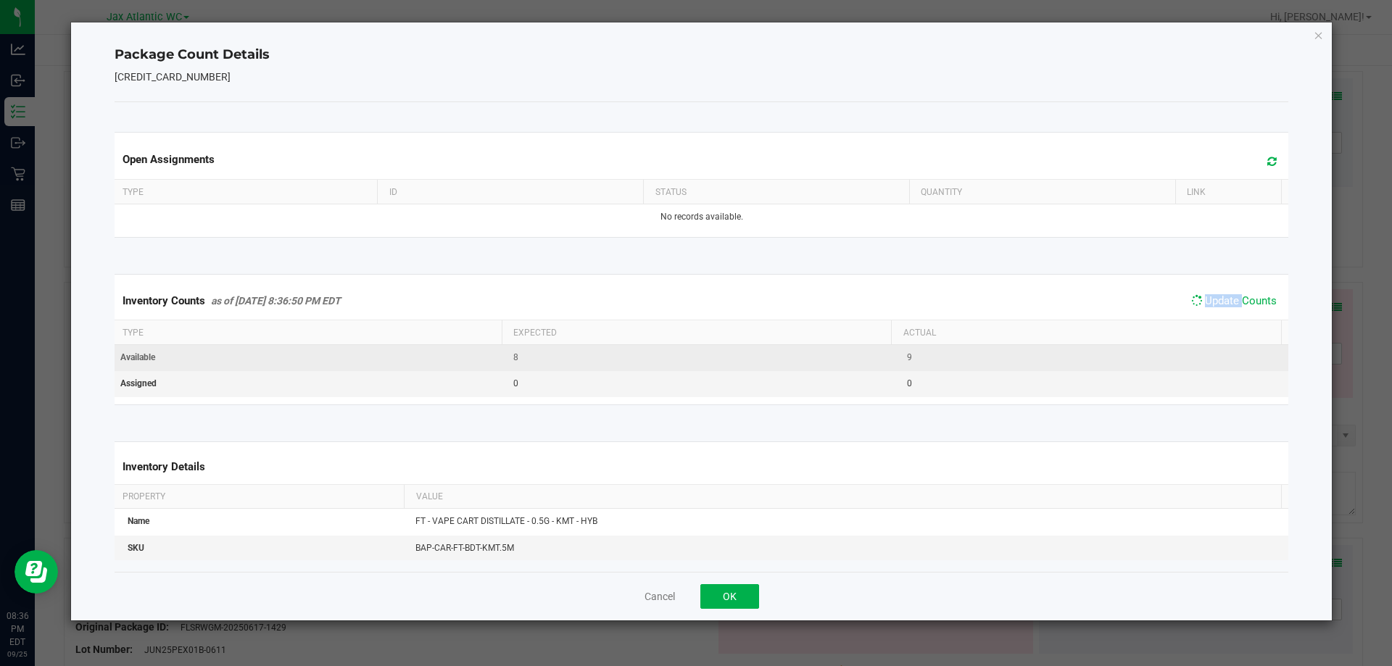
drag, startPoint x: 1203, startPoint y: 299, endPoint x: 1093, endPoint y: 371, distance: 131.5
click at [1205, 299] on span "Update Counts" at bounding box center [1241, 300] width 72 height 13
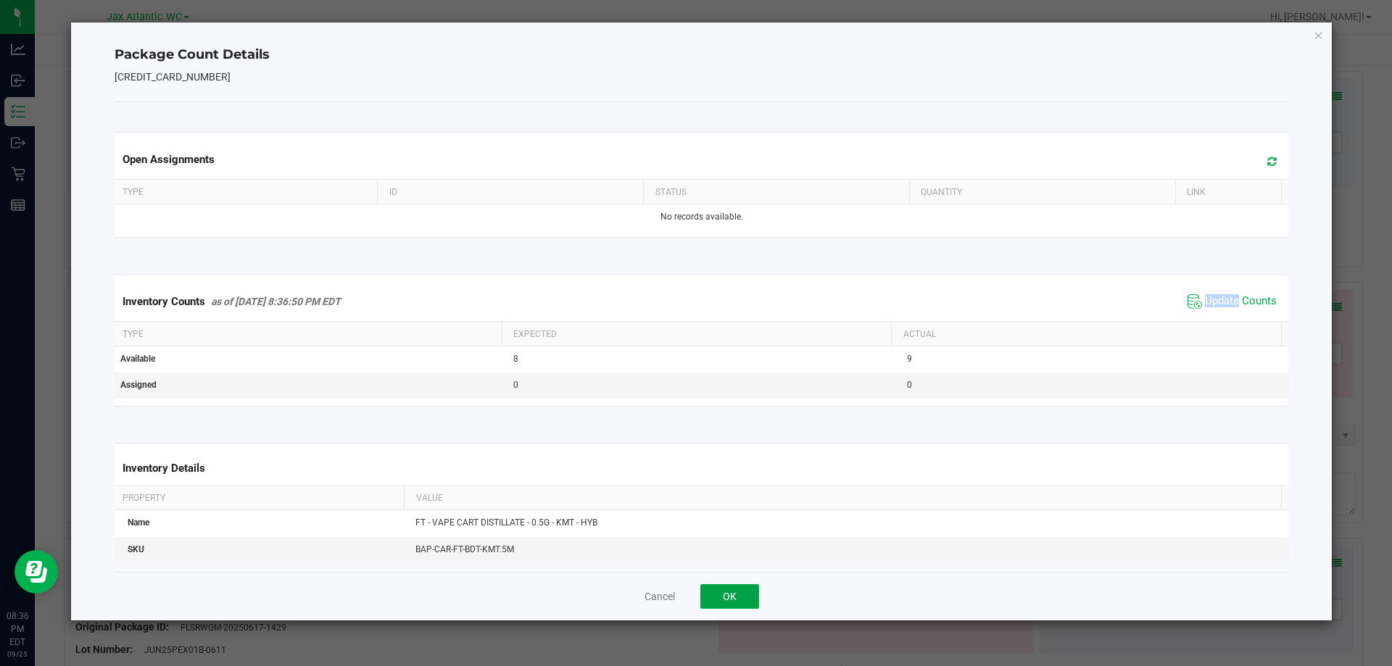
drag, startPoint x: 713, startPoint y: 589, endPoint x: 729, endPoint y: 584, distance: 16.7
click at [714, 589] on button "OK" at bounding box center [729, 596] width 59 height 25
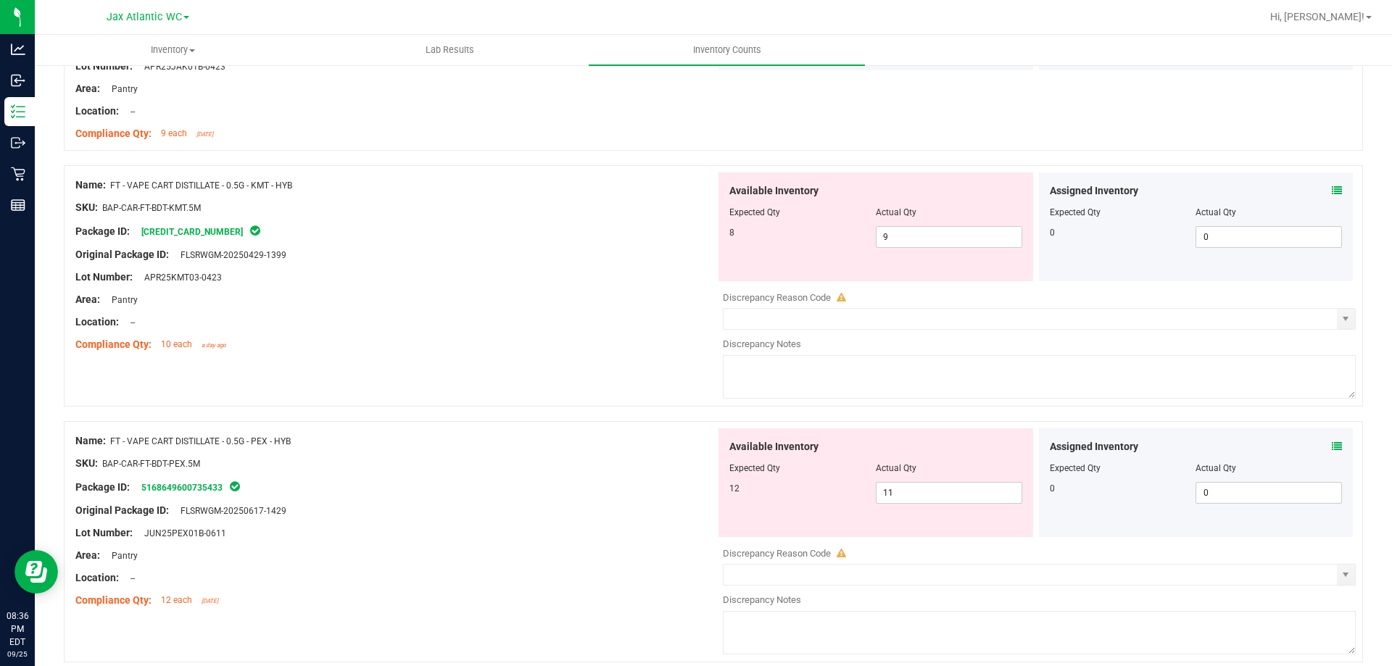
scroll to position [2900, 0]
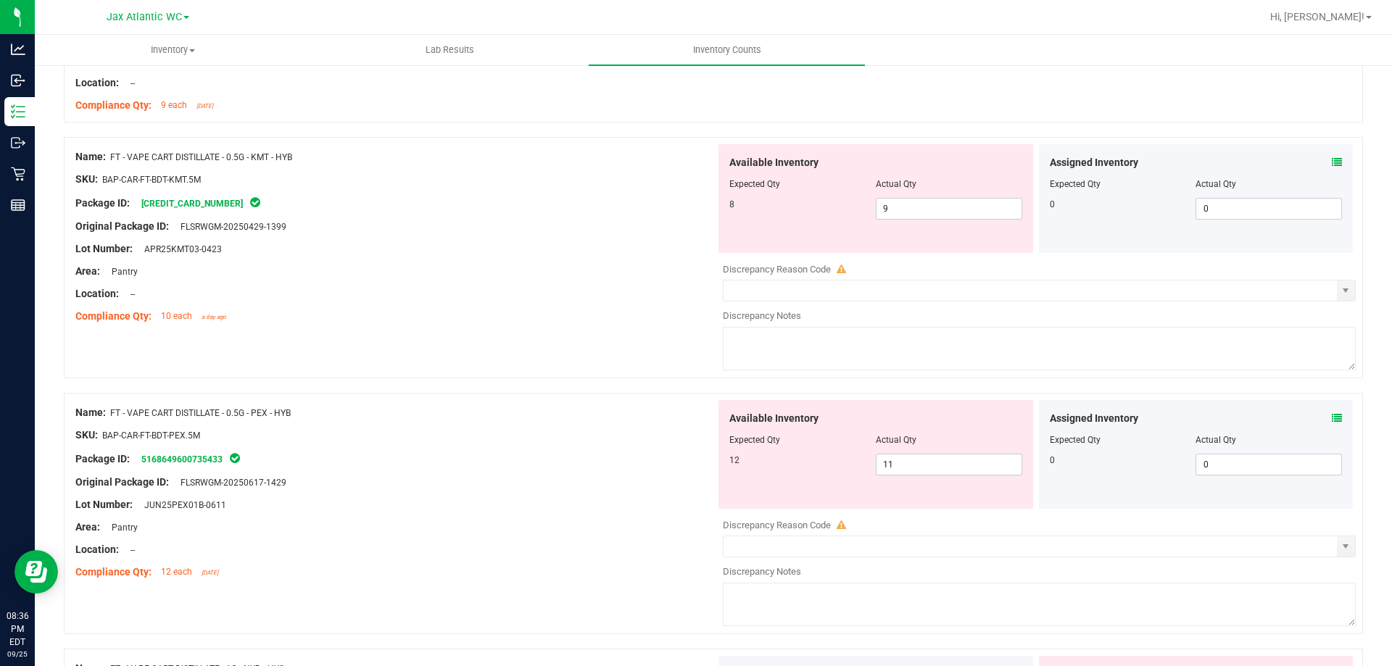
click at [1265, 418] on icon at bounding box center [1337, 418] width 10 height 10
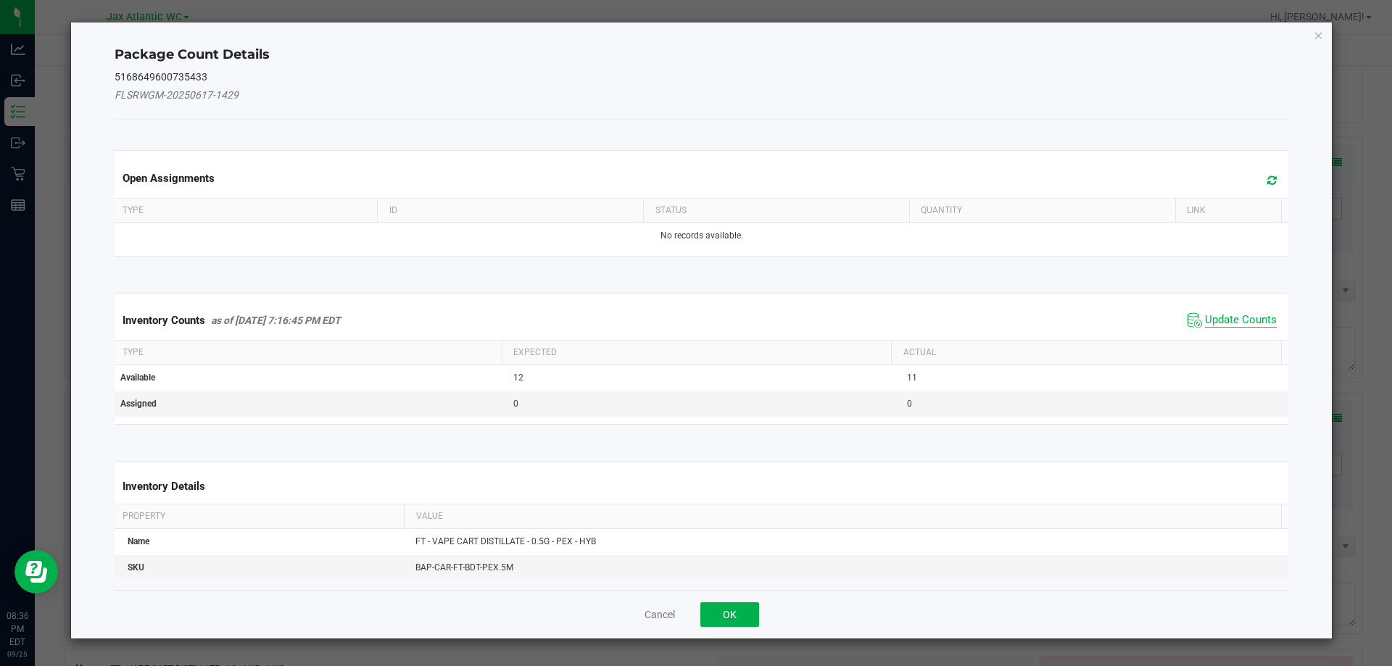
click at [1231, 314] on span "Update Counts" at bounding box center [1241, 320] width 72 height 15
click at [1228, 314] on div "Inventory Counts as of [DATE] 7:16:45 PM EDT Update Counts" at bounding box center [702, 320] width 1180 height 38
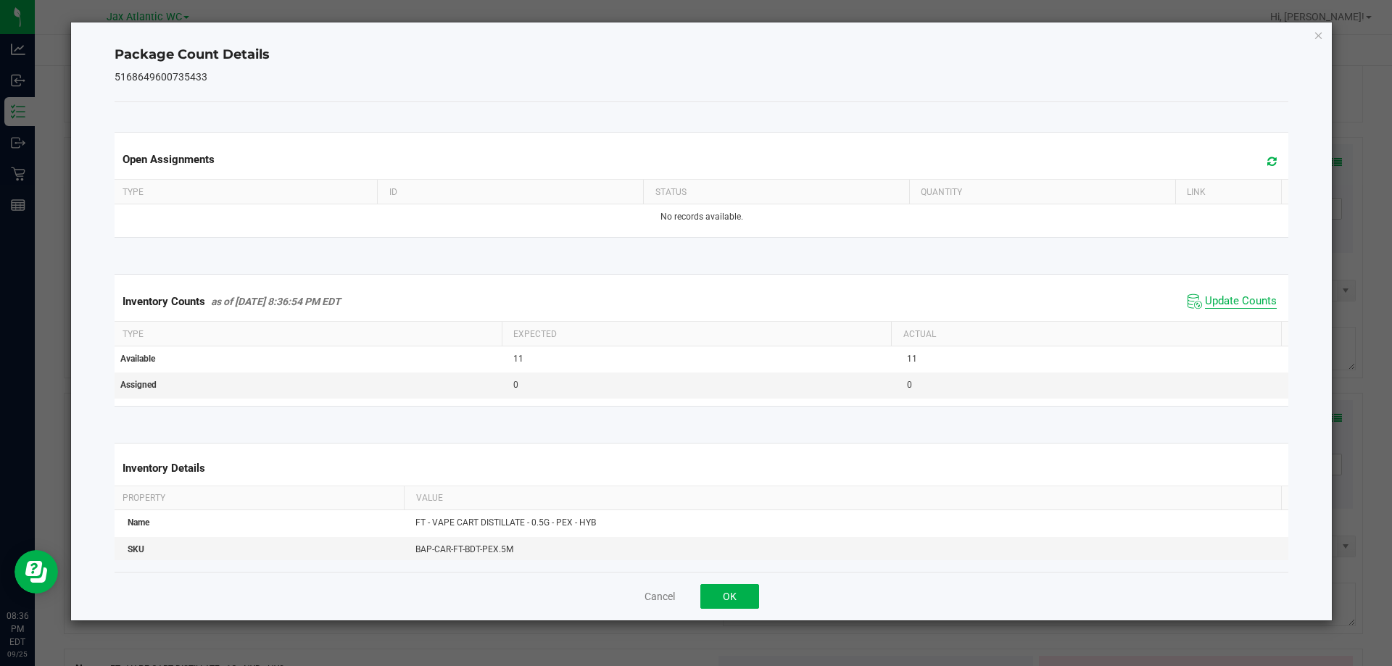
click at [1217, 300] on span "Update Counts" at bounding box center [1241, 301] width 72 height 15
drag, startPoint x: 1217, startPoint y: 300, endPoint x: 1203, endPoint y: 305, distance: 14.7
click at [1216, 300] on span "Update Counts" at bounding box center [1241, 301] width 72 height 15
drag, startPoint x: 726, startPoint y: 595, endPoint x: 888, endPoint y: 493, distance: 191.3
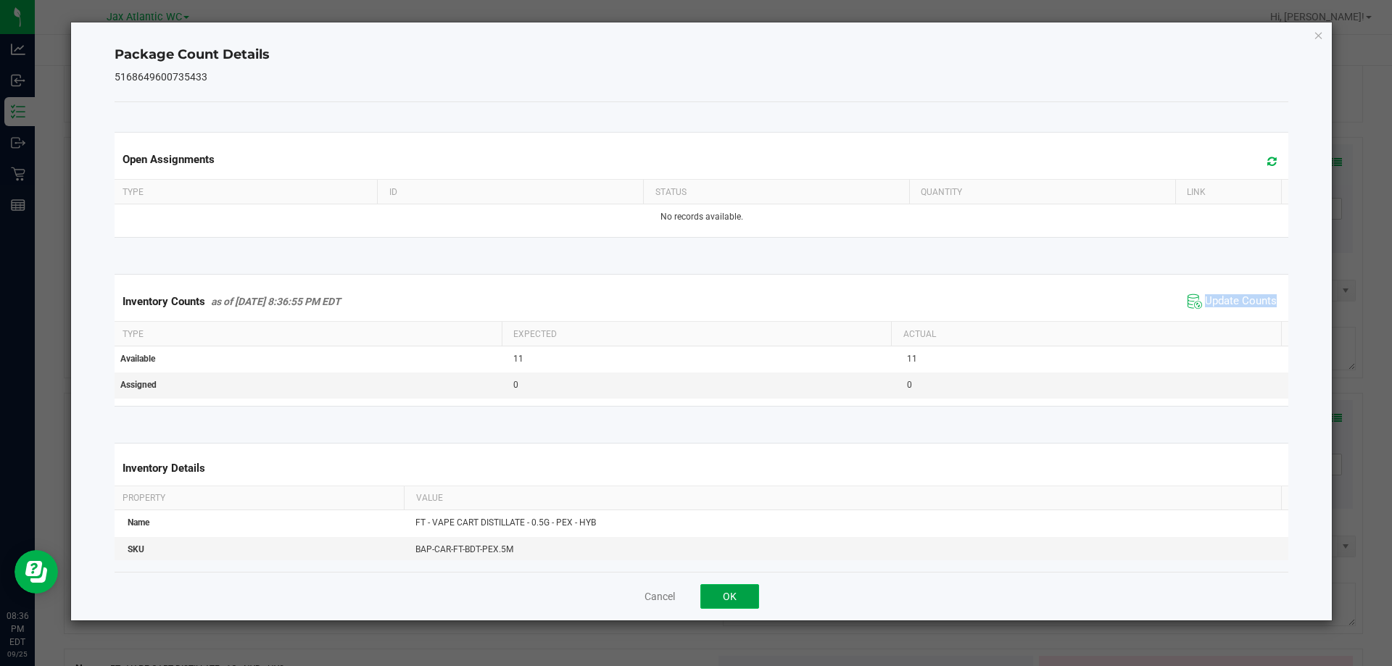
click at [726, 594] on button "OK" at bounding box center [729, 596] width 59 height 25
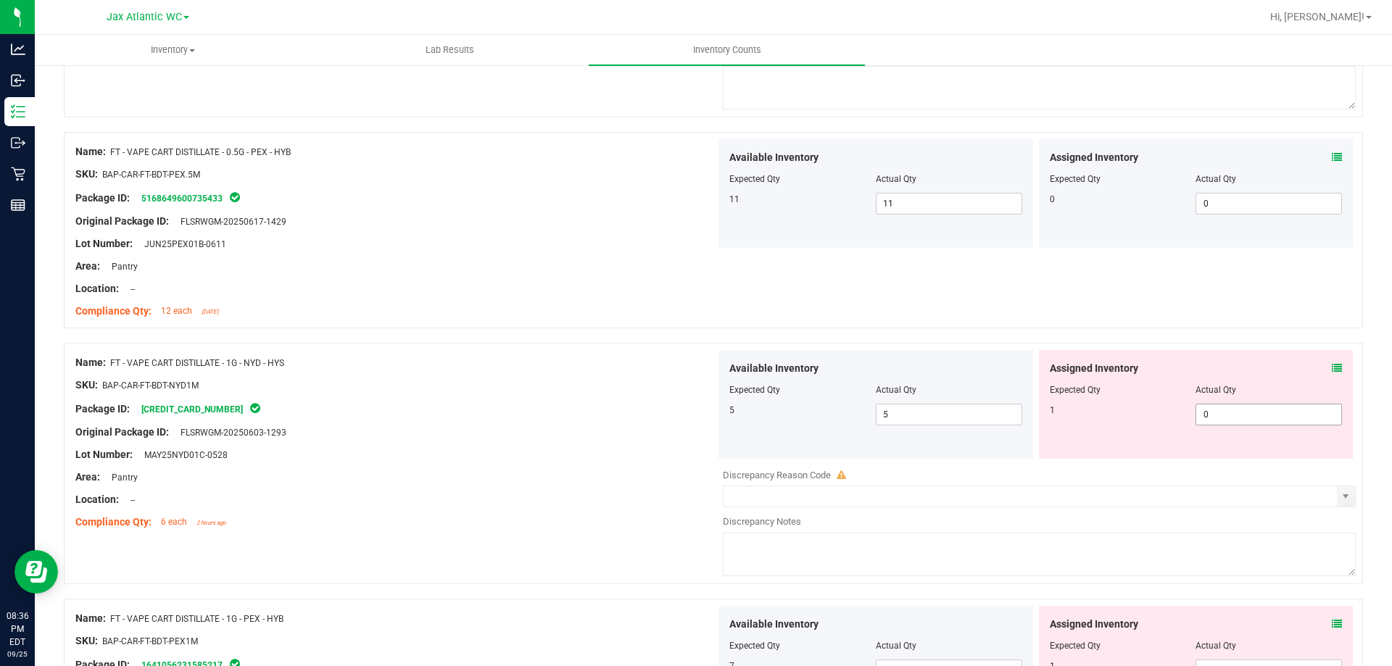
scroll to position [3190, 0]
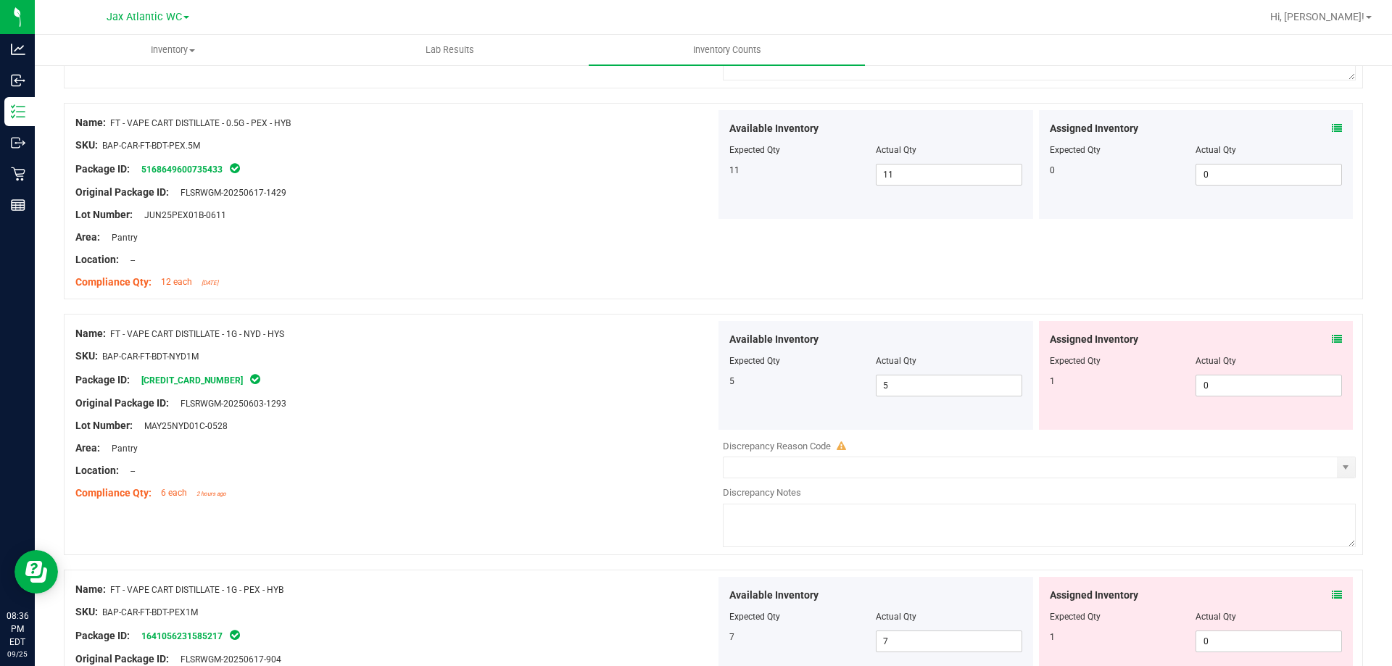
click at [1265, 339] on icon at bounding box center [1337, 339] width 10 height 10
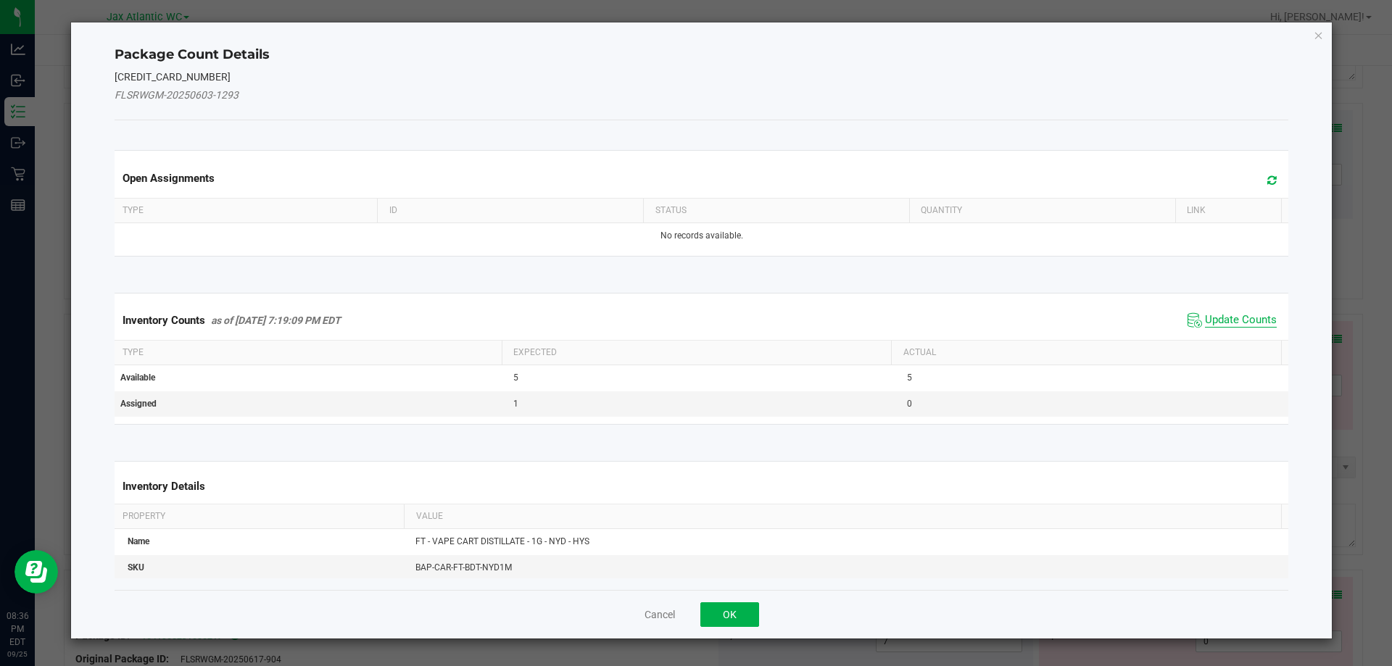
click at [1234, 318] on span "Update Counts" at bounding box center [1241, 320] width 72 height 15
click at [1228, 313] on div "Inventory Counts as of [DATE] 7:19:09 PM EDT Update Counts" at bounding box center [702, 320] width 1180 height 39
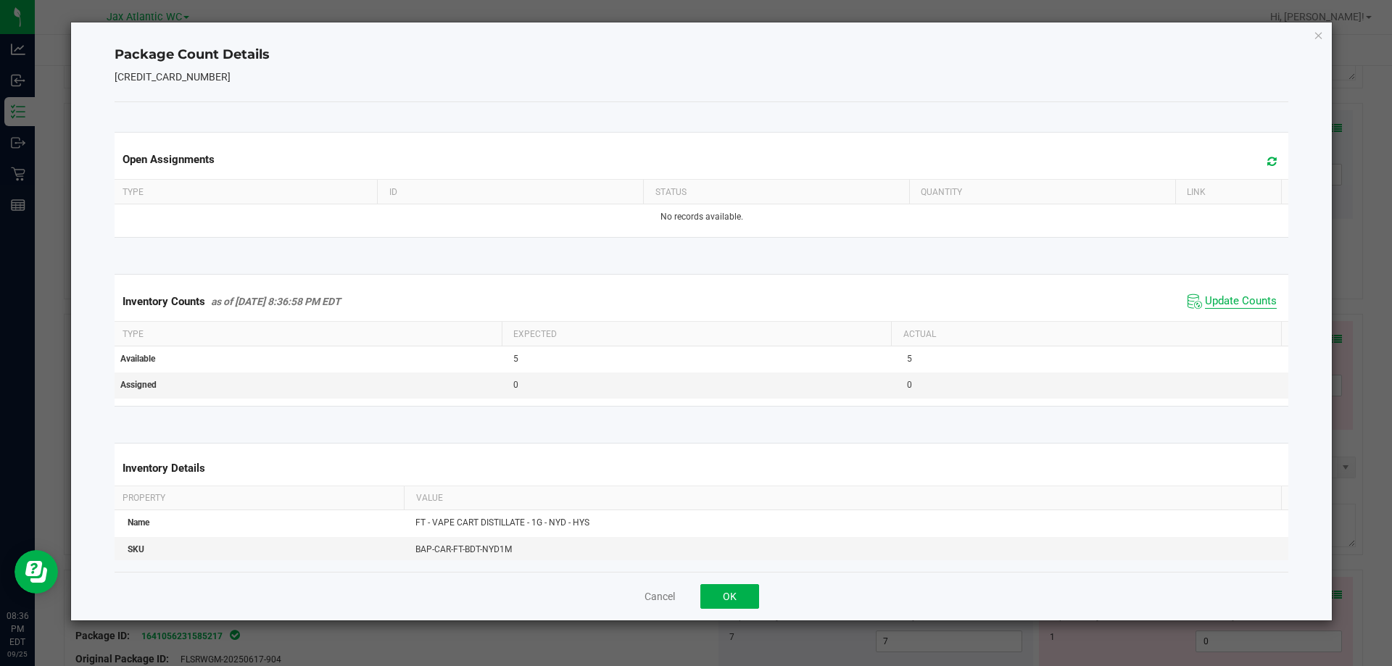
click at [1217, 294] on span "Update Counts" at bounding box center [1241, 301] width 72 height 15
click at [721, 593] on button "OK" at bounding box center [729, 596] width 59 height 25
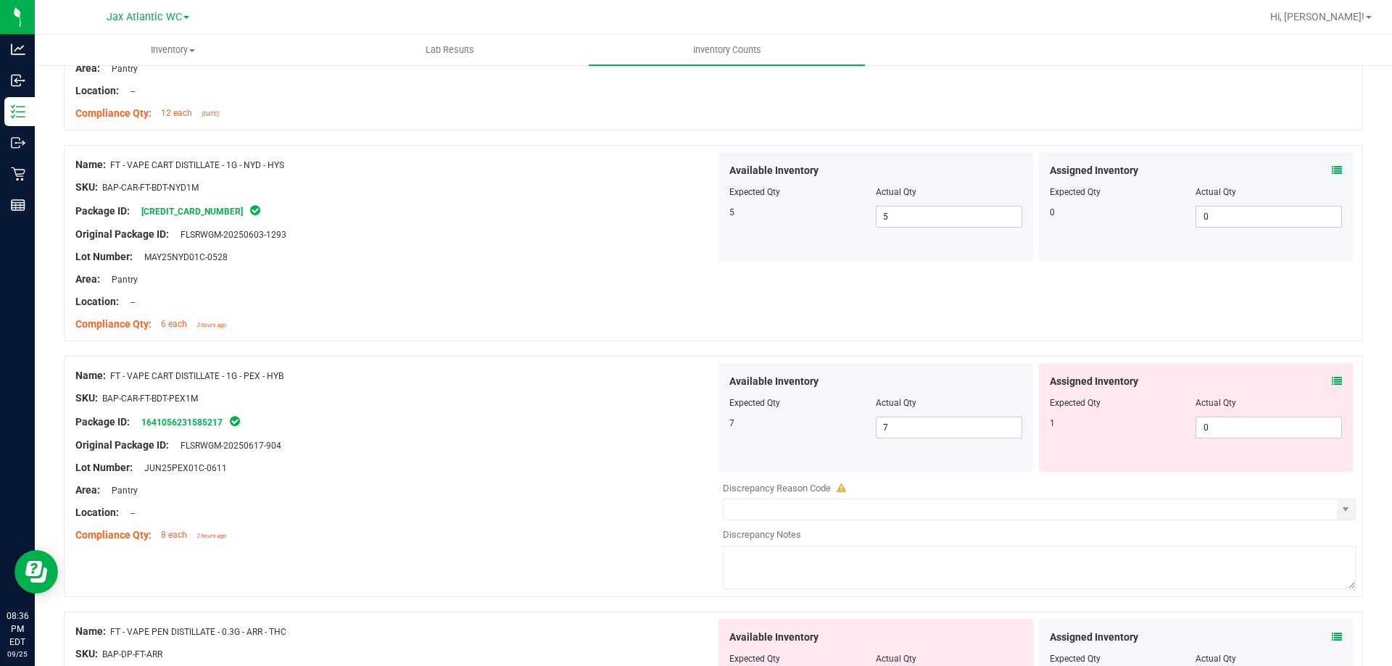
scroll to position [3408, 0]
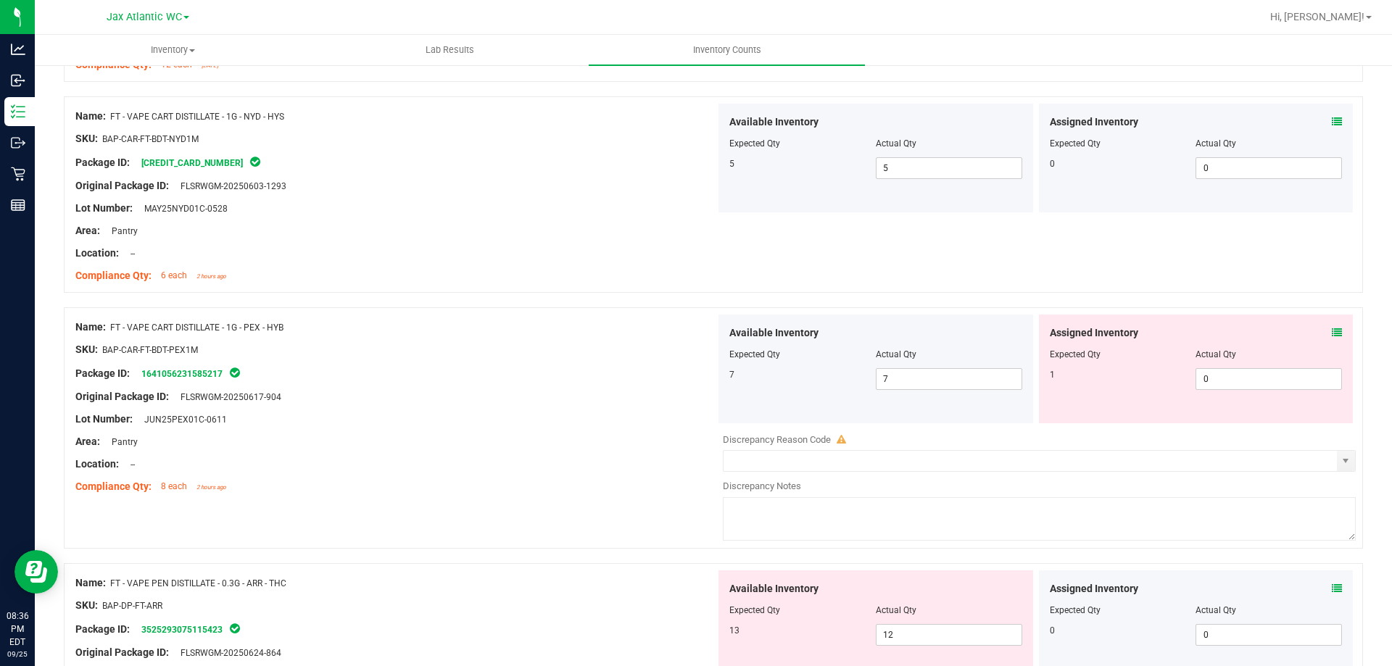
click at [1265, 330] on icon at bounding box center [1337, 333] width 10 height 10
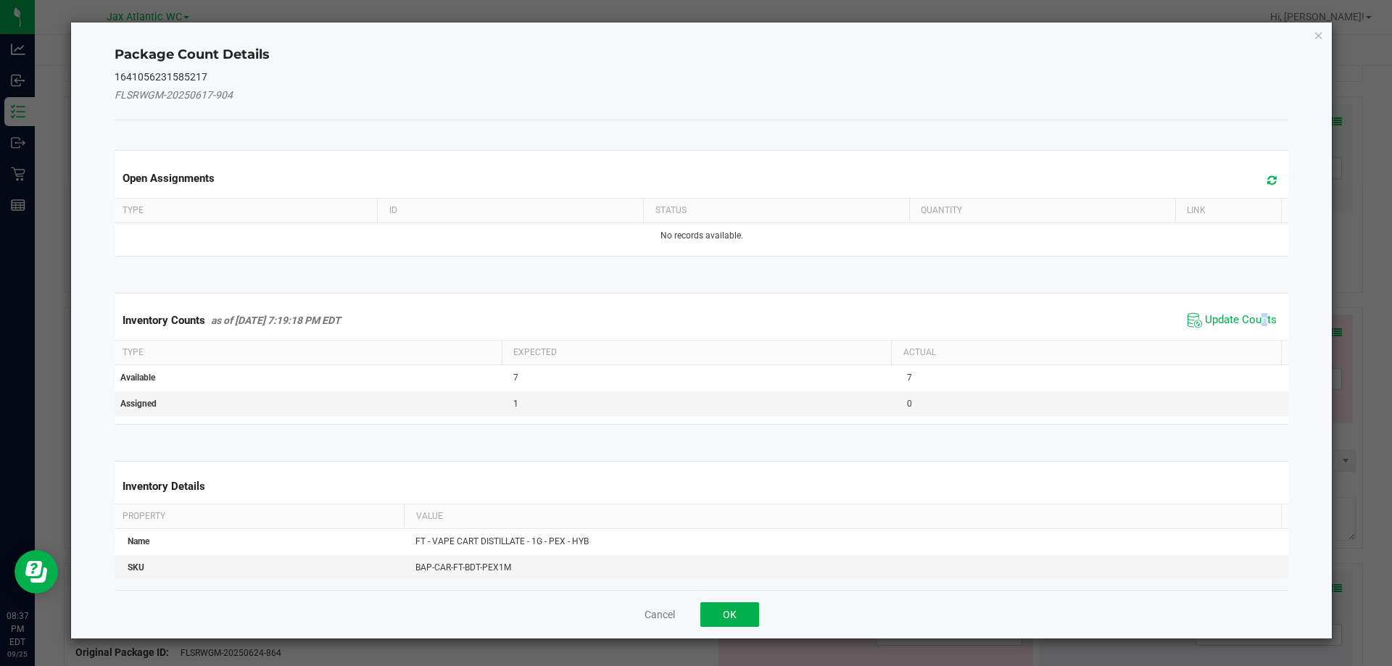
click at [1251, 328] on span "Update Counts" at bounding box center [1232, 321] width 96 height 22
click at [1231, 321] on div "Inventory Counts as of [DATE] 7:19:18 PM EDT Update Counts" at bounding box center [702, 320] width 1180 height 38
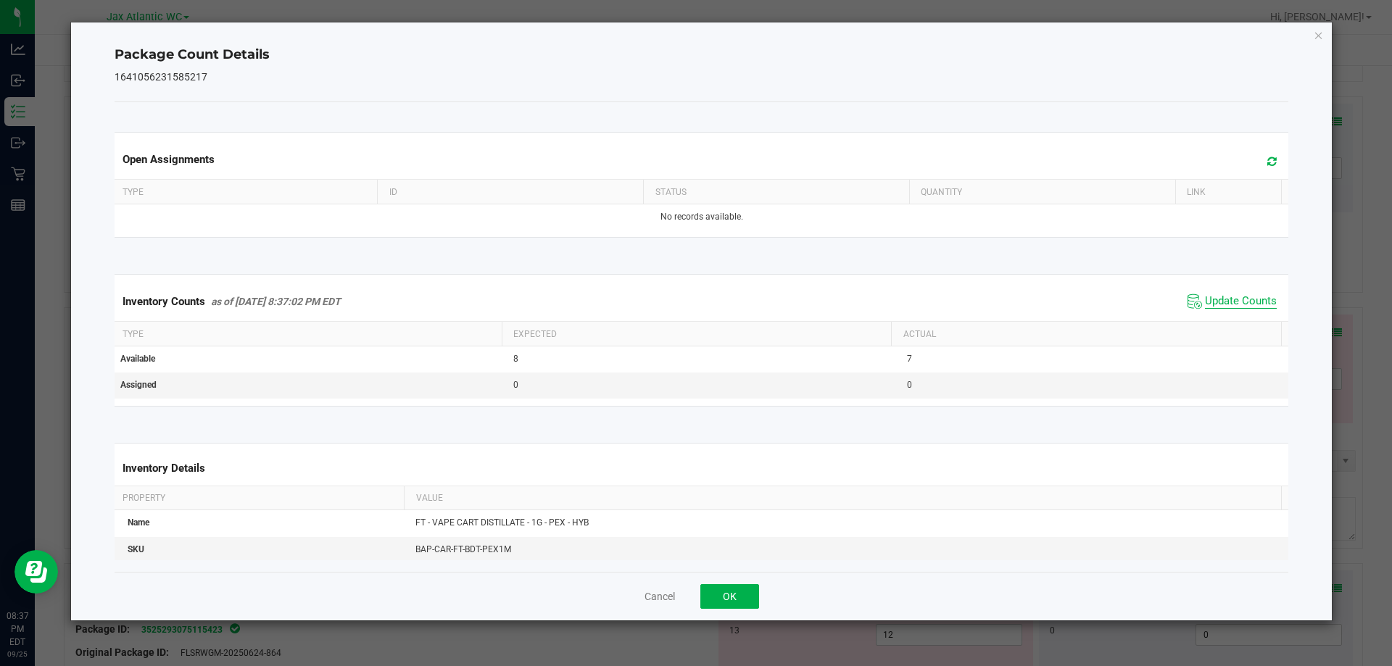
click at [1221, 304] on span "Update Counts" at bounding box center [1241, 301] width 72 height 15
click at [1221, 302] on span "Update Counts" at bounding box center [1241, 300] width 72 height 13
click at [1221, 302] on span "Update Counts" at bounding box center [1241, 301] width 72 height 15
drag, startPoint x: 743, startPoint y: 600, endPoint x: 757, endPoint y: 591, distance: 16.7
click at [744, 600] on button "OK" at bounding box center [729, 596] width 59 height 25
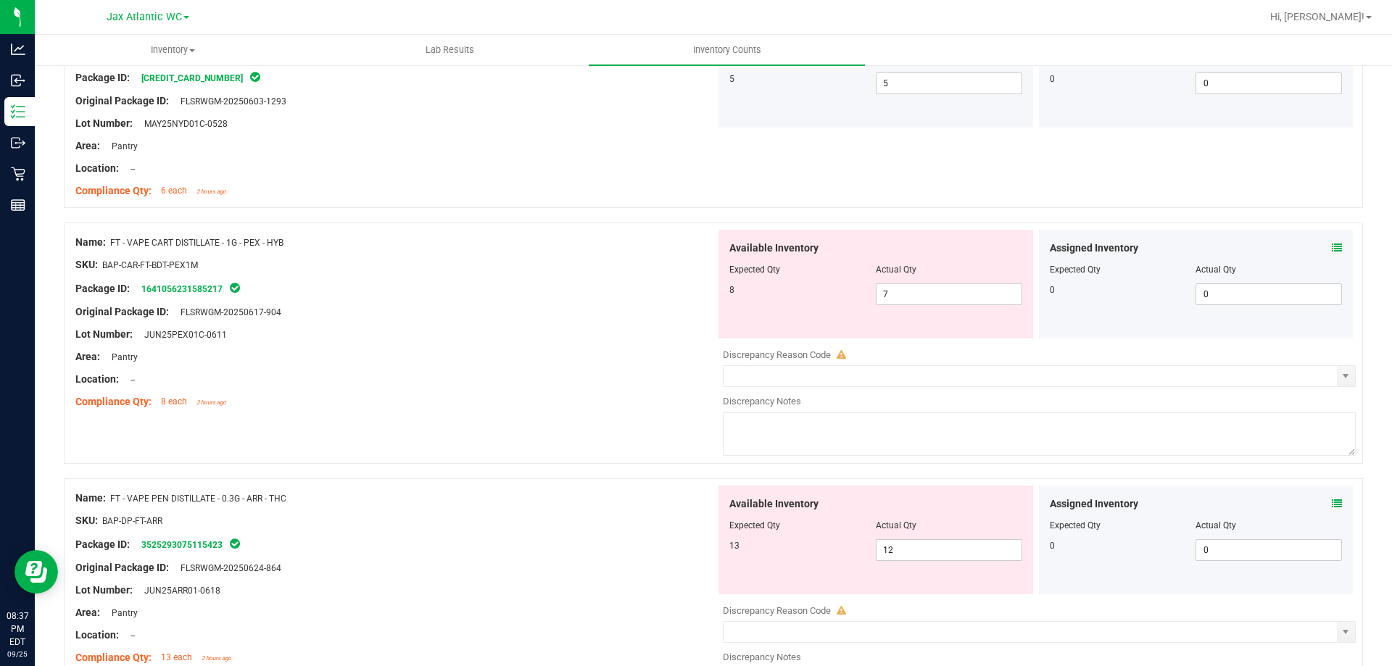
scroll to position [3625, 0]
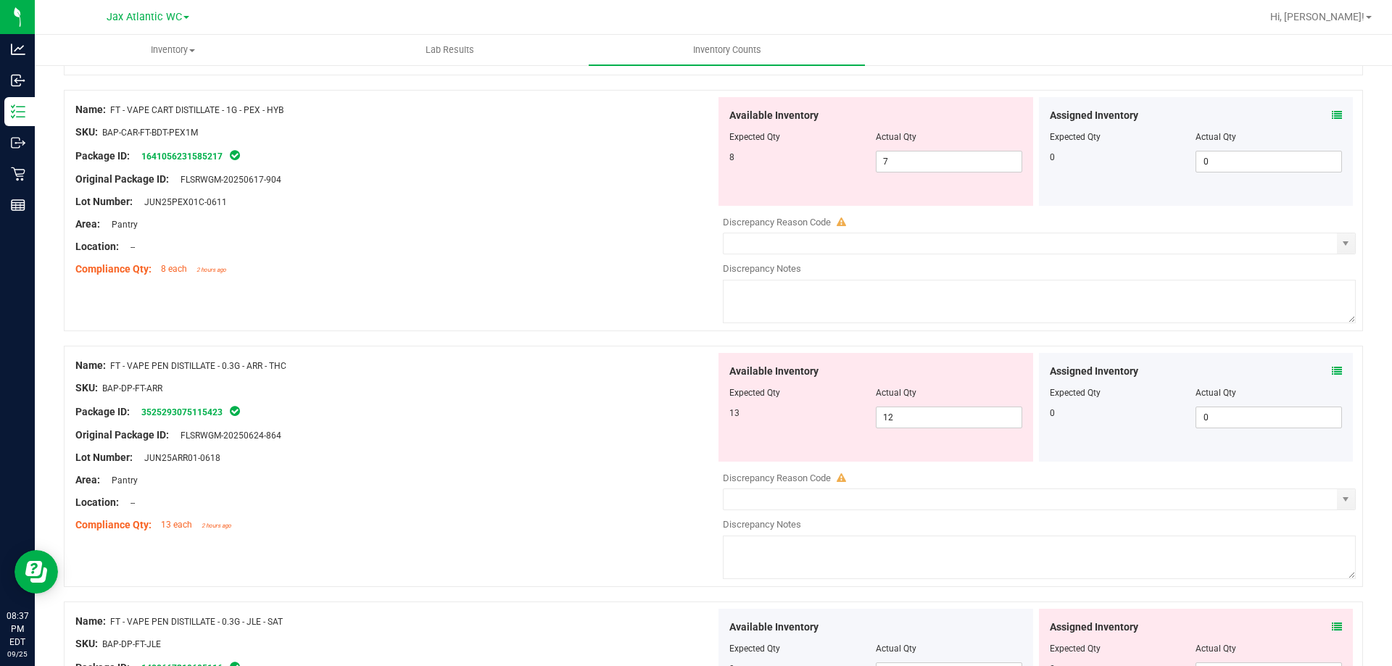
click at [1265, 371] on icon at bounding box center [1337, 371] width 10 height 10
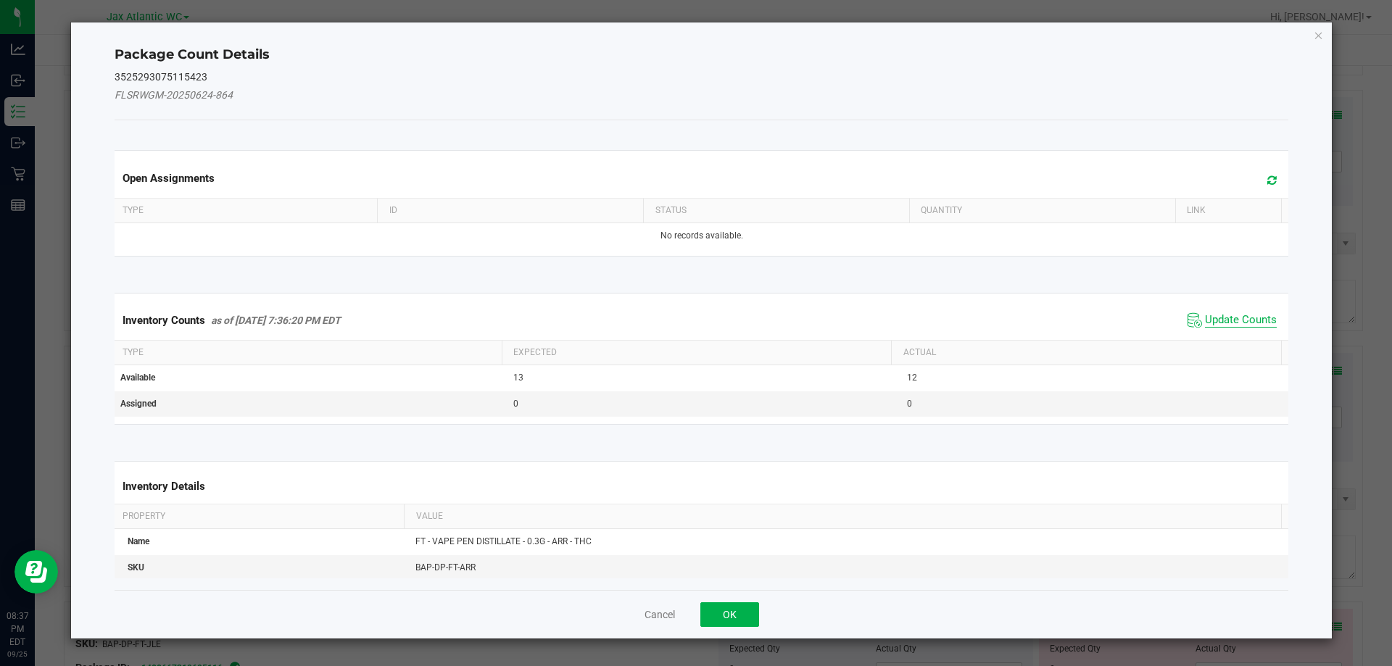
click at [1205, 323] on span "Update Counts" at bounding box center [1241, 320] width 72 height 15
drag, startPoint x: 1198, startPoint y: 318, endPoint x: 1202, endPoint y: 308, distance: 11.0
click at [1198, 317] on div "Inventory Counts as of [DATE] 7:36:20 PM EDT Update Counts" at bounding box center [702, 320] width 1180 height 38
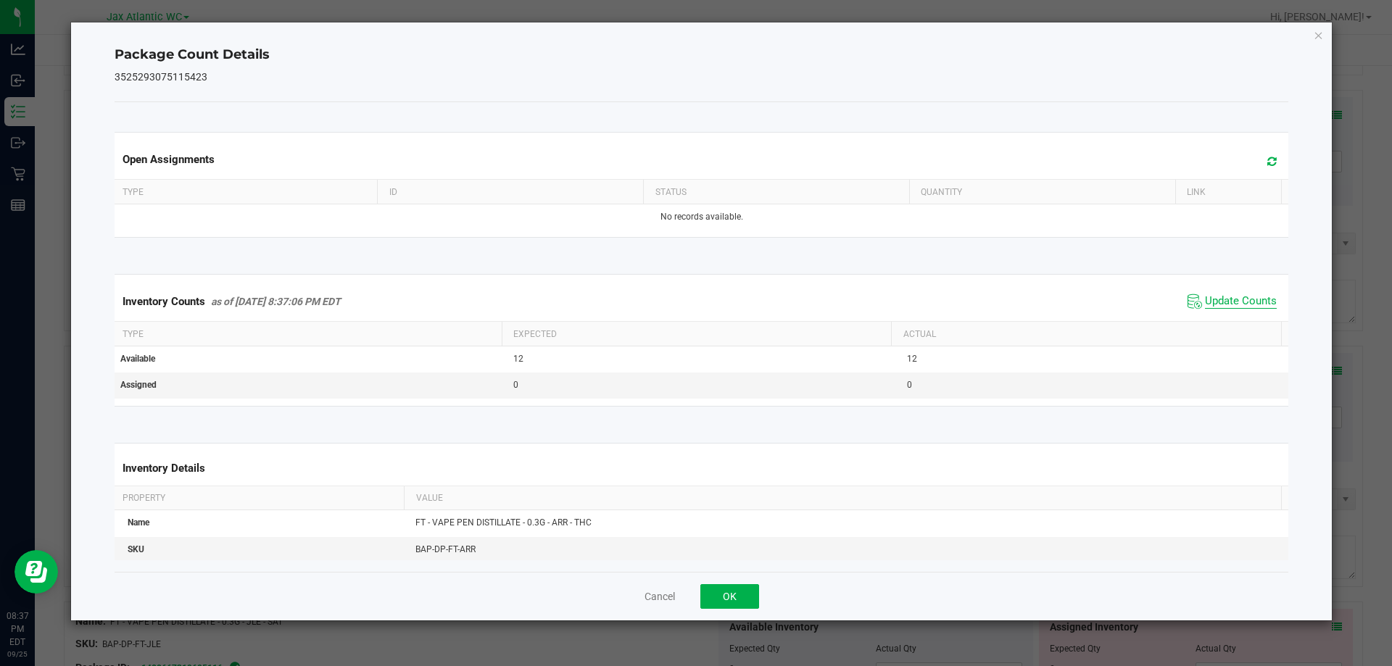
click at [1206, 301] on span "Update Counts" at bounding box center [1241, 301] width 72 height 15
click at [745, 595] on button "OK" at bounding box center [729, 596] width 59 height 25
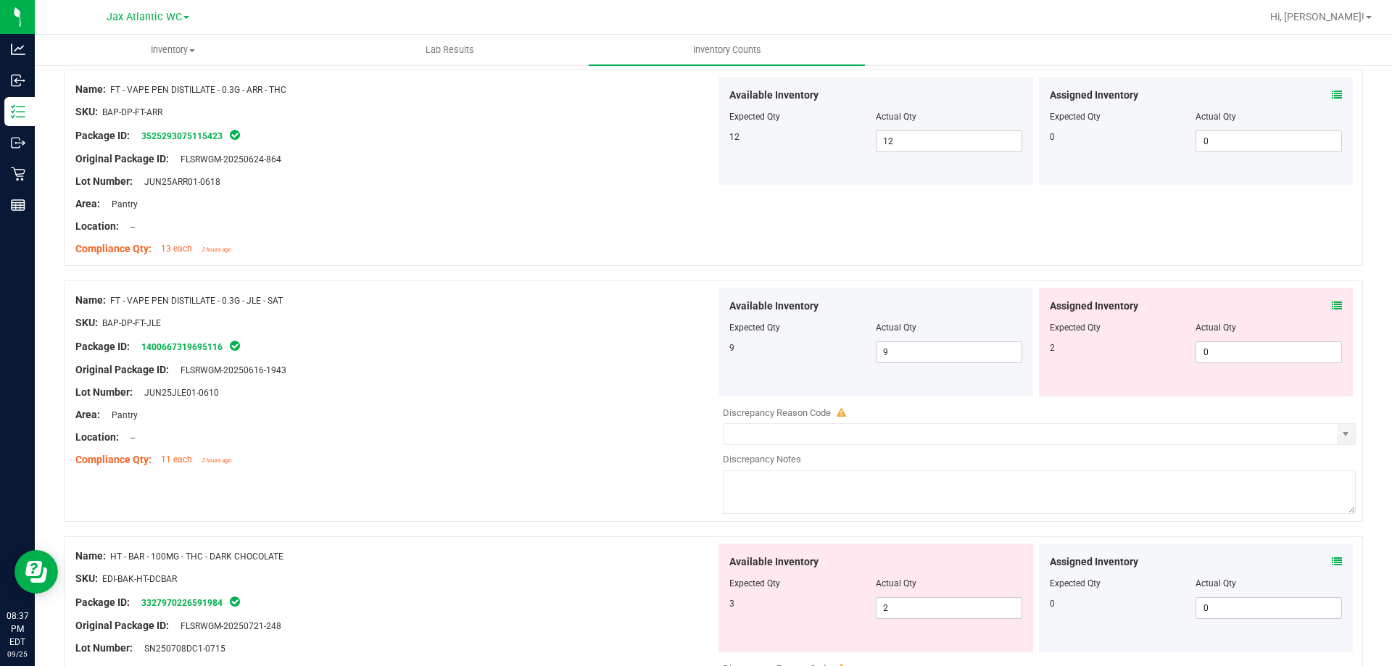
scroll to position [3915, 0]
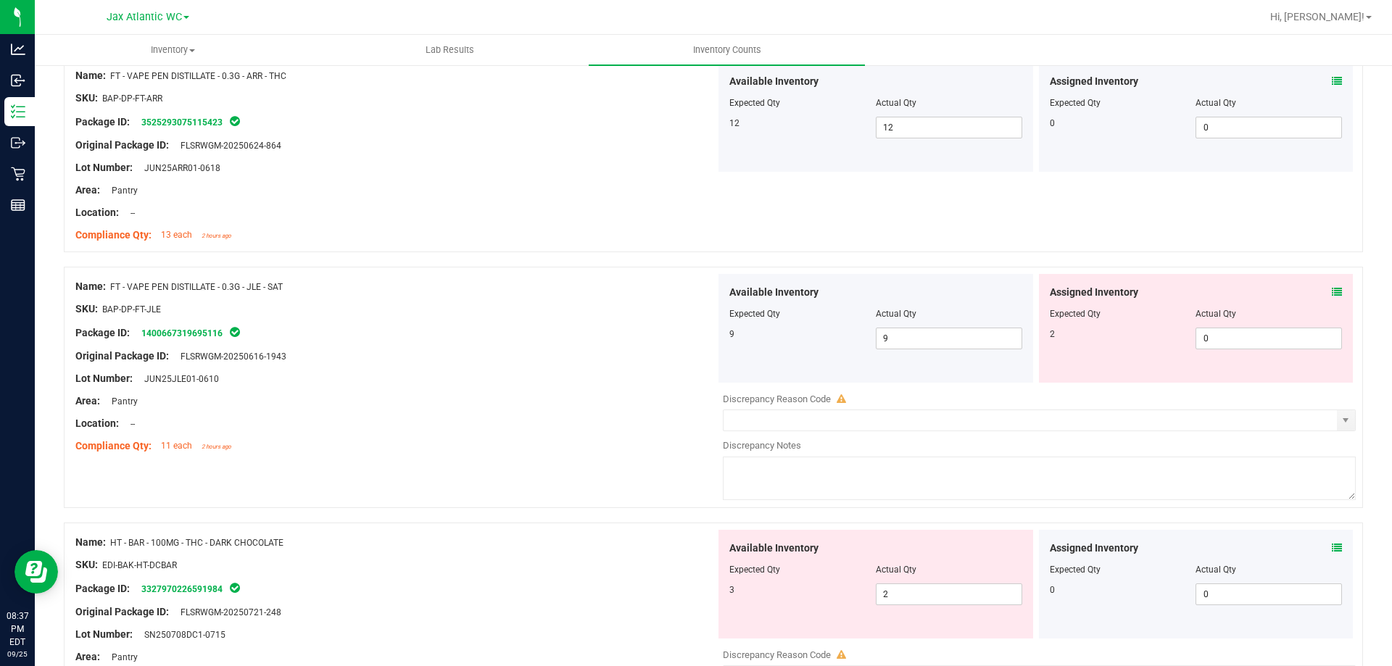
click at [1265, 292] on icon at bounding box center [1337, 292] width 10 height 10
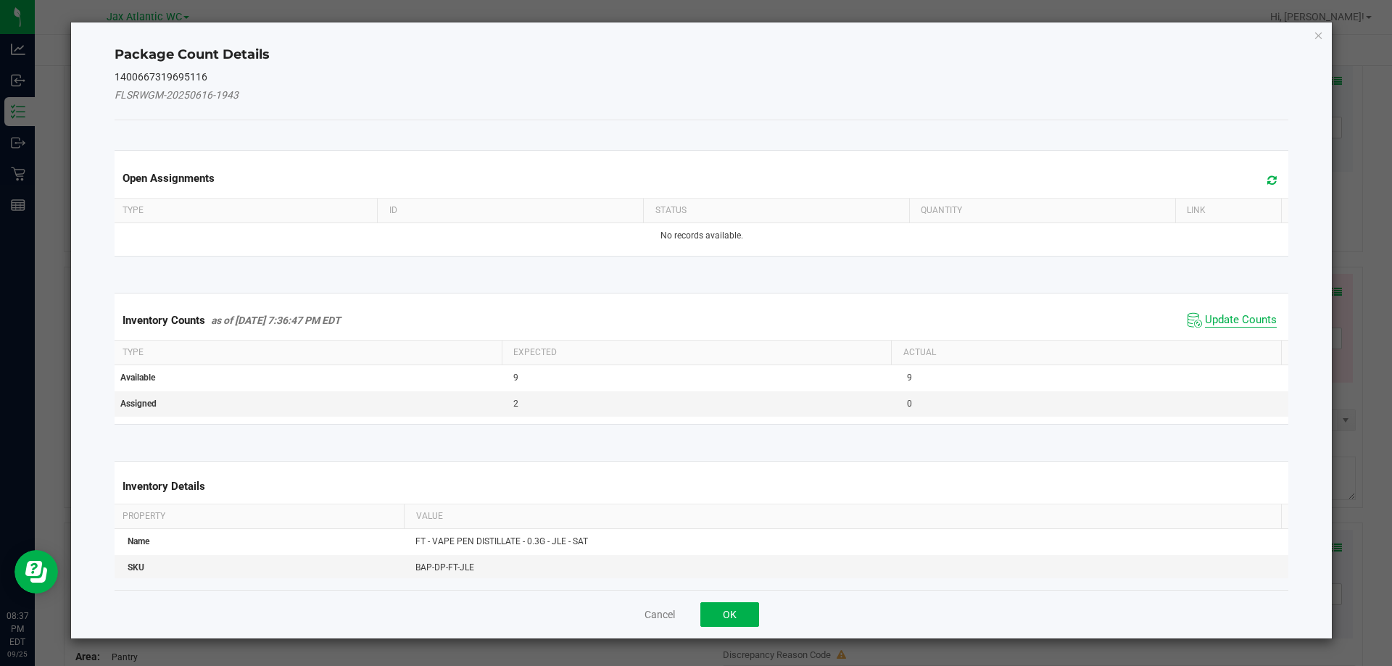
click at [1205, 316] on span "Update Counts" at bounding box center [1241, 320] width 72 height 15
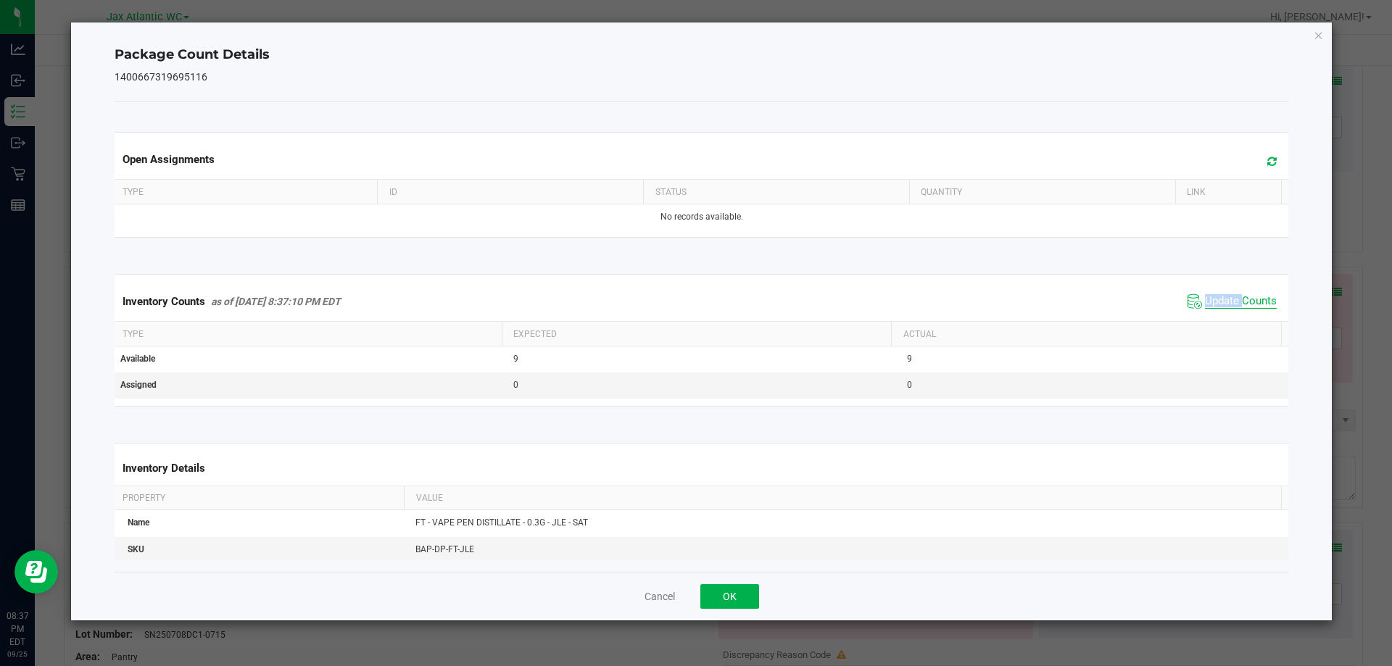
drag, startPoint x: 1202, startPoint y: 316, endPoint x: 1216, endPoint y: 298, distance: 22.8
click at [1203, 315] on div "Inventory Counts as of [DATE] 8:37:10 PM EDT Update Counts" at bounding box center [702, 301] width 1180 height 39
click at [1216, 297] on span "Update Counts" at bounding box center [1241, 301] width 72 height 15
click at [1216, 297] on span "Update Counts" at bounding box center [1241, 300] width 72 height 13
drag, startPoint x: 1216, startPoint y: 297, endPoint x: 1028, endPoint y: 434, distance: 232.5
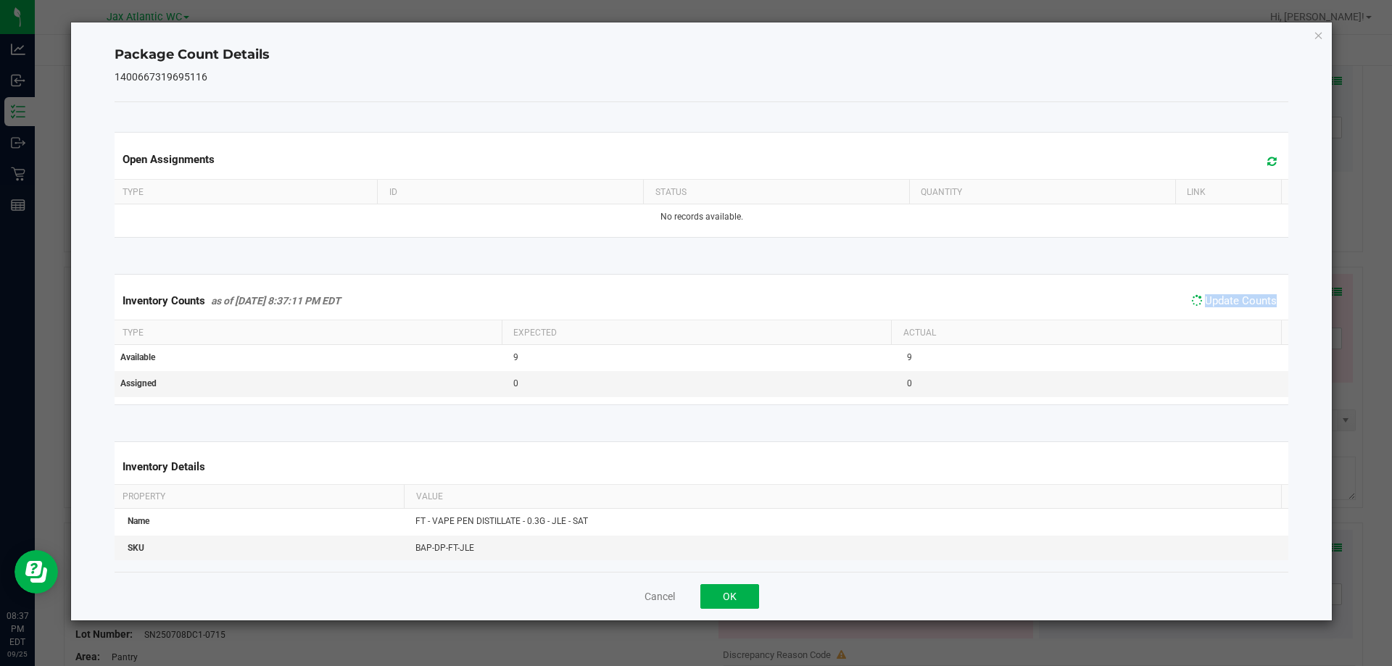
click at [1216, 298] on span "Update Counts" at bounding box center [1241, 300] width 72 height 13
drag, startPoint x: 721, startPoint y: 594, endPoint x: 779, endPoint y: 563, distance: 65.9
click at [722, 592] on button "OK" at bounding box center [729, 596] width 59 height 25
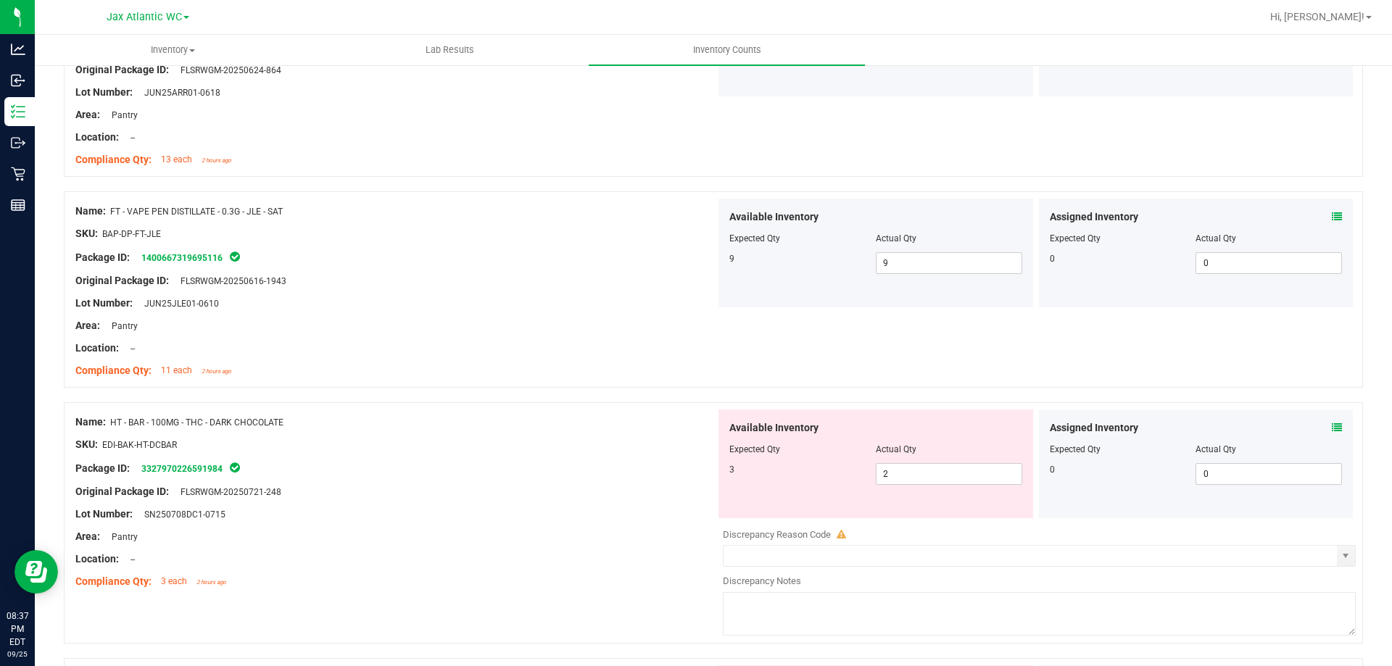
scroll to position [4133, 0]
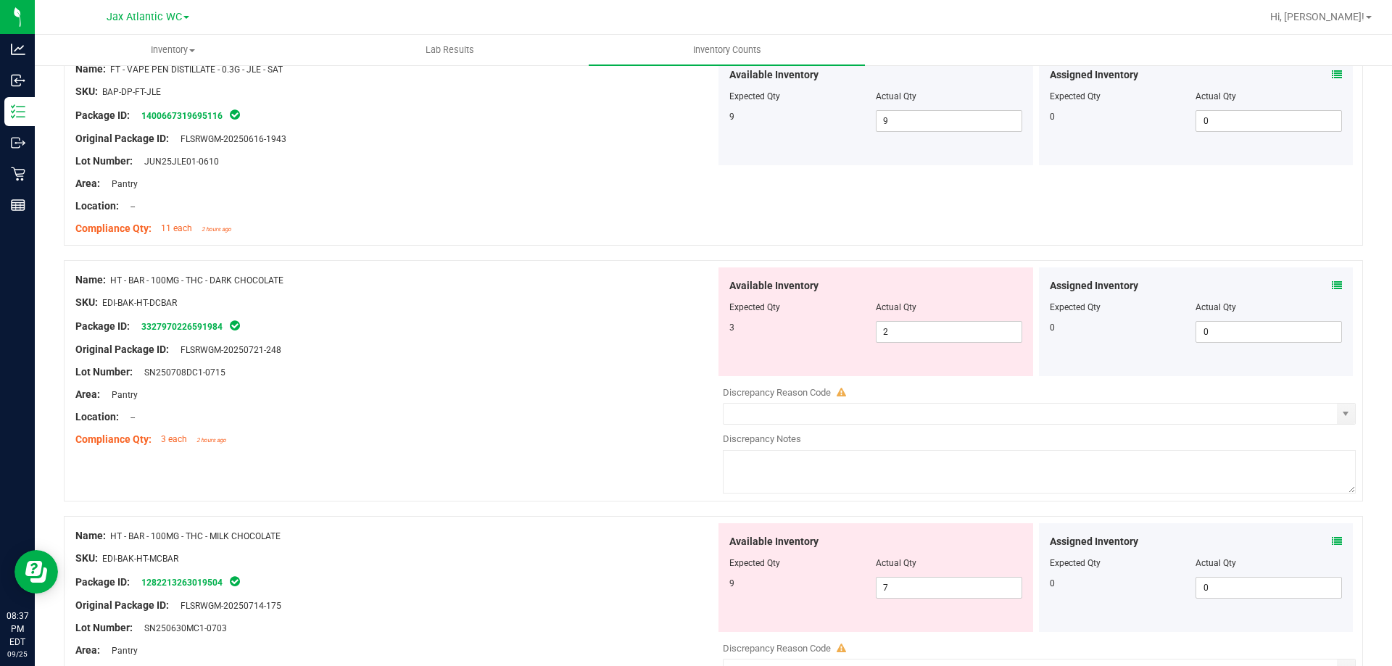
click at [1265, 284] on icon at bounding box center [1337, 286] width 10 height 10
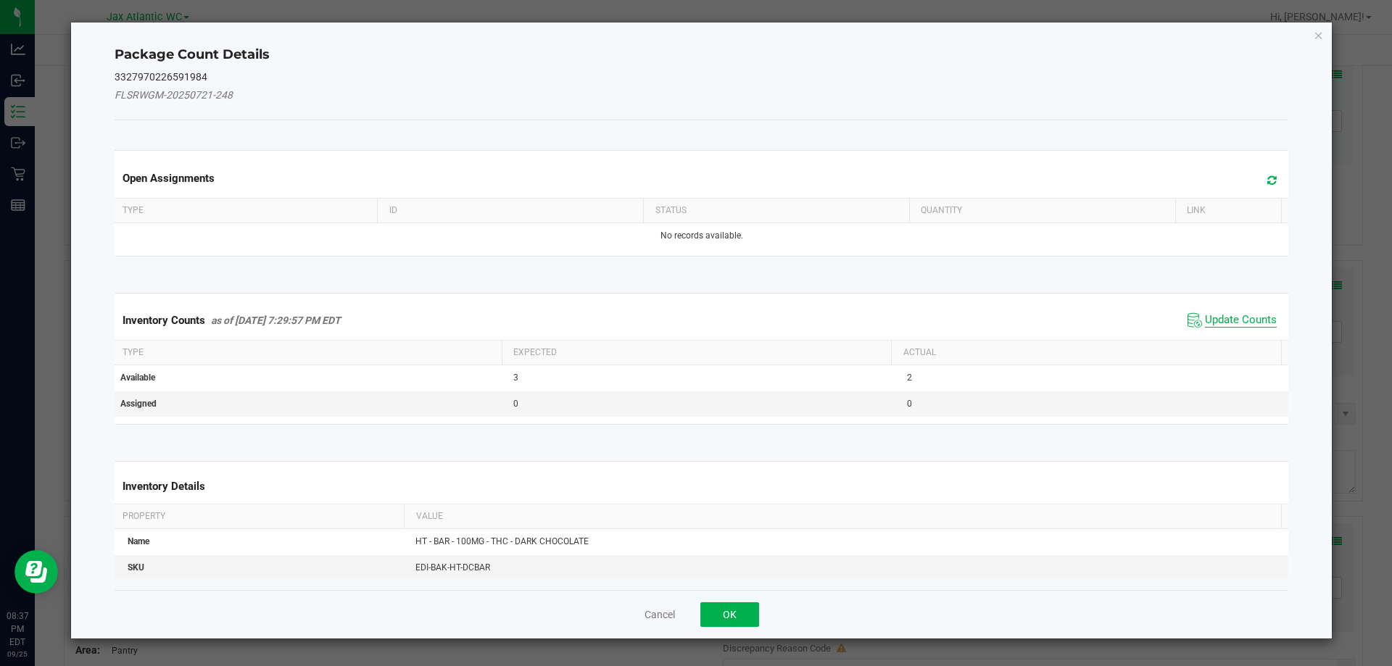
click at [1244, 319] on span "Update Counts" at bounding box center [1241, 320] width 72 height 15
drag, startPoint x: 1239, startPoint y: 319, endPoint x: 1221, endPoint y: 307, distance: 21.9
click at [1238, 319] on div "Inventory Counts as of [DATE] 7:29:57 PM EDT Update Counts" at bounding box center [702, 320] width 1180 height 38
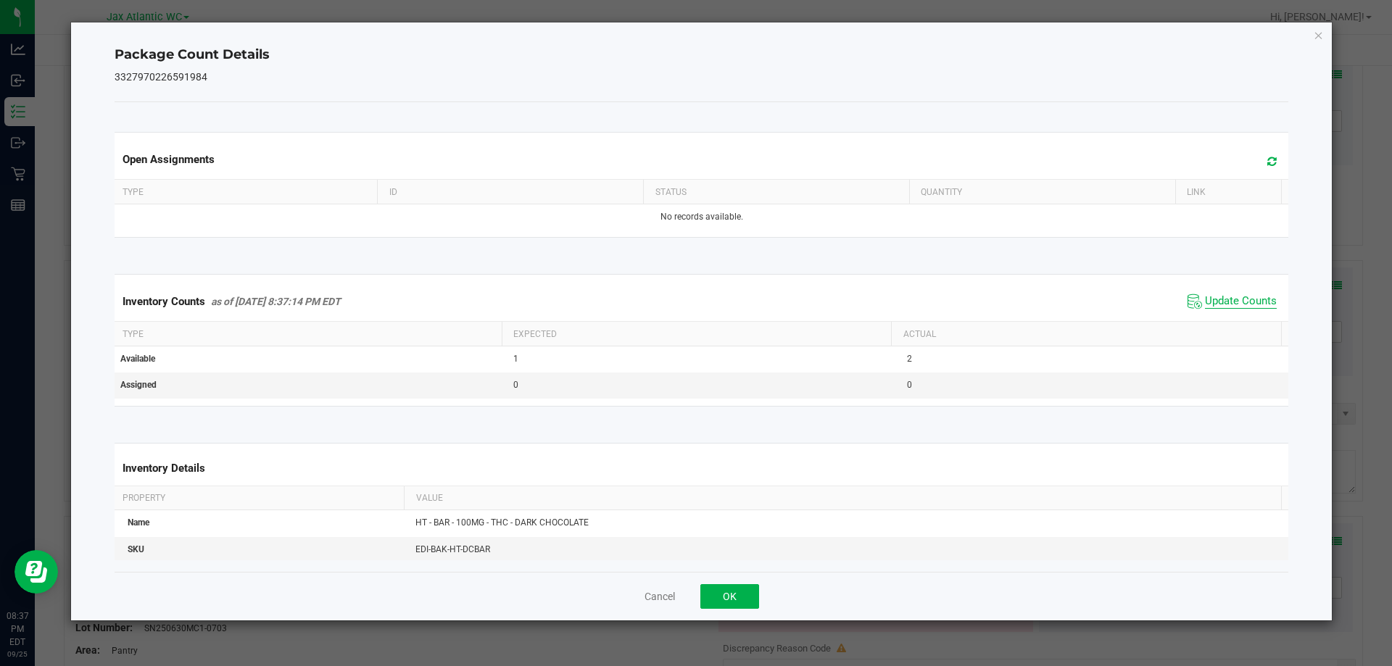
click at [1220, 305] on span "Update Counts" at bounding box center [1241, 301] width 72 height 15
click at [1220, 302] on span "Update Counts" at bounding box center [1241, 300] width 72 height 13
click at [723, 595] on button "OK" at bounding box center [729, 596] width 59 height 25
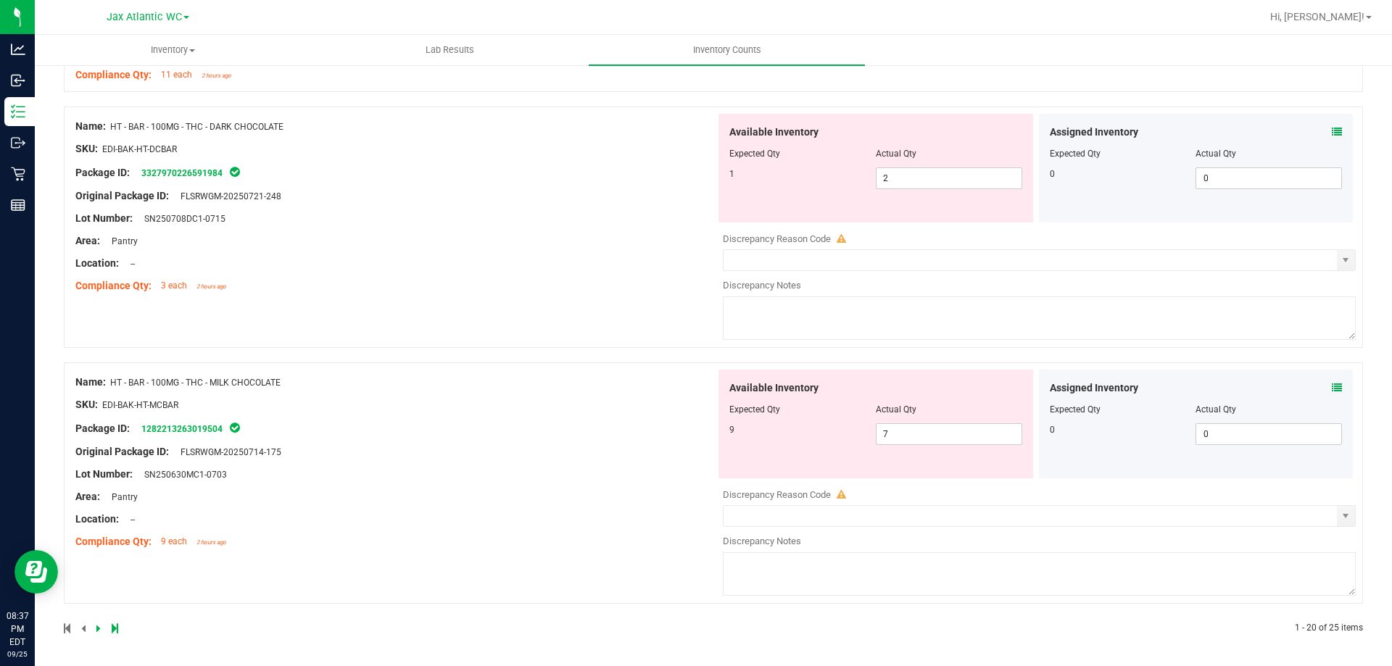
scroll to position [4288, 0]
click at [1265, 389] on icon at bounding box center [1337, 386] width 10 height 10
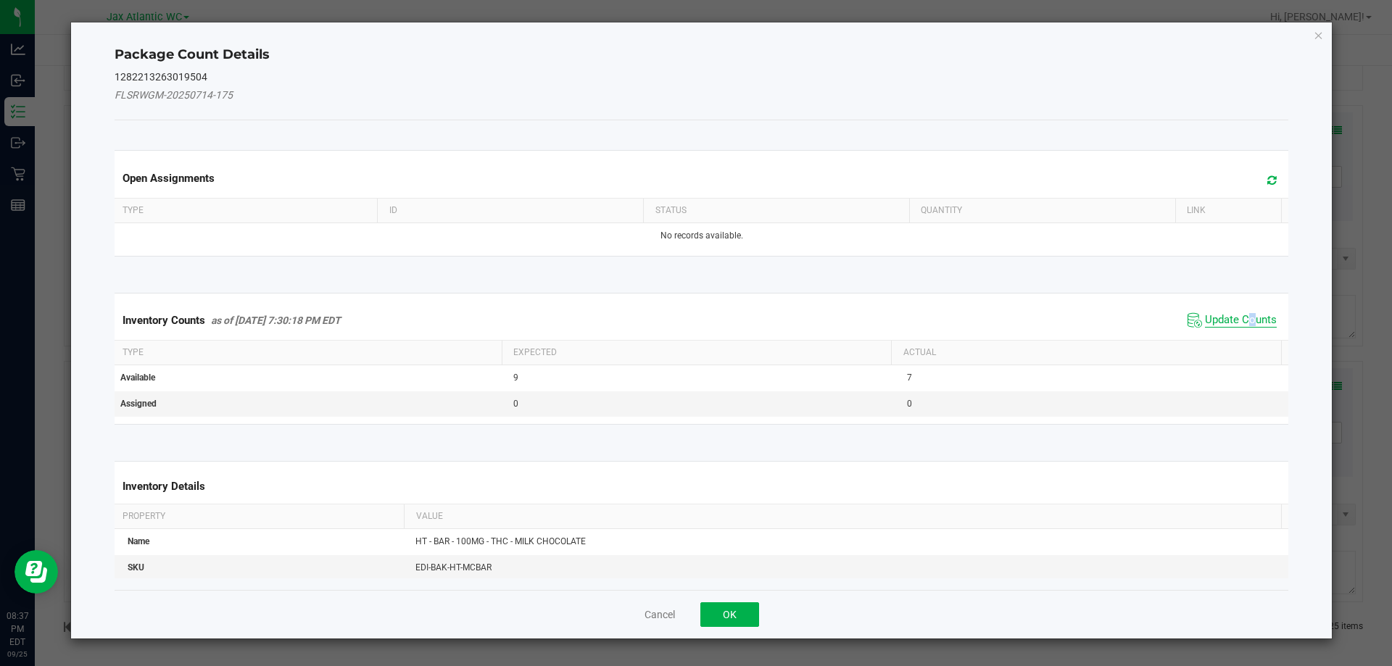
drag, startPoint x: 1244, startPoint y: 303, endPoint x: 1232, endPoint y: 314, distance: 15.9
click at [1235, 313] on div "Inventory Counts as of [DATE] 7:30:18 PM EDT Update Counts" at bounding box center [702, 320] width 1180 height 39
click at [1231, 315] on span "Update Counts" at bounding box center [1241, 320] width 72 height 15
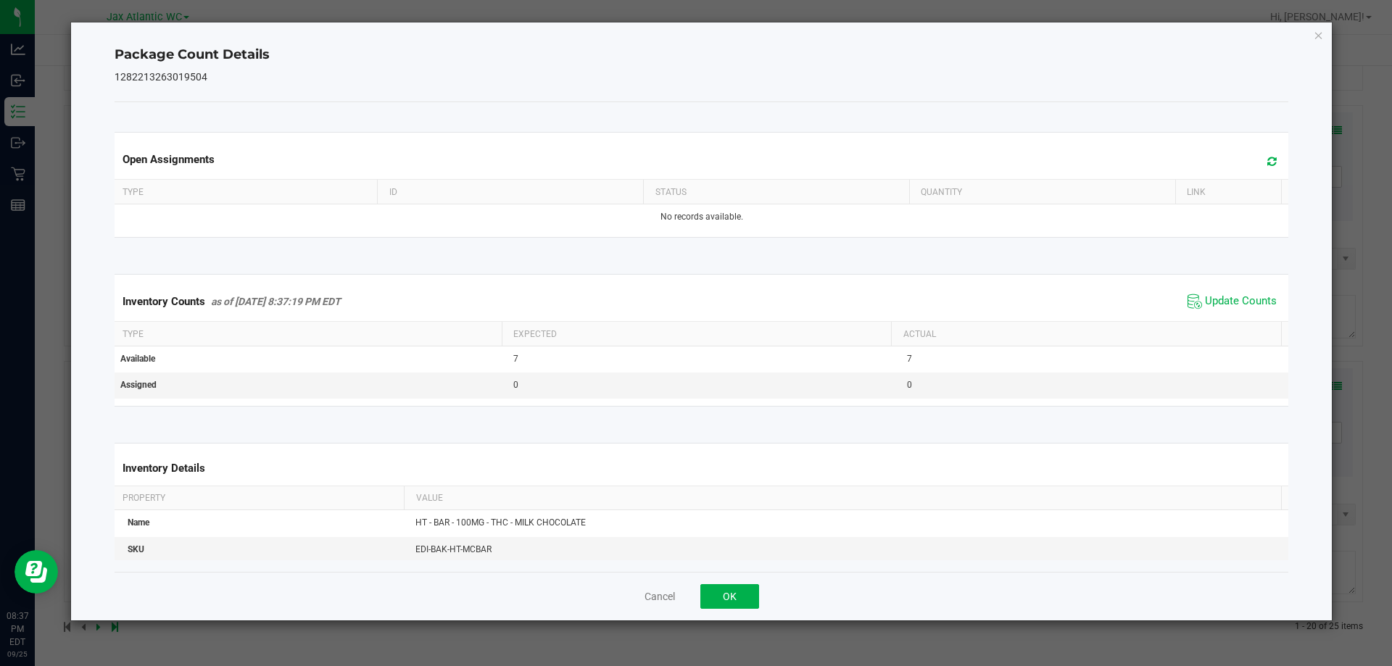
drag, startPoint x: 1228, startPoint y: 315, endPoint x: 1223, endPoint y: 306, distance: 9.7
click at [1227, 313] on span "Update Counts" at bounding box center [1232, 302] width 96 height 22
click at [1221, 302] on span "Update Counts" at bounding box center [1241, 301] width 72 height 15
click at [1221, 302] on span "Update Counts" at bounding box center [1241, 300] width 72 height 13
click at [1222, 301] on span "Update Counts" at bounding box center [1241, 300] width 72 height 13
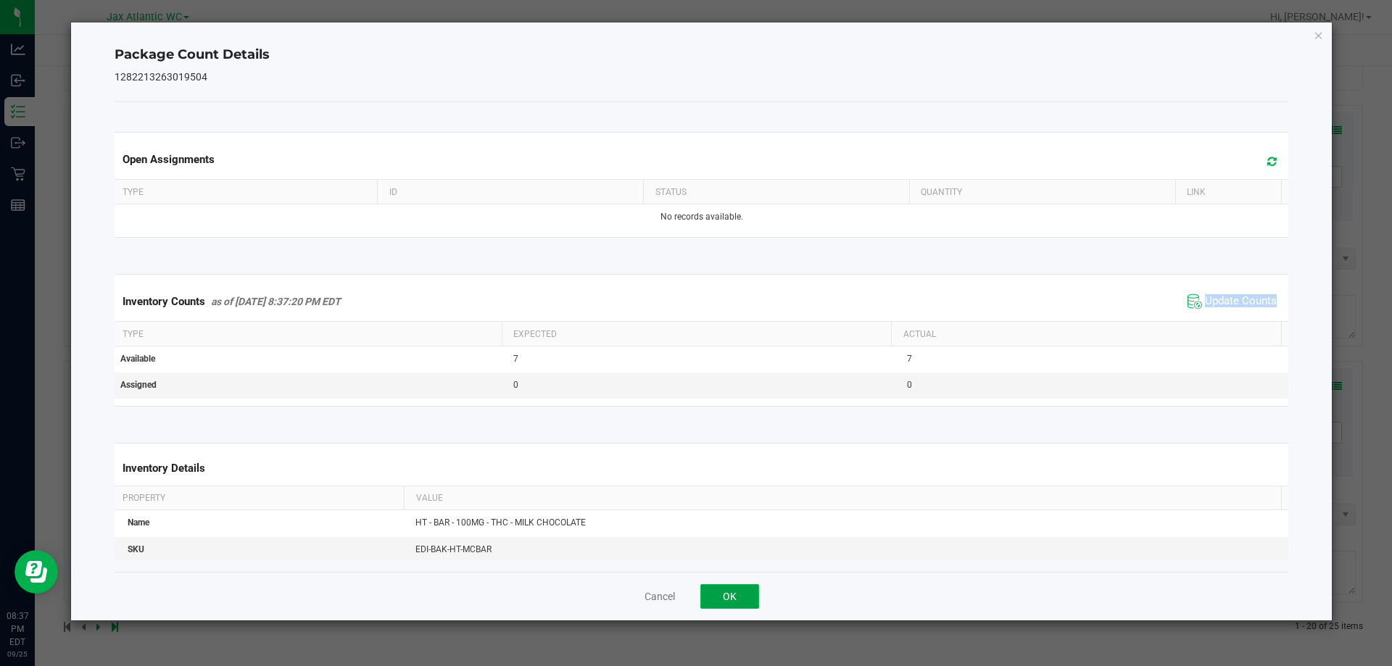
click at [734, 594] on button "OK" at bounding box center [729, 596] width 59 height 25
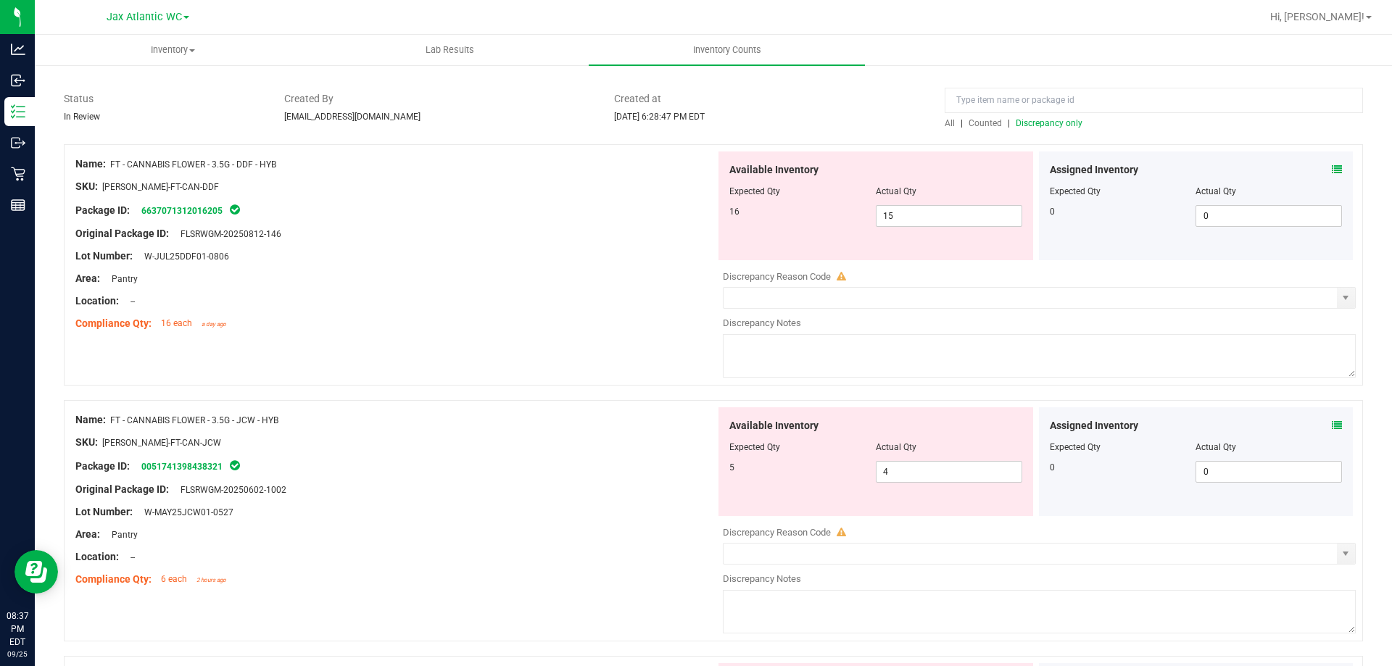
scroll to position [0, 0]
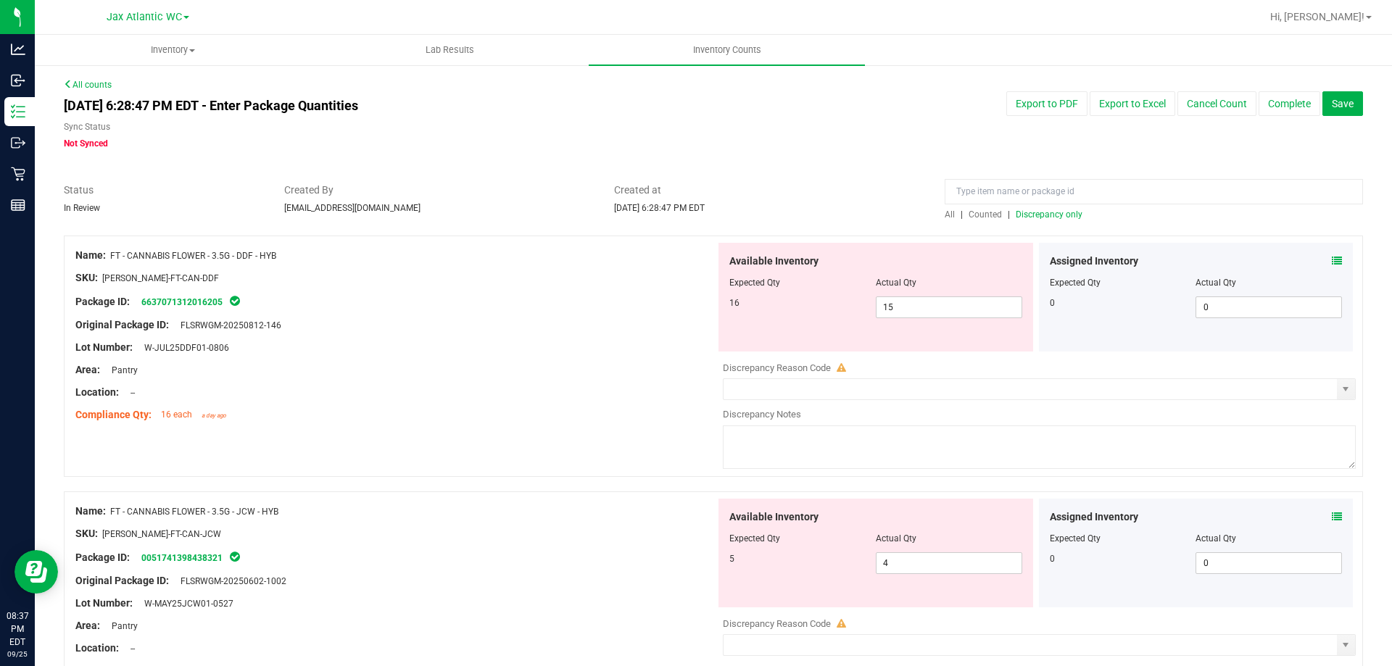
click at [1064, 217] on span "Discrepancy only" at bounding box center [1049, 215] width 67 height 10
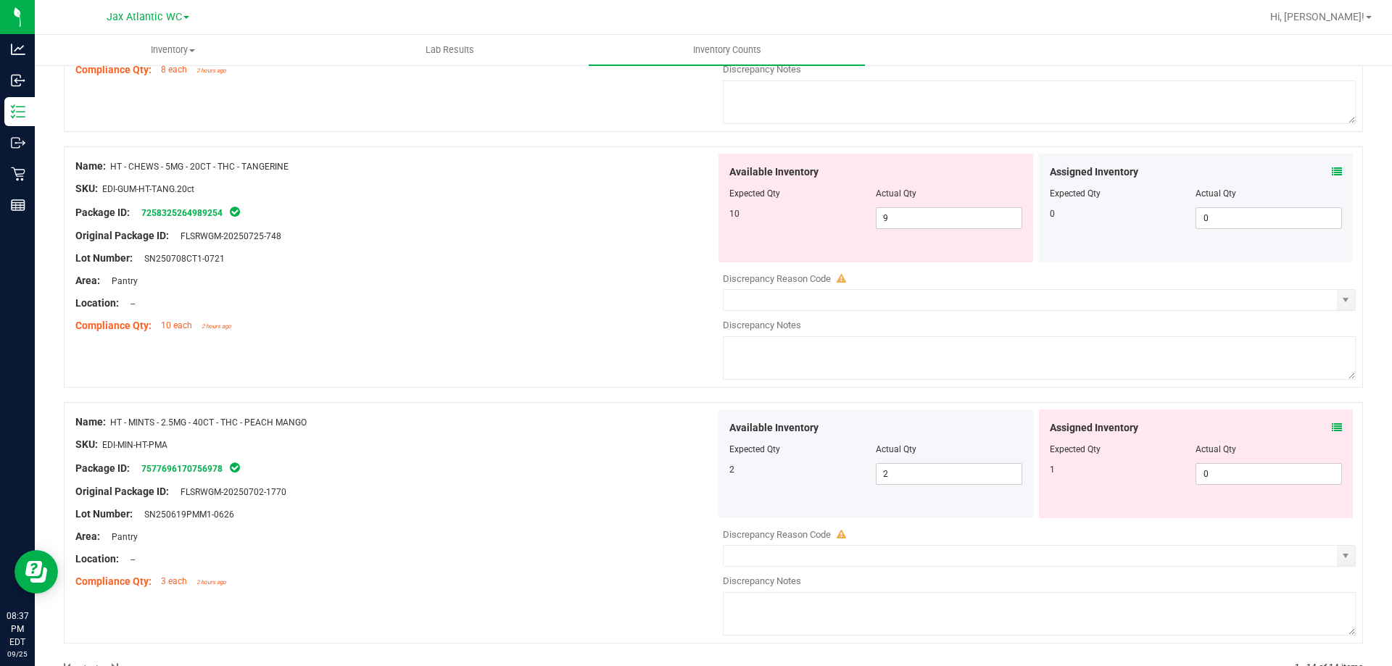
scroll to position [3202, 0]
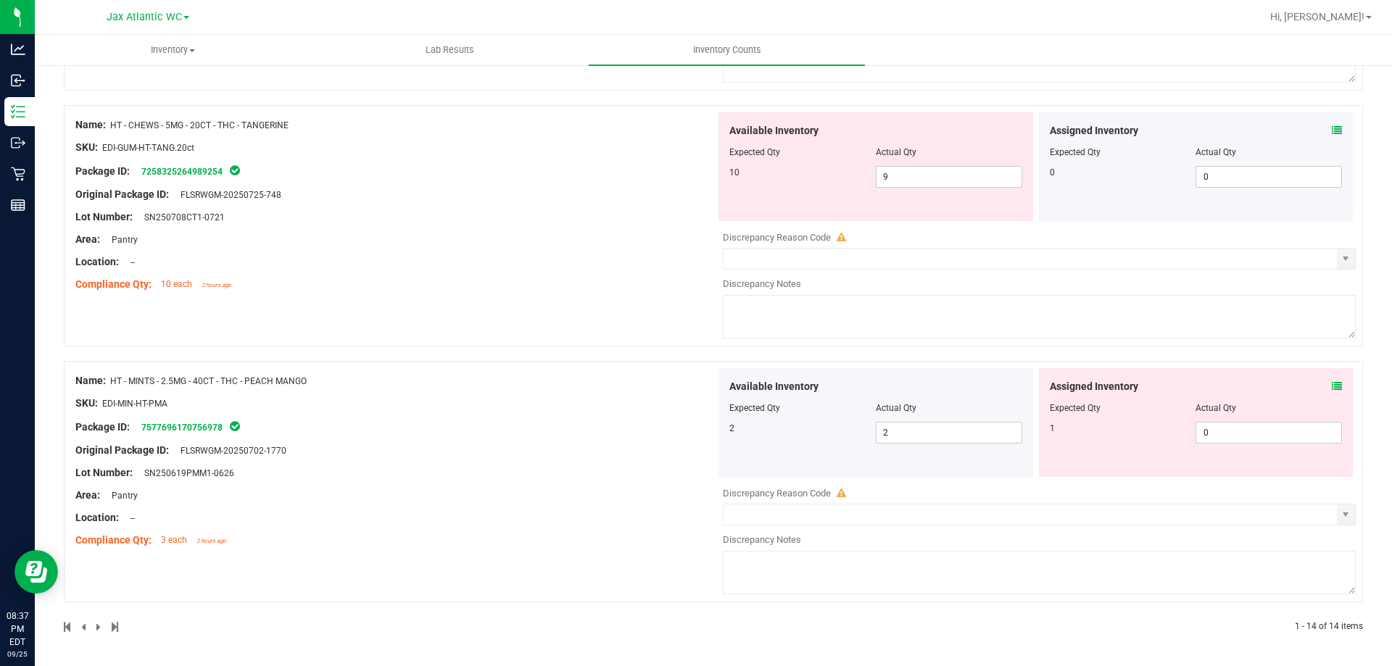
click at [1265, 384] on icon at bounding box center [1337, 386] width 10 height 10
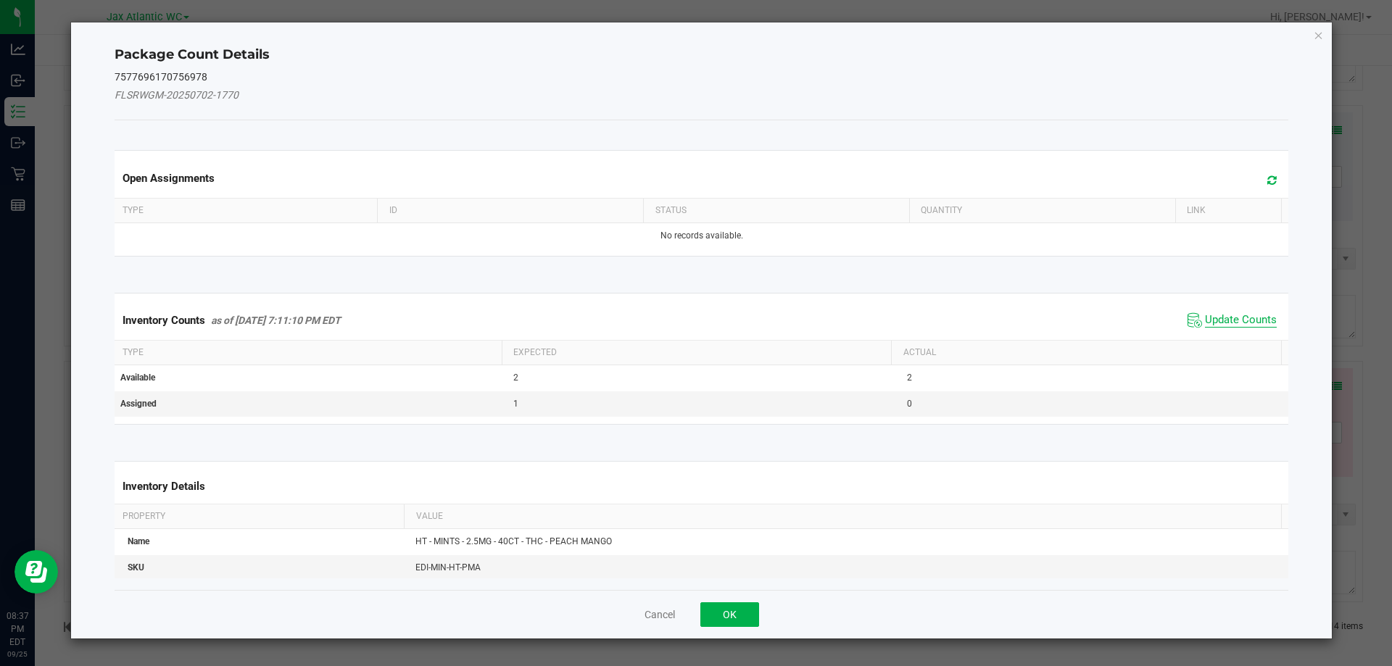
click at [1222, 325] on span "Update Counts" at bounding box center [1241, 320] width 72 height 15
drag, startPoint x: 1222, startPoint y: 322, endPoint x: 1217, endPoint y: 311, distance: 12.0
click at [1222, 321] on div "Inventory Counts as of [DATE] 7:11:10 PM EDT Update Counts" at bounding box center [702, 320] width 1180 height 38
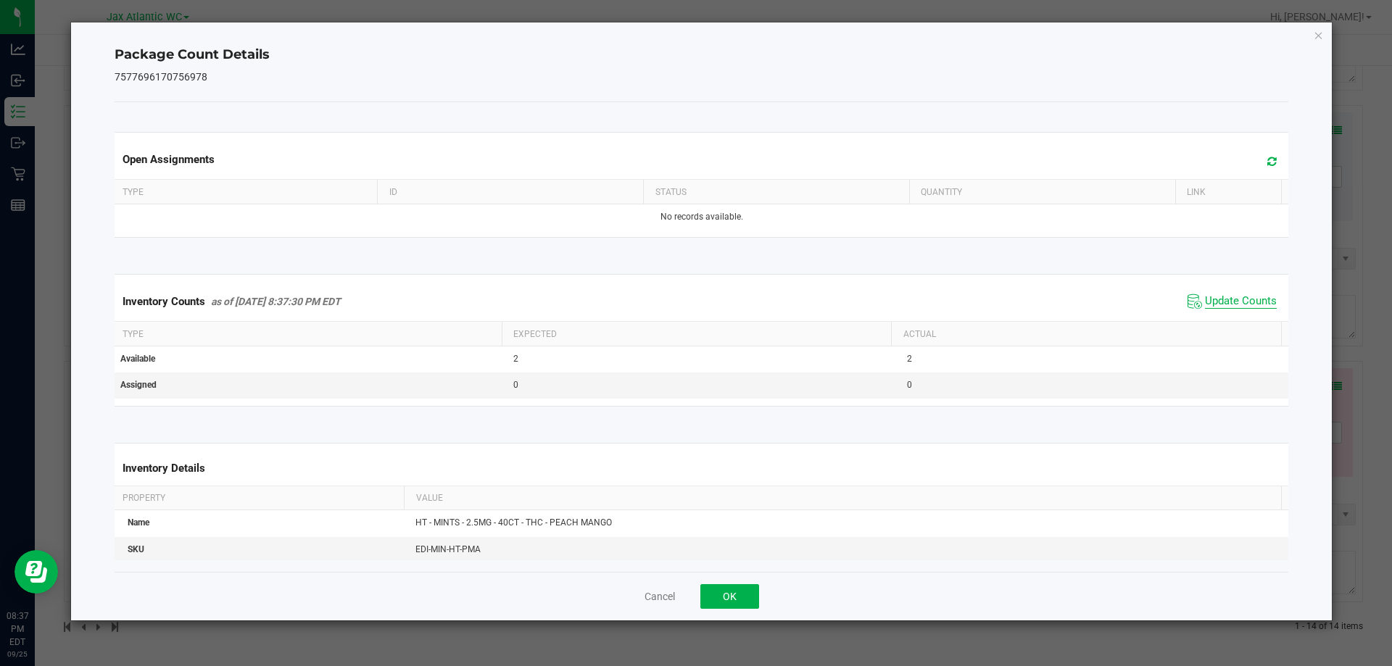
click at [1215, 302] on span "Update Counts" at bounding box center [1241, 301] width 72 height 15
drag, startPoint x: 1215, startPoint y: 302, endPoint x: 1179, endPoint y: 326, distance: 43.4
click at [1214, 303] on span "Update Counts" at bounding box center [1241, 300] width 72 height 13
drag, startPoint x: 725, startPoint y: 599, endPoint x: 737, endPoint y: 592, distance: 13.3
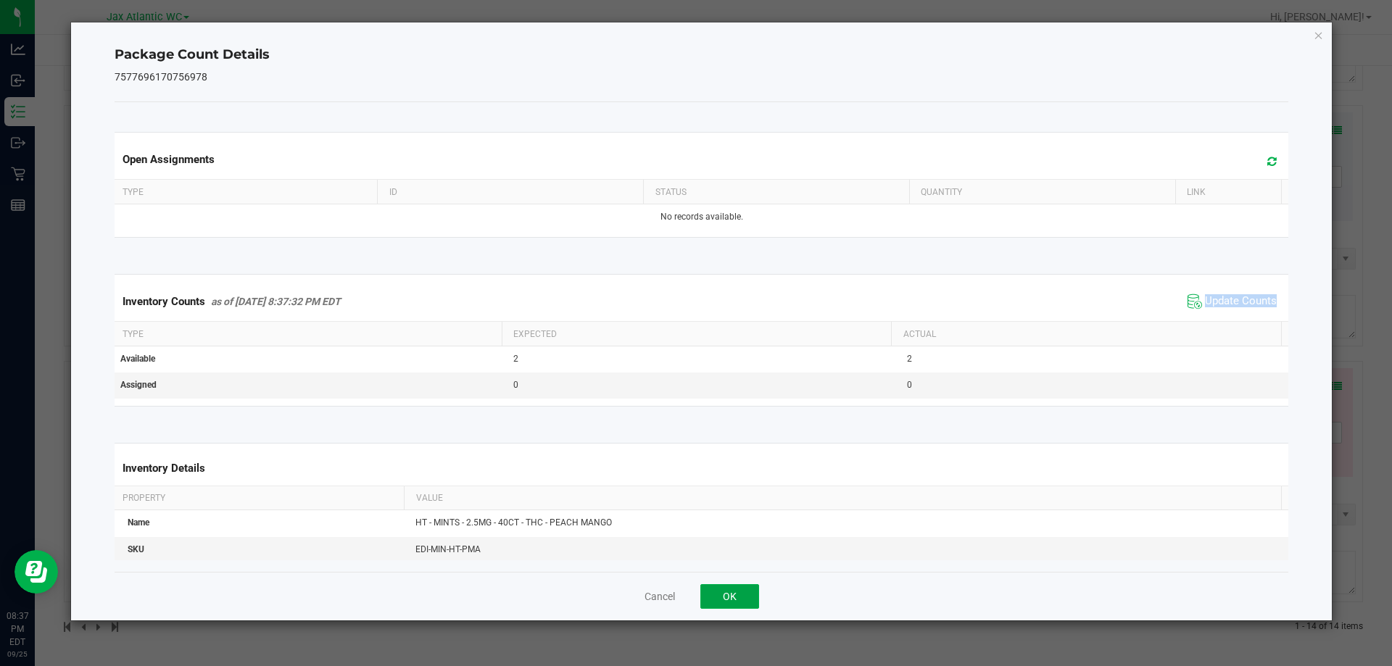
click at [727, 597] on button "OK" at bounding box center [729, 596] width 59 height 25
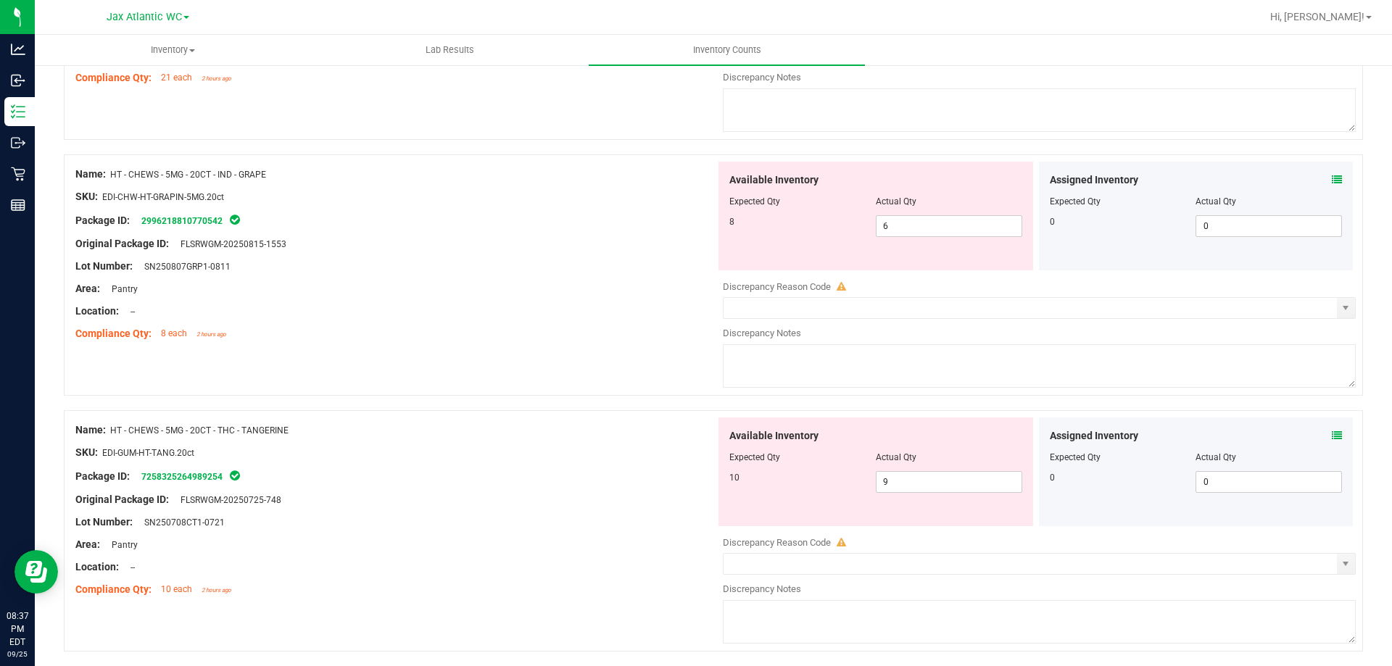
scroll to position [2867, 0]
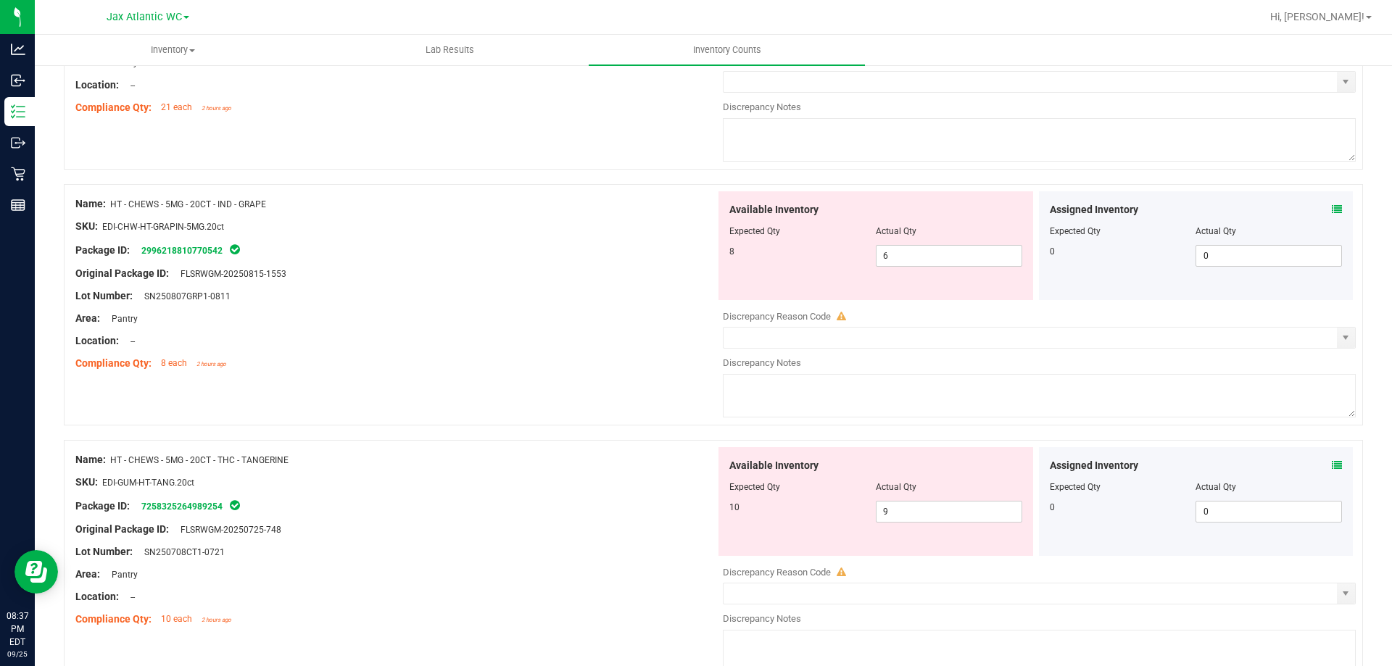
click at [1265, 463] on icon at bounding box center [1337, 465] width 10 height 10
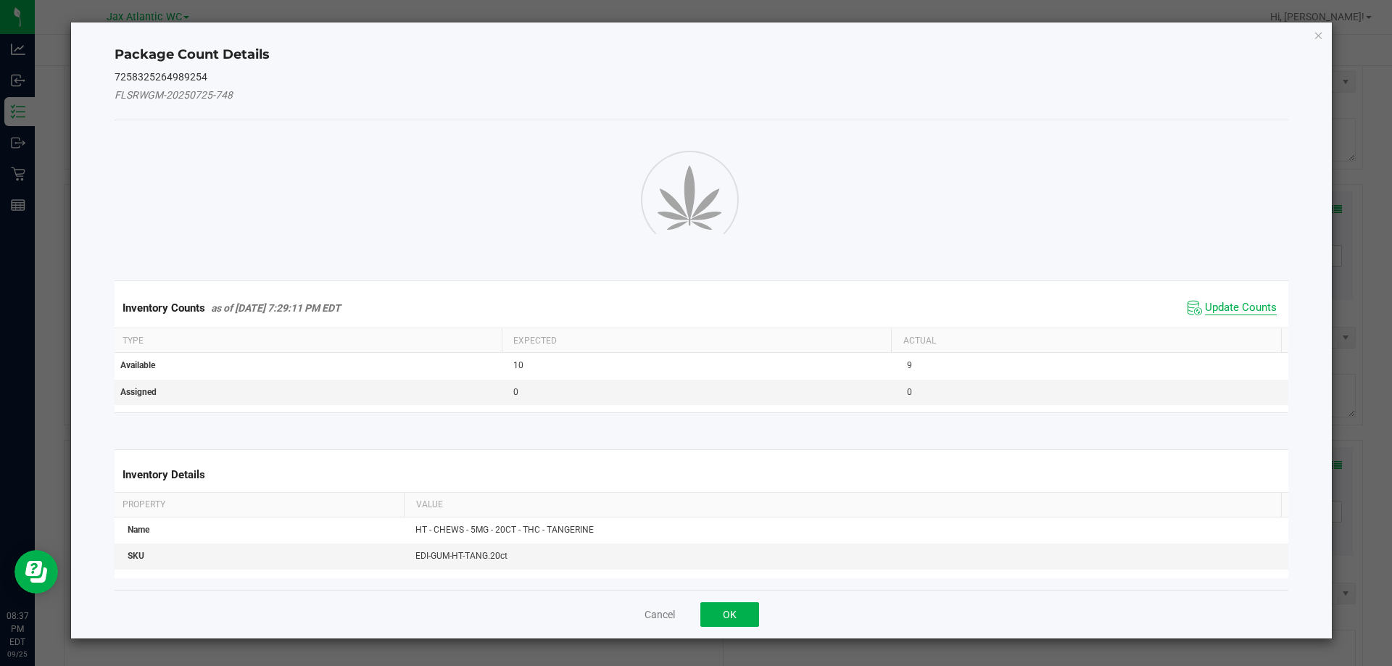
click at [1218, 309] on span "Update Counts" at bounding box center [1241, 308] width 72 height 15
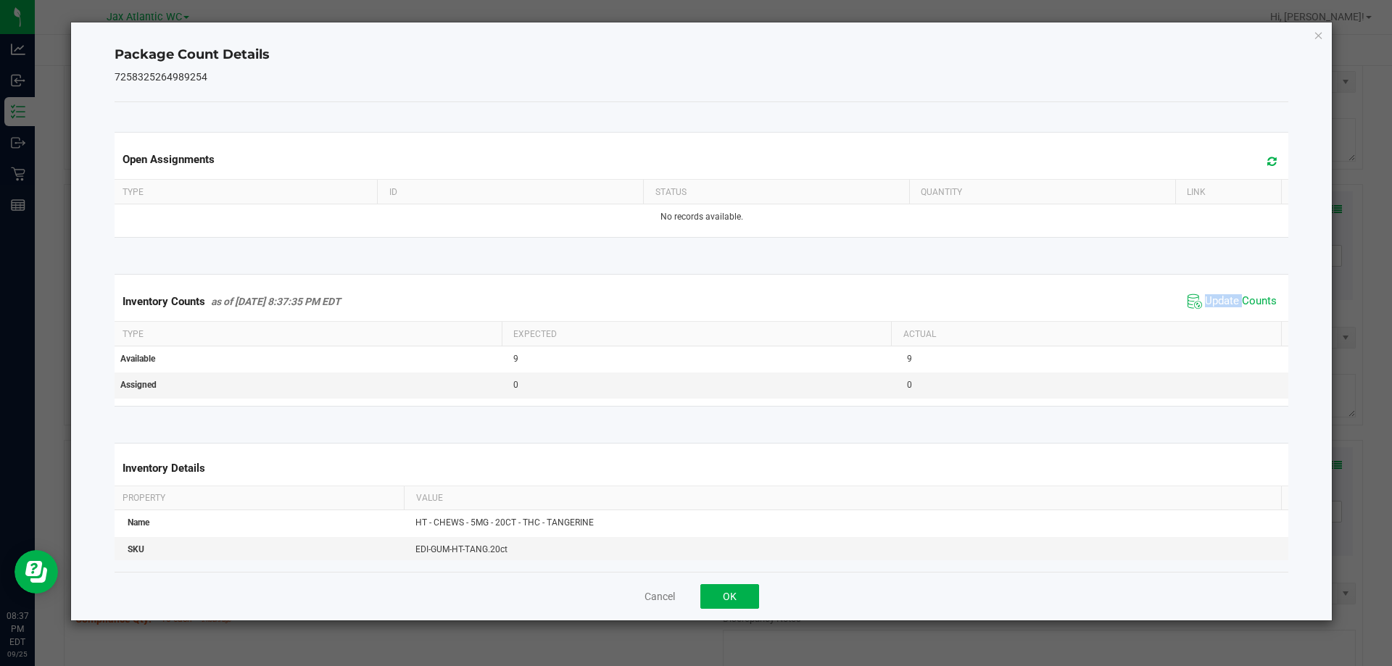
click at [1219, 308] on div "Inventory Counts as of [DATE] 8:37:35 PM EDT Update Counts" at bounding box center [702, 301] width 1180 height 39
click at [1219, 301] on span "Update Counts" at bounding box center [1241, 301] width 72 height 15
click at [1219, 301] on span "Update Counts" at bounding box center [1241, 300] width 72 height 13
drag, startPoint x: 1219, startPoint y: 301, endPoint x: 936, endPoint y: 455, distance: 322.2
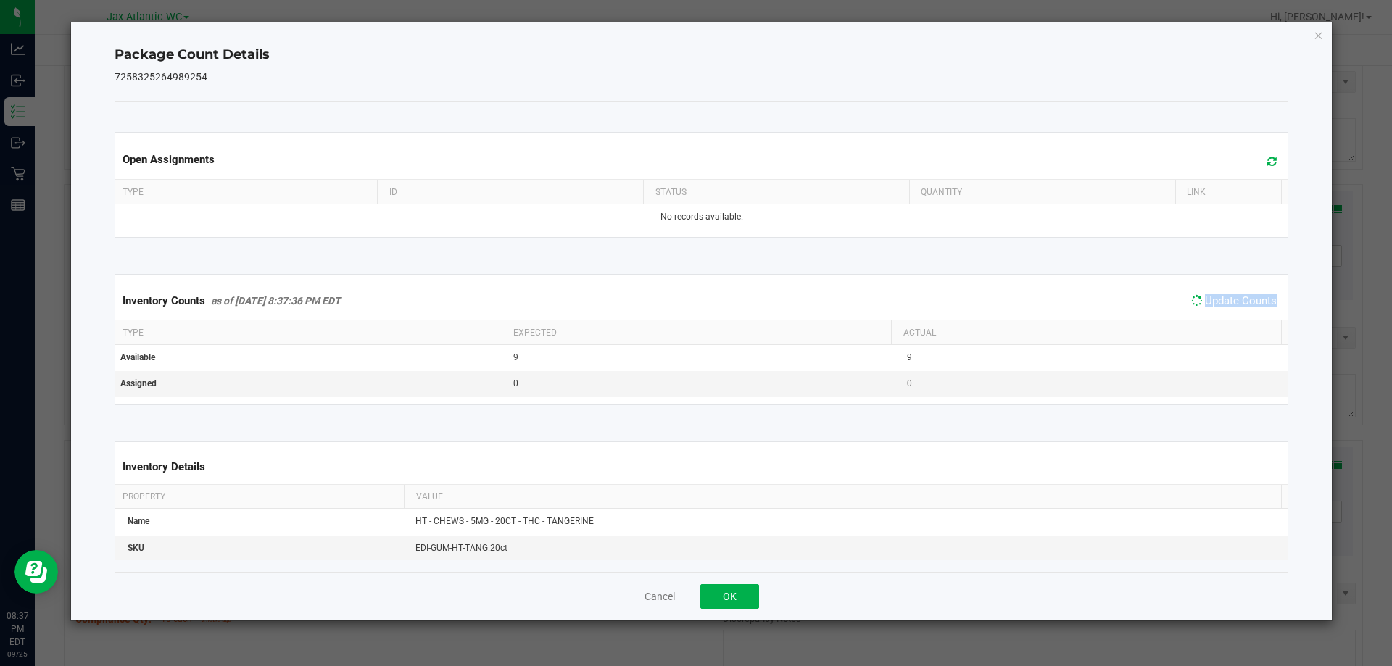
click at [1217, 302] on span "Update Counts" at bounding box center [1241, 300] width 72 height 13
click at [725, 589] on button "OK" at bounding box center [729, 596] width 59 height 25
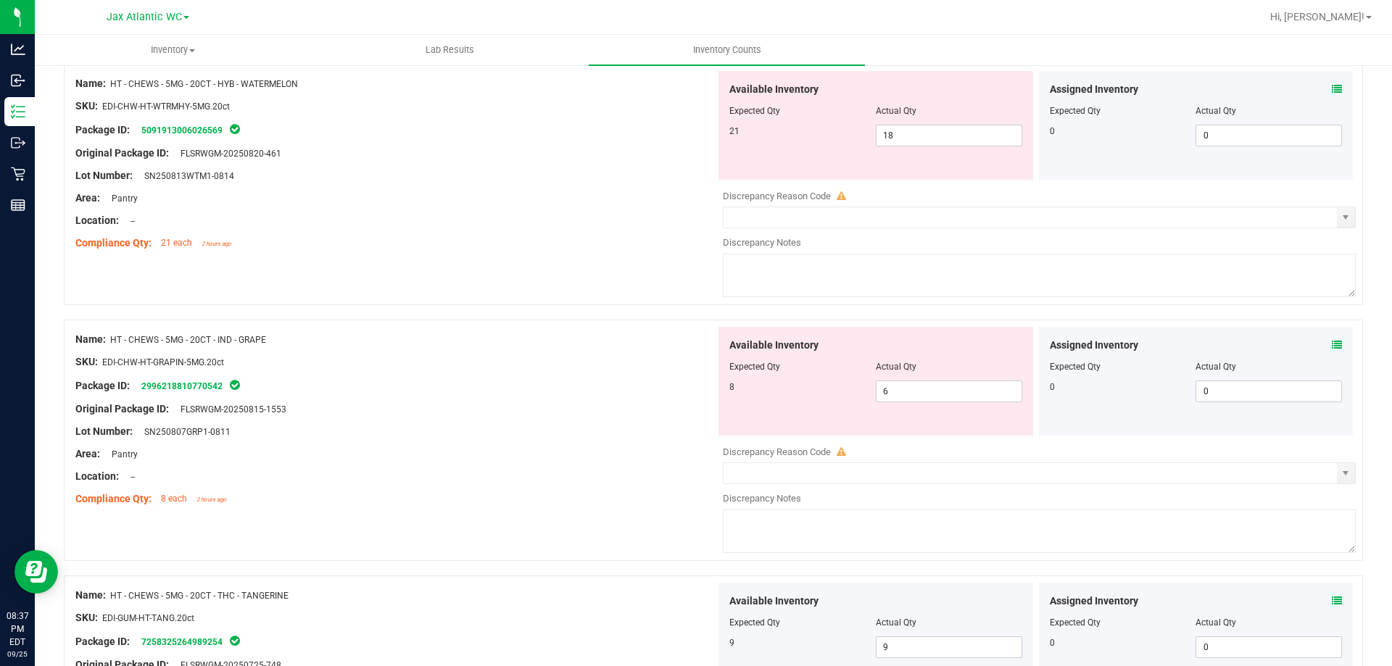
scroll to position [2722, 0]
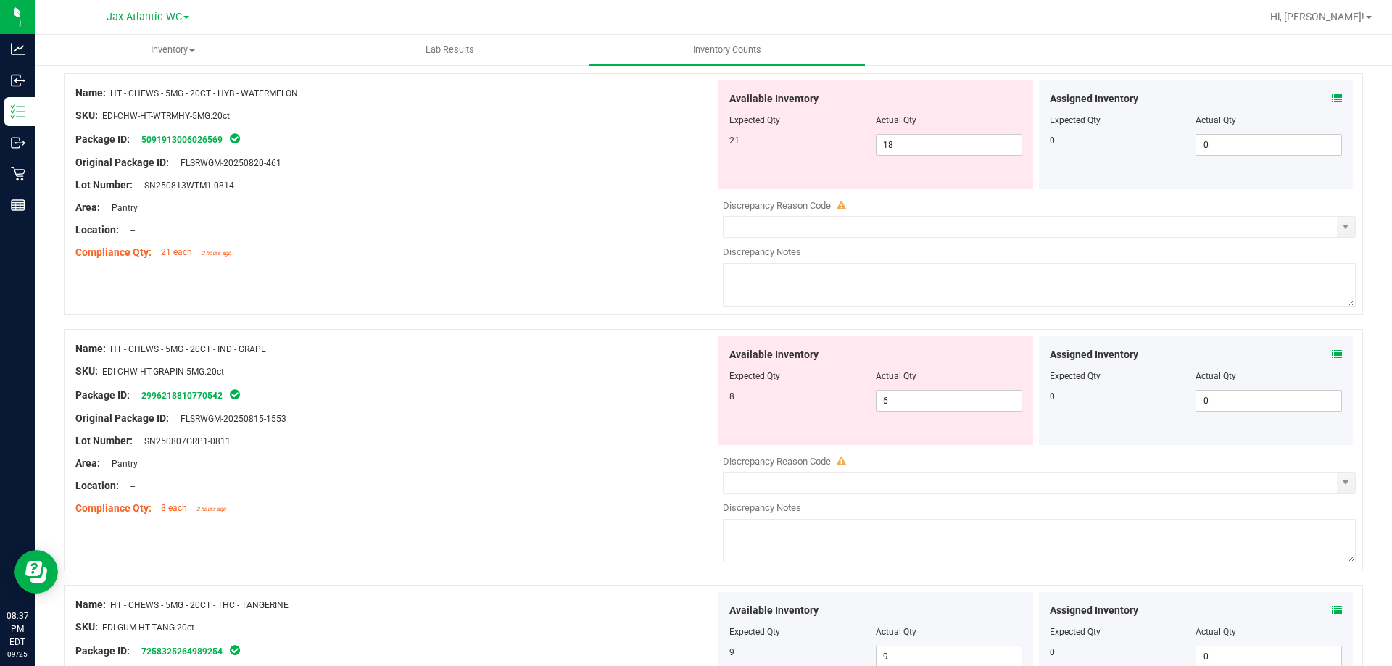
click at [1265, 355] on icon at bounding box center [1337, 354] width 10 height 10
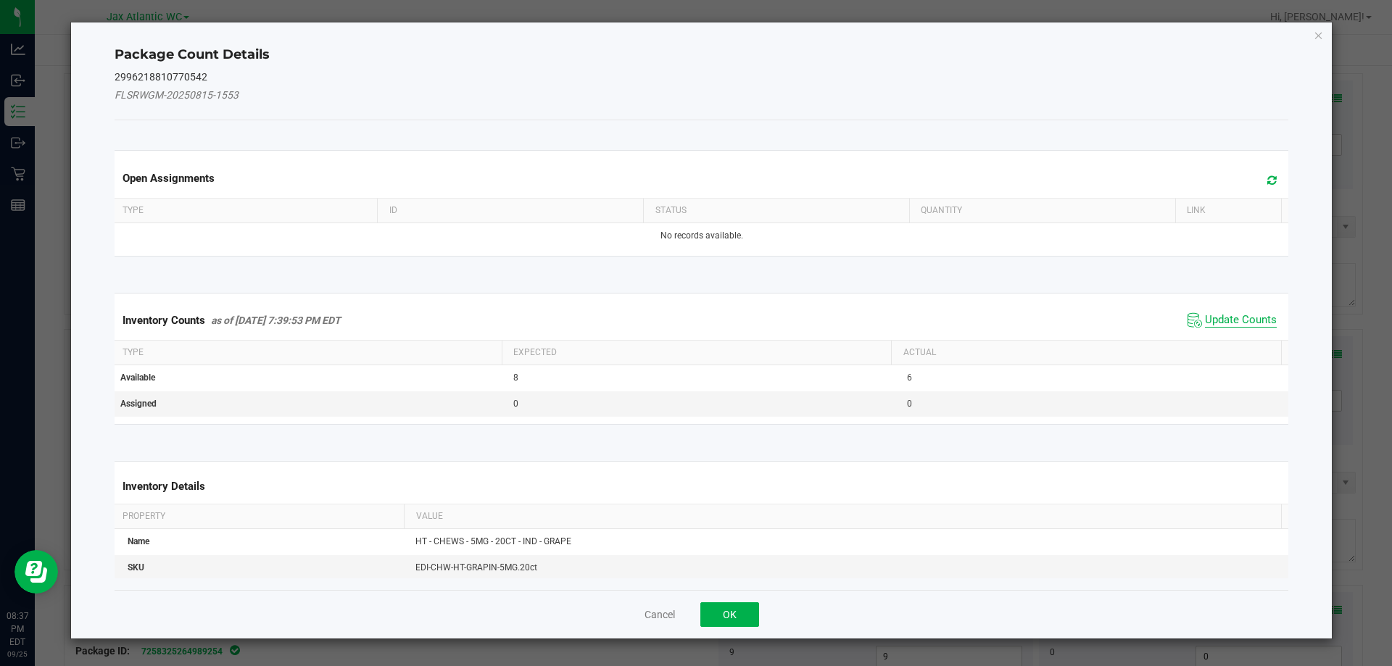
click at [1207, 320] on span "Update Counts" at bounding box center [1241, 320] width 72 height 15
click at [1210, 318] on div "Inventory Counts as of [DATE] 7:39:53 PM EDT Update Counts" at bounding box center [702, 320] width 1180 height 38
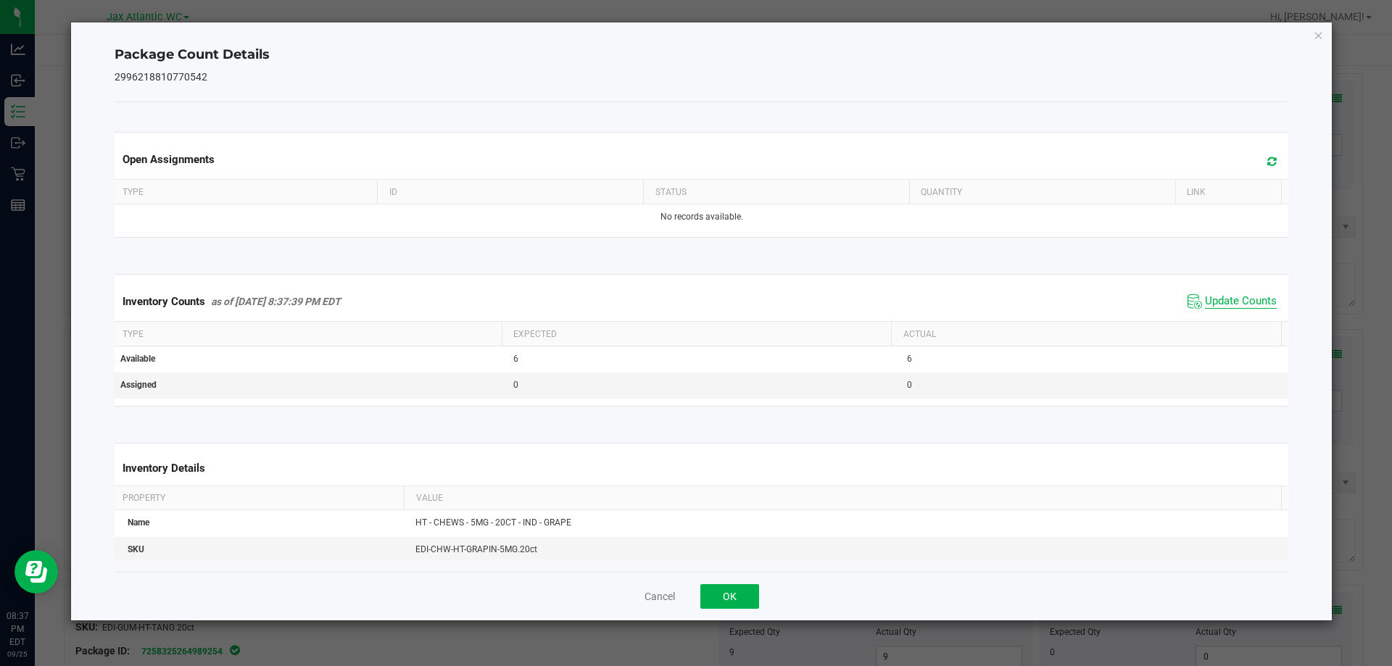
click at [1217, 303] on span "Update Counts" at bounding box center [1241, 301] width 72 height 15
click at [744, 588] on button "OK" at bounding box center [729, 596] width 59 height 25
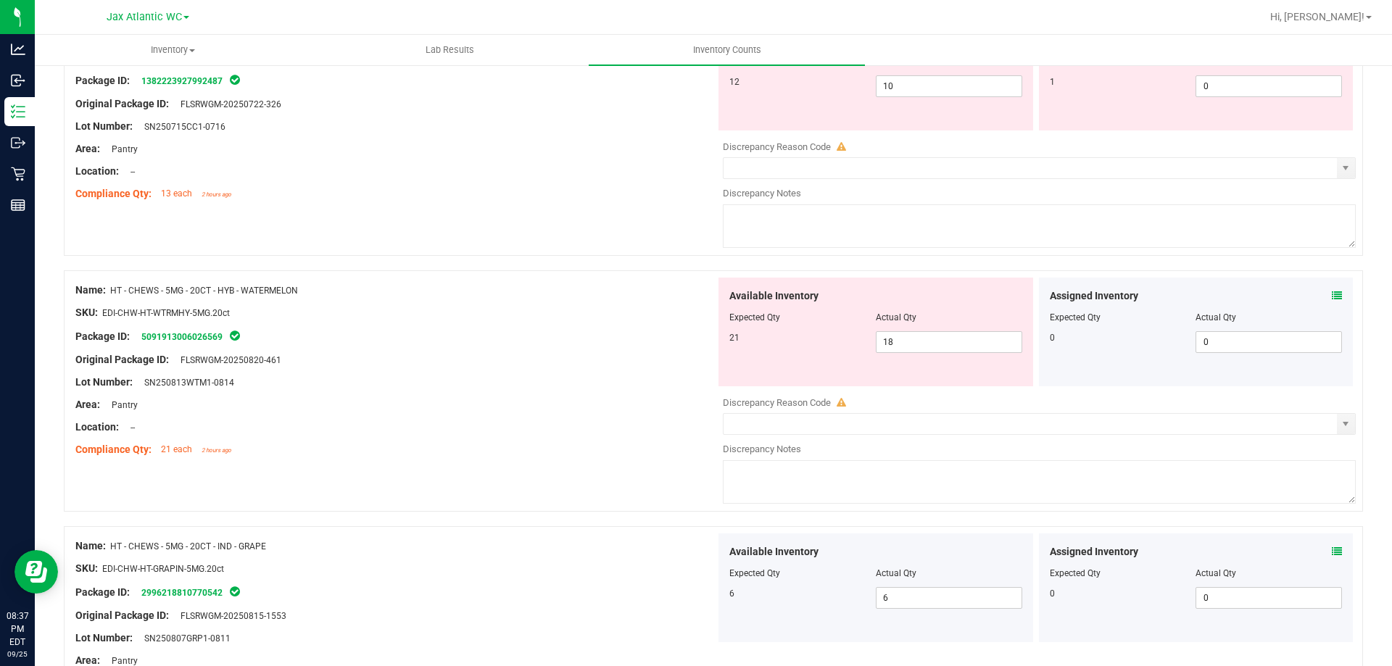
scroll to position [2504, 0]
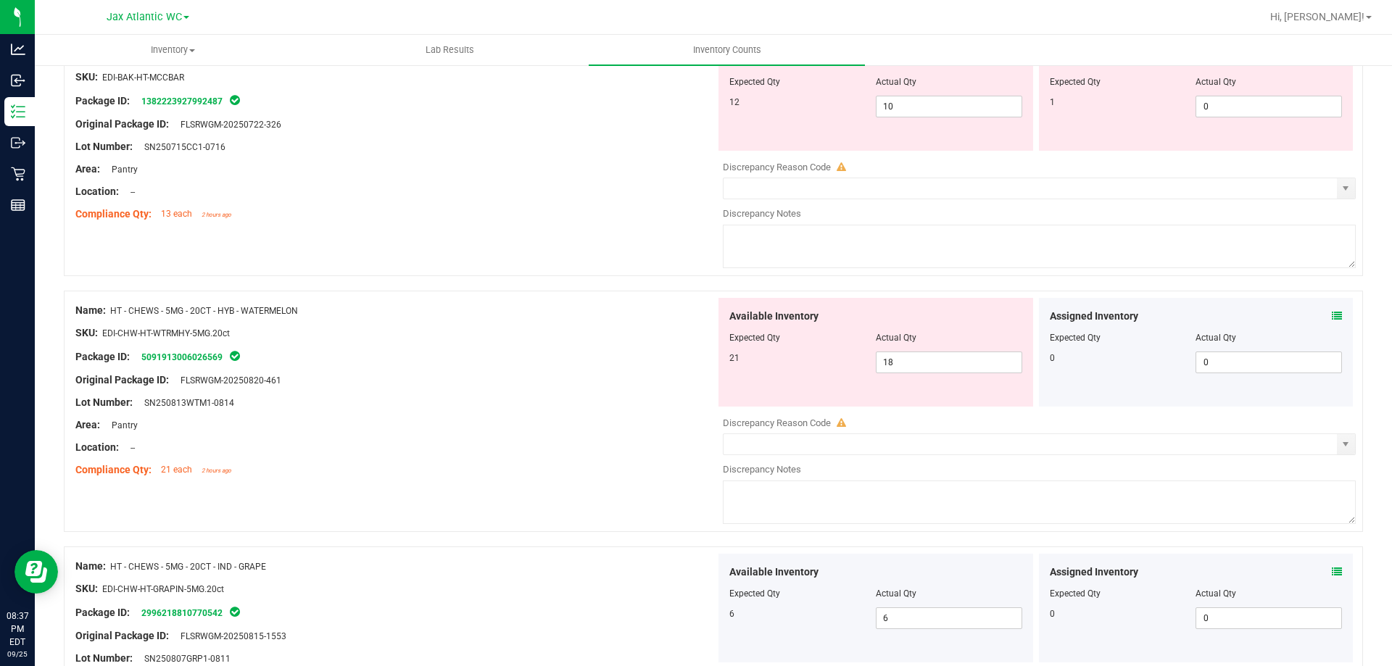
click at [1265, 316] on icon at bounding box center [1337, 316] width 10 height 10
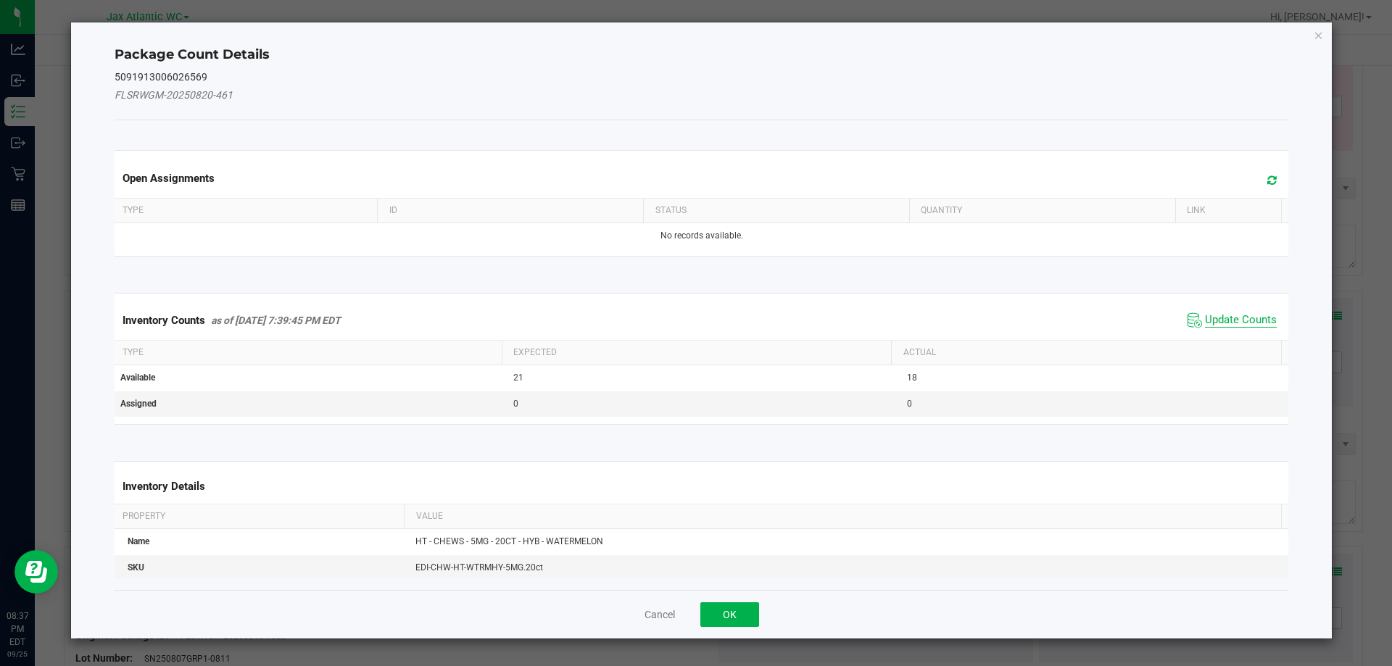
click at [1217, 314] on span "Update Counts" at bounding box center [1241, 320] width 72 height 15
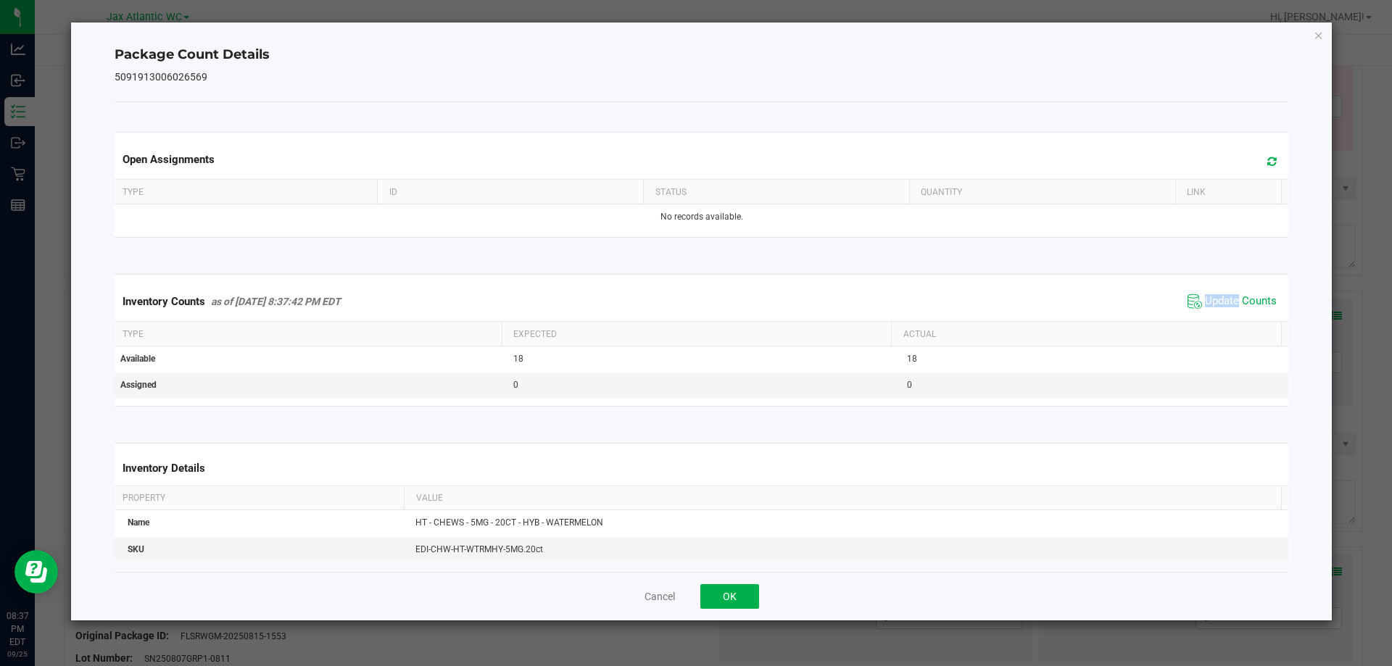
click at [1217, 315] on div "Inventory Counts as of [DATE] 8:37:42 PM EDT Update Counts" at bounding box center [702, 301] width 1180 height 39
click at [1213, 297] on span "Update Counts" at bounding box center [1241, 301] width 72 height 15
click at [1213, 297] on span "Update Counts" at bounding box center [1241, 300] width 72 height 13
click at [706, 594] on button "OK" at bounding box center [729, 596] width 59 height 25
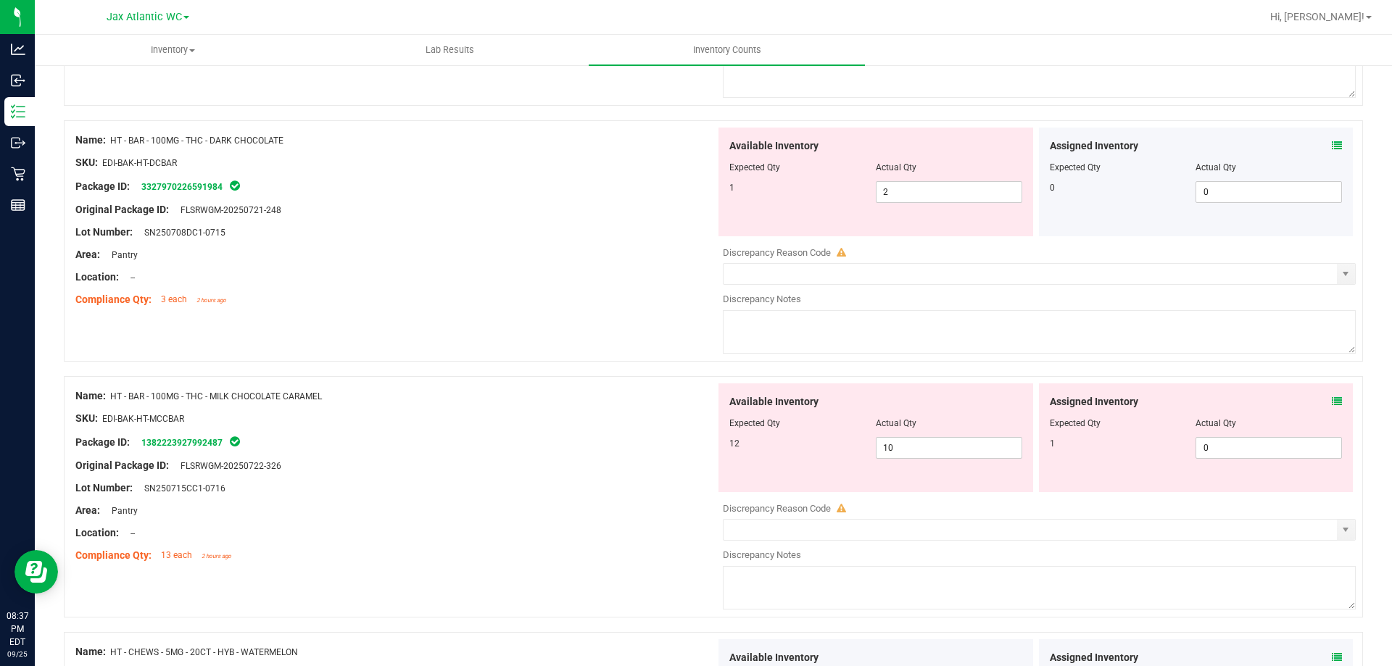
scroll to position [2142, 0]
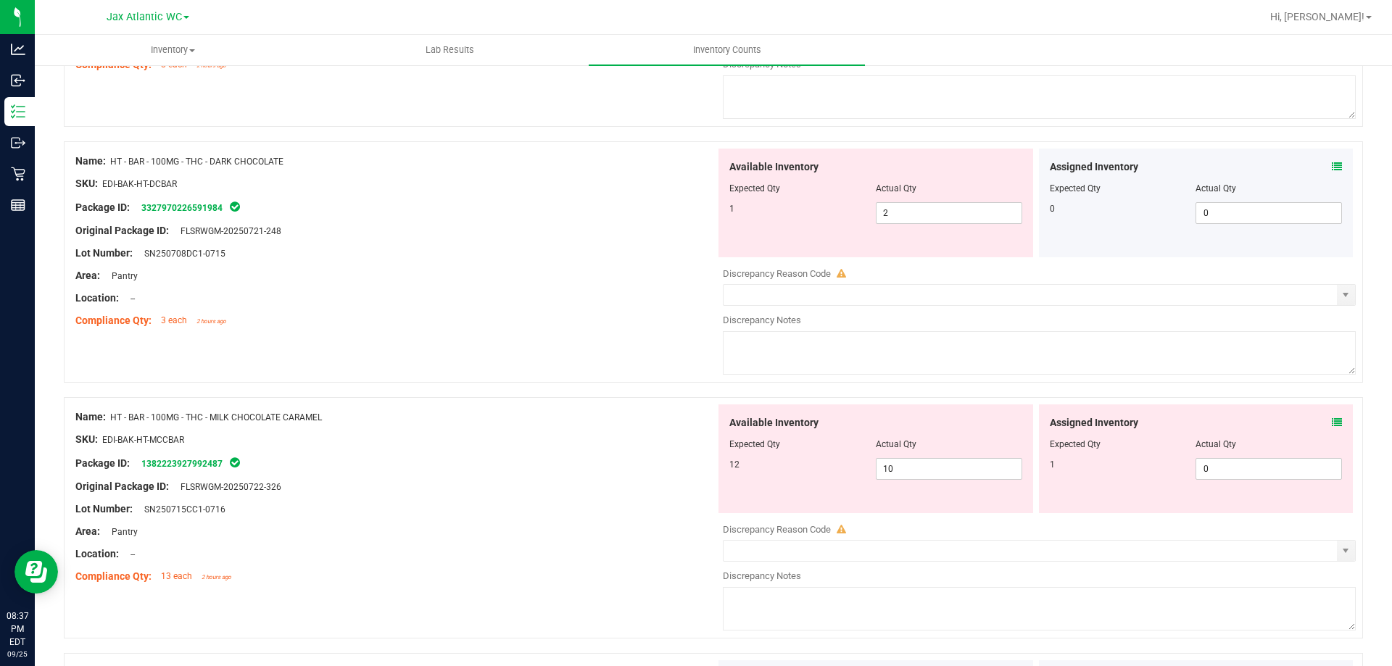
click at [1265, 425] on icon at bounding box center [1337, 423] width 10 height 10
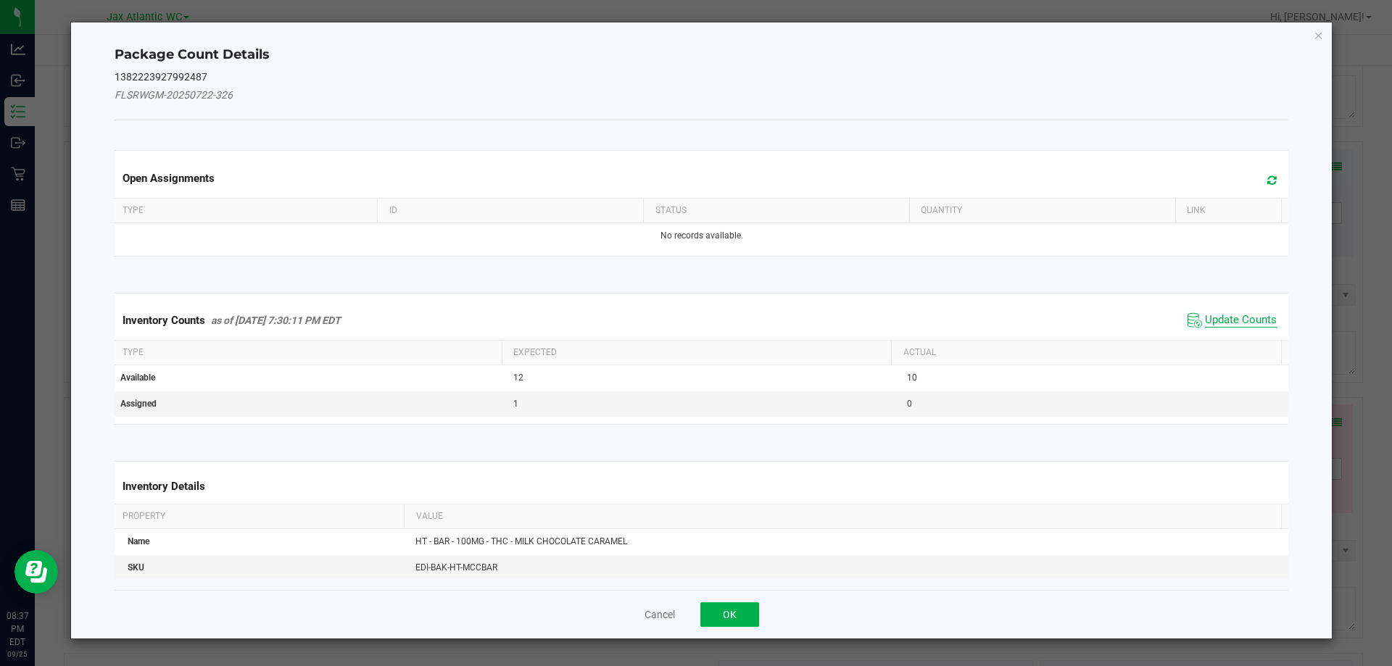
click at [1207, 315] on span "Update Counts" at bounding box center [1241, 320] width 72 height 15
click at [1207, 313] on div "Inventory Counts as of [DATE] 7:30:11 PM EDT Update Counts" at bounding box center [702, 320] width 1180 height 39
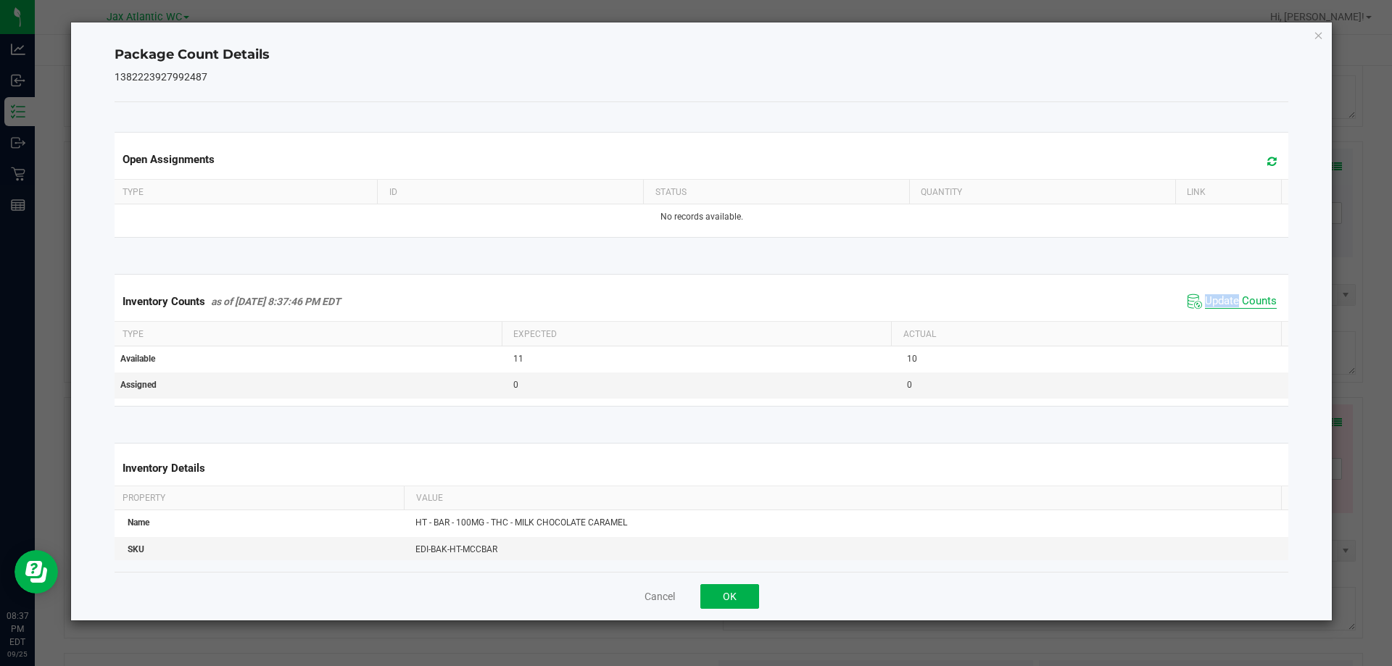
click at [1213, 295] on span "Update Counts" at bounding box center [1241, 301] width 72 height 15
click at [1213, 295] on span "Update Counts" at bounding box center [1241, 300] width 72 height 13
click at [740, 592] on button "OK" at bounding box center [729, 596] width 59 height 25
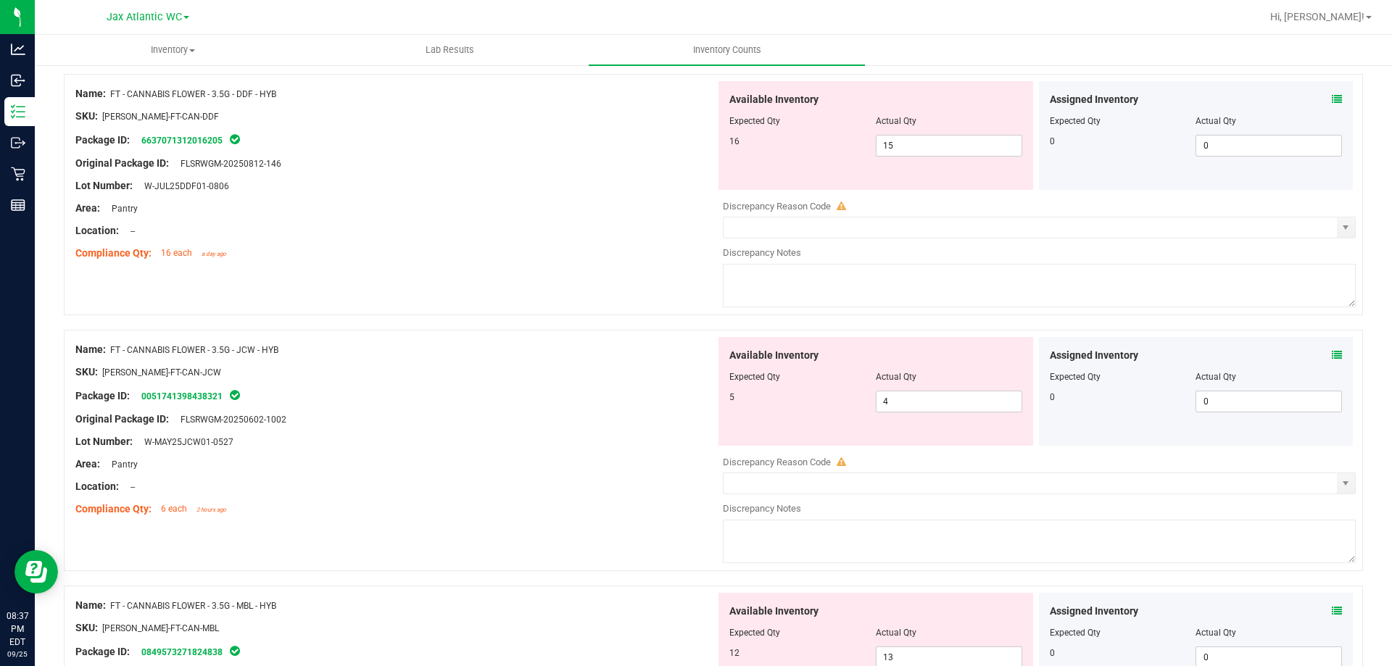
scroll to position [0, 0]
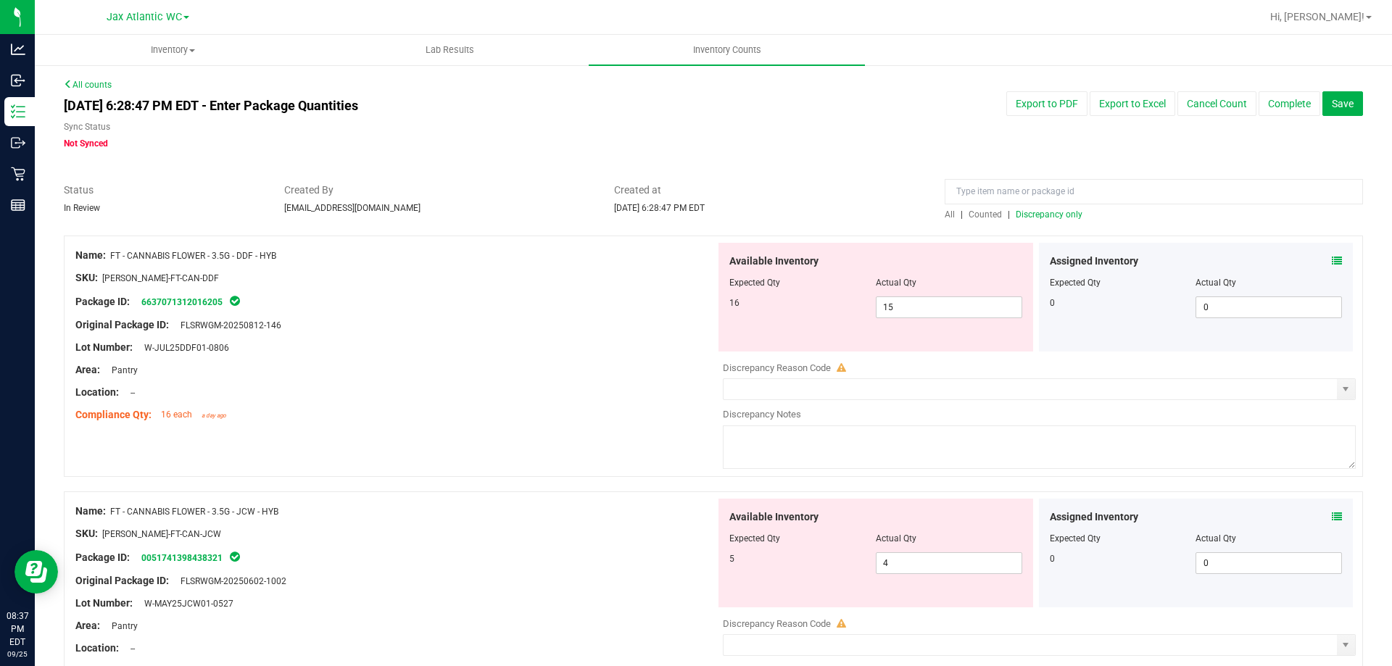
click at [1034, 212] on span "Discrepancy only" at bounding box center [1049, 215] width 67 height 10
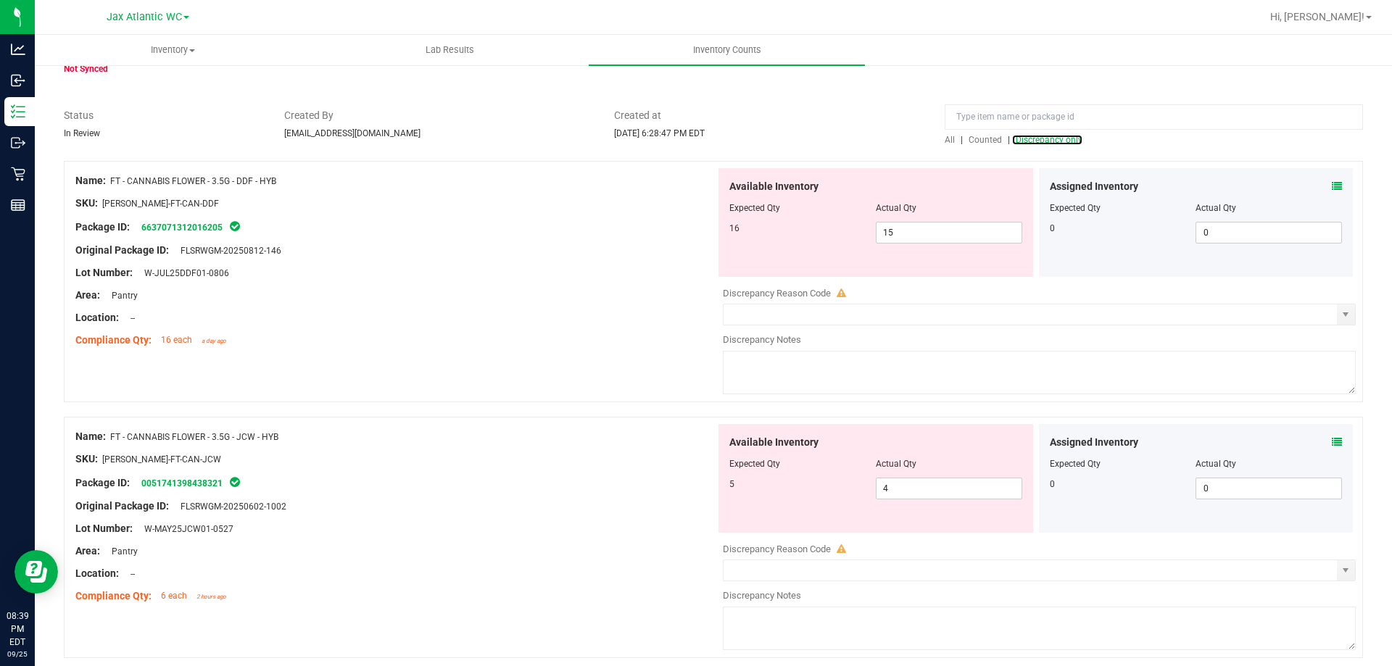
scroll to position [75, 0]
click at [903, 492] on span "4 4" at bounding box center [949, 488] width 146 height 22
click at [903, 492] on input "4" at bounding box center [949, 488] width 145 height 20
type input "5"
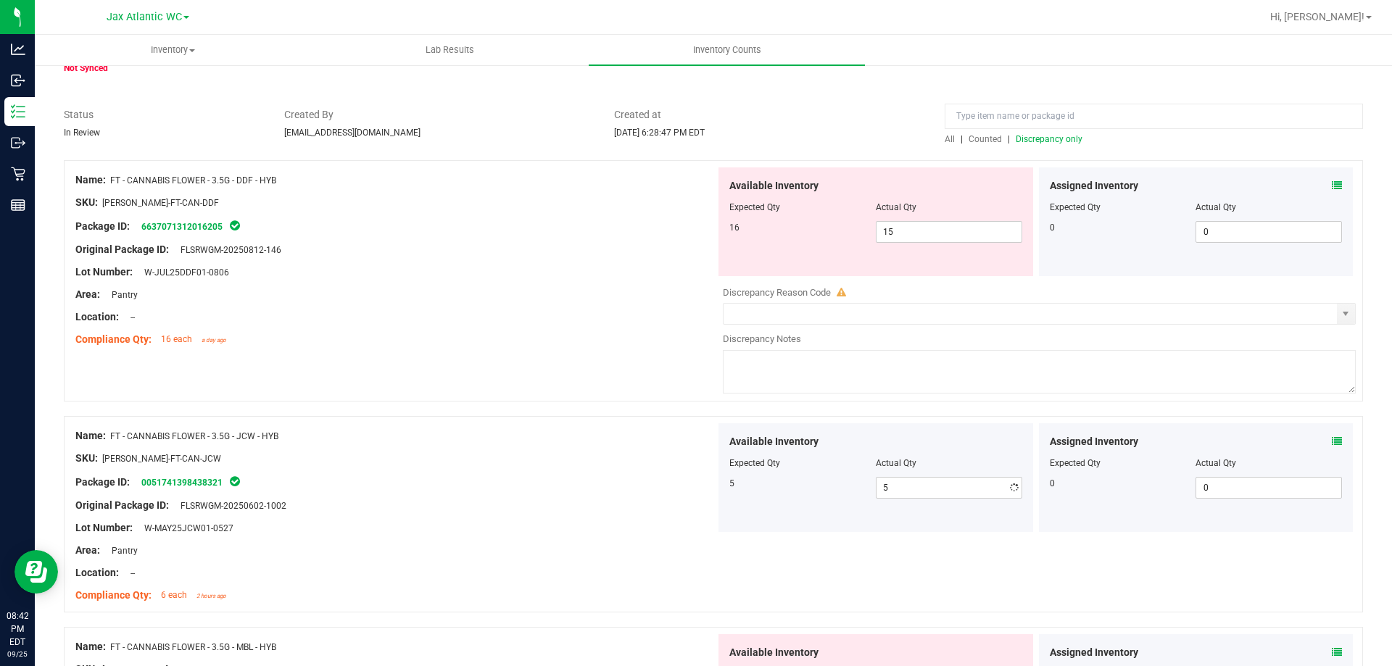
click at [686, 439] on div "Name: FT - CANNABIS FLOWER - 3.5G - JCW - HYB" at bounding box center [395, 436] width 640 height 15
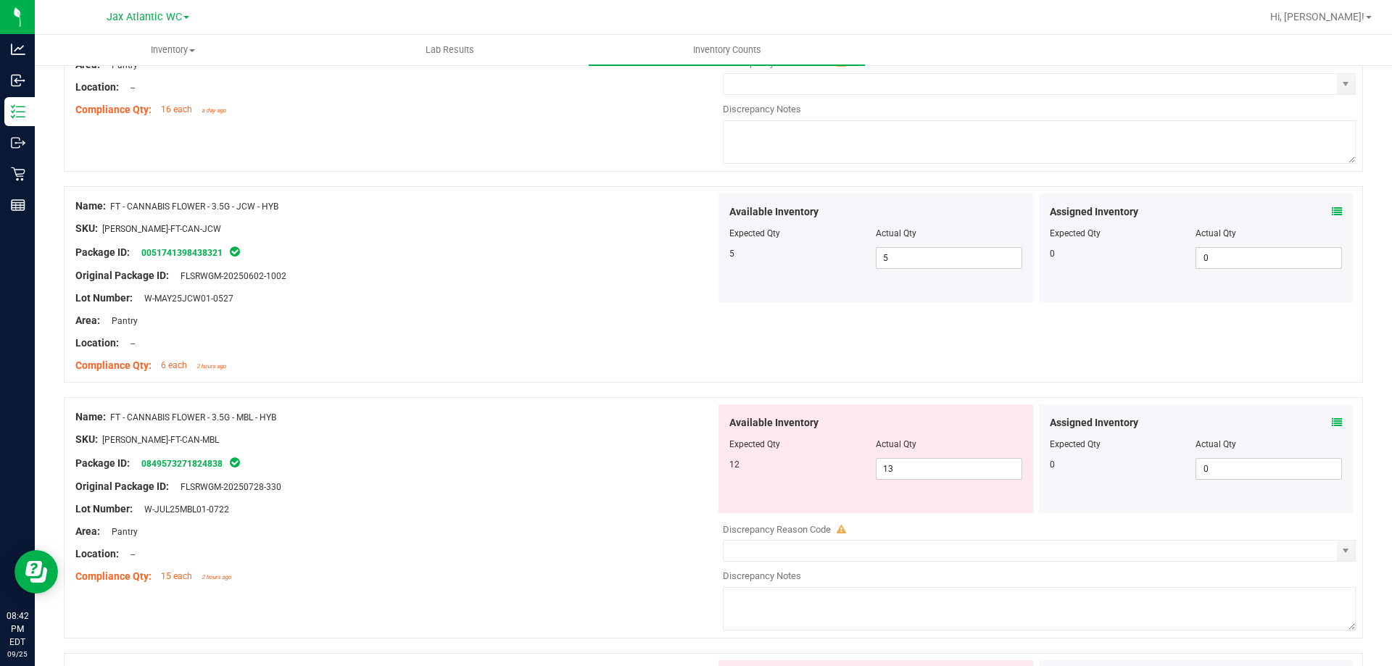
scroll to position [365, 0]
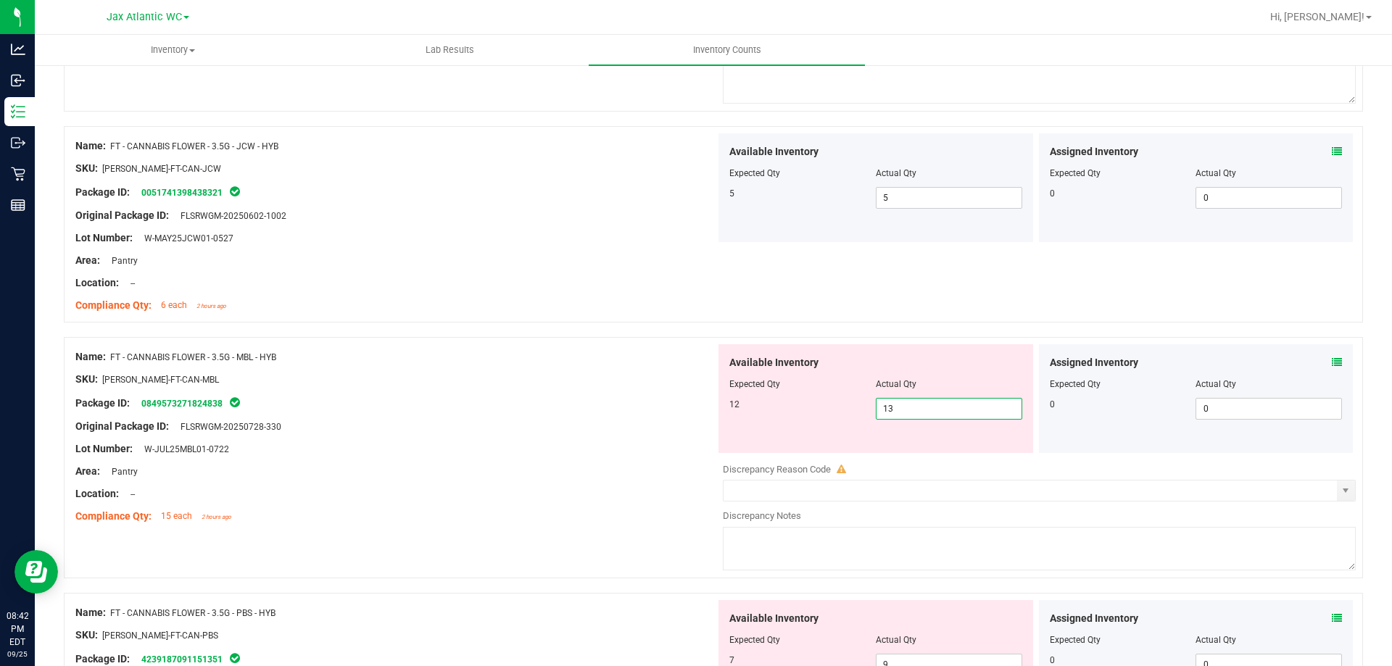
click at [915, 411] on span "13 13" at bounding box center [949, 409] width 146 height 22
click at [915, 411] on input "13" at bounding box center [949, 409] width 145 height 20
type input "12"
click at [626, 415] on div at bounding box center [395, 415] width 640 height 7
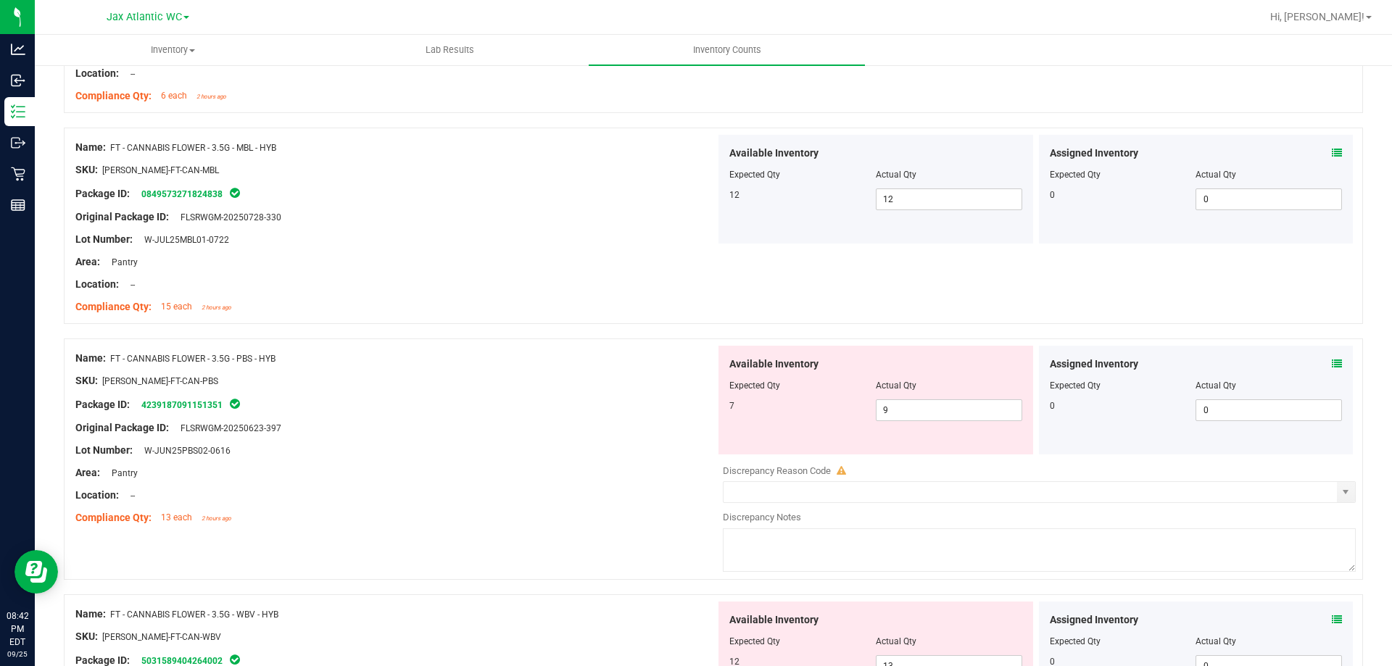
scroll to position [583, 0]
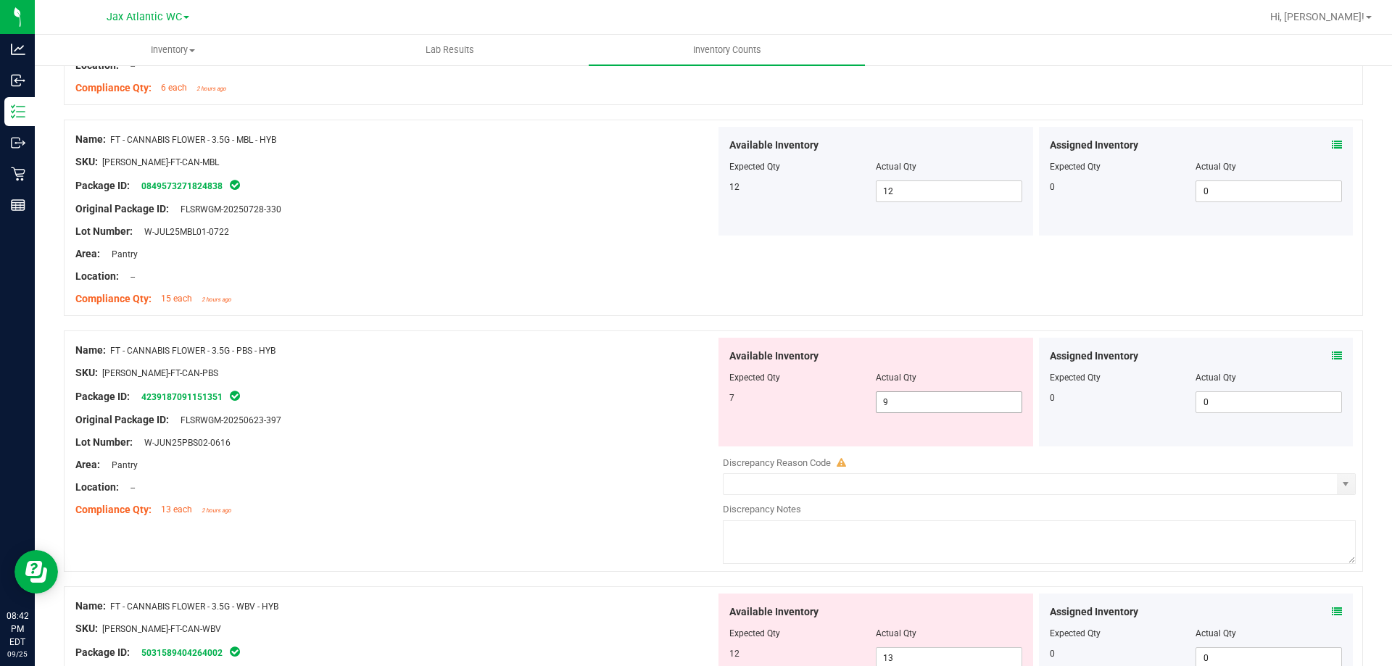
click at [909, 400] on span "9 9" at bounding box center [949, 403] width 146 height 22
click at [909, 400] on input "9" at bounding box center [949, 402] width 145 height 20
type input "7"
click at [643, 394] on div "Package ID: 4239187091151351" at bounding box center [395, 396] width 640 height 17
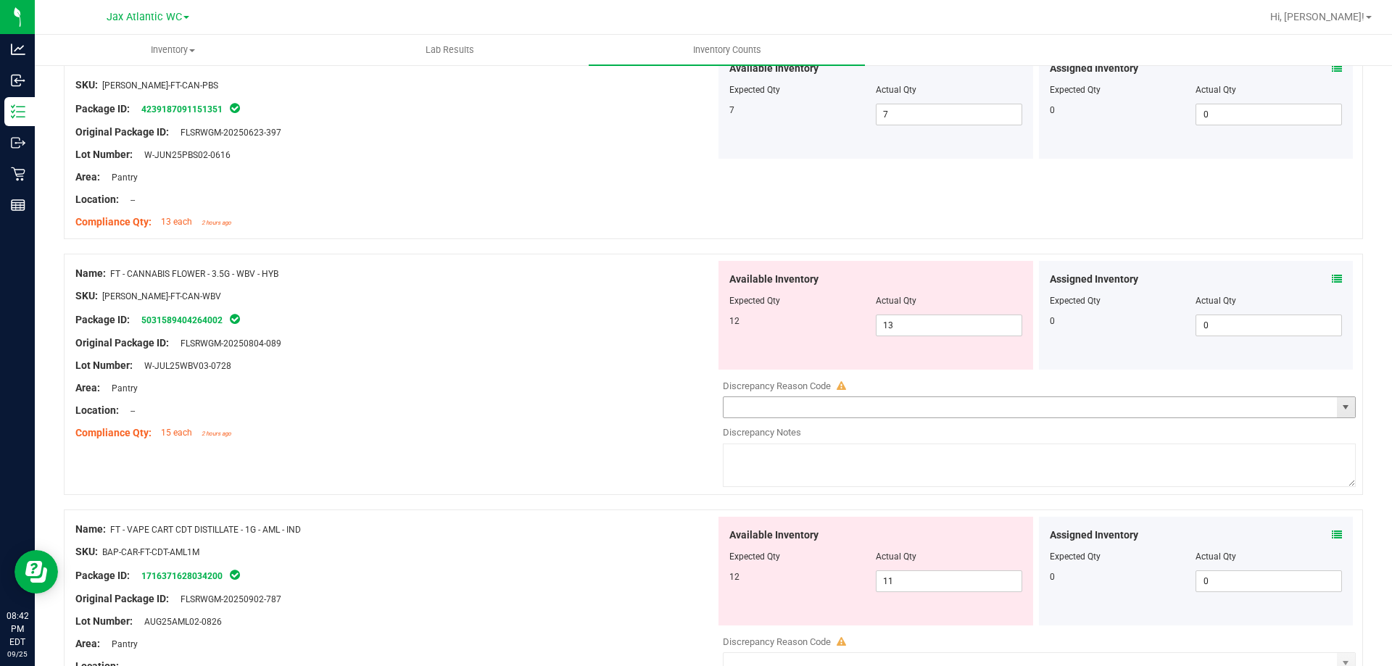
scroll to position [873, 0]
click at [919, 327] on span "13 13" at bounding box center [949, 324] width 146 height 22
click at [919, 327] on input "13" at bounding box center [949, 323] width 145 height 20
type input "12"
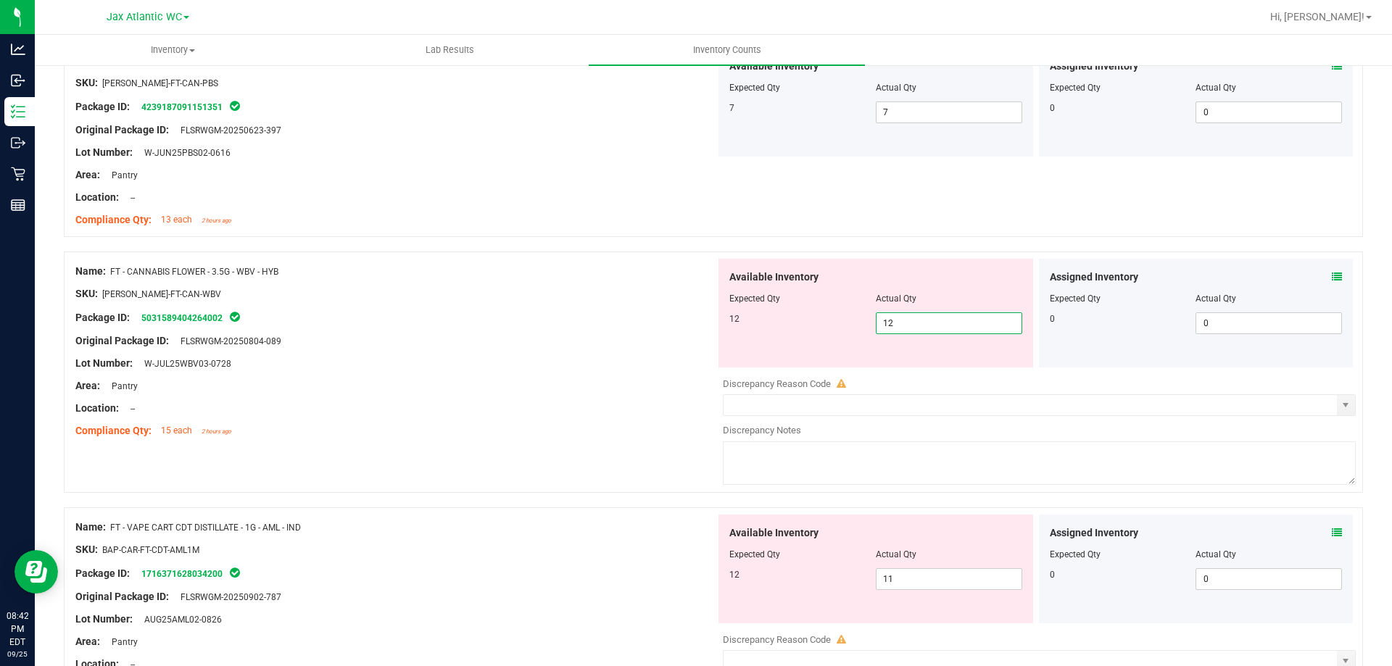
click at [522, 337] on div "Original Package ID: FLSRWGM-20250804-089" at bounding box center [395, 341] width 640 height 15
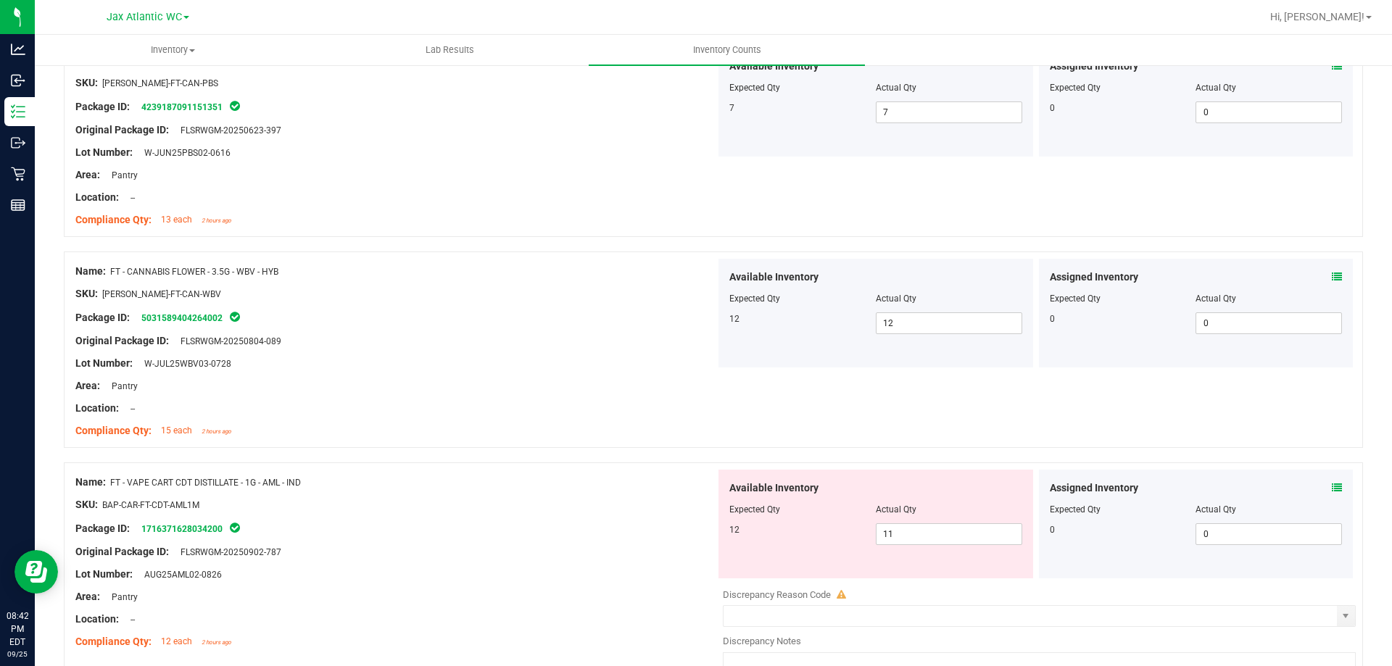
scroll to position [946, 0]
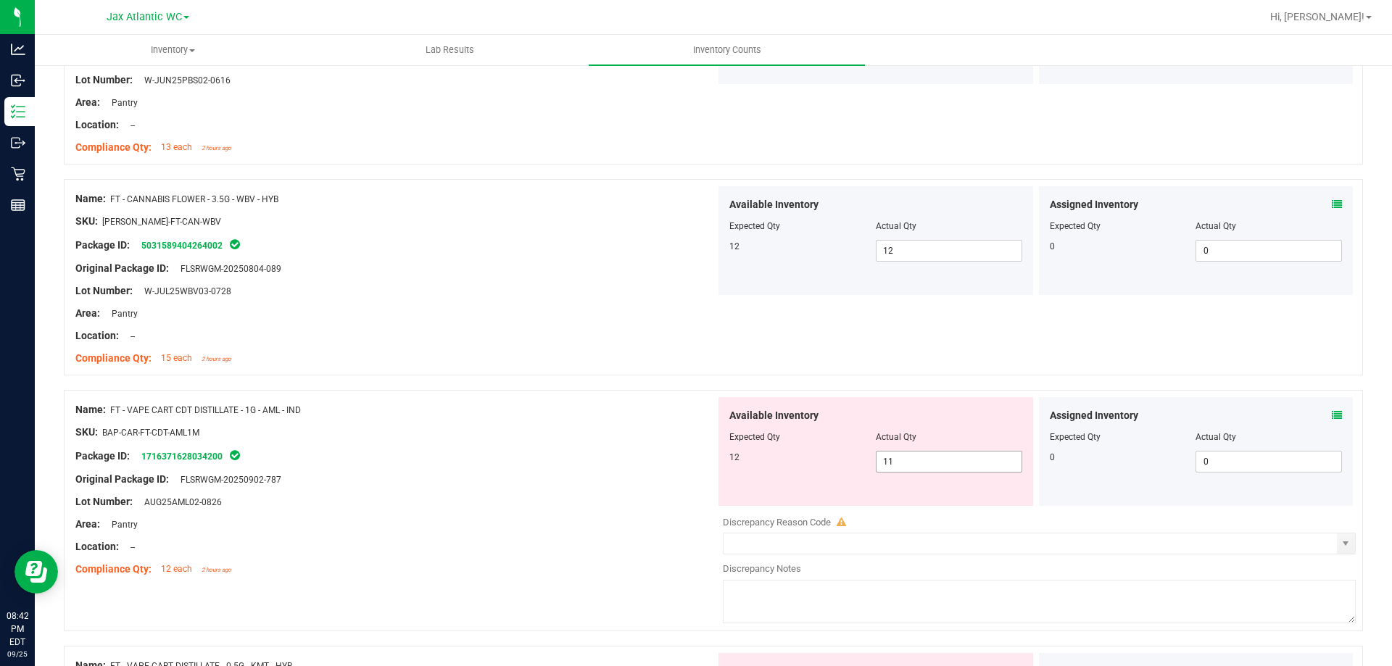
click at [906, 460] on span "11 11" at bounding box center [949, 462] width 146 height 22
click at [906, 460] on input "11" at bounding box center [949, 462] width 145 height 20
type input "12"
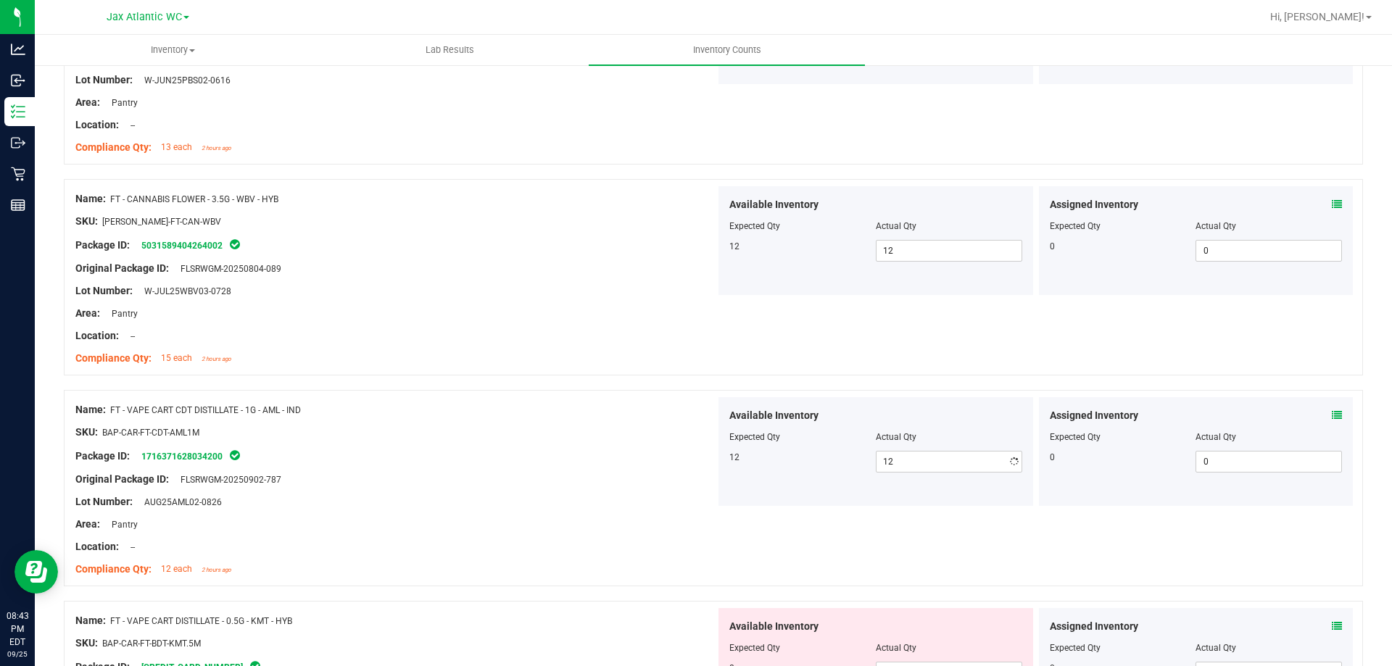
click at [524, 353] on div "Compliance Qty: 15 each 2 hours ago" at bounding box center [395, 358] width 640 height 15
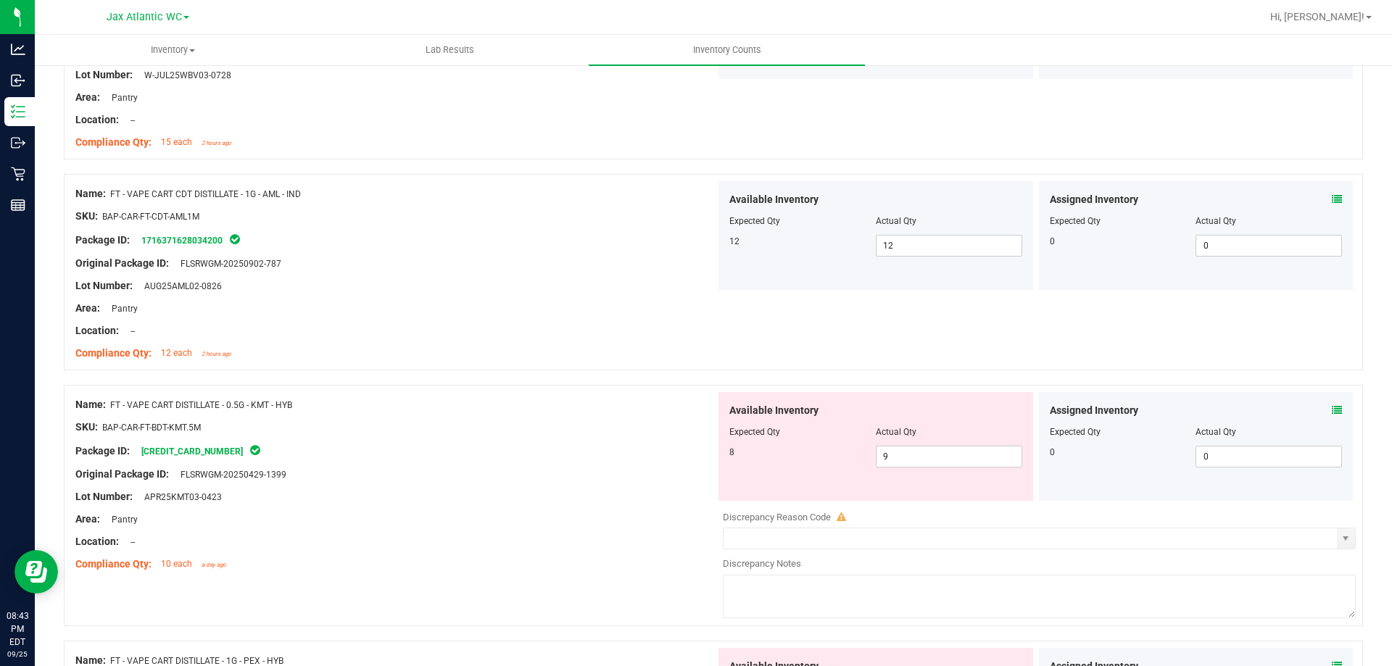
scroll to position [1163, 0]
click at [904, 452] on span "9 9" at bounding box center [949, 455] width 146 height 22
click at [905, 450] on input "9" at bounding box center [949, 455] width 145 height 20
drag, startPoint x: 884, startPoint y: 457, endPoint x: 764, endPoint y: 454, distance: 120.4
click at [770, 455] on div "8 9 9" at bounding box center [875, 455] width 293 height 22
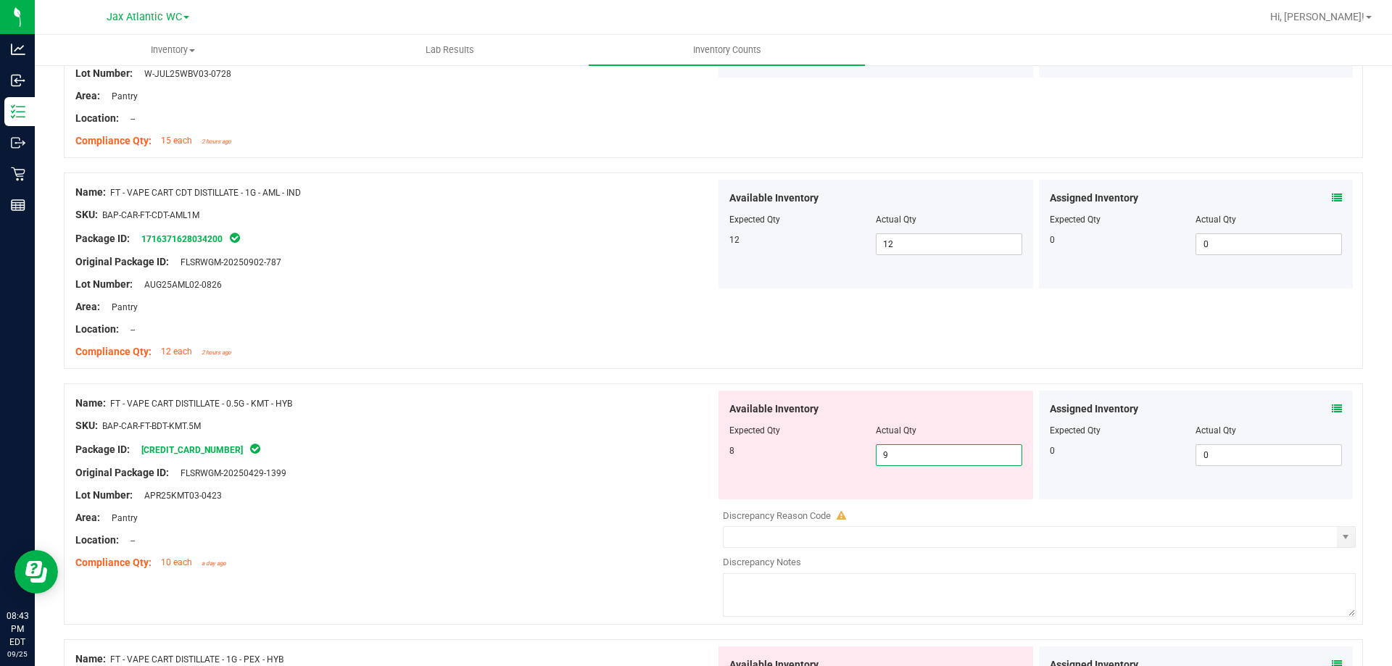
type input "8"
click at [676, 421] on div "SKU: BAP-CAR-FT-BDT-KMT.5M" at bounding box center [395, 425] width 640 height 15
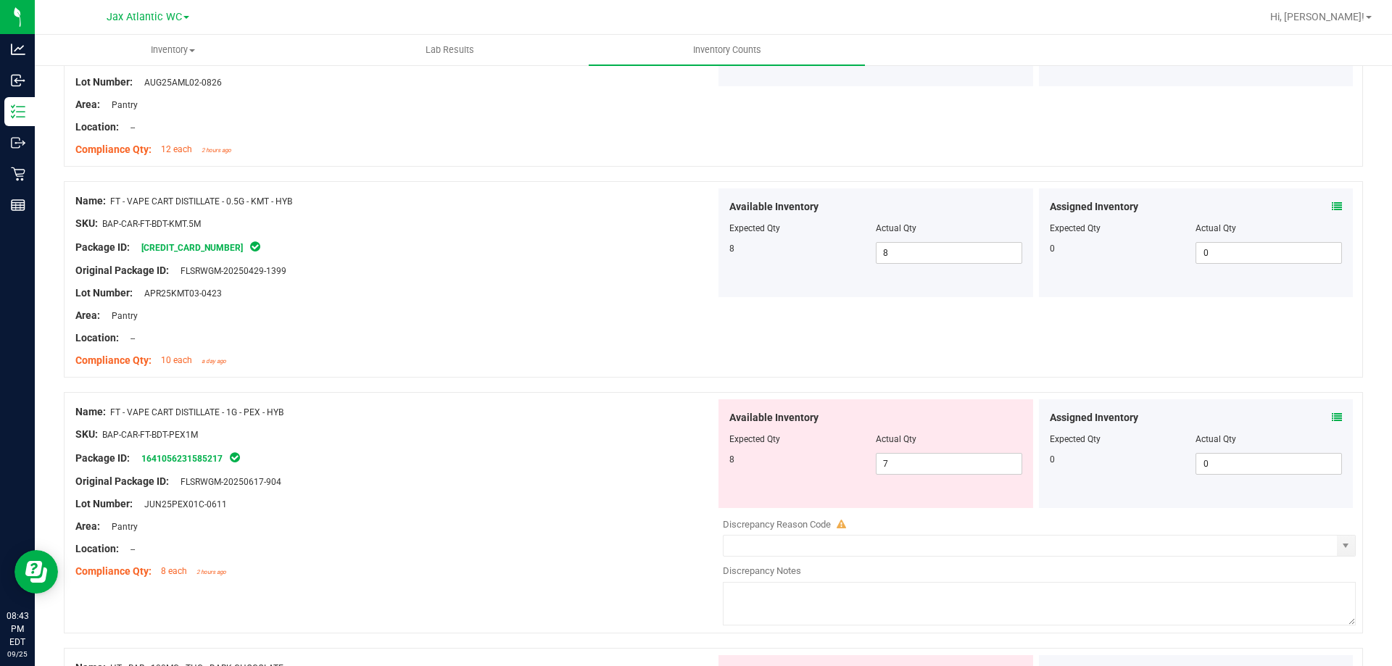
scroll to position [1381, 0]
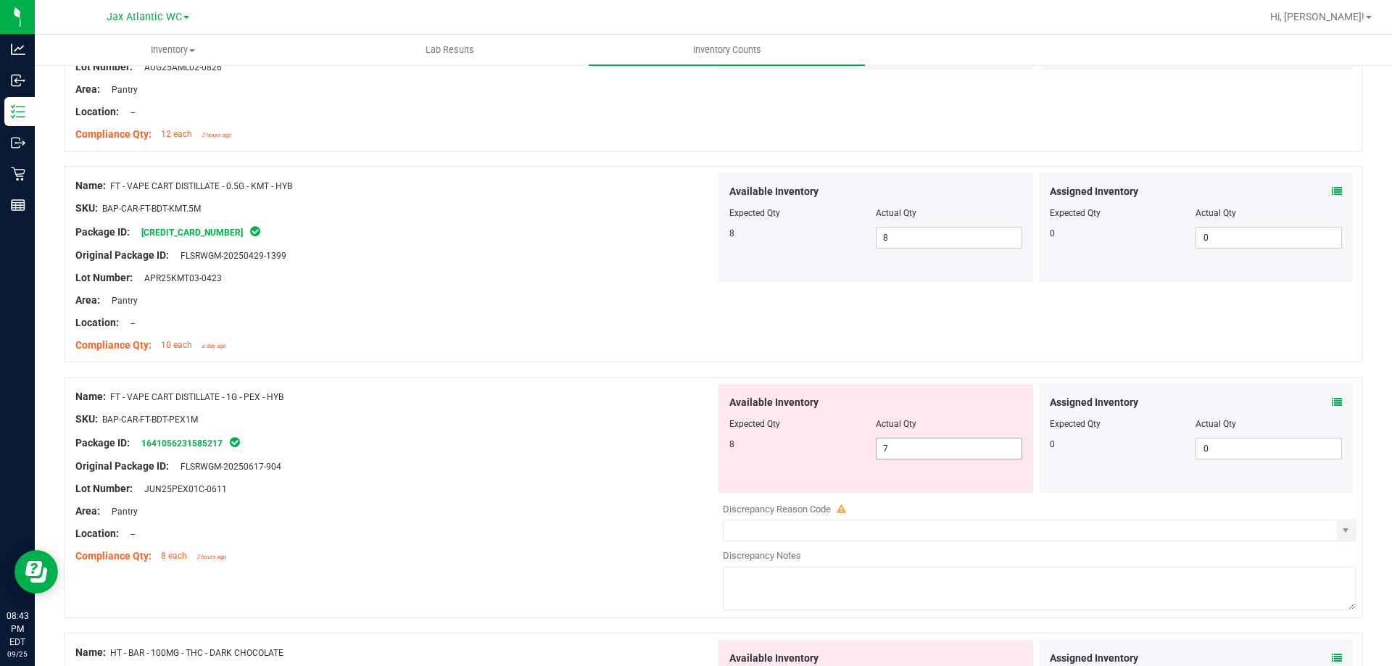
click at [969, 444] on span "7 7" at bounding box center [949, 449] width 146 height 22
click at [969, 444] on input "7" at bounding box center [949, 449] width 145 height 20
type input "8"
click at [486, 441] on div "Package ID: 1641056231585217" at bounding box center [395, 442] width 640 height 17
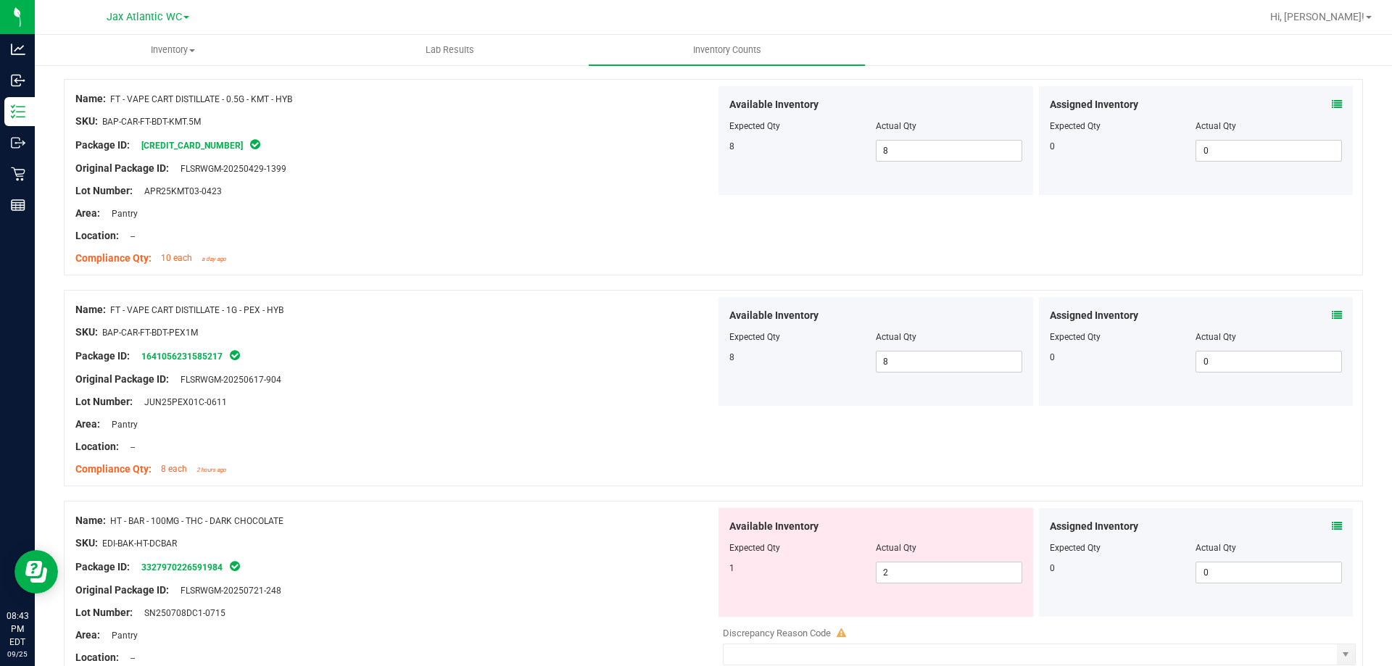
scroll to position [1671, 0]
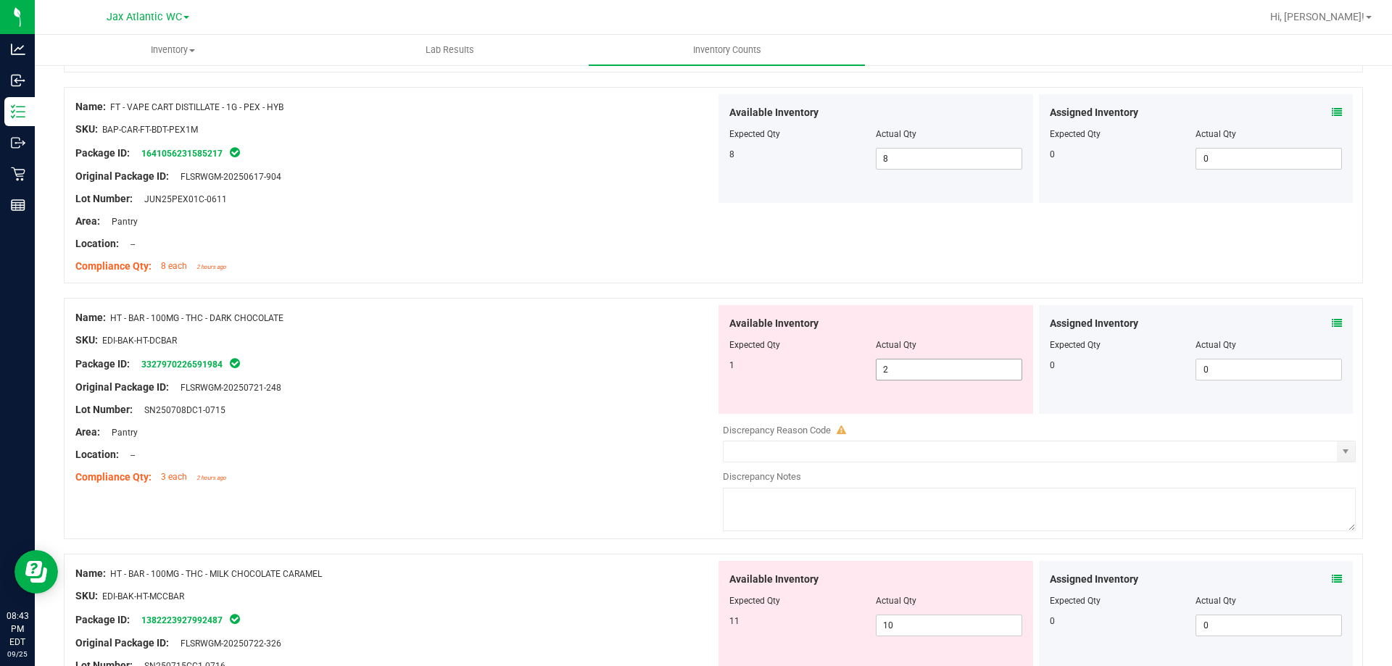
click at [895, 370] on span "2 2" at bounding box center [949, 370] width 146 height 22
click at [895, 370] on input "2" at bounding box center [949, 370] width 145 height 20
type input "1"
click at [472, 376] on div at bounding box center [395, 376] width 640 height 7
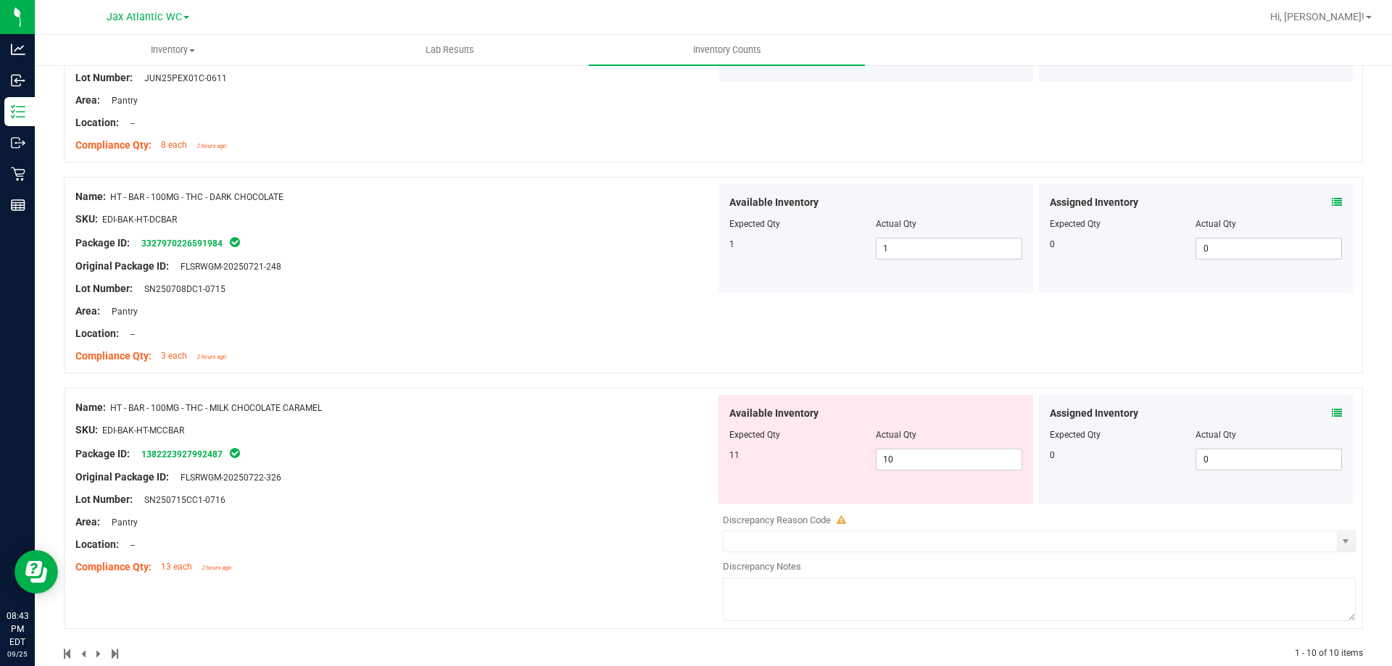
scroll to position [1819, 0]
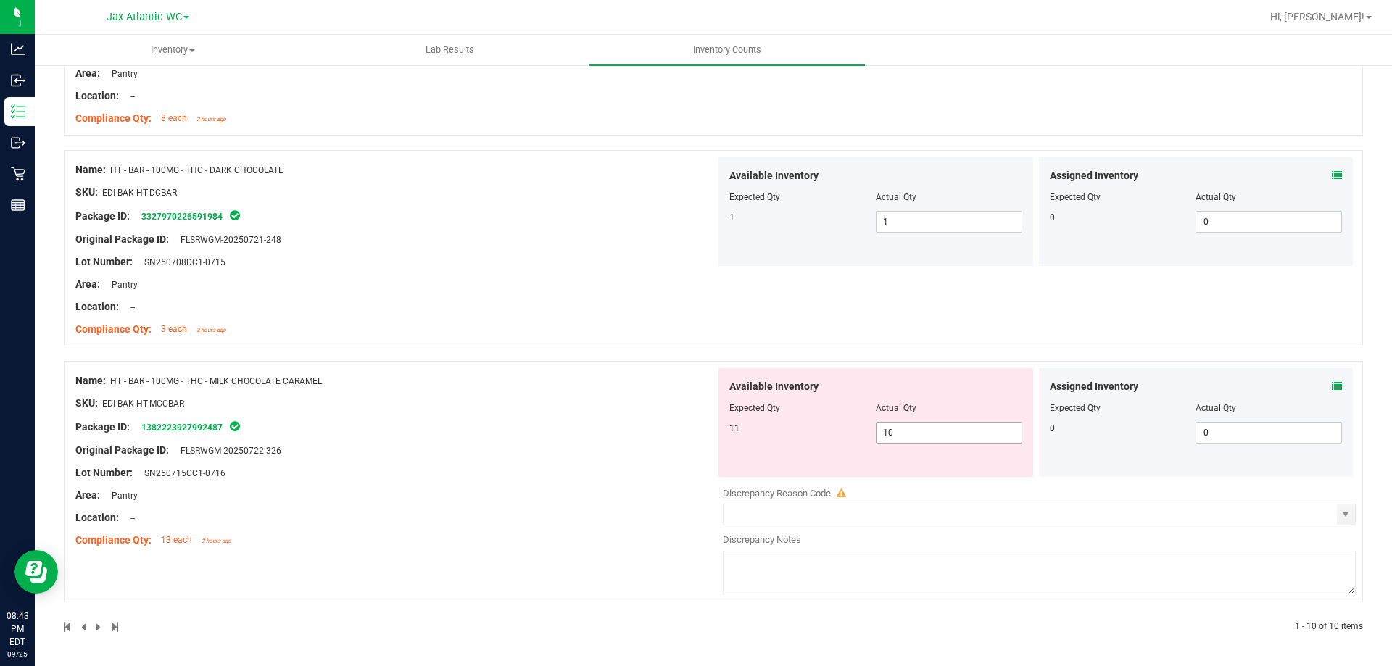
click at [917, 431] on span "10 10" at bounding box center [949, 433] width 146 height 22
click at [917, 431] on input "10" at bounding box center [949, 433] width 145 height 20
type input "11"
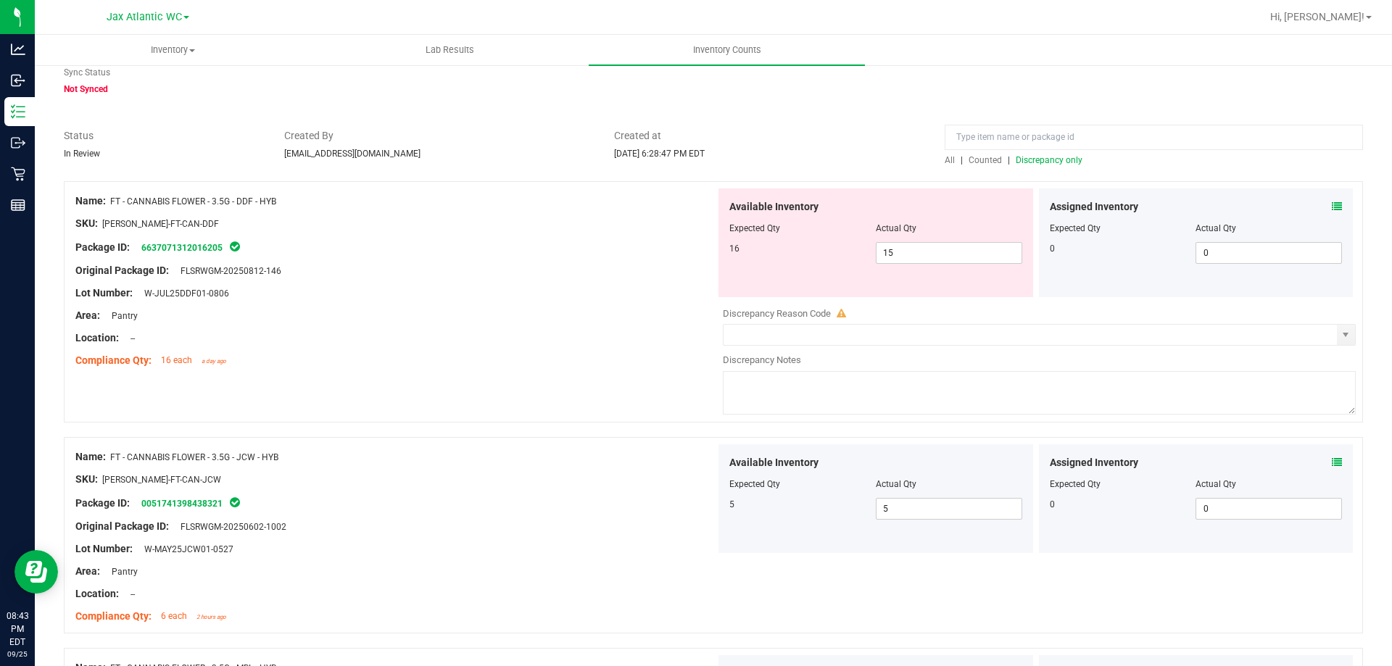
scroll to position [0, 0]
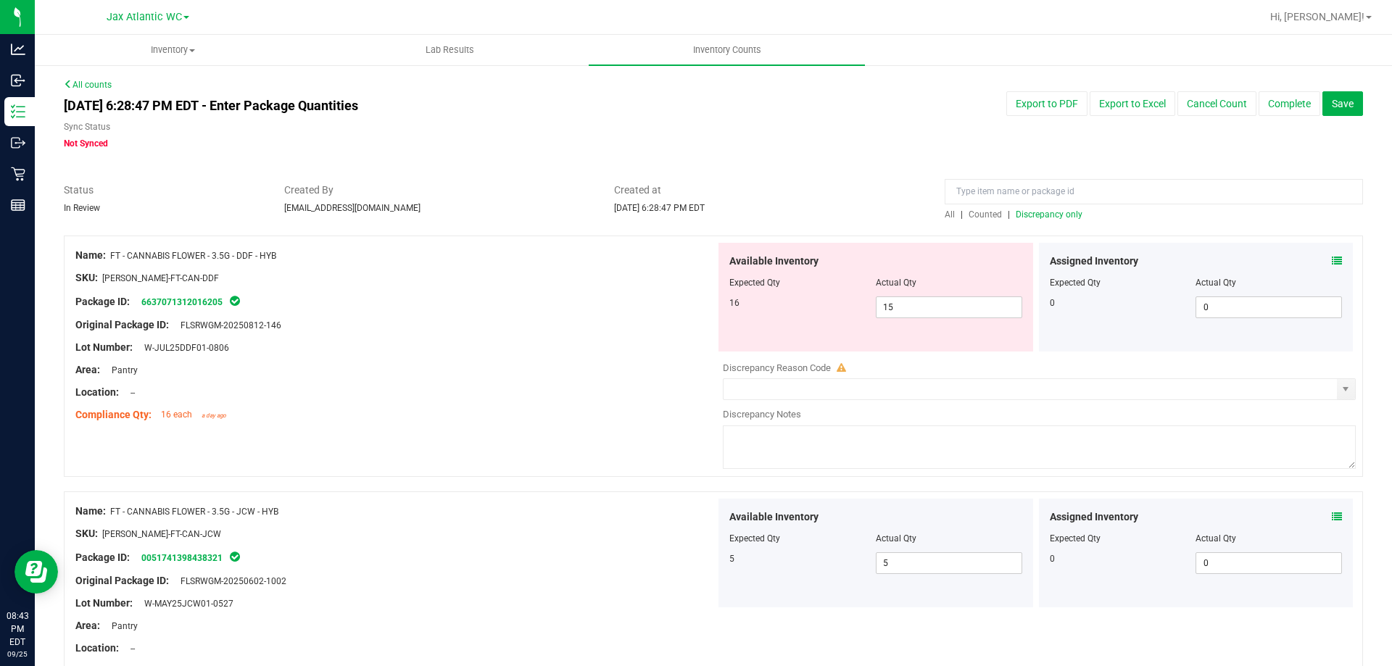
click at [1035, 218] on span "Discrepancy only" at bounding box center [1049, 215] width 67 height 10
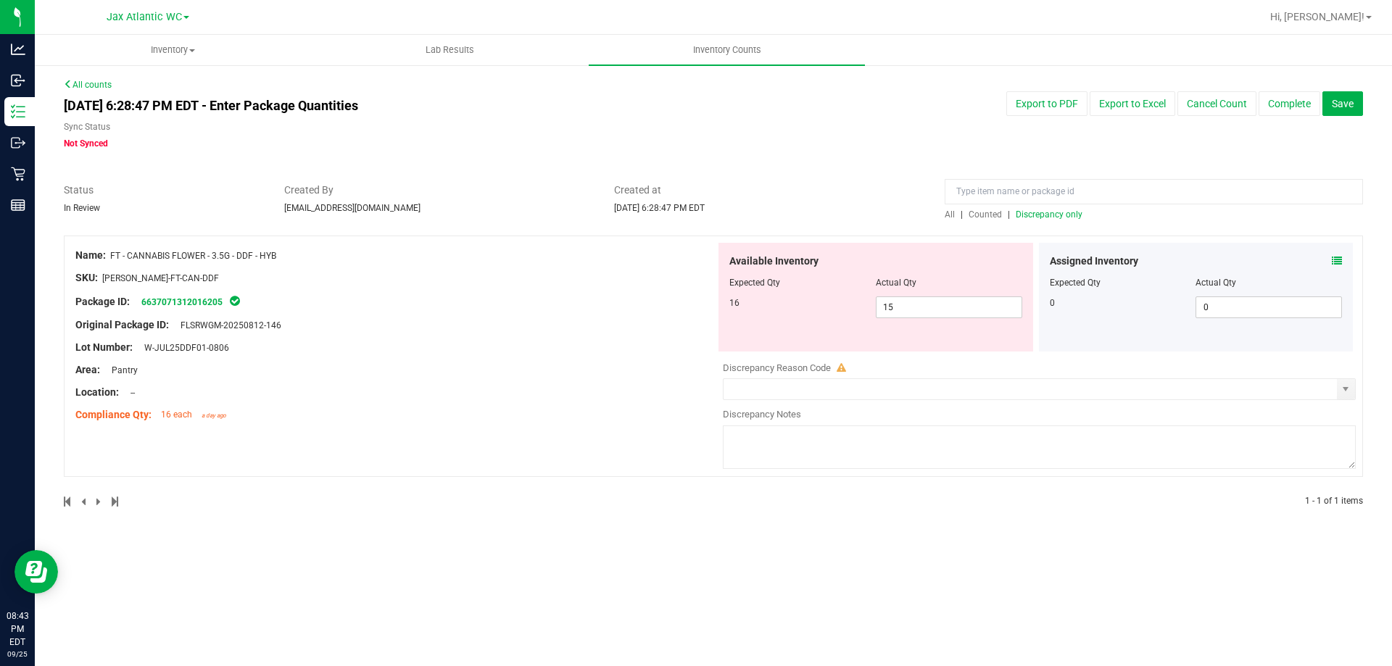
drag, startPoint x: 326, startPoint y: 255, endPoint x: 112, endPoint y: 257, distance: 213.9
click at [112, 257] on div "Name: FT - CANNABIS FLOWER - 3.5G - DDF - HYB" at bounding box center [395, 255] width 640 height 15
copy span "FT - CANNABIS FLOWER - 3.5G - DDF - HYB"
click at [1081, 192] on input at bounding box center [1154, 191] width 418 height 25
paste input "FT - CANNABIS FLOWER - 3.5G - DDF - HYB"
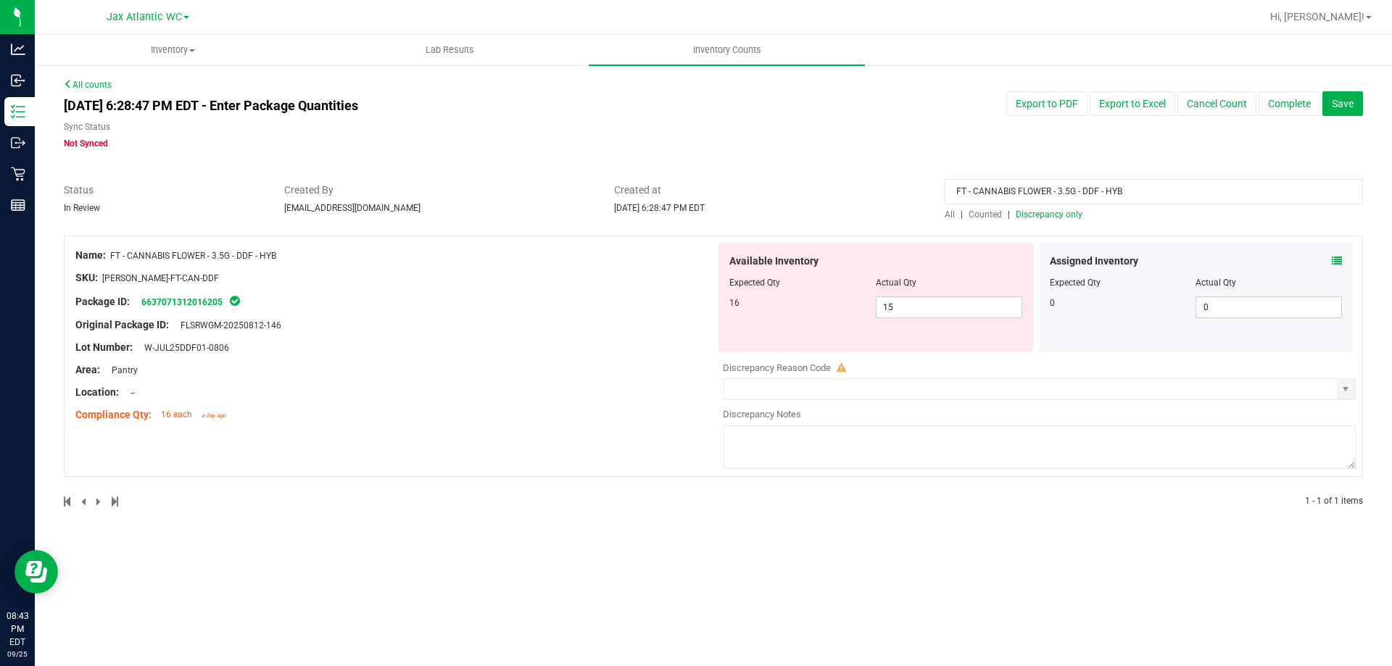
click at [1138, 191] on input "FT - CANNABIS FLOWER - 3.5G - DDF - HYB" at bounding box center [1154, 191] width 418 height 25
type input "FT - CANNABIS FLOWER - 3.5G - DDF - HYB"
click at [1000, 215] on span "Counted" at bounding box center [985, 215] width 33 height 10
click at [1265, 260] on icon at bounding box center [1337, 261] width 10 height 10
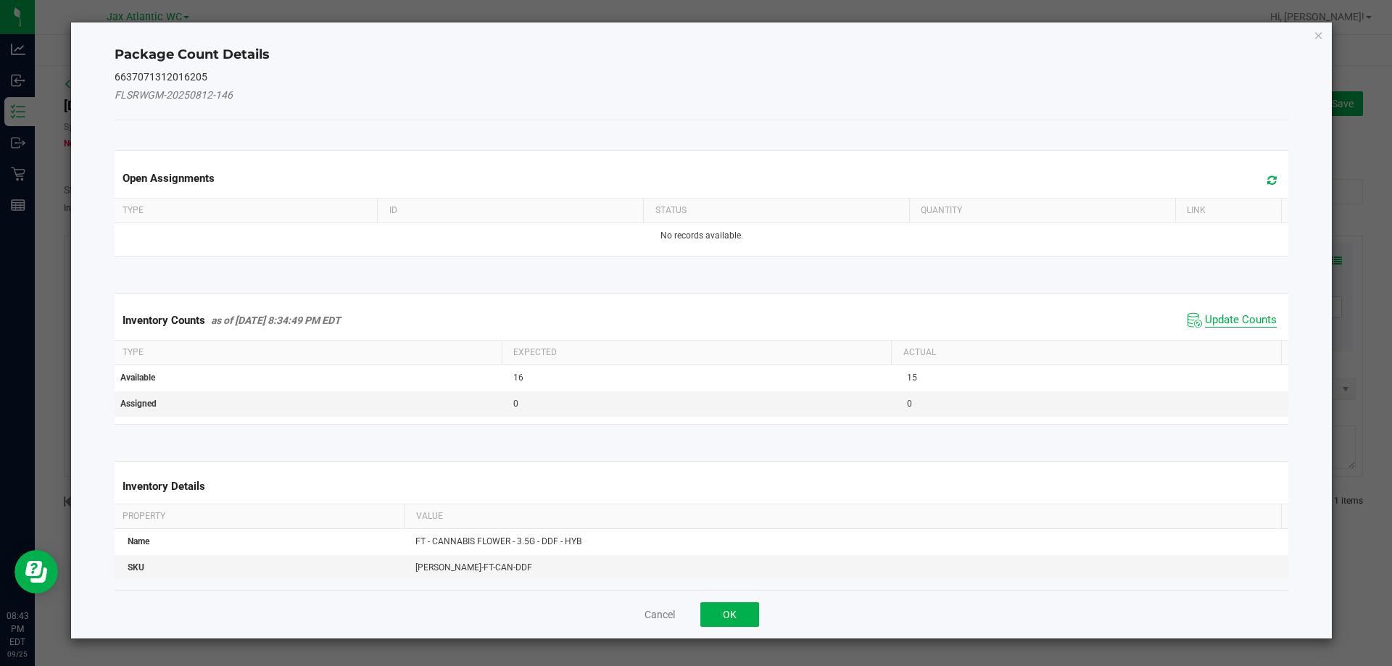
drag, startPoint x: 1225, startPoint y: 321, endPoint x: 1223, endPoint y: 313, distance: 8.8
click at [1223, 318] on span "Update Counts" at bounding box center [1241, 320] width 72 height 15
click at [1222, 310] on span "Update Counts" at bounding box center [1234, 320] width 93 height 20
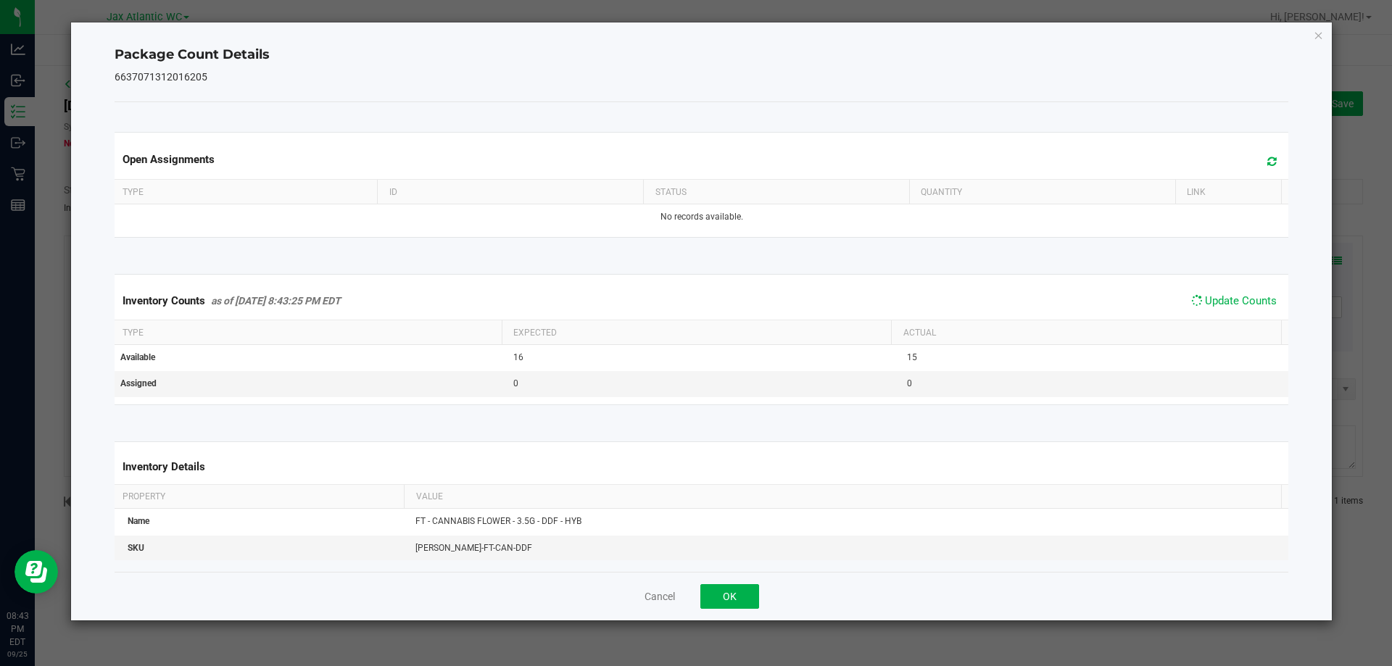
click at [1210, 292] on span "Update Counts" at bounding box center [1234, 301] width 93 height 20
click at [713, 605] on button "OK" at bounding box center [729, 596] width 59 height 25
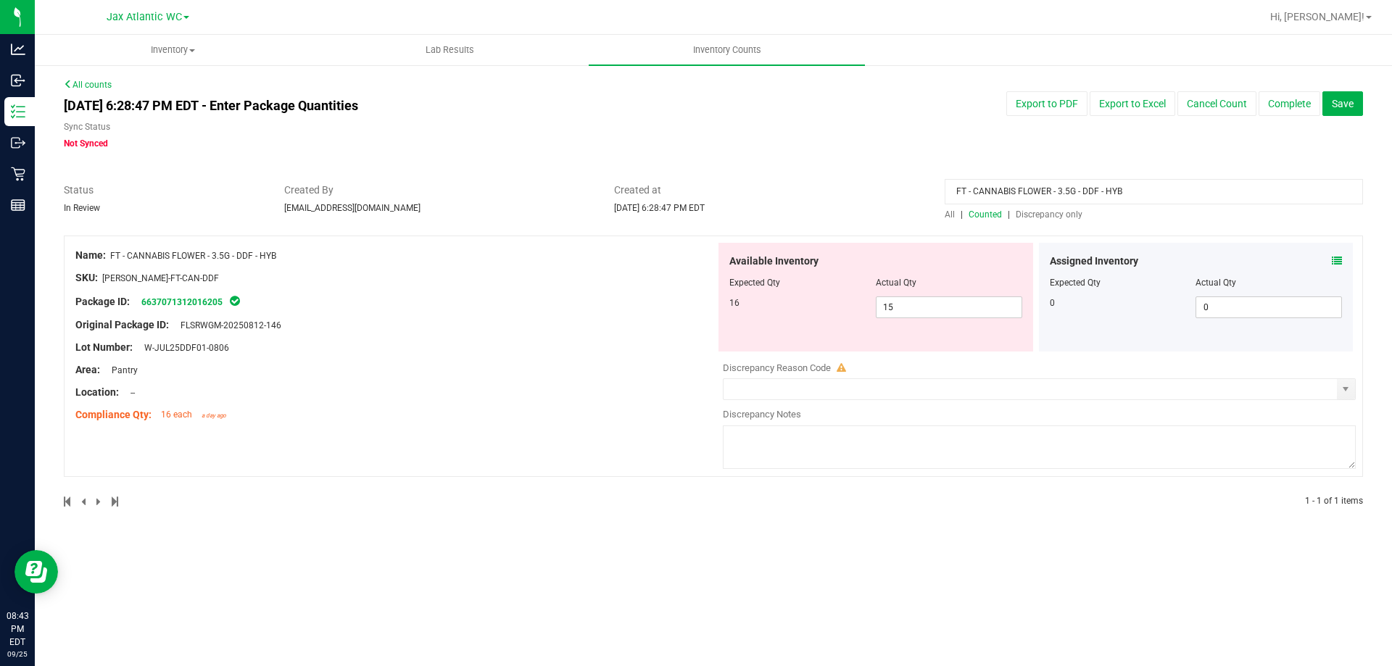
drag, startPoint x: 1133, startPoint y: 191, endPoint x: 766, endPoint y: 201, distance: 367.0
click at [766, 201] on div "Status In Review Created By [EMAIL_ADDRESS][DOMAIN_NAME] Created at [DATE] 6:28…" at bounding box center [713, 202] width 1321 height 38
click at [1038, 215] on span "Discrepancy only" at bounding box center [1049, 215] width 67 height 10
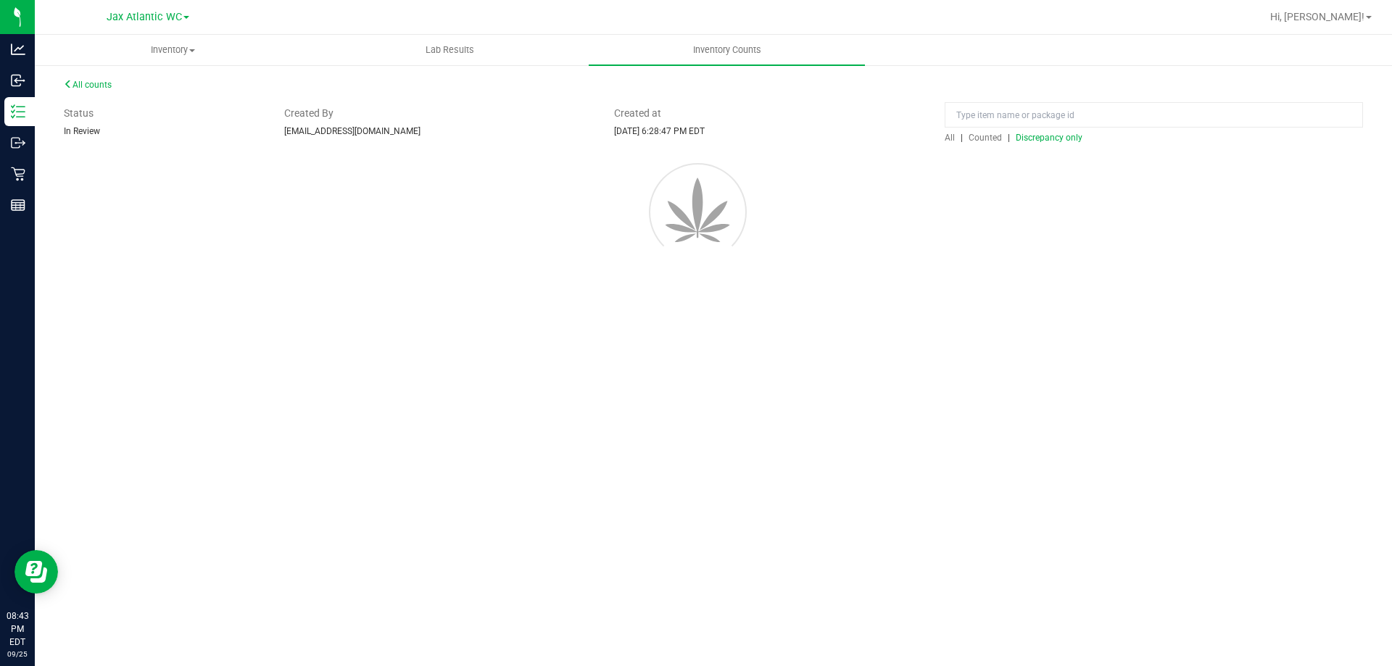
click at [1038, 217] on div at bounding box center [713, 209] width 1343 height 131
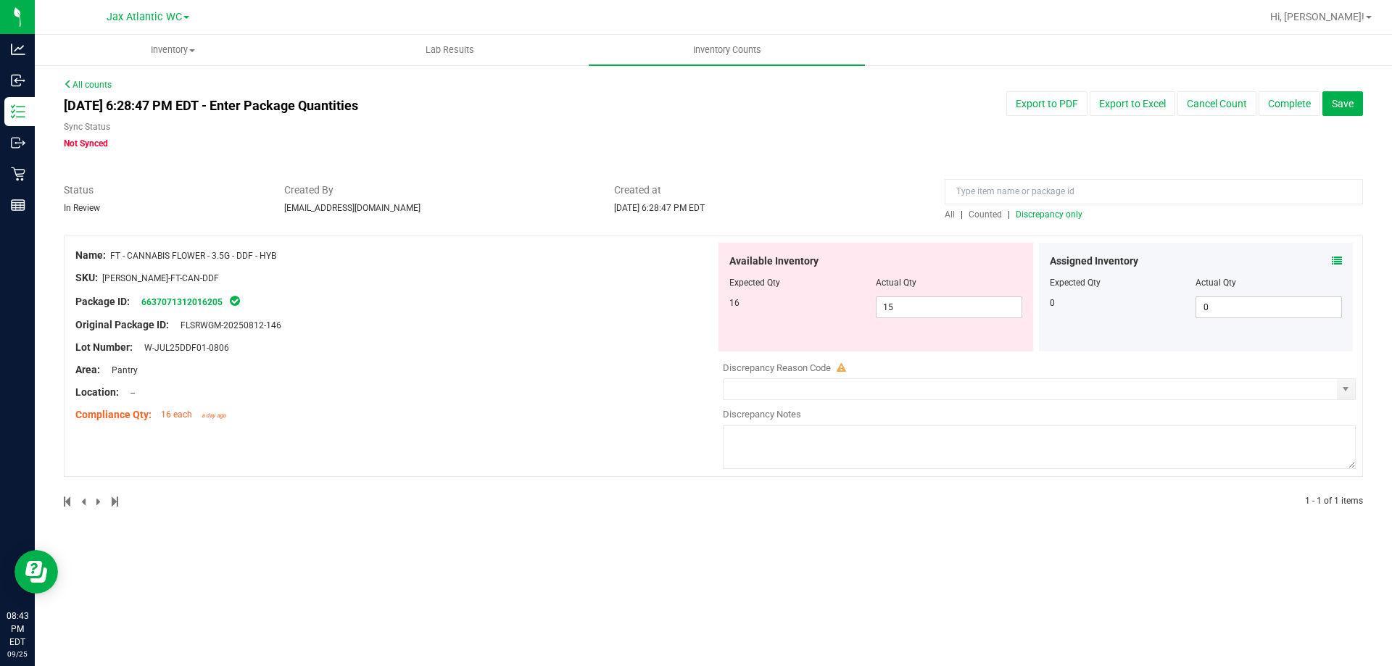
click at [637, 300] on div "Package ID: 6637071312016205" at bounding box center [395, 301] width 640 height 17
click at [904, 304] on span "15 15" at bounding box center [949, 308] width 146 height 22
click at [904, 304] on input "15" at bounding box center [949, 307] width 145 height 20
type input "16"
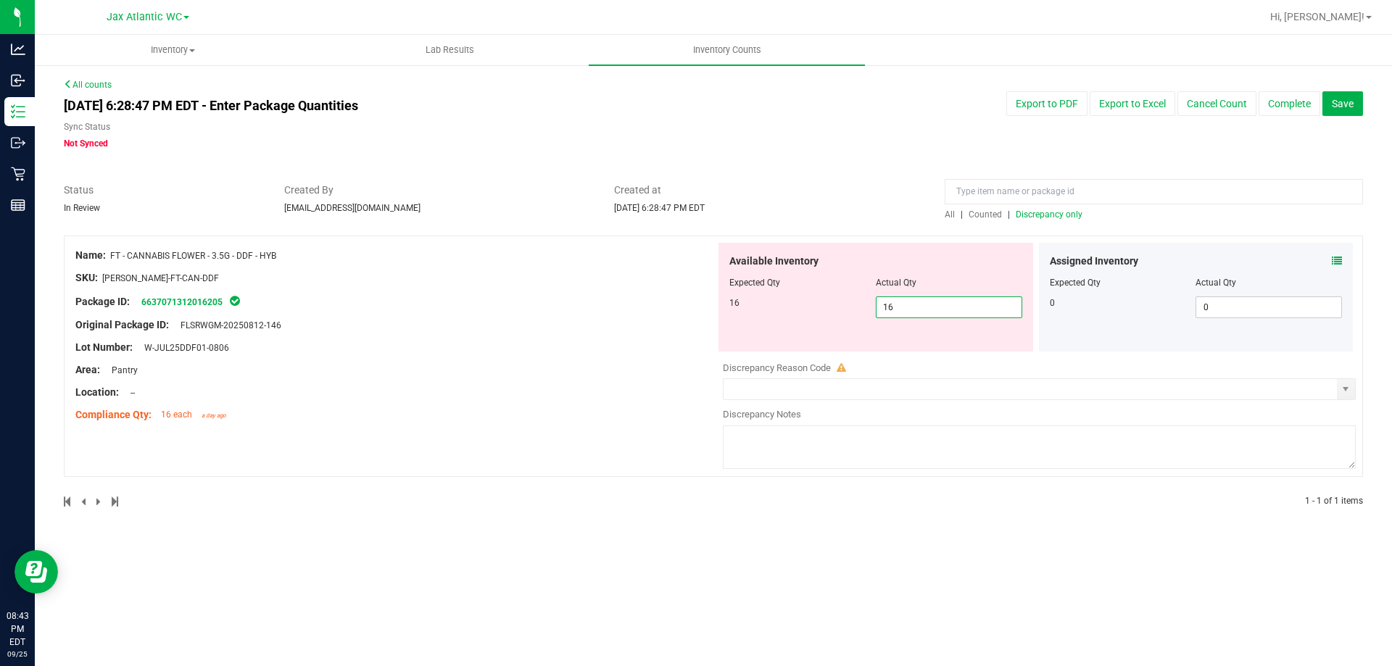
click at [659, 344] on div "Lot Number: W-JUL25DDF01-0806" at bounding box center [395, 347] width 640 height 15
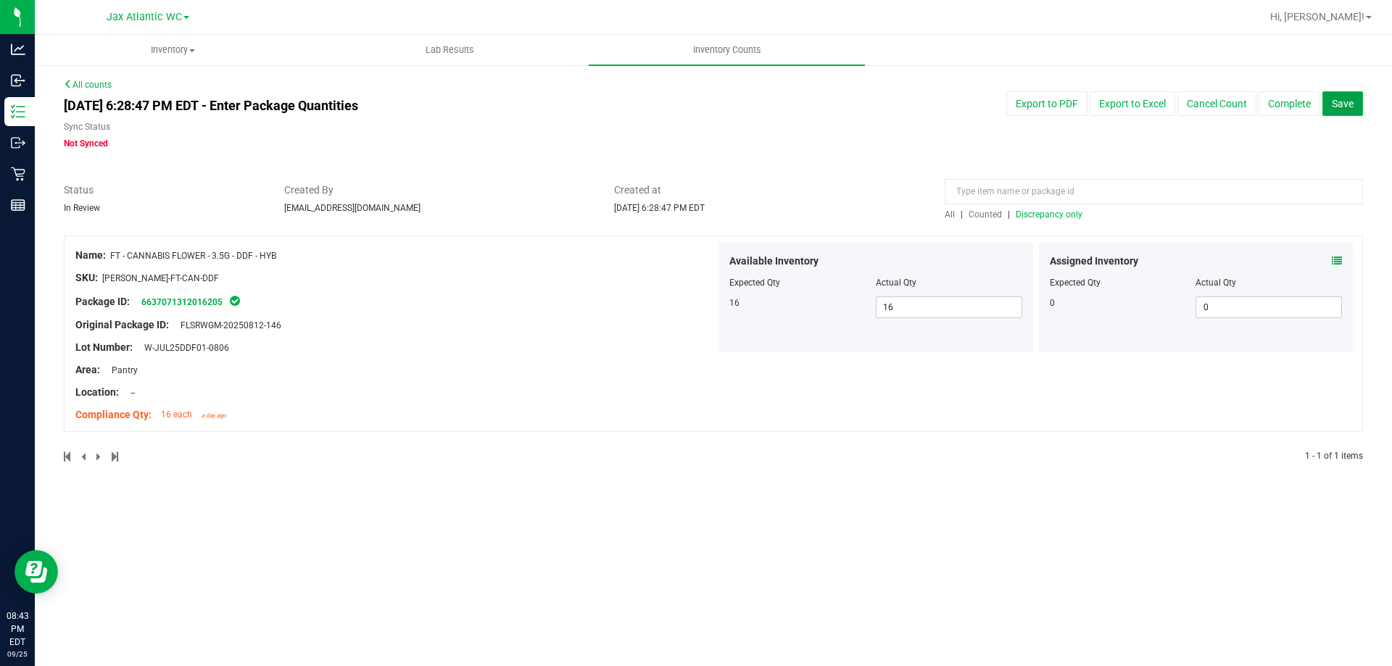
click at [1265, 109] on button "Save" at bounding box center [1343, 103] width 41 height 25
